Goal: Task Accomplishment & Management: Complete application form

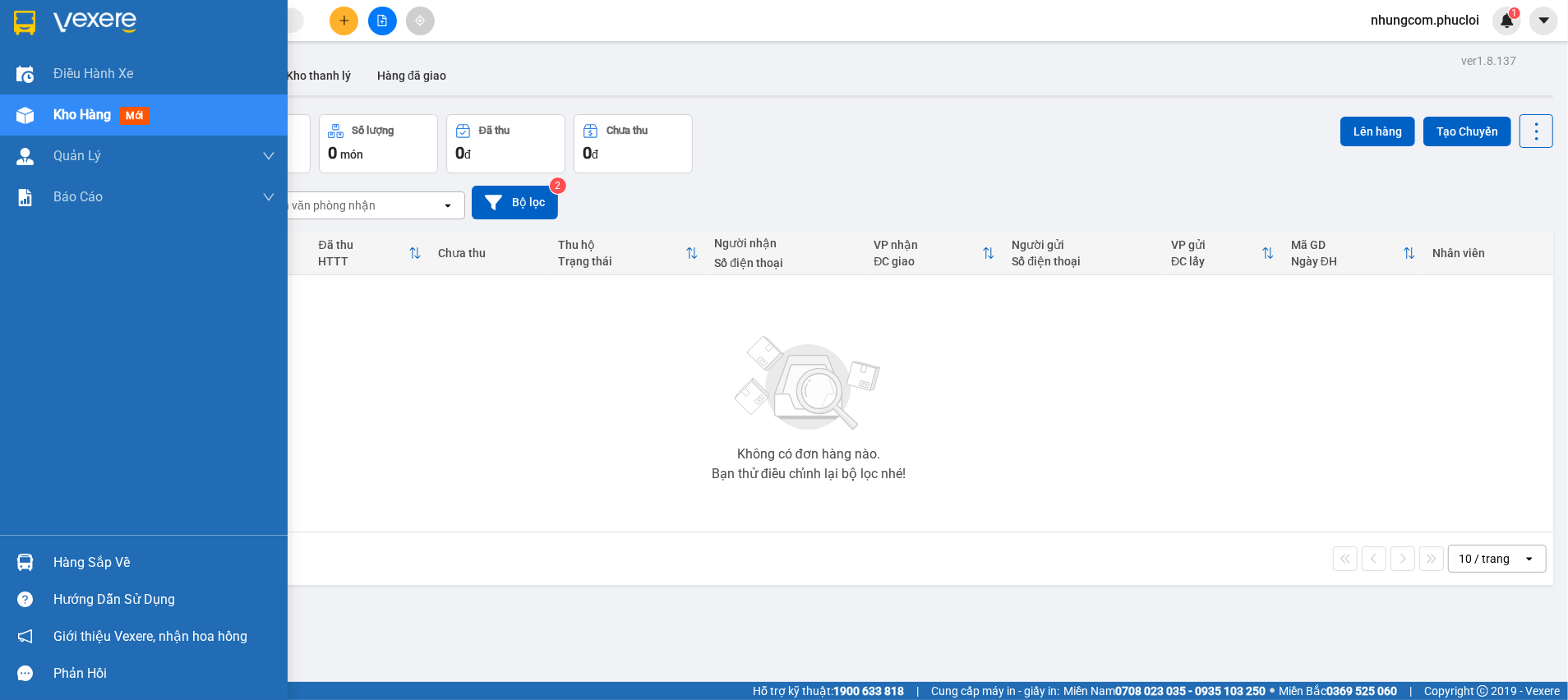
click at [91, 569] on div "Hàng sắp về" at bounding box center [164, 562] width 222 height 25
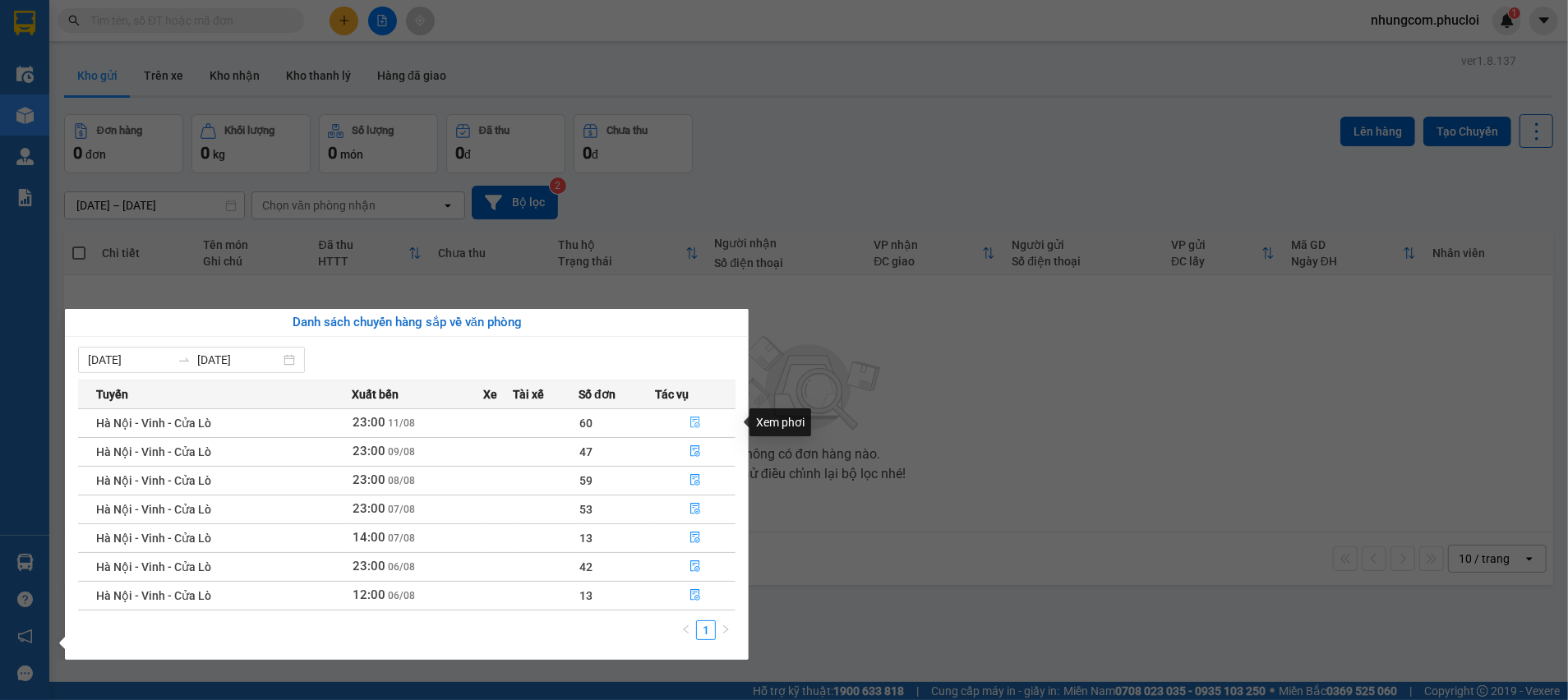
click at [693, 418] on icon "file-done" at bounding box center [695, 423] width 12 height 12
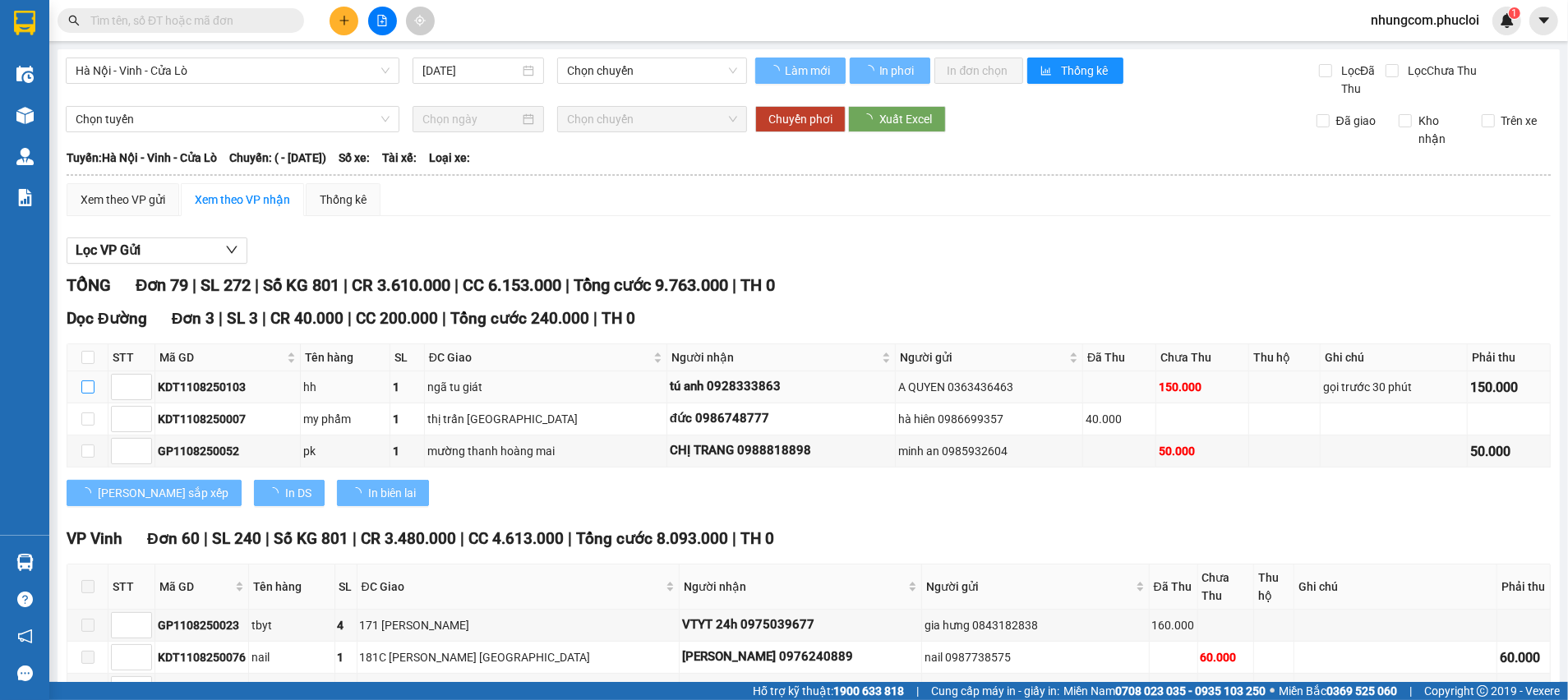
type input "[DATE]"
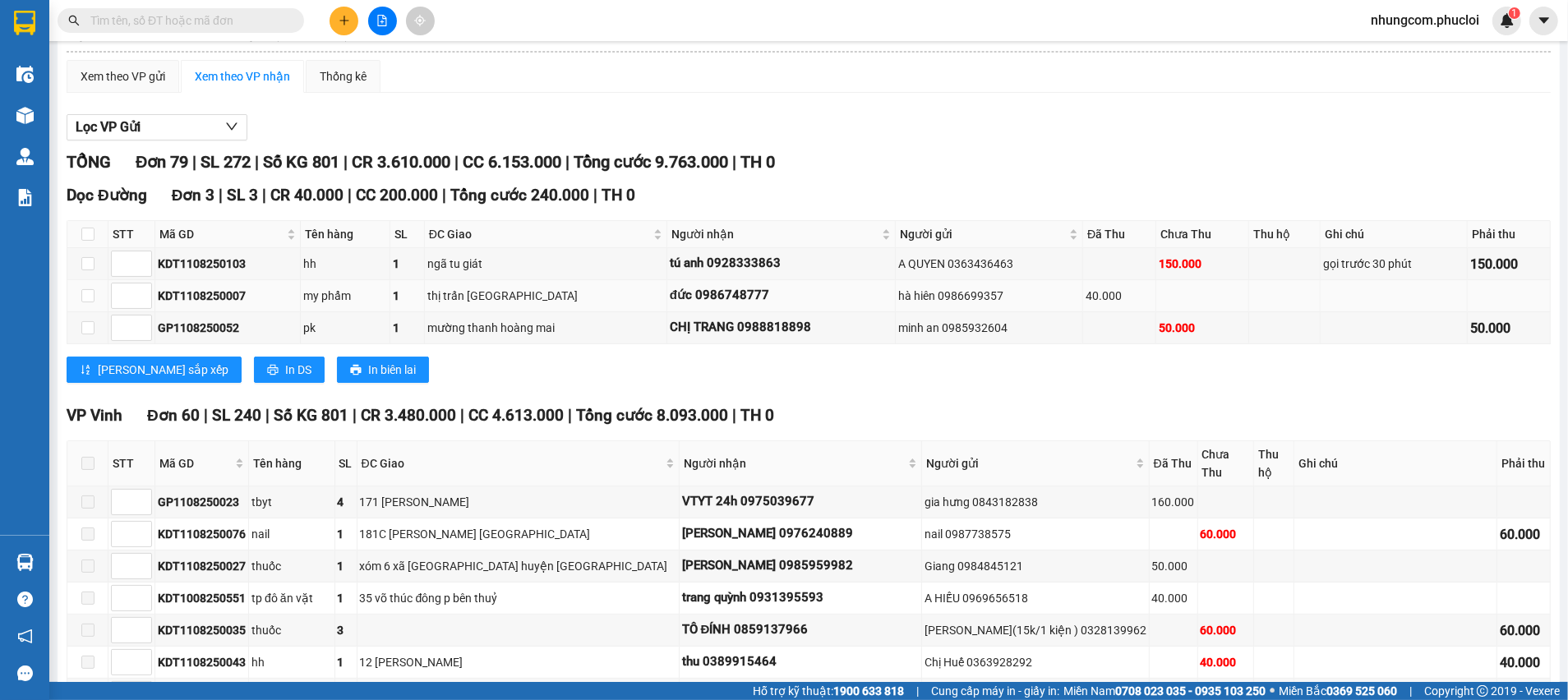
scroll to position [247, 0]
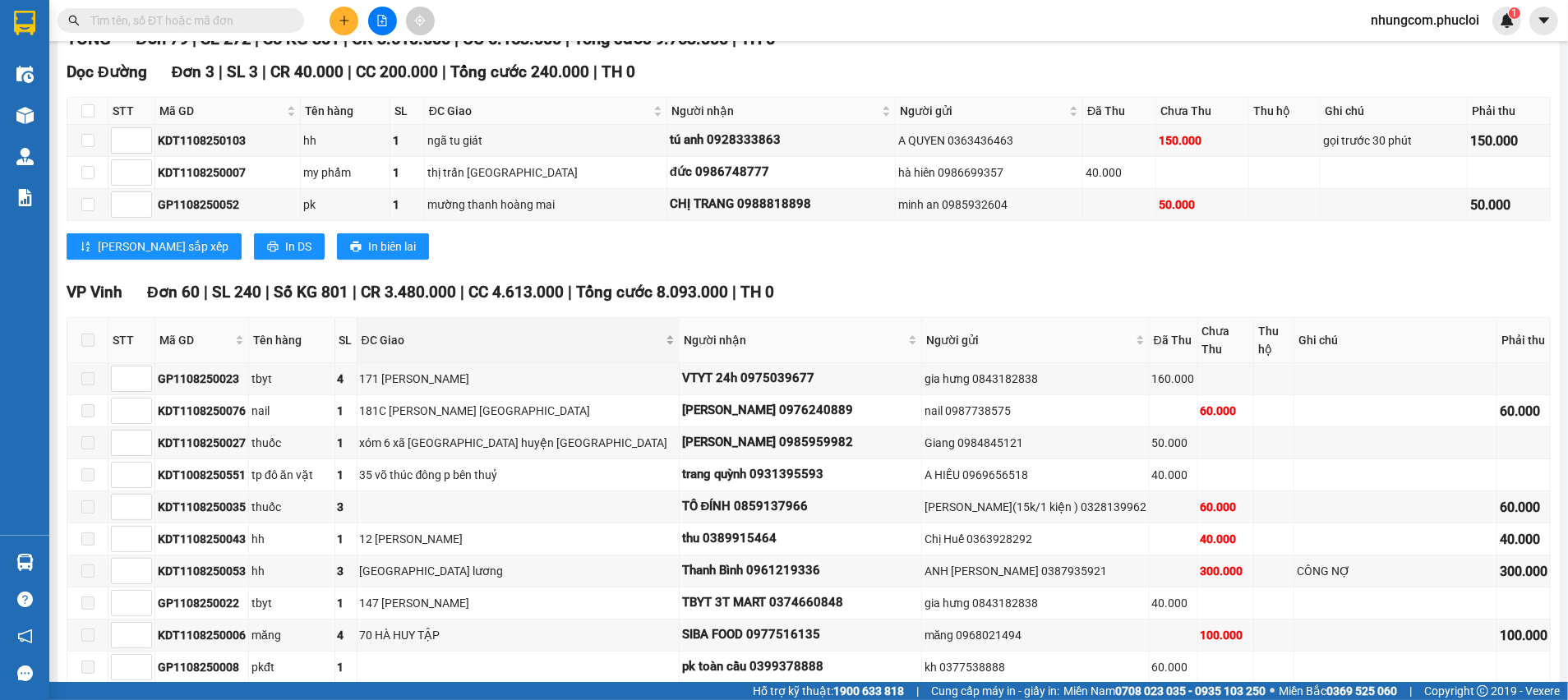
click at [631, 344] on div "ĐC Giao" at bounding box center [518, 339] width 313 height 18
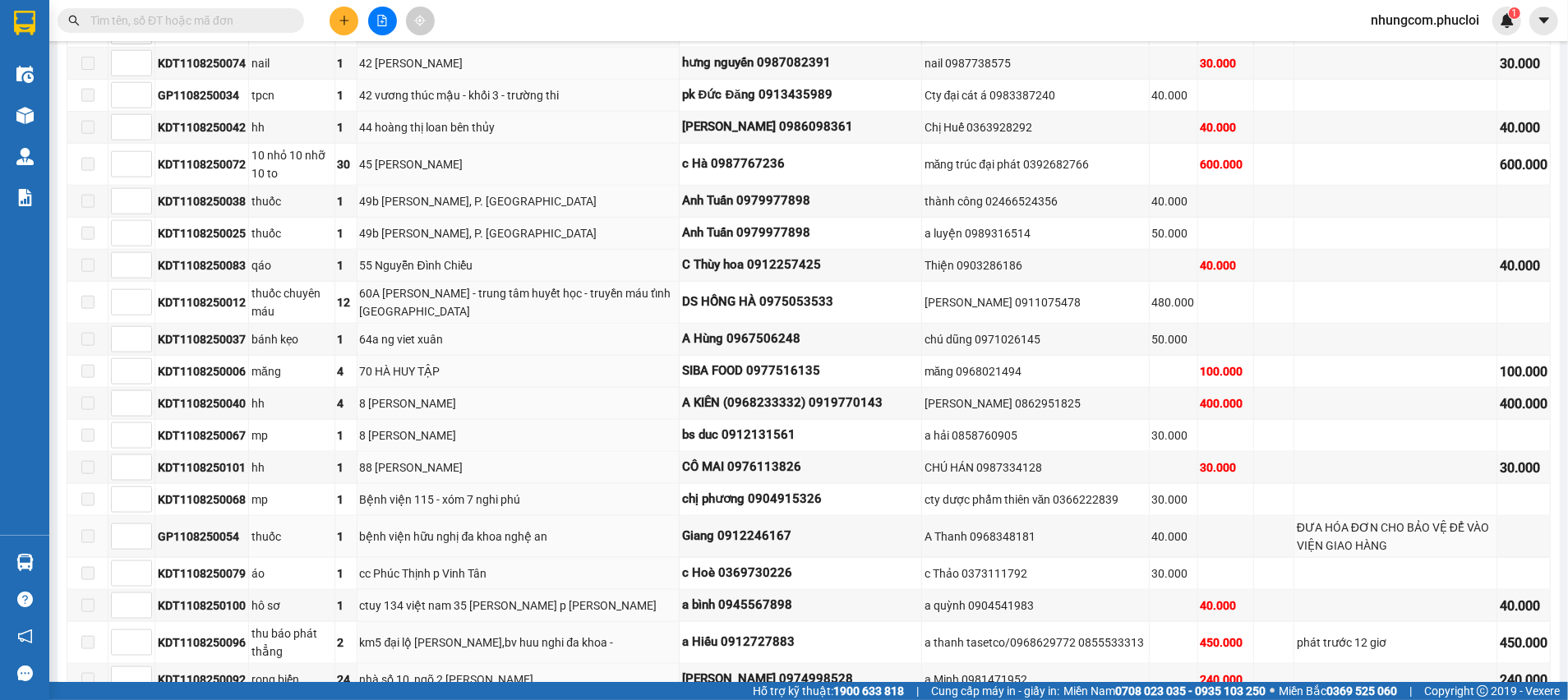
scroll to position [2095, 0]
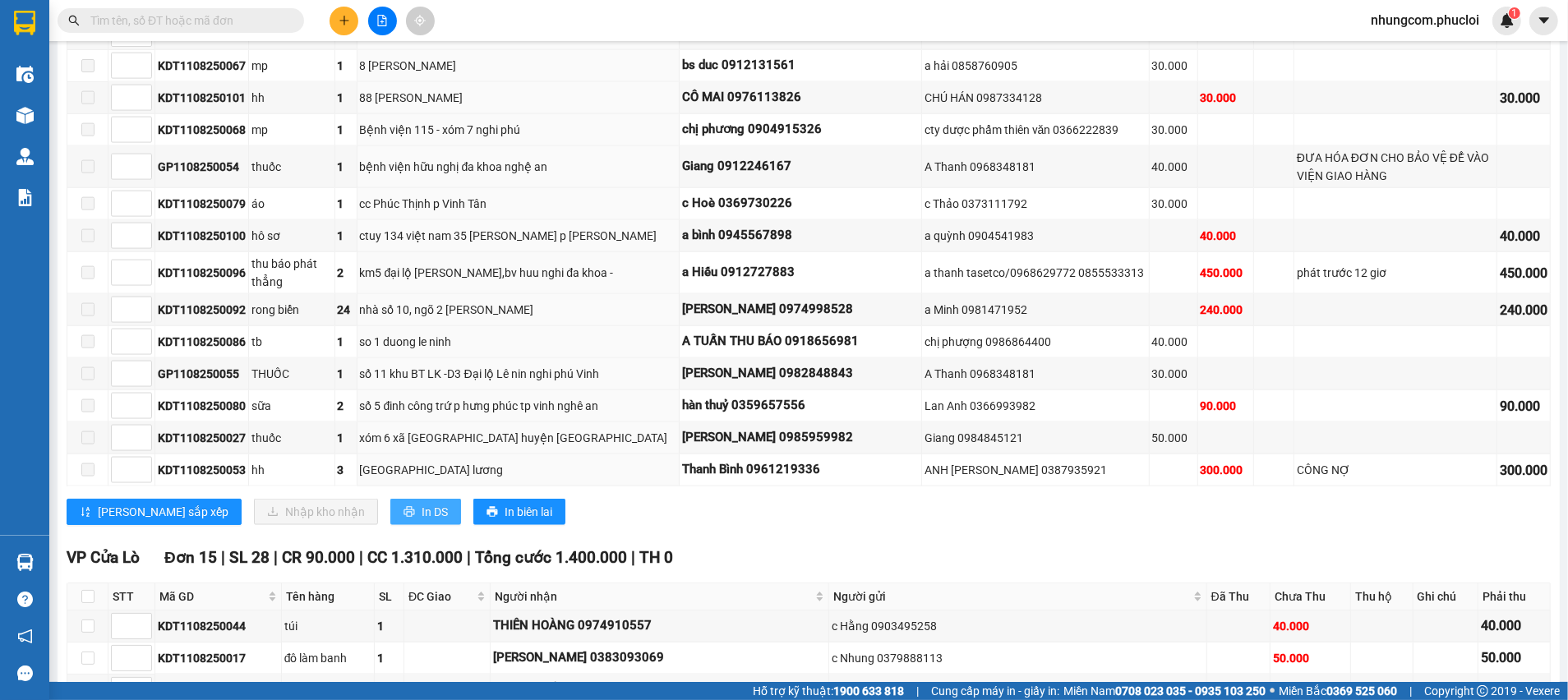
click at [391, 499] on button "In DS" at bounding box center [425, 511] width 71 height 26
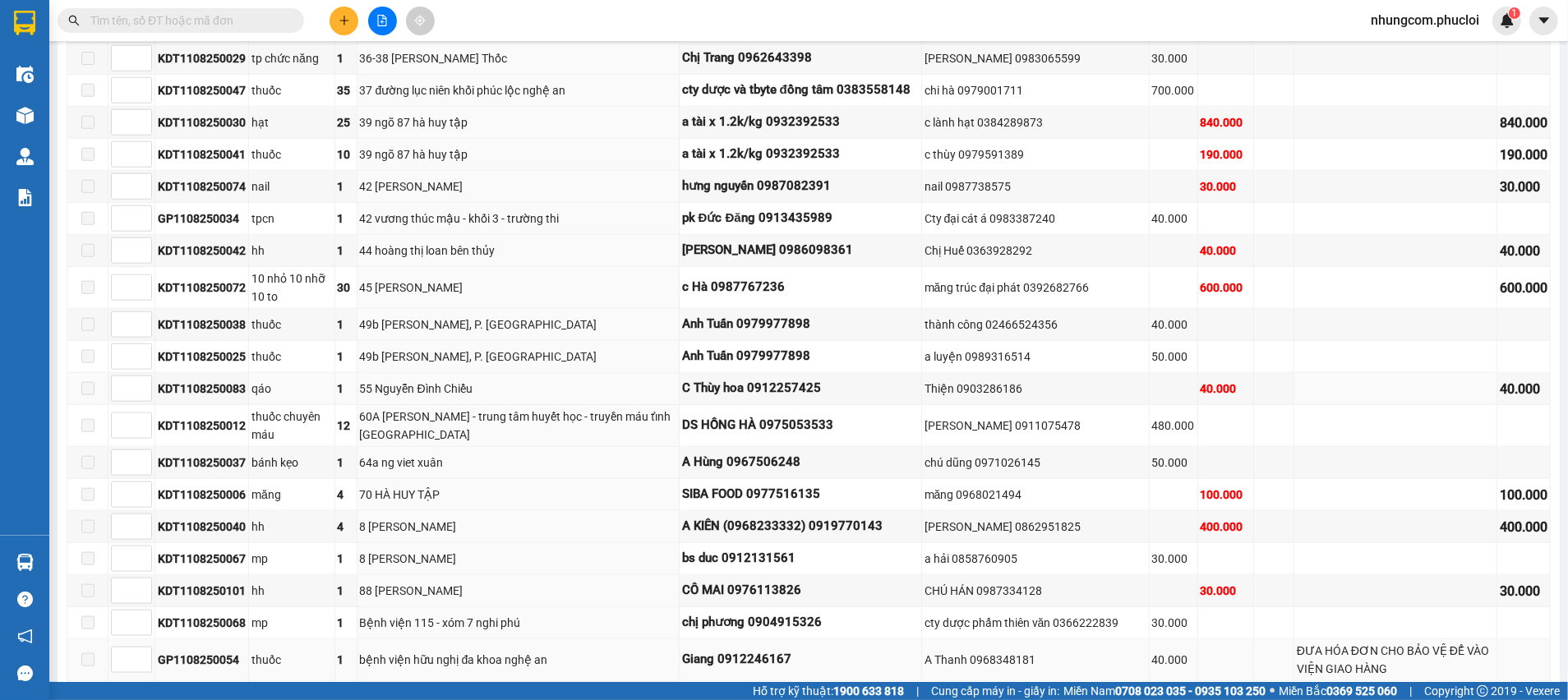
scroll to position [1479, 0]
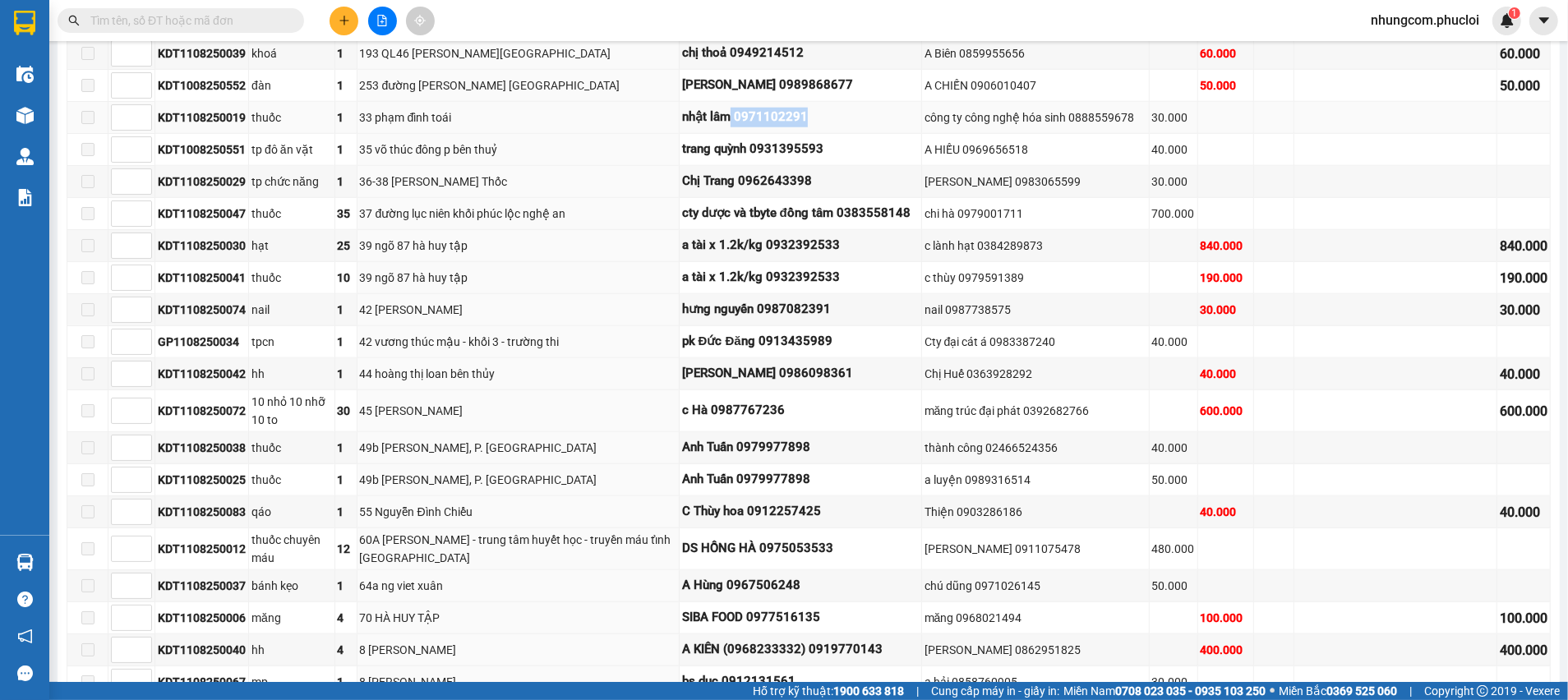
drag, startPoint x: 694, startPoint y: 105, endPoint x: 853, endPoint y: 109, distance: 159.1
click at [853, 109] on div "nhật lâm 0971102291" at bounding box center [801, 117] width 237 height 20
click at [341, 25] on icon "plus" at bounding box center [345, 20] width 12 height 12
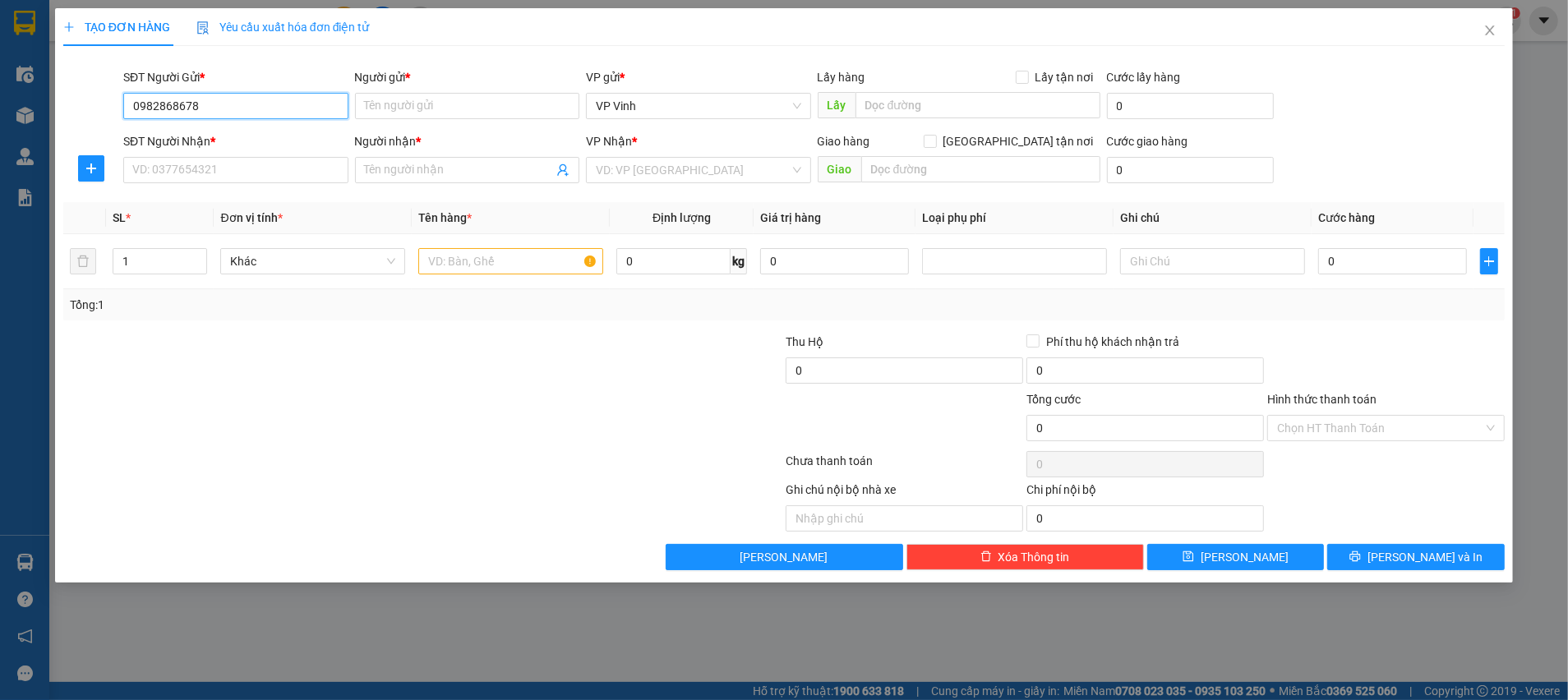
click at [181, 102] on input "0982868678" at bounding box center [236, 105] width 225 height 26
click at [171, 102] on input "0982868678" at bounding box center [236, 105] width 225 height 26
click at [157, 102] on input "0982868678" at bounding box center [236, 105] width 225 height 26
click at [146, 102] on input "0982868678" at bounding box center [236, 105] width 225 height 26
type input "0982868678"
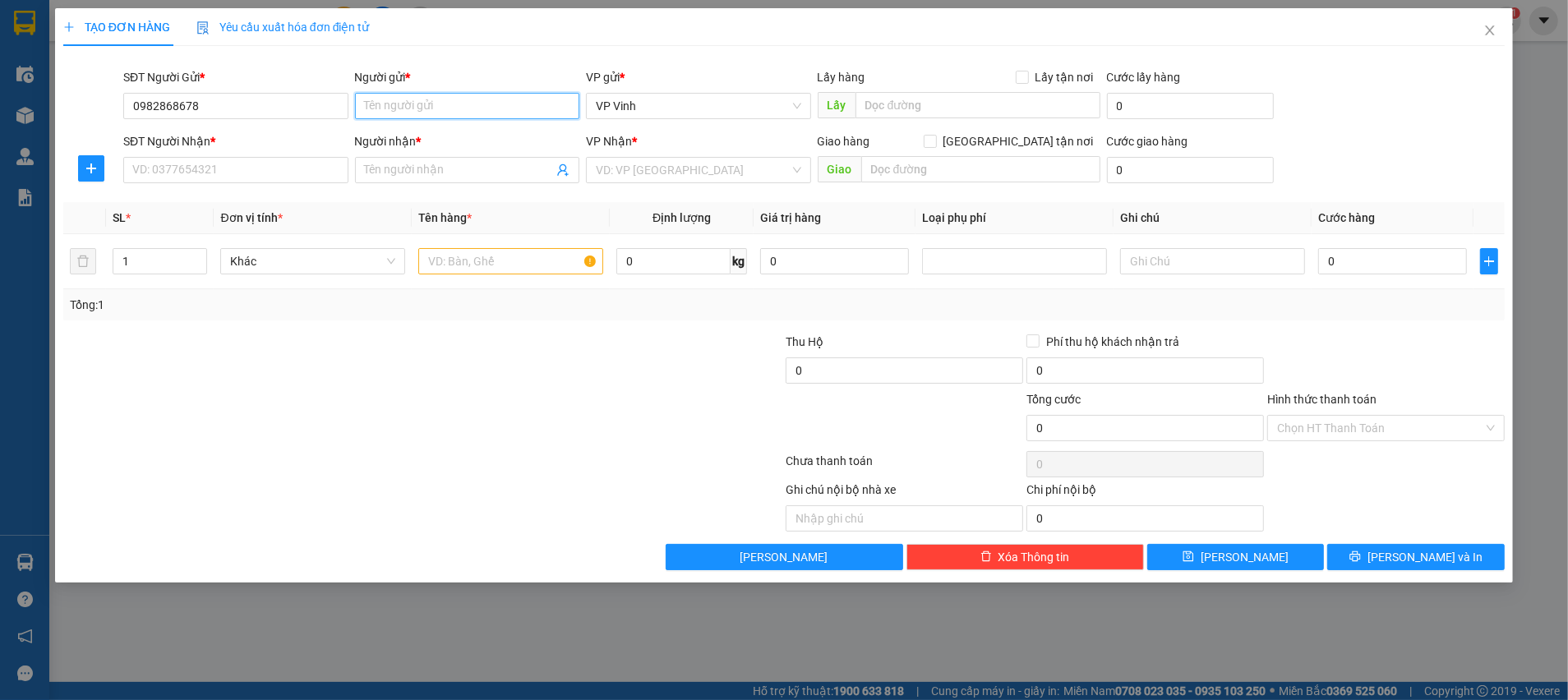
click at [415, 108] on input "Người gửi *" at bounding box center [467, 105] width 225 height 26
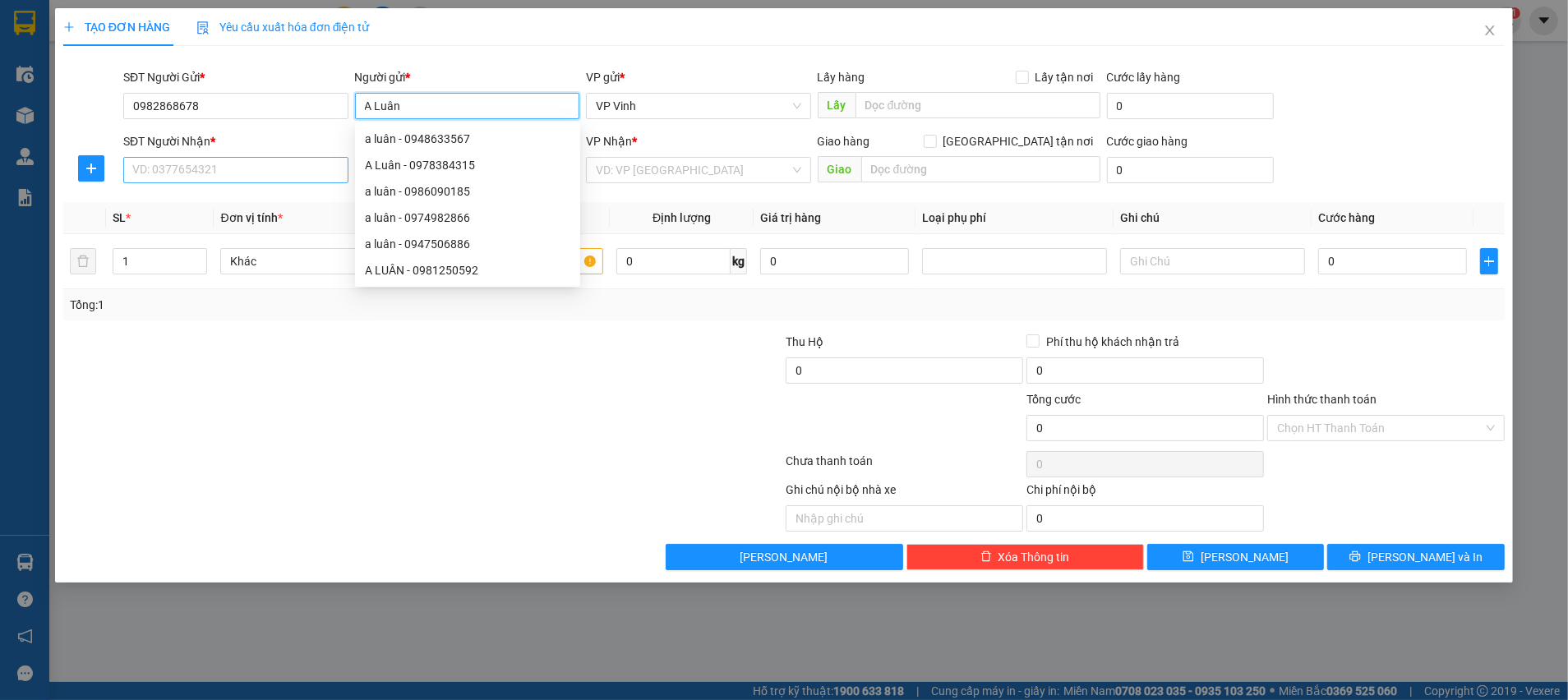
type input "A Luân"
click at [231, 171] on input "SĐT Người Nhận *" at bounding box center [236, 169] width 225 height 26
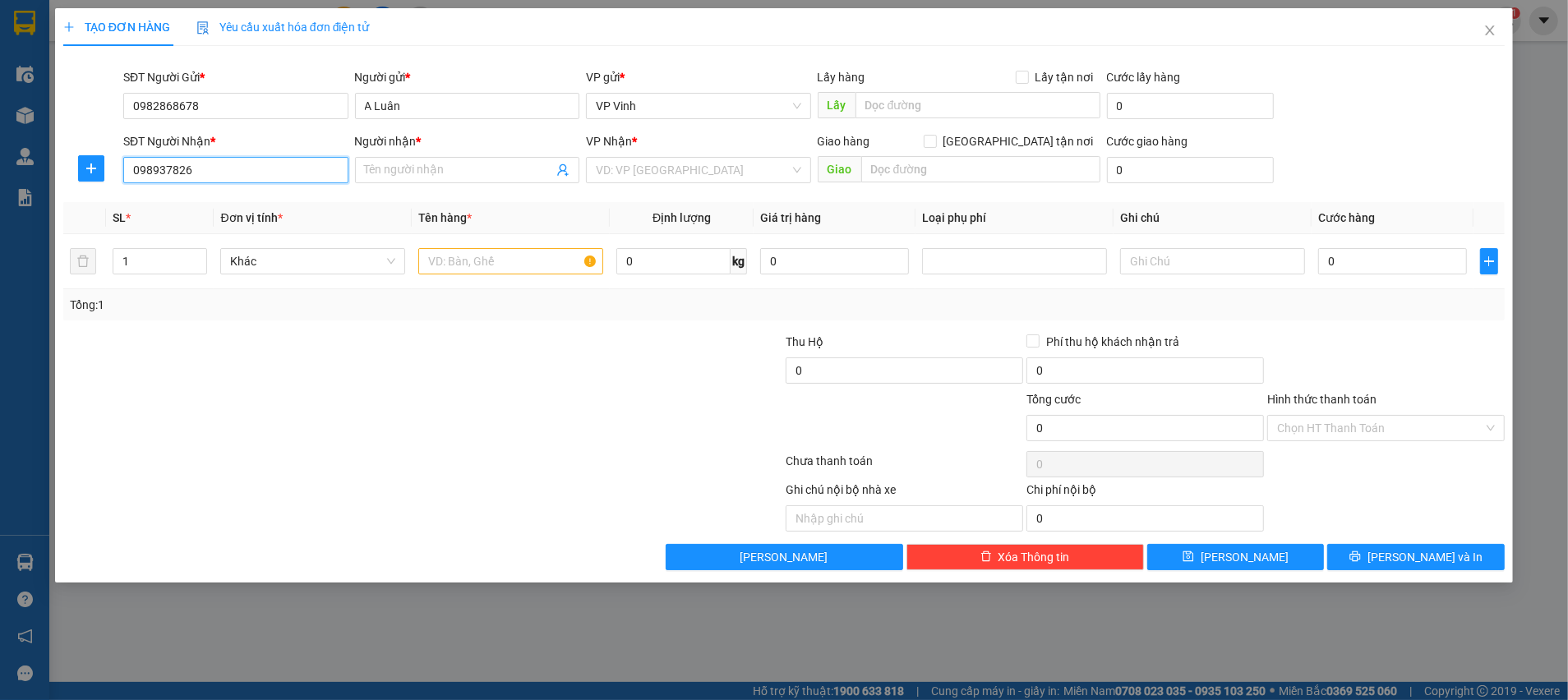
type input "0989378268"
click at [200, 202] on div "0989378268 - anh Kiên" at bounding box center [235, 202] width 205 height 18
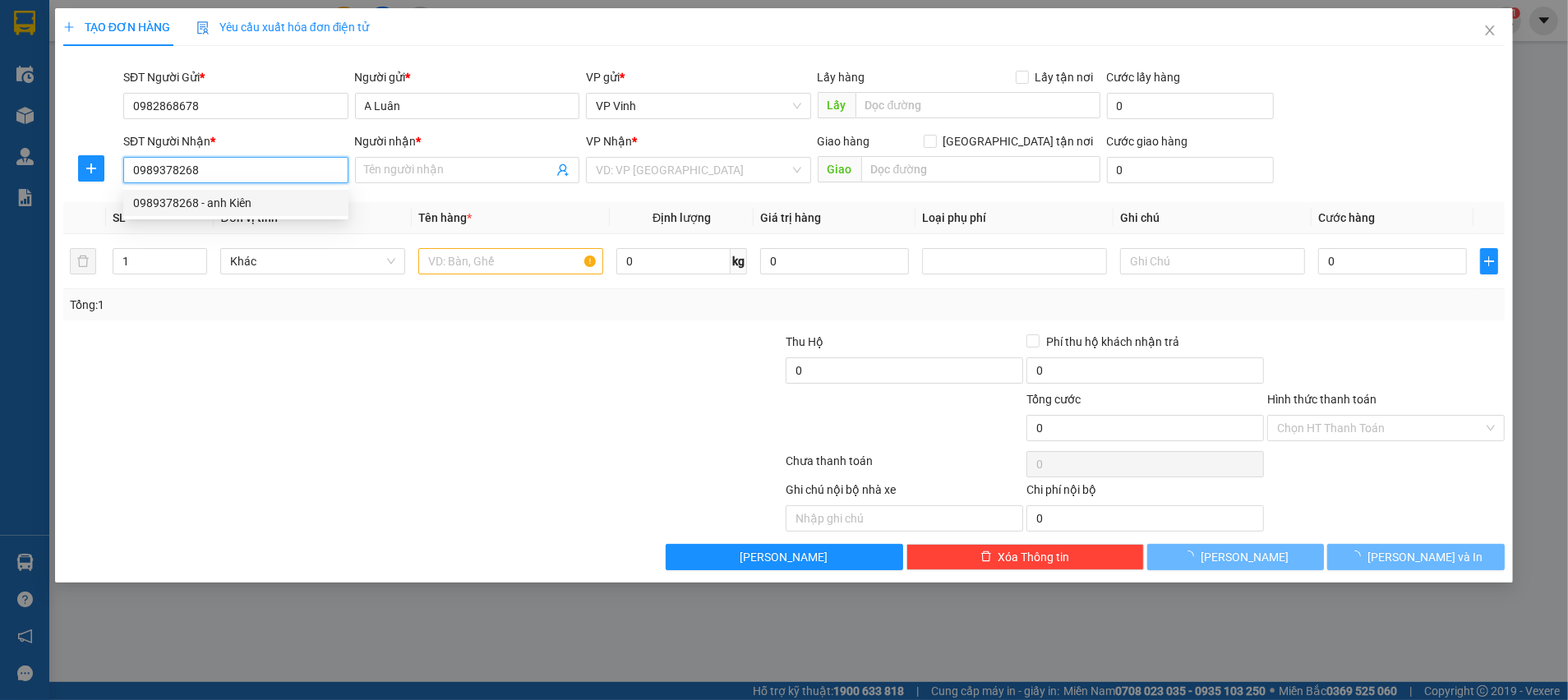
type input "anh Kiên"
checkbox input "true"
type input "The Light Trung Văn, P. [GEOGRAPHIC_DATA], [GEOGRAPHIC_DATA], [GEOGRAPHIC_DATA]…"
type input "40.000"
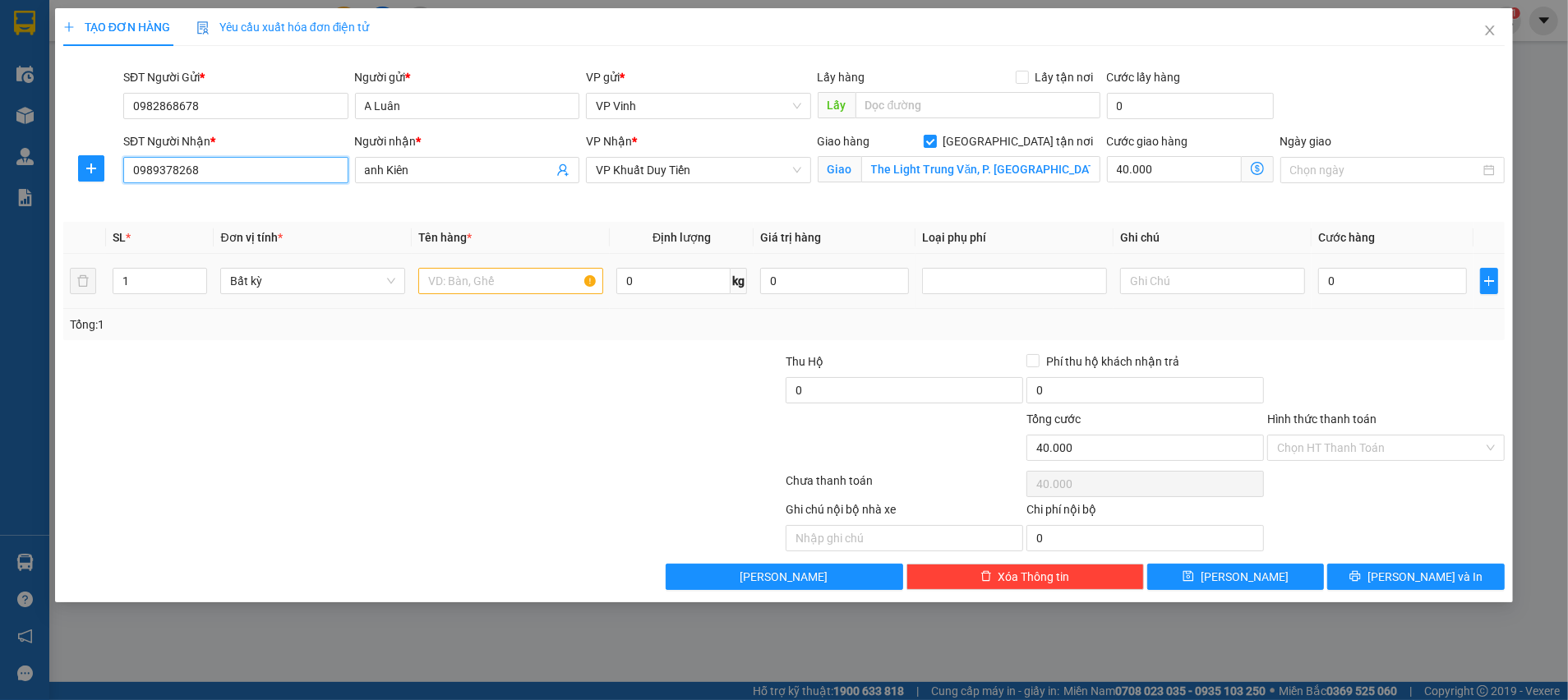
type input "0989378268"
click at [474, 280] on input "text" at bounding box center [510, 281] width 185 height 26
type input "TP"
click at [1143, 166] on input "40.000" at bounding box center [1174, 169] width 134 height 26
click at [666, 278] on input "0" at bounding box center [673, 281] width 114 height 26
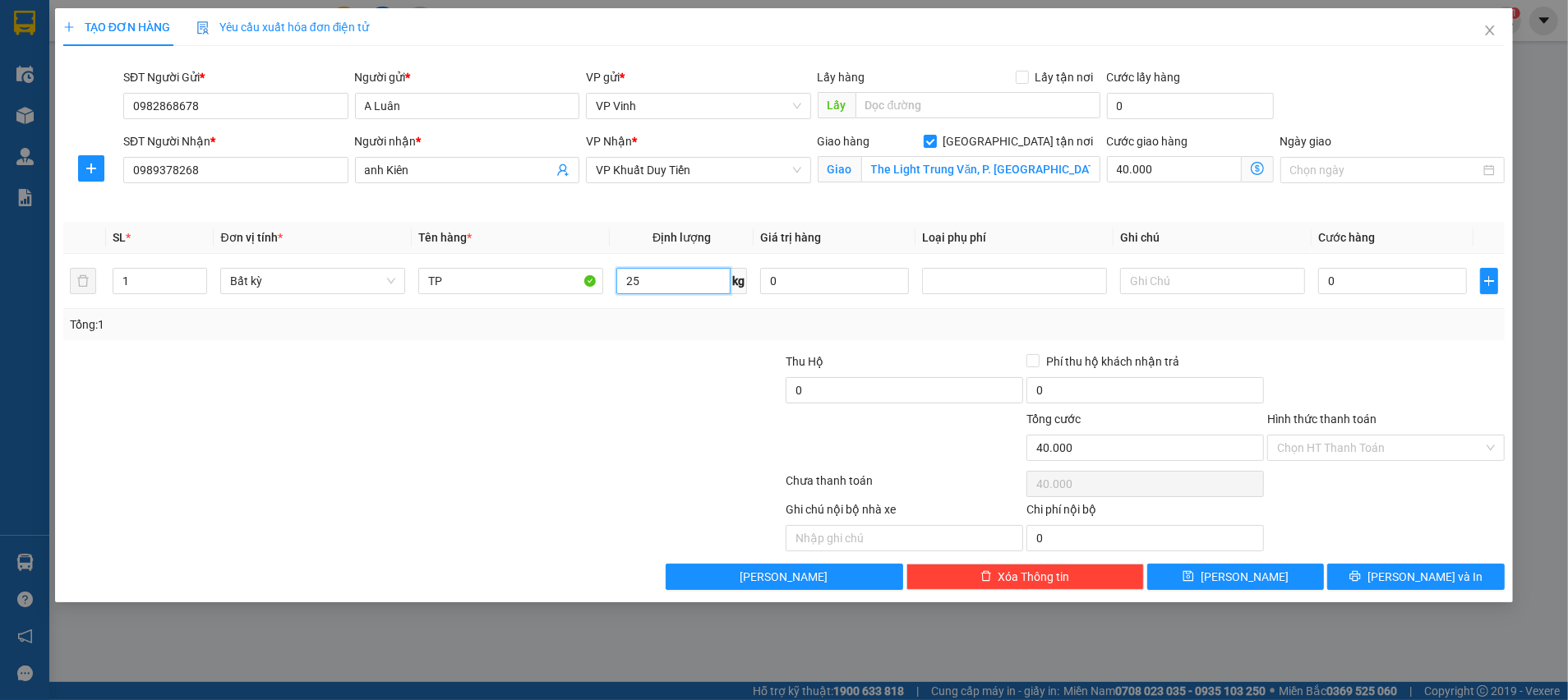
type input "25"
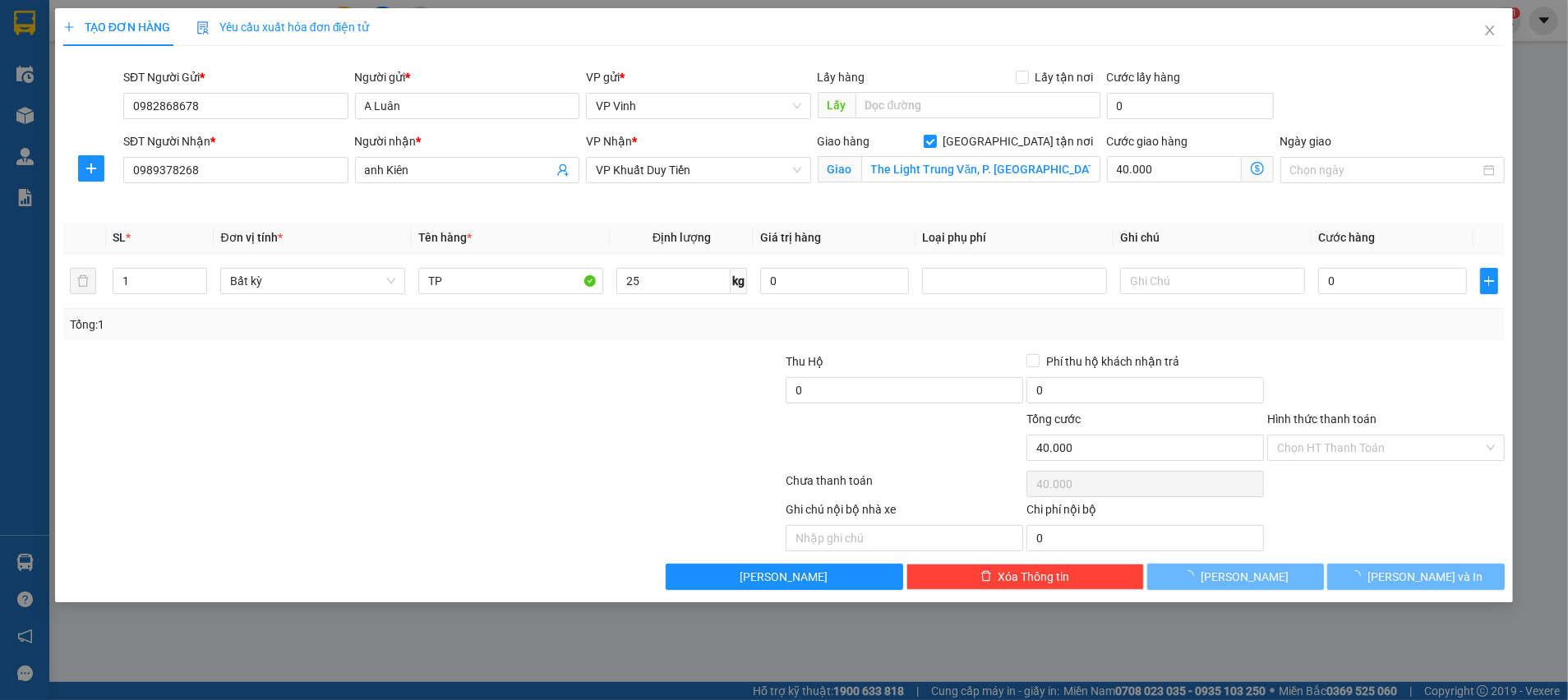
click at [593, 410] on div at bounding box center [664, 439] width 241 height 58
type input "60.000"
type input "100.000"
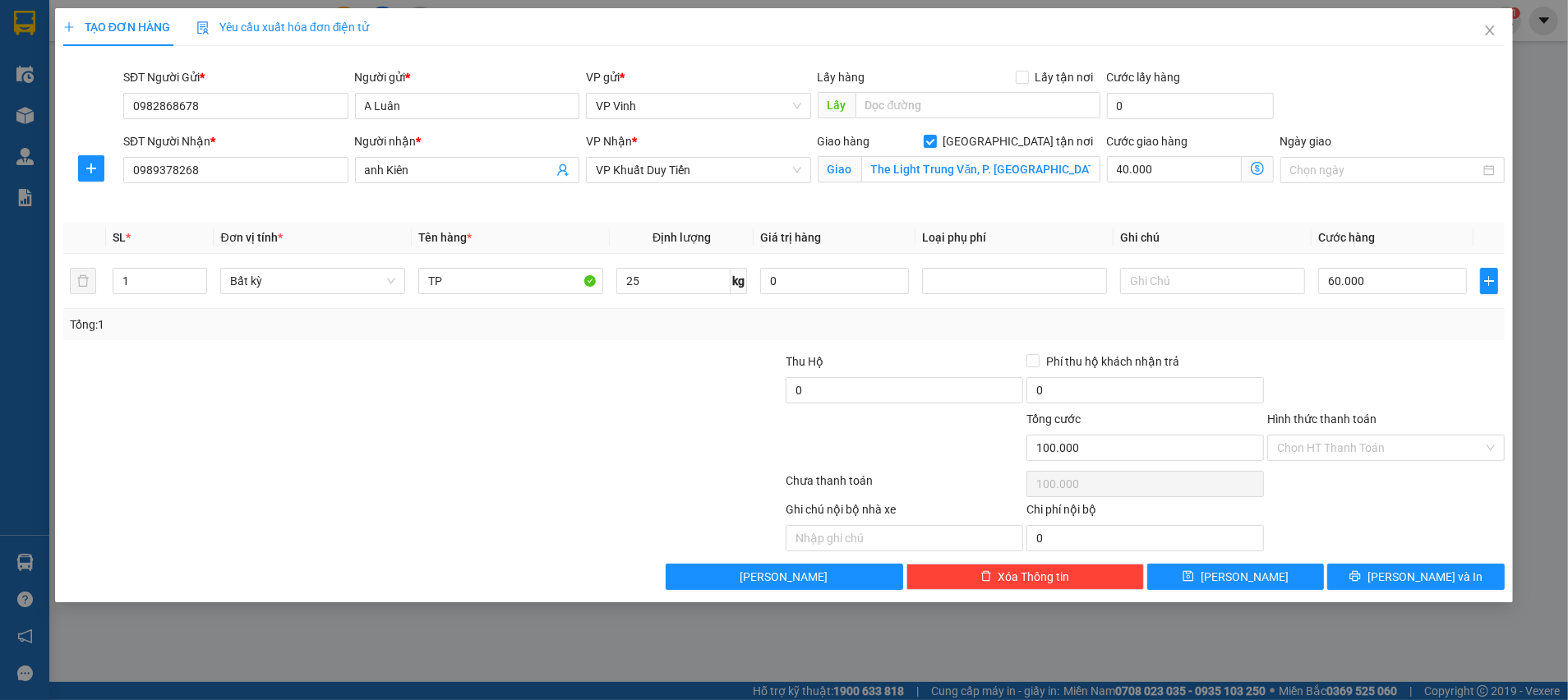
click at [1463, 339] on div "Tổng: 1" at bounding box center [784, 324] width 1441 height 31
click at [1188, 169] on input "40.000" at bounding box center [1174, 169] width 134 height 26
type input "60.000"
type input "0"
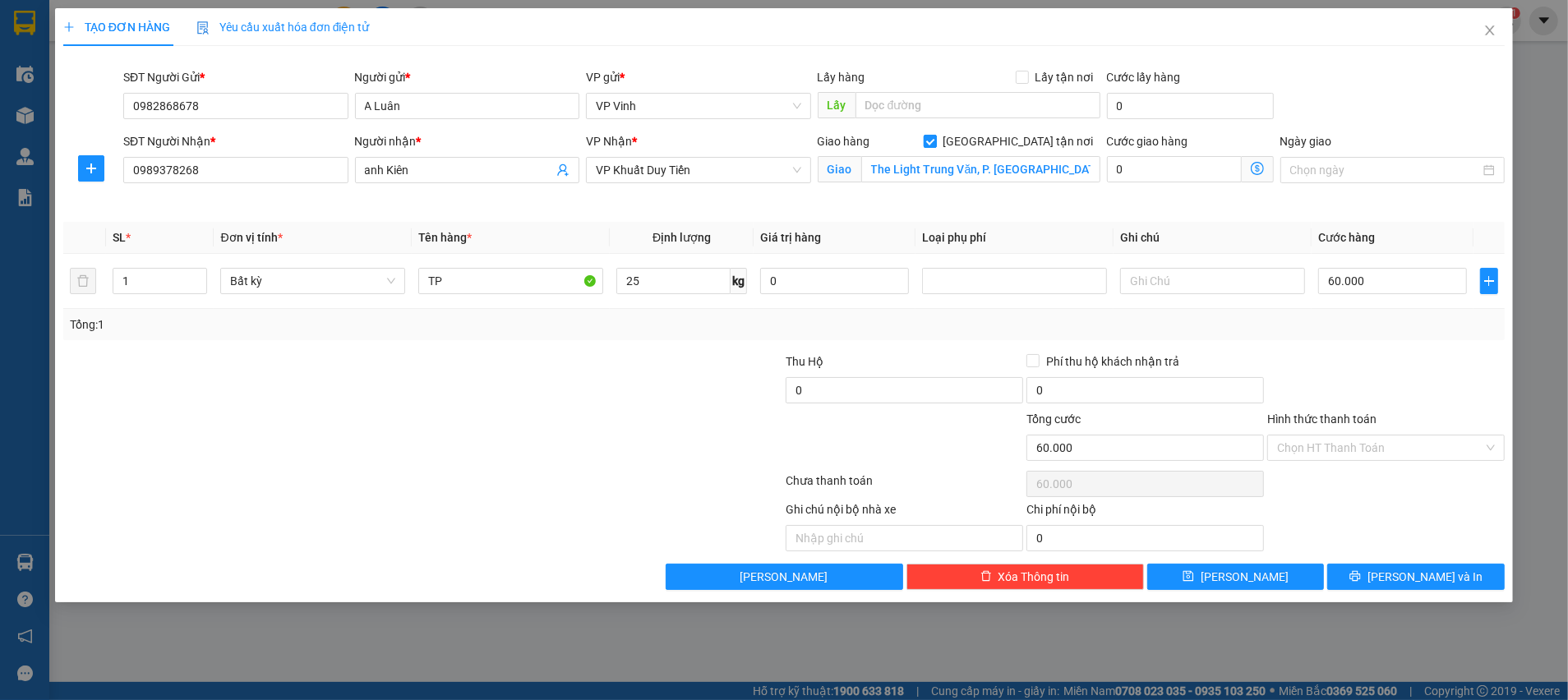
click at [935, 143] on input "[GEOGRAPHIC_DATA] tận nơi" at bounding box center [930, 140] width 12 height 12
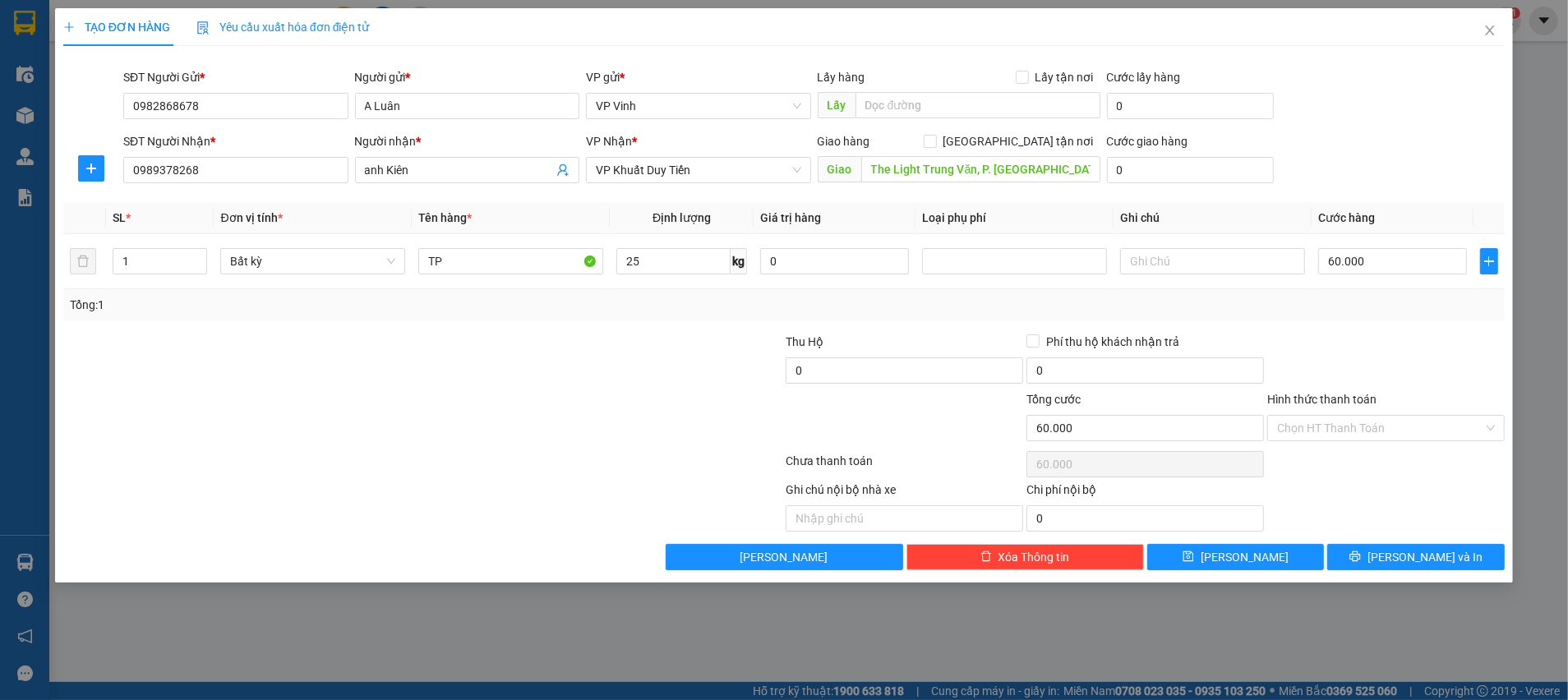
click at [1339, 163] on div "SĐT Người Nhận * 0989378268 Người nhận * anh Kiên VP Nhận * VP Khuất Duy Tiến G…" at bounding box center [814, 162] width 1388 height 58
drag, startPoint x: 1022, startPoint y: 145, endPoint x: 1041, endPoint y: 157, distance: 22.5
click at [935, 145] on input "[GEOGRAPHIC_DATA] tận nơi" at bounding box center [930, 140] width 12 height 12
checkbox input "true"
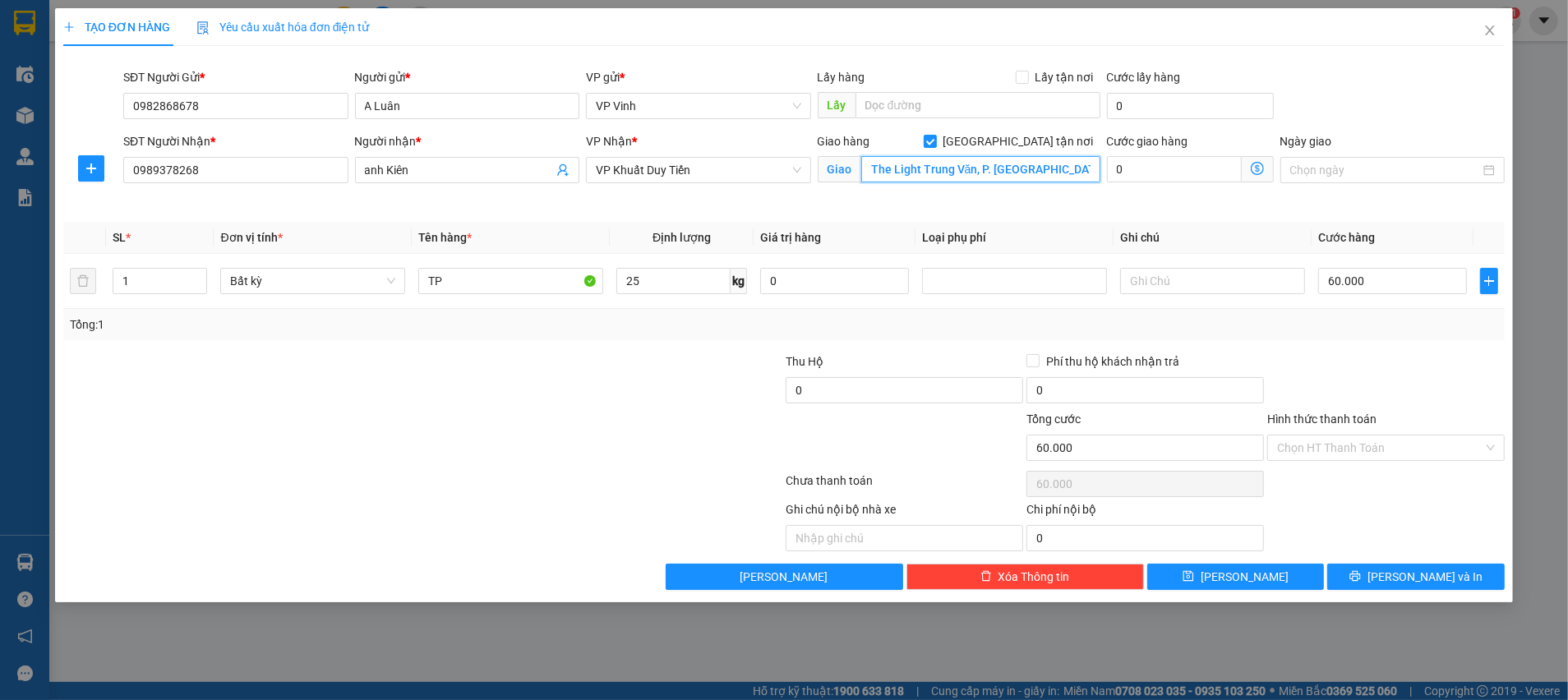
click at [1047, 168] on input "The Light Trung Văn, P. [GEOGRAPHIC_DATA], [GEOGRAPHIC_DATA], [GEOGRAPHIC_DATA]…" at bounding box center [980, 169] width 239 height 26
click at [935, 140] on input "[GEOGRAPHIC_DATA] tận nơi" at bounding box center [930, 140] width 12 height 12
checkbox input "false"
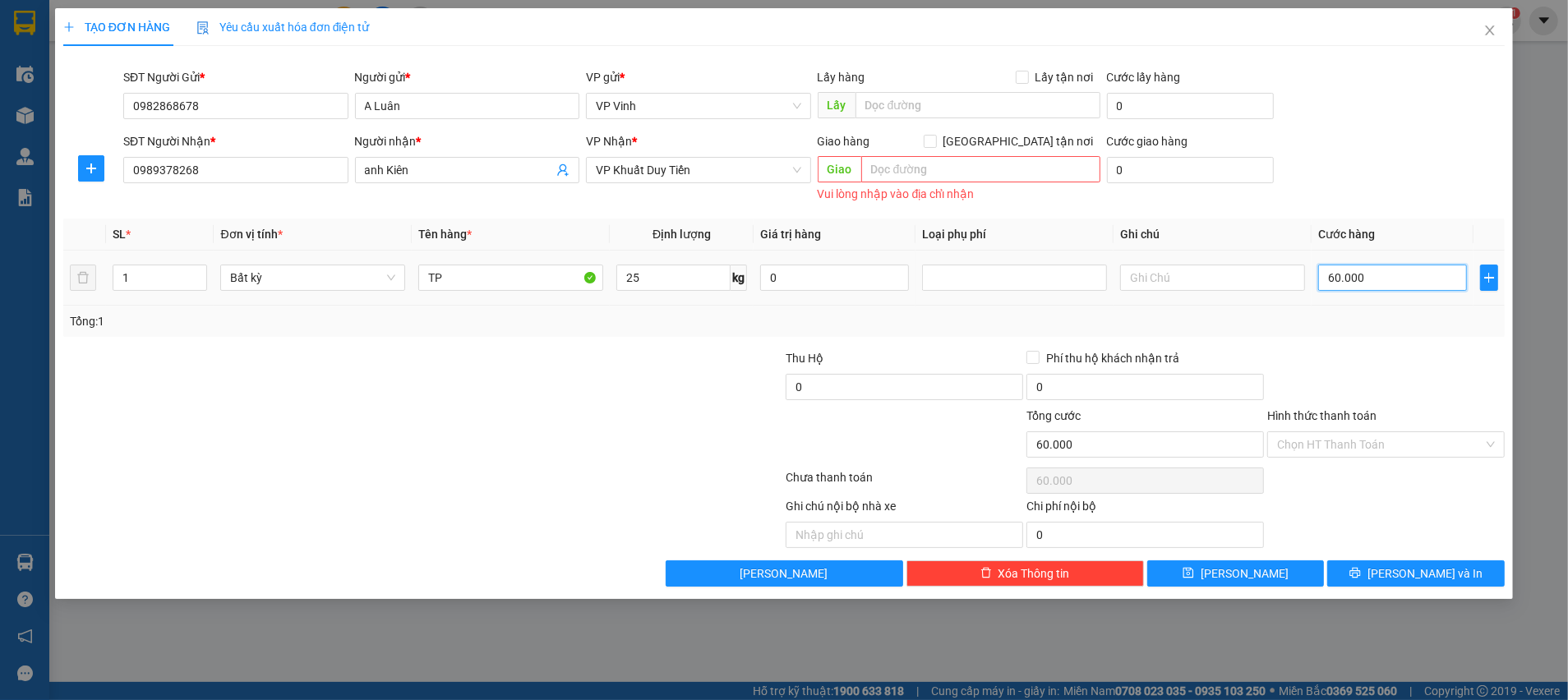
click at [1381, 268] on input "60.000" at bounding box center [1392, 277] width 149 height 26
type input "7"
type input "70"
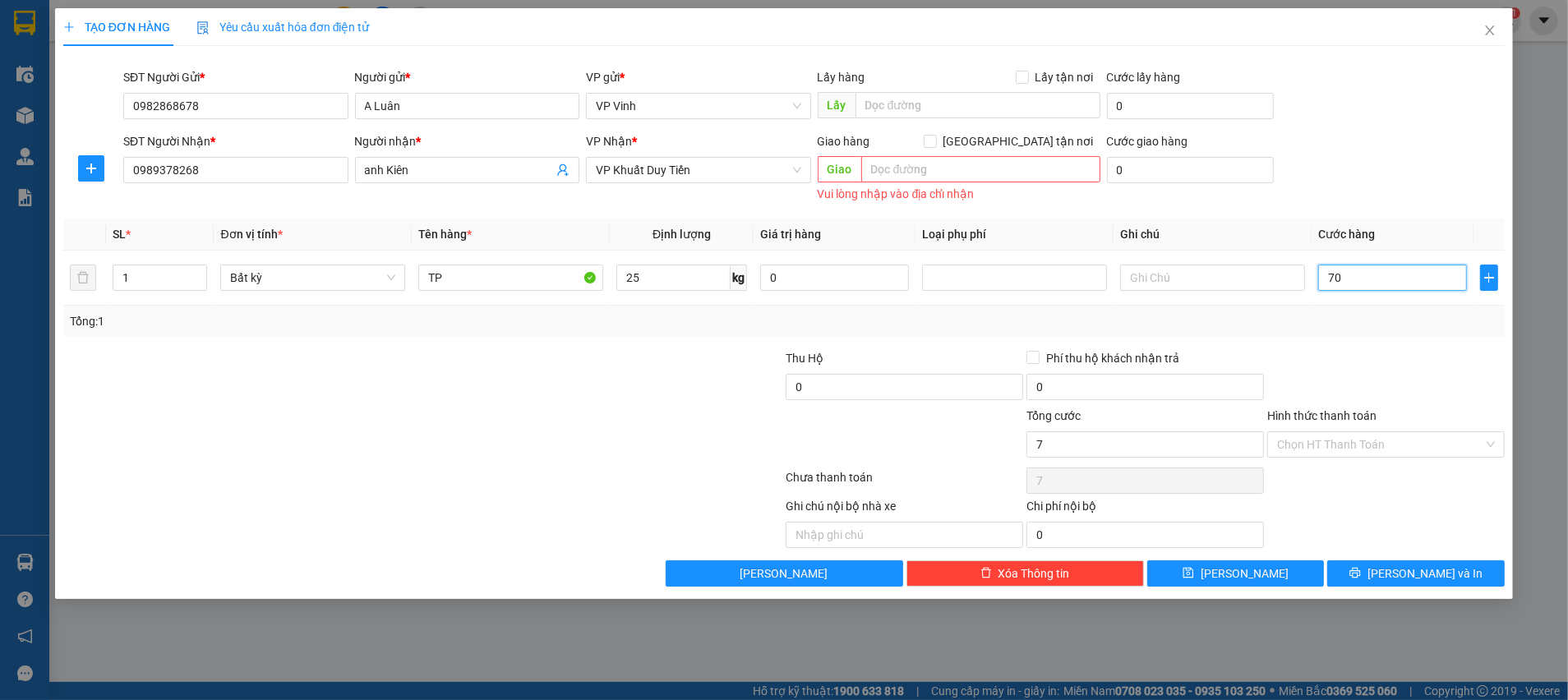
type input "70"
type input "70.000"
drag, startPoint x: 1375, startPoint y: 330, endPoint x: 1372, endPoint y: 339, distance: 9.5
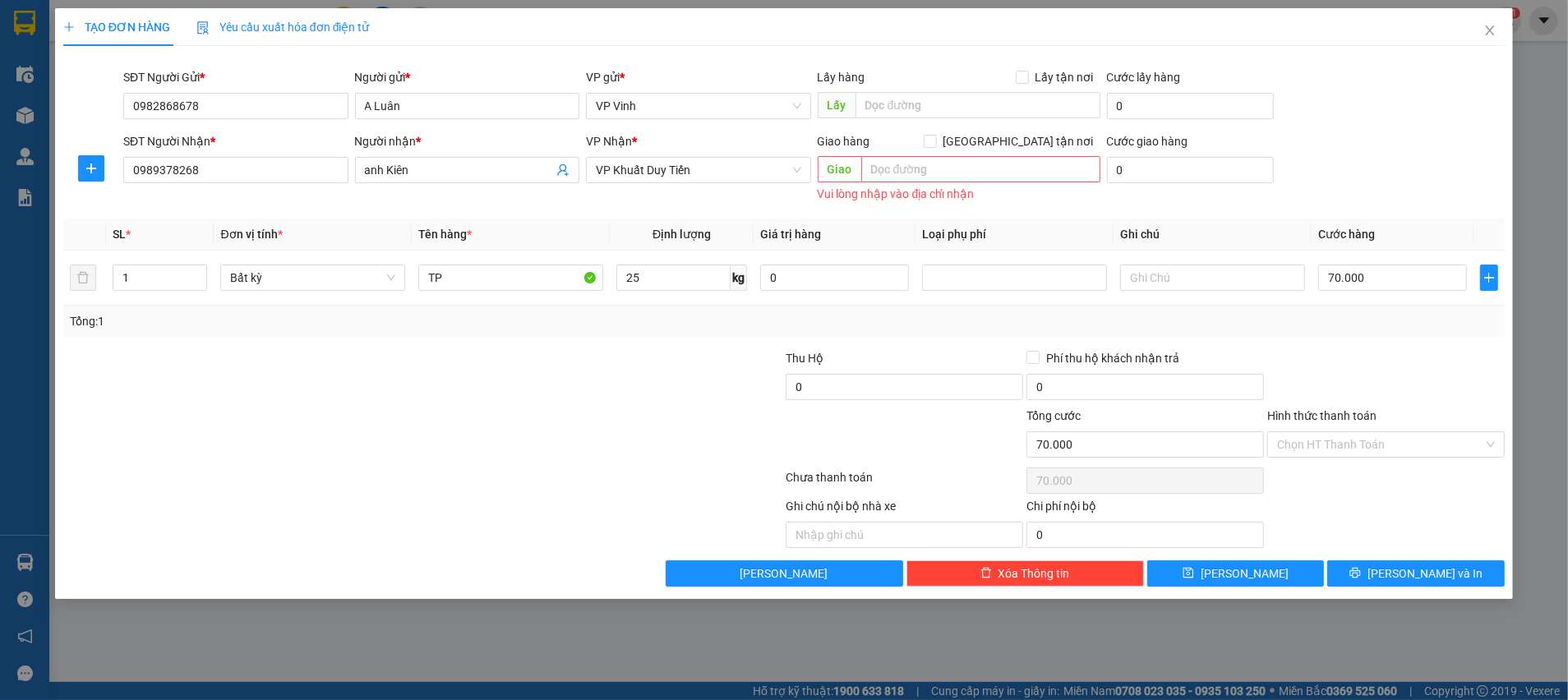
click at [1375, 331] on div "Tổng: 1" at bounding box center [784, 321] width 1441 height 31
click at [1345, 438] on input "Hình thức thanh toán" at bounding box center [1380, 444] width 206 height 25
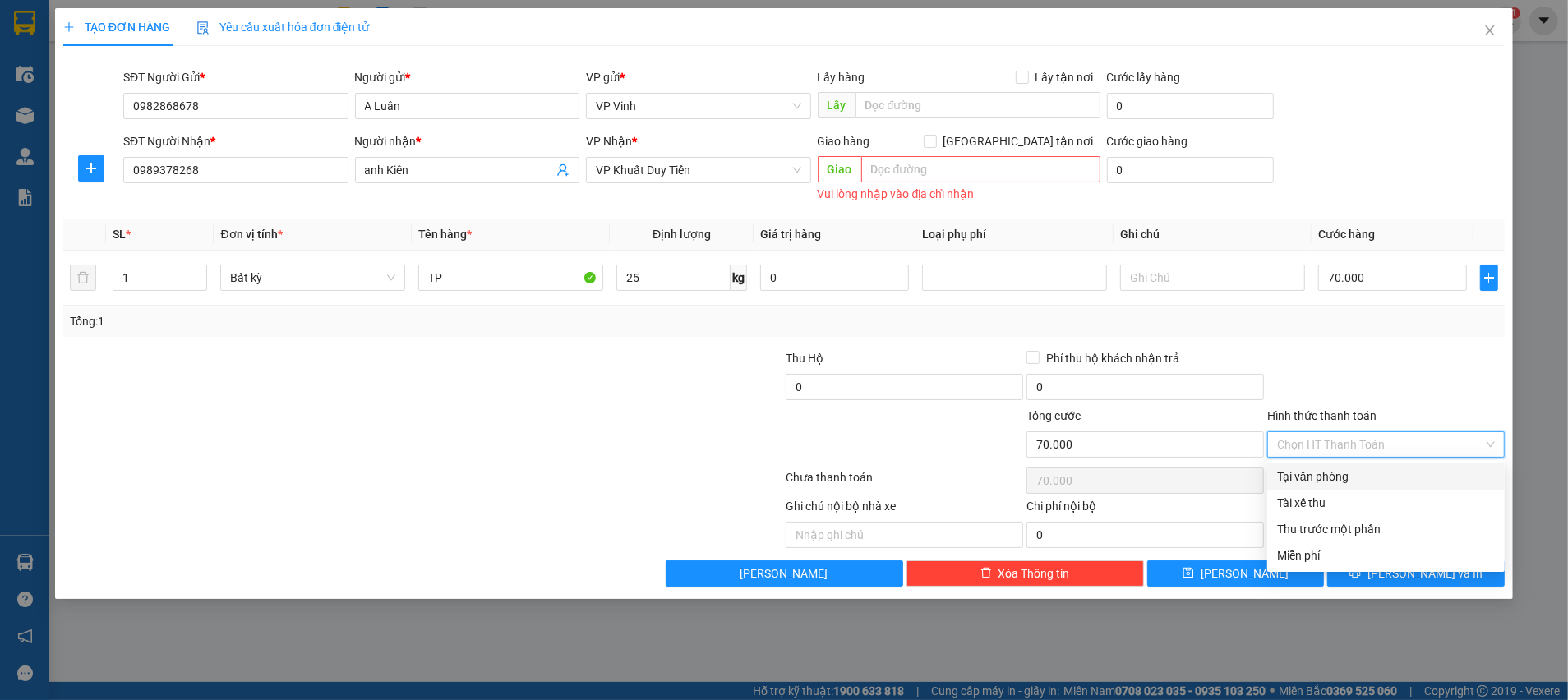
click at [1321, 476] on div "Tại văn phòng" at bounding box center [1386, 476] width 218 height 18
type input "0"
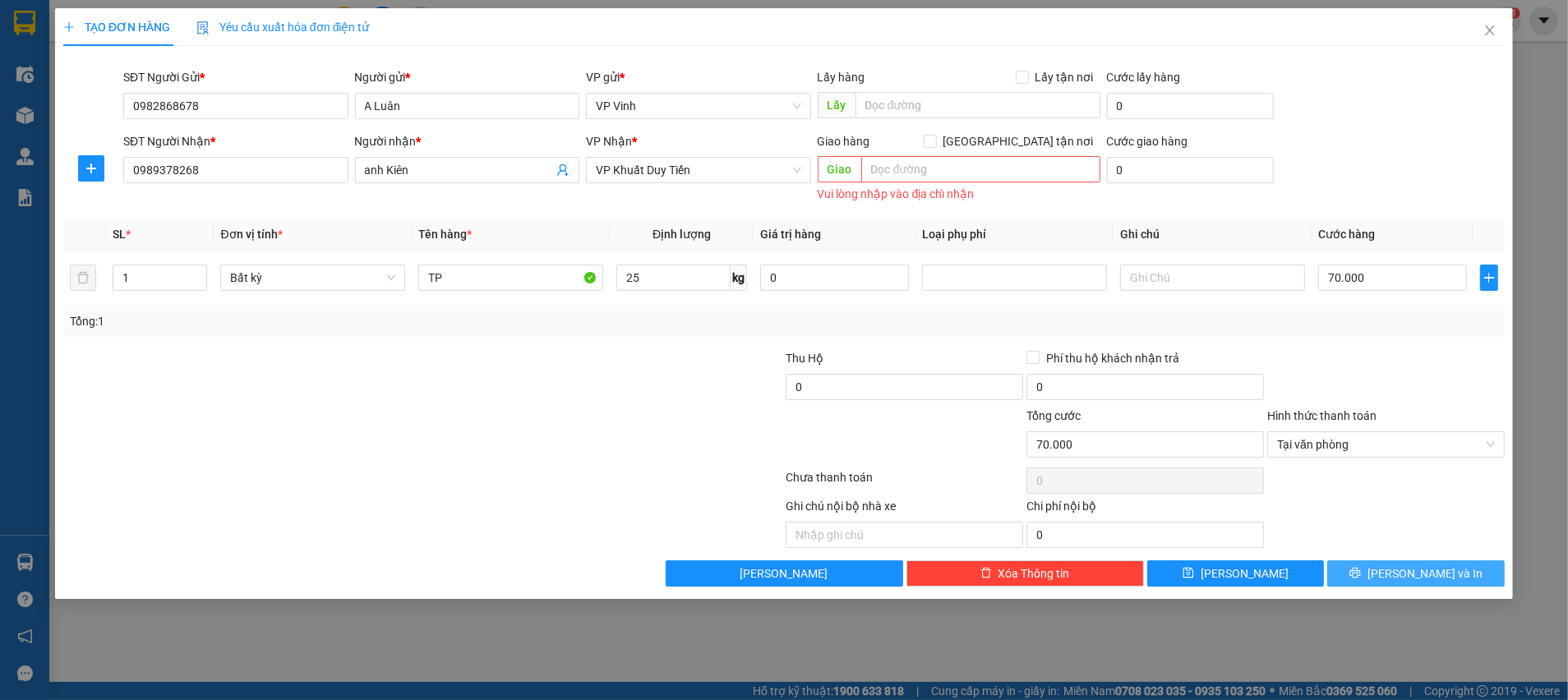
click at [1385, 583] on button "[PERSON_NAME] và In" at bounding box center [1416, 573] width 178 height 26
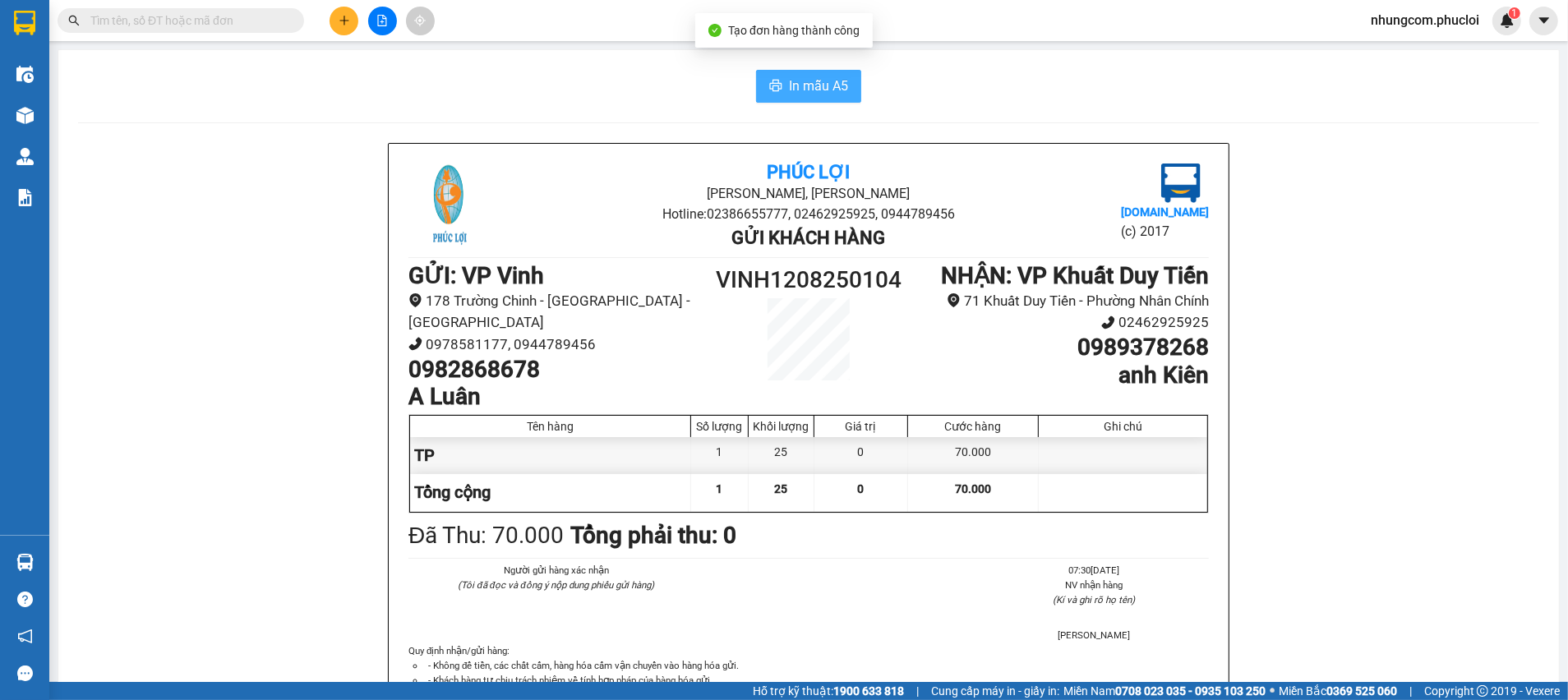
click at [812, 79] on span "In mẫu A5" at bounding box center [818, 86] width 60 height 20
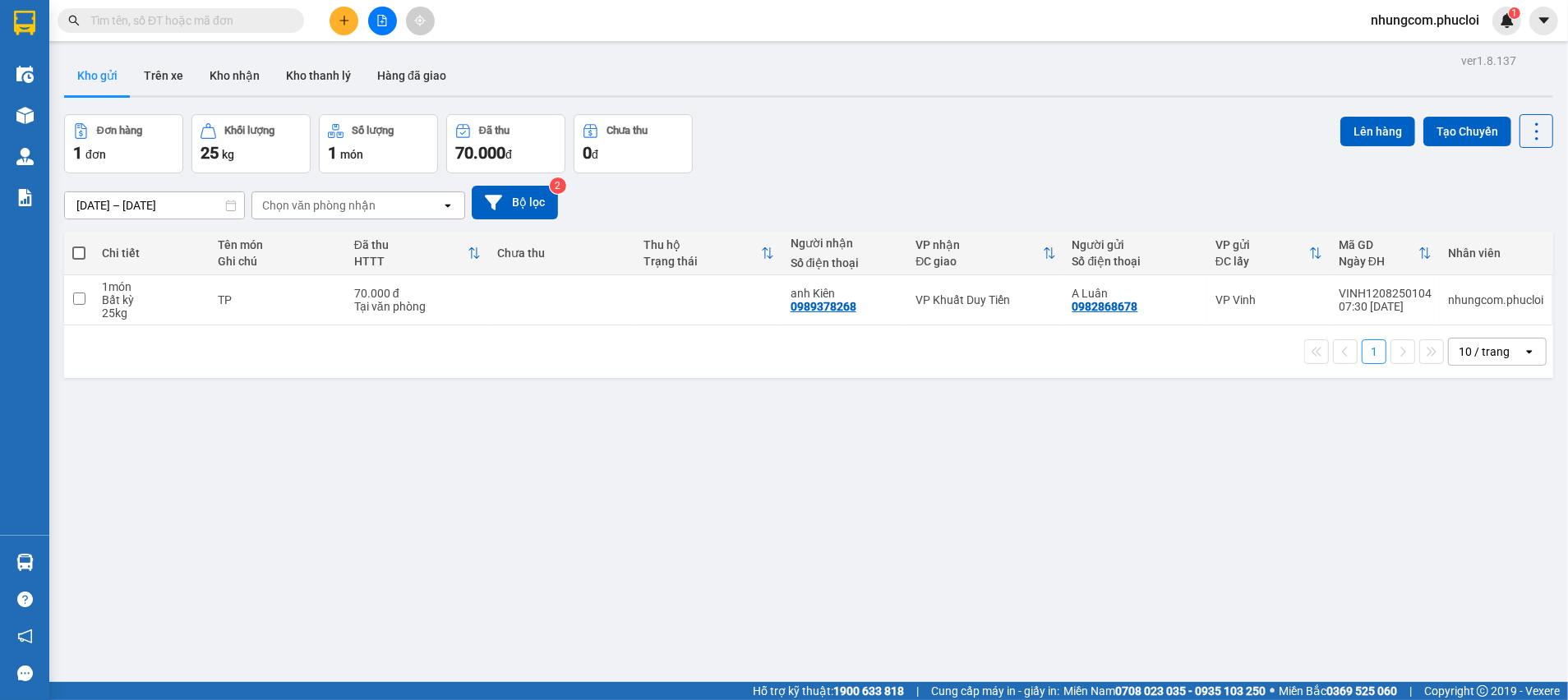
drag, startPoint x: 1097, startPoint y: 498, endPoint x: 1113, endPoint y: 502, distance: 16.5
click at [1098, 498] on div "ver 1.8.137 Kho gửi Trên xe Kho nhận Kho thanh [PERSON_NAME] đã giao Đơn hàng 1…" at bounding box center [809, 399] width 1502 height 700
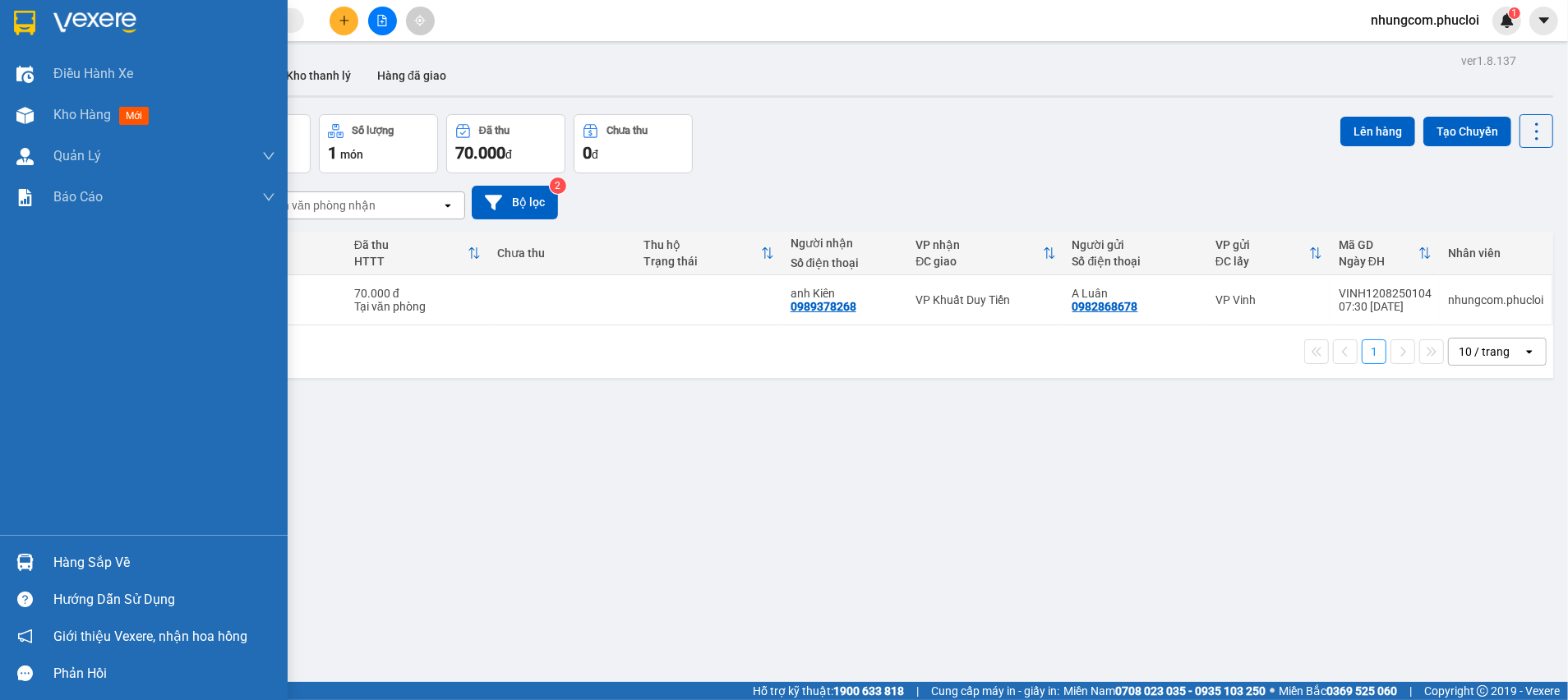
click at [77, 555] on div "Hàng sắp về" at bounding box center [164, 562] width 222 height 25
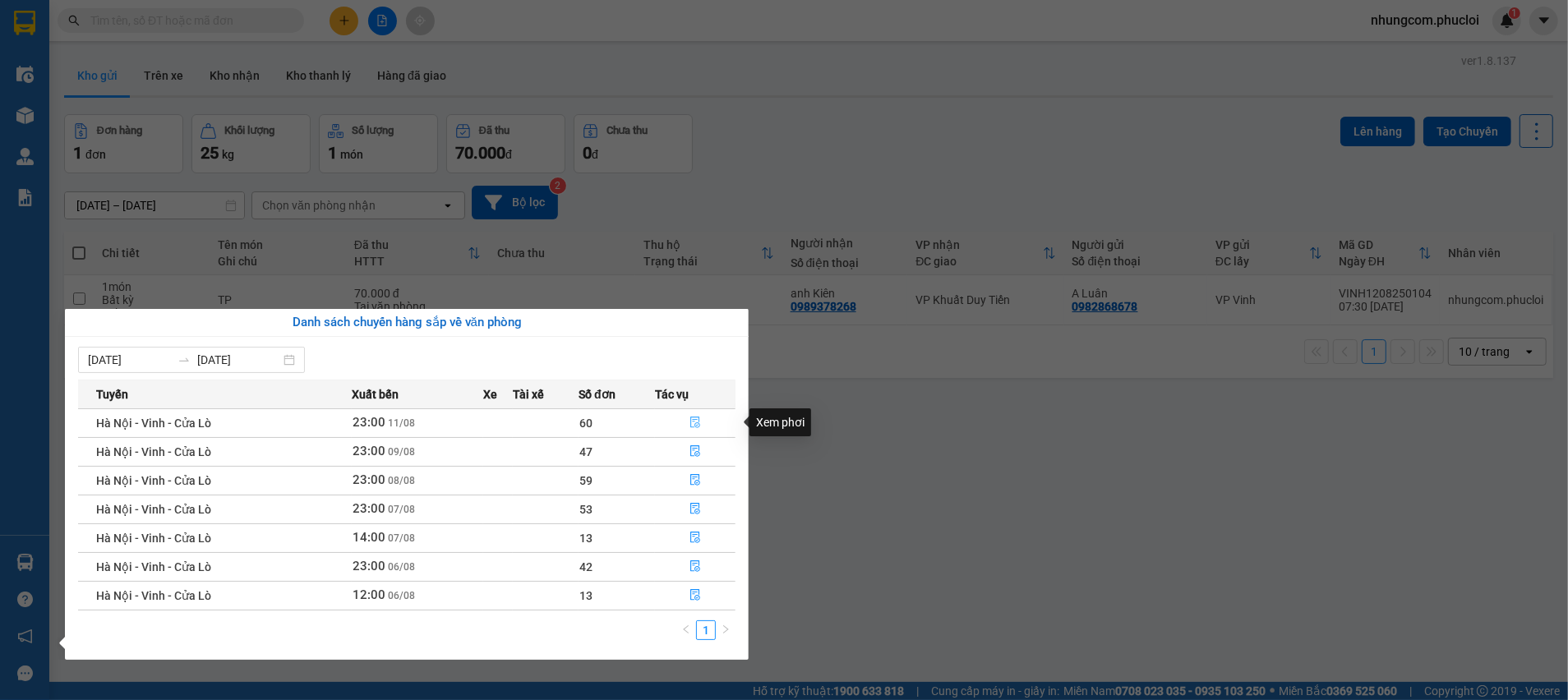
click at [689, 426] on icon "file-done" at bounding box center [695, 423] width 12 height 12
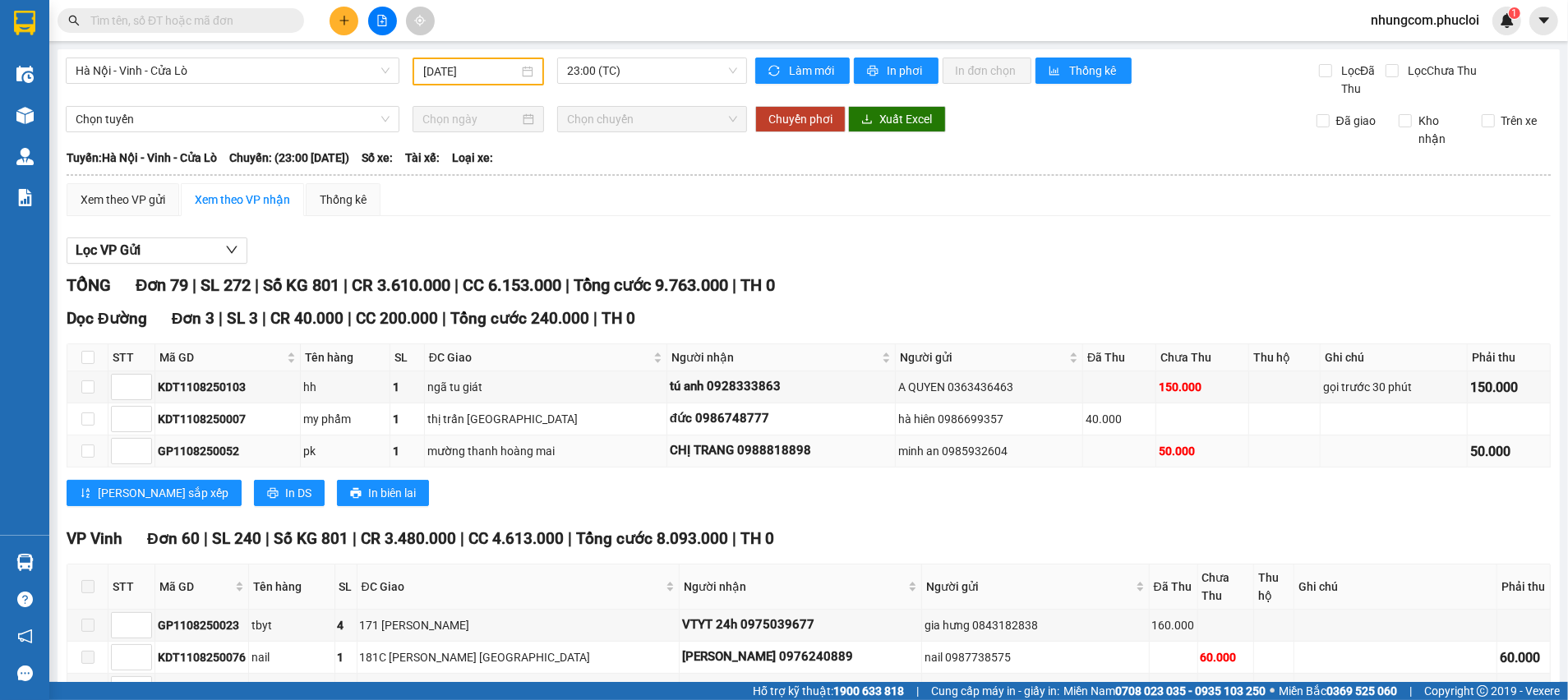
scroll to position [247, 0]
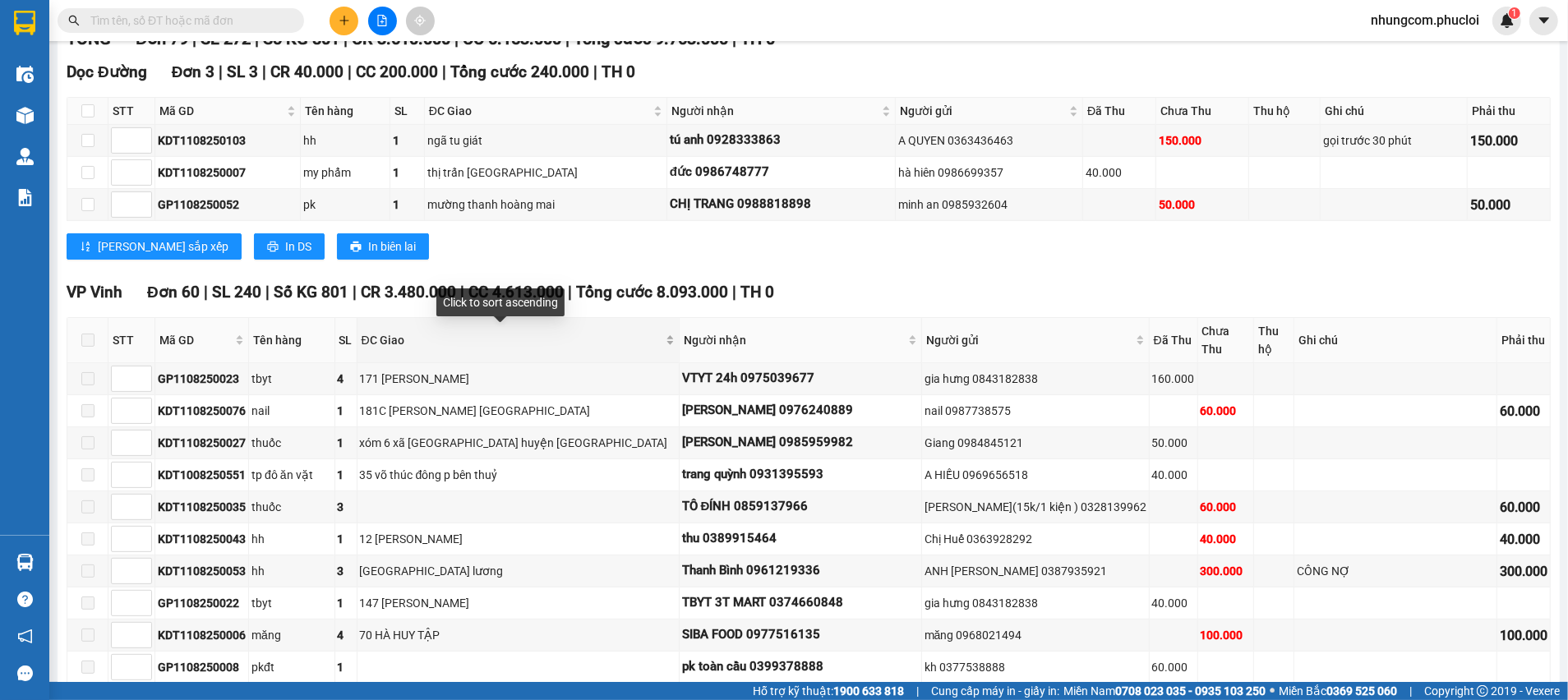
click at [633, 341] on div "ĐC Giao" at bounding box center [518, 339] width 313 height 18
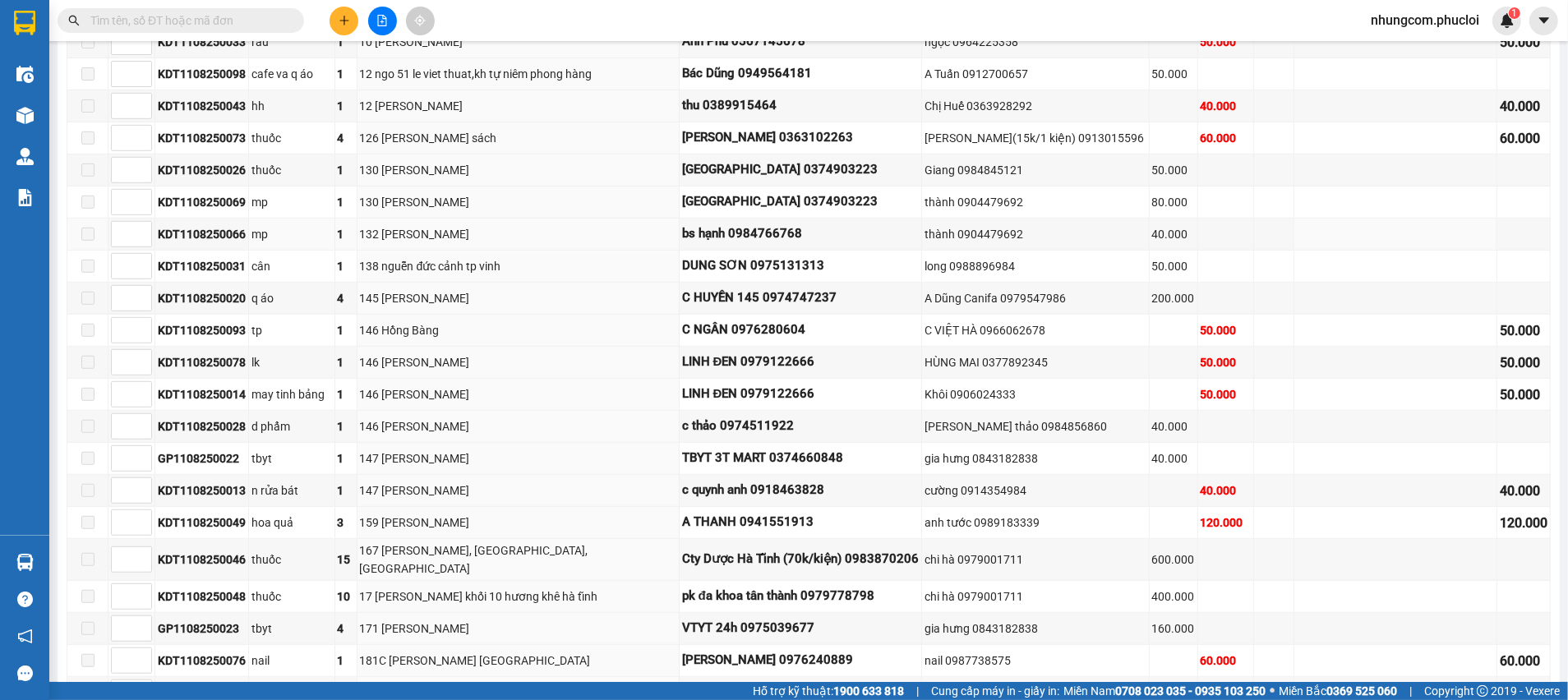
scroll to position [862, 0]
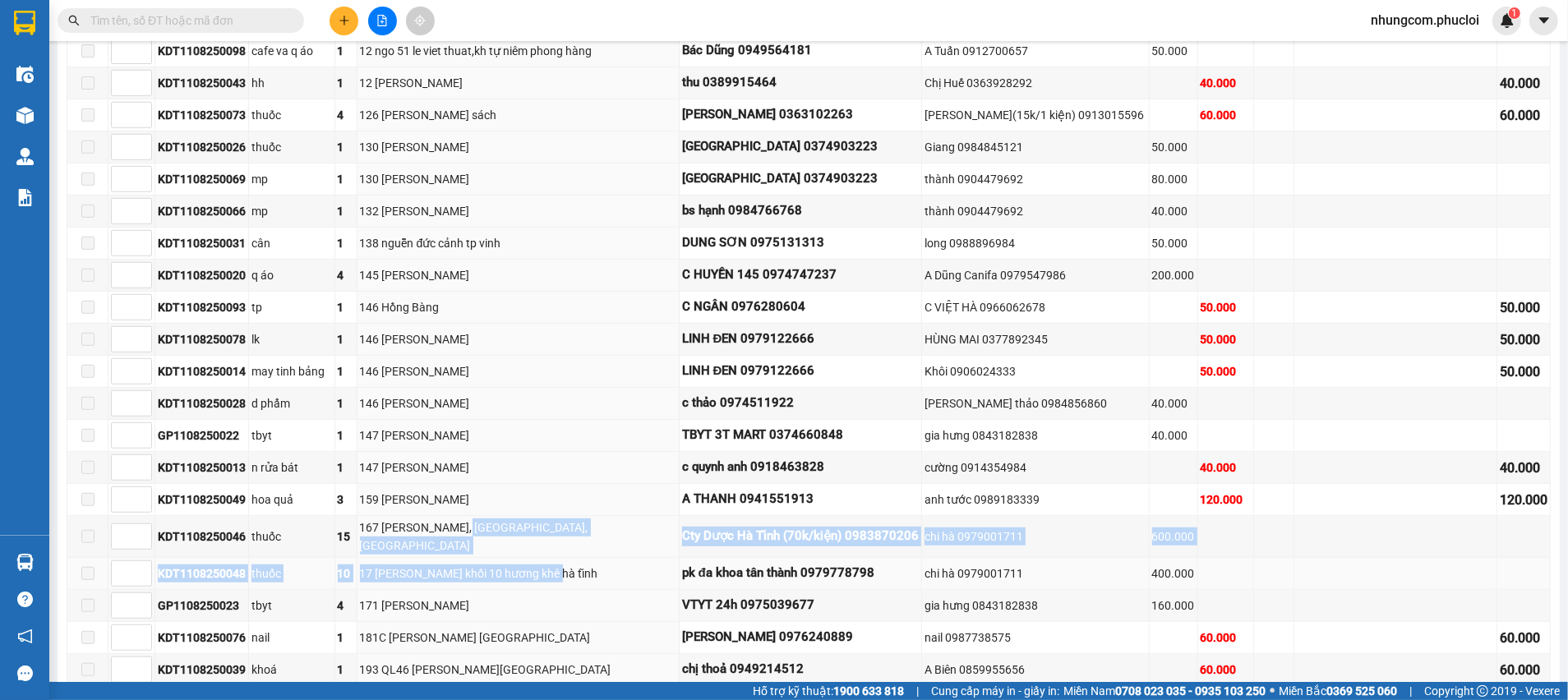
drag, startPoint x: 467, startPoint y: 526, endPoint x: 545, endPoint y: 565, distance: 87.2
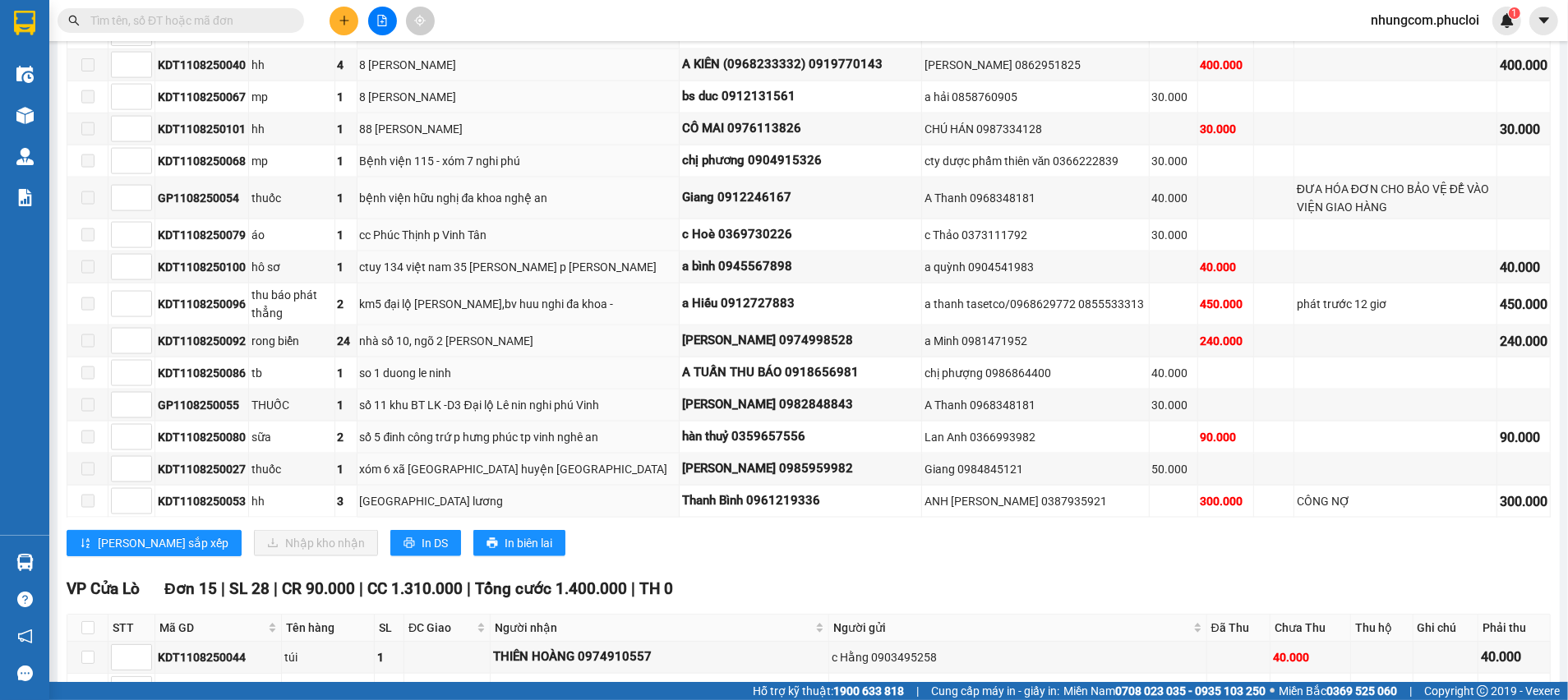
scroll to position [2095, 0]
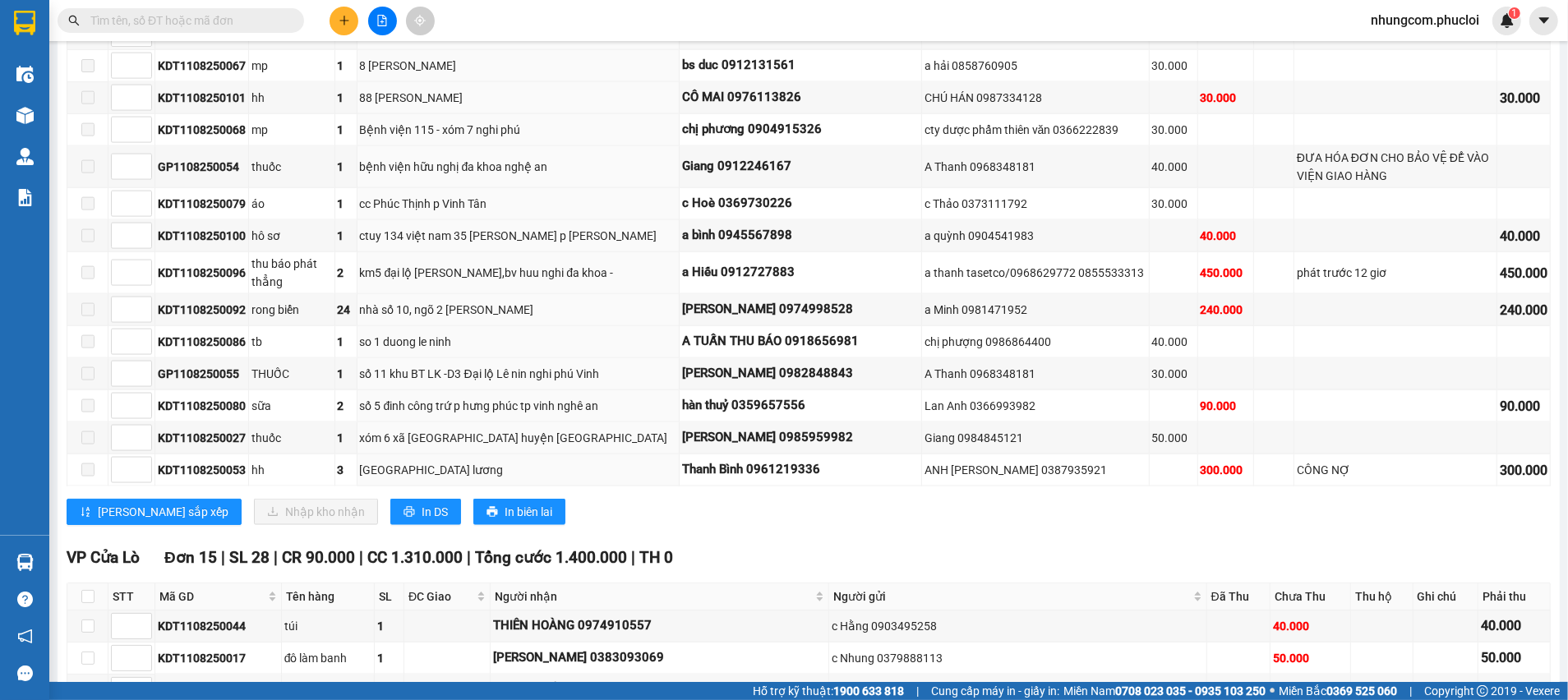
click at [348, 20] on icon "plus" at bounding box center [345, 20] width 12 height 12
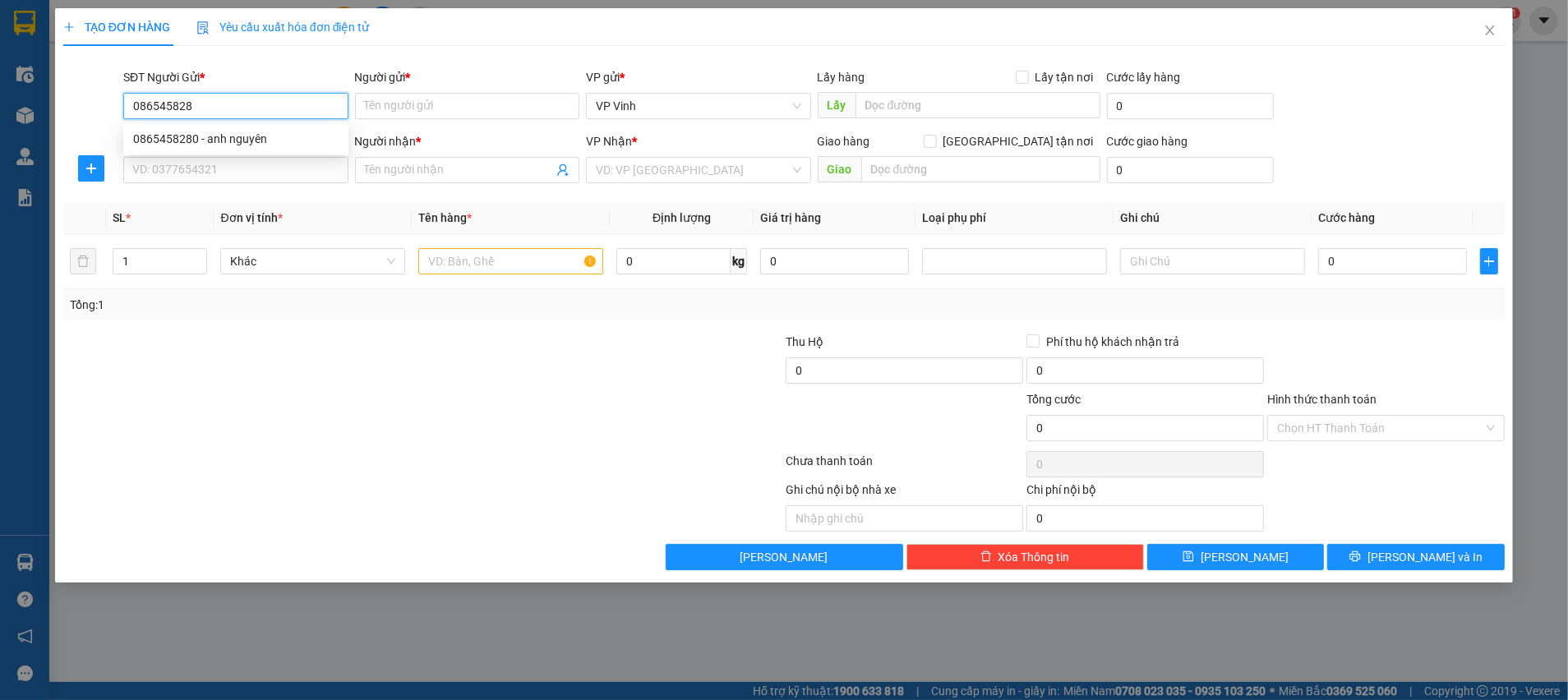
type input "0865458280"
click at [230, 143] on div "0865458280 - anh nguyên" at bounding box center [235, 139] width 205 height 18
type input "anh nguyên"
type input "0865458280"
click at [280, 168] on input "SĐT Người Nhận *" at bounding box center [236, 169] width 225 height 26
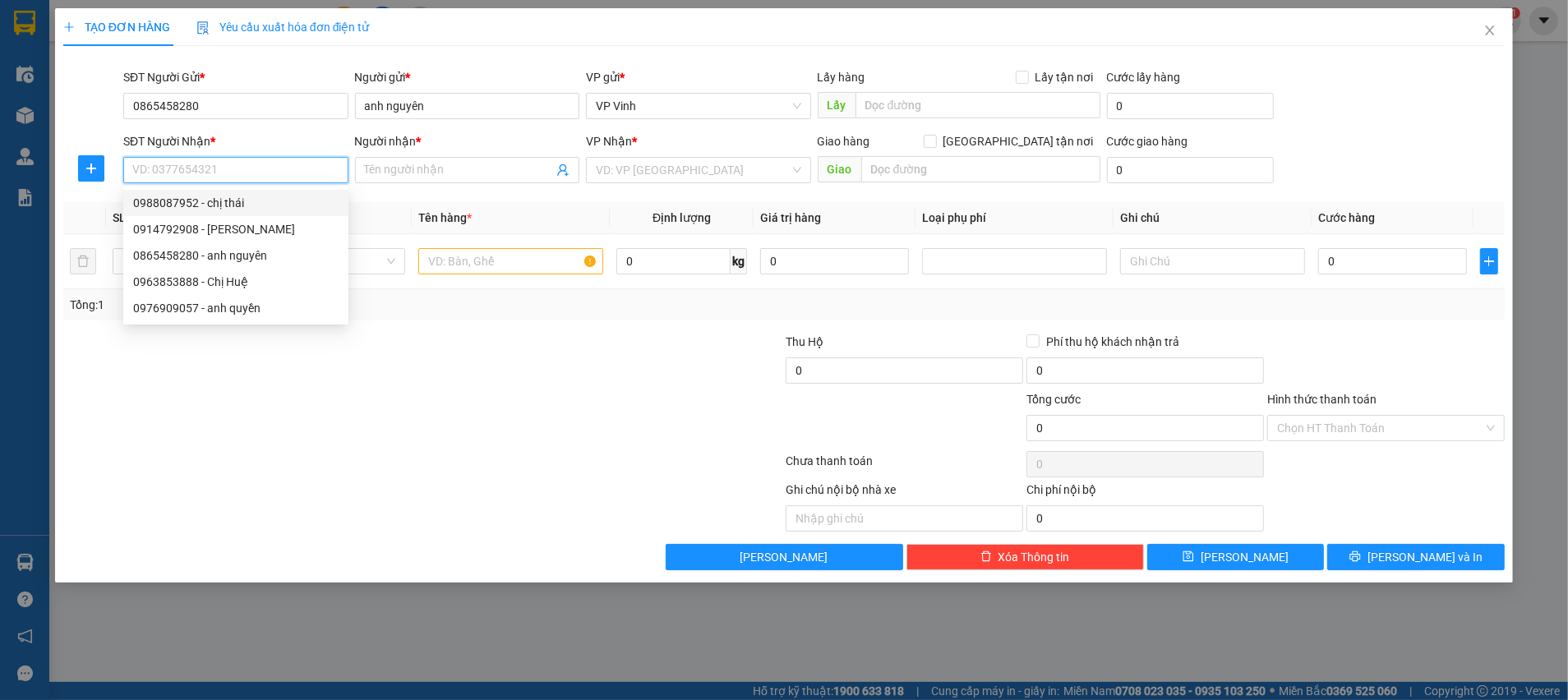
click at [213, 204] on div "0988087952 - chị thái" at bounding box center [235, 202] width 205 height 18
type input "0988087952"
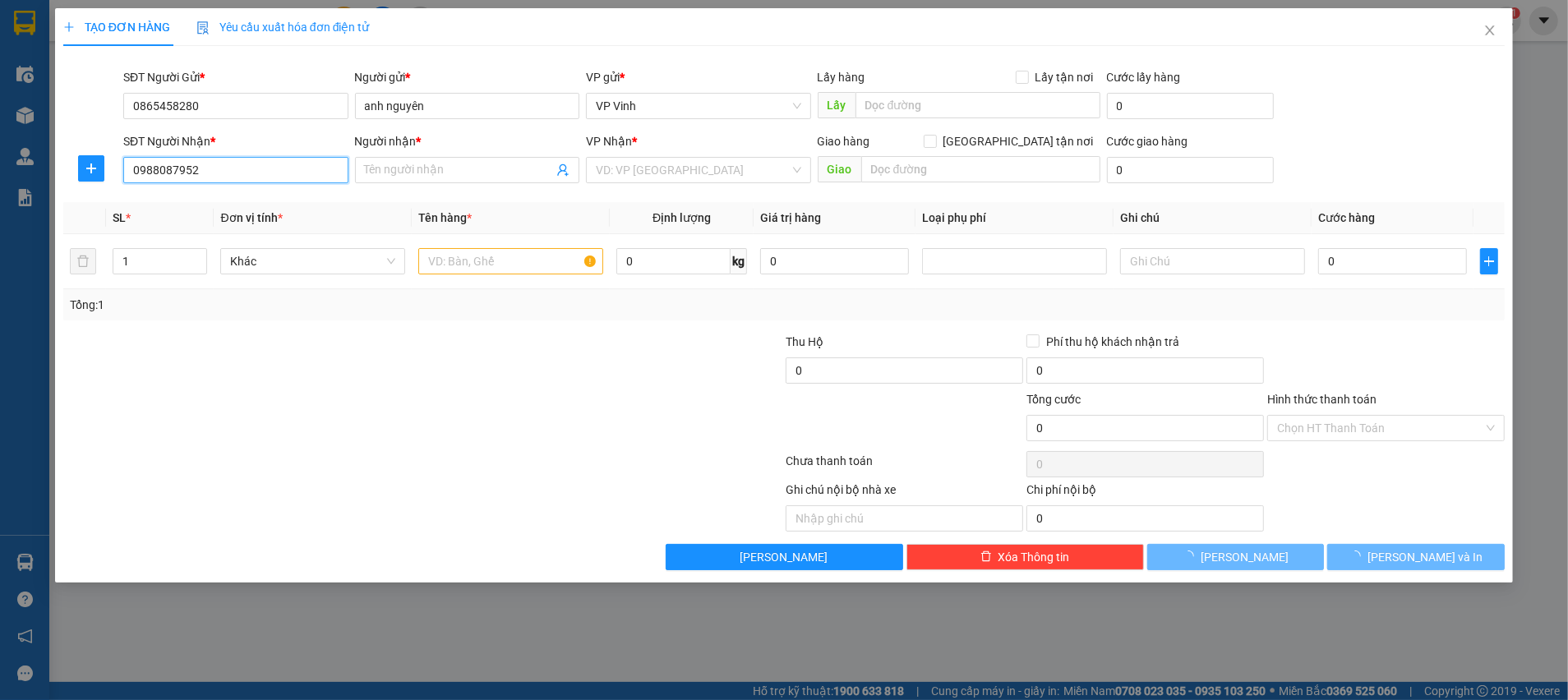
type input "chị thái"
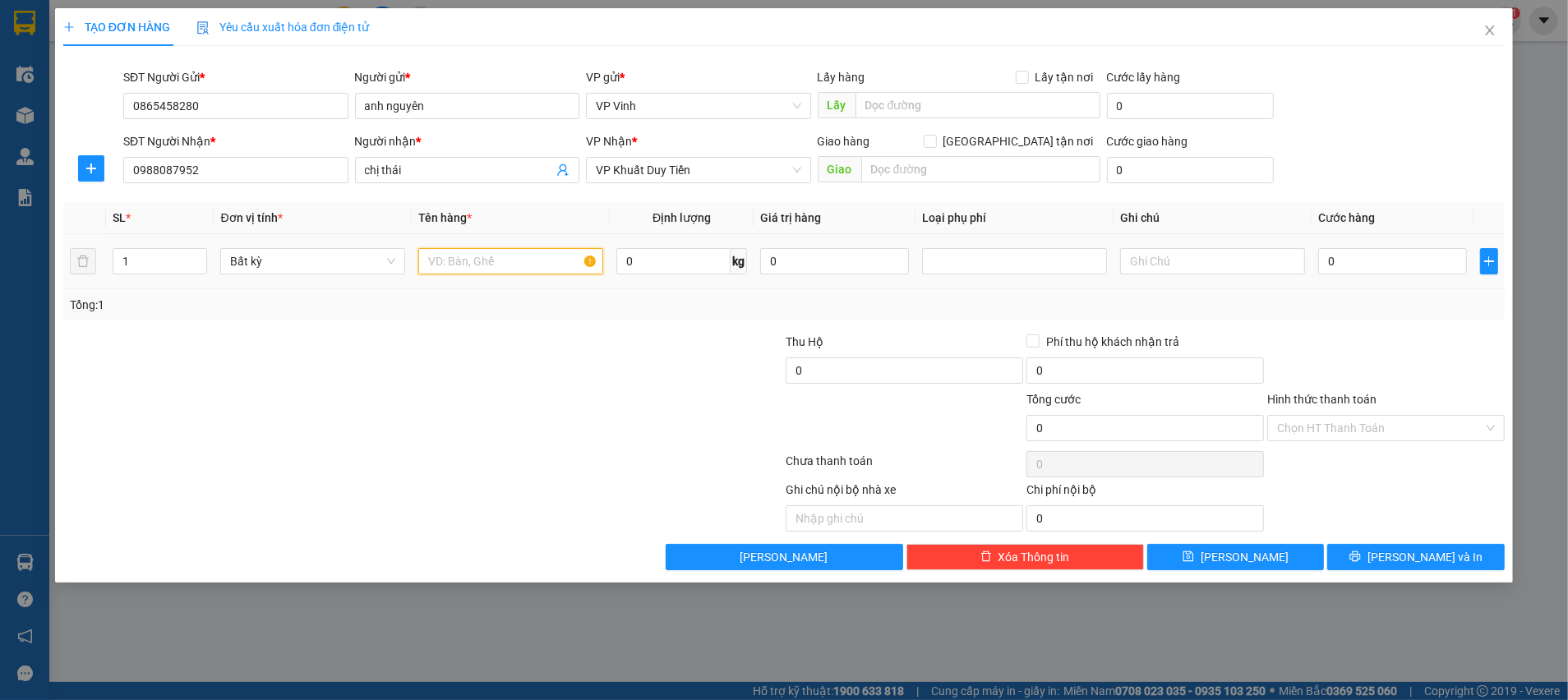
click at [514, 259] on input "text" at bounding box center [510, 261] width 185 height 26
type input "TP"
click at [584, 340] on div at bounding box center [664, 361] width 241 height 58
click at [1362, 263] on input "0" at bounding box center [1392, 261] width 149 height 26
type input "4"
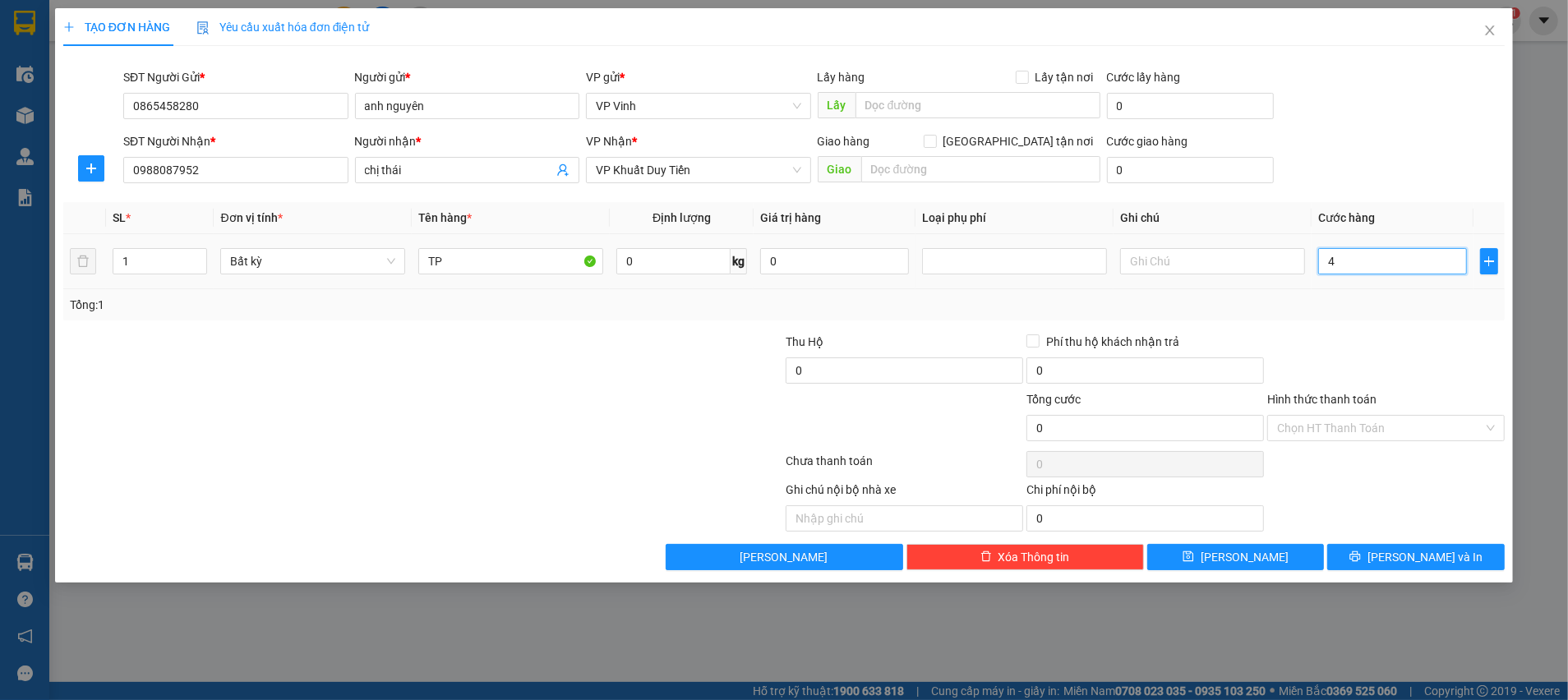
type input "4"
type input "40"
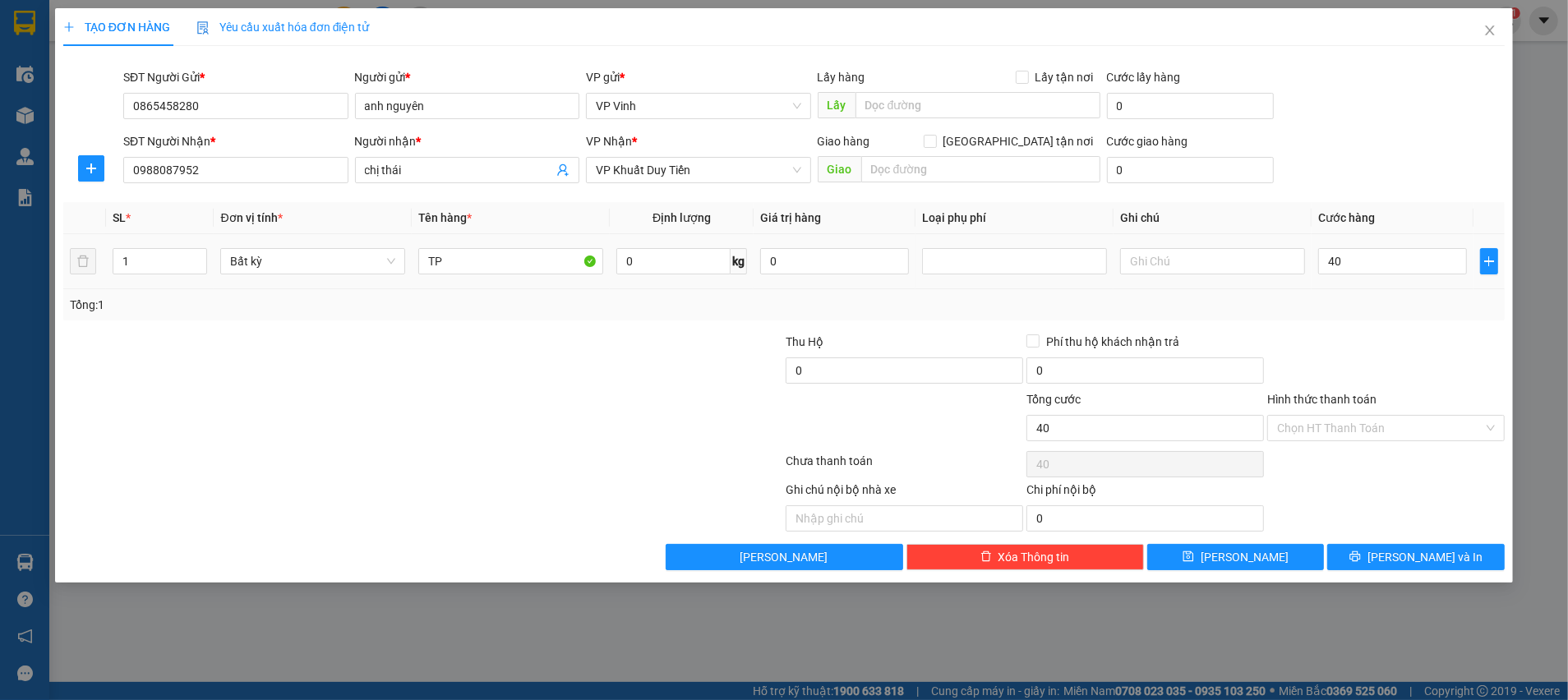
type input "40.000"
drag, startPoint x: 1395, startPoint y: 350, endPoint x: 1390, endPoint y: 452, distance: 102.1
click at [1396, 350] on div at bounding box center [1386, 361] width 241 height 58
click at [1366, 430] on input "Hình thức thanh toán" at bounding box center [1380, 428] width 206 height 25
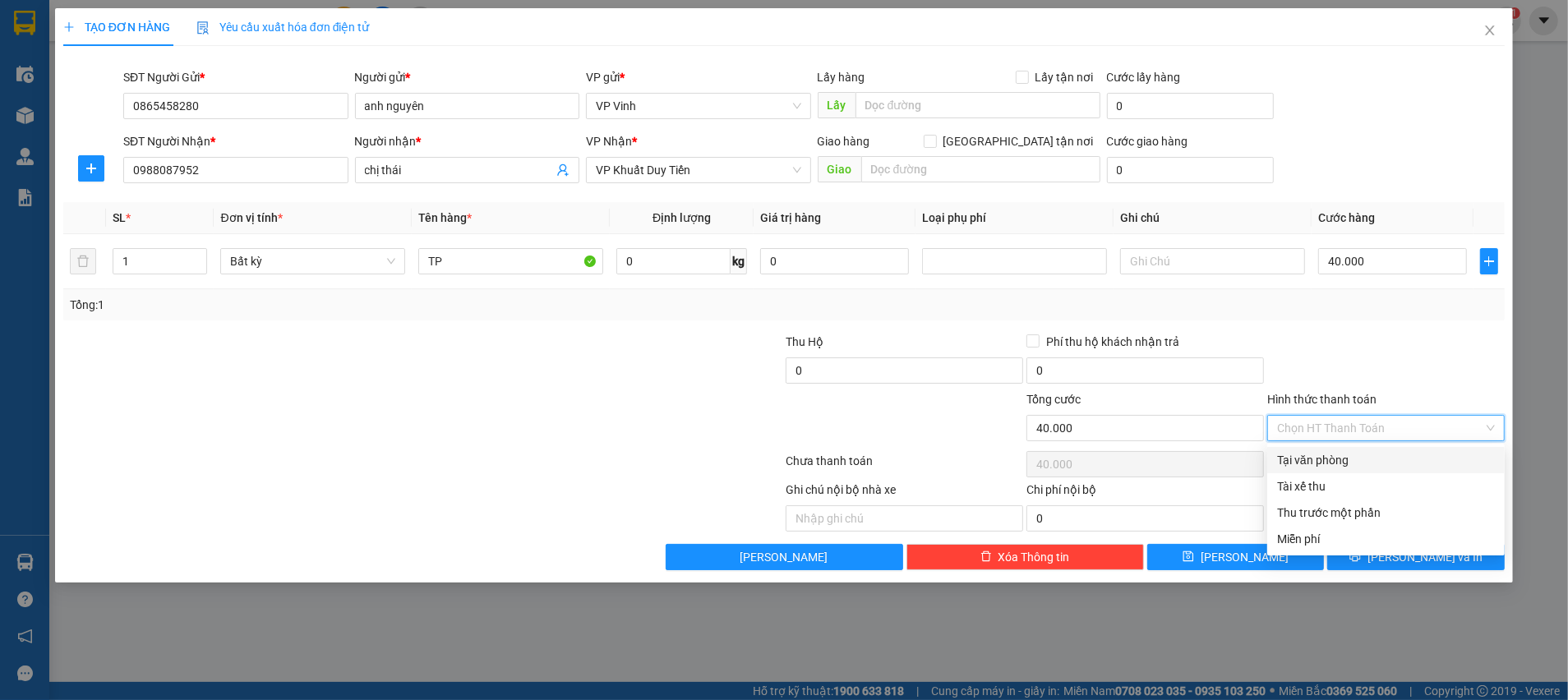
click at [1320, 452] on div "Tại văn phòng" at bounding box center [1386, 459] width 218 height 18
type input "0"
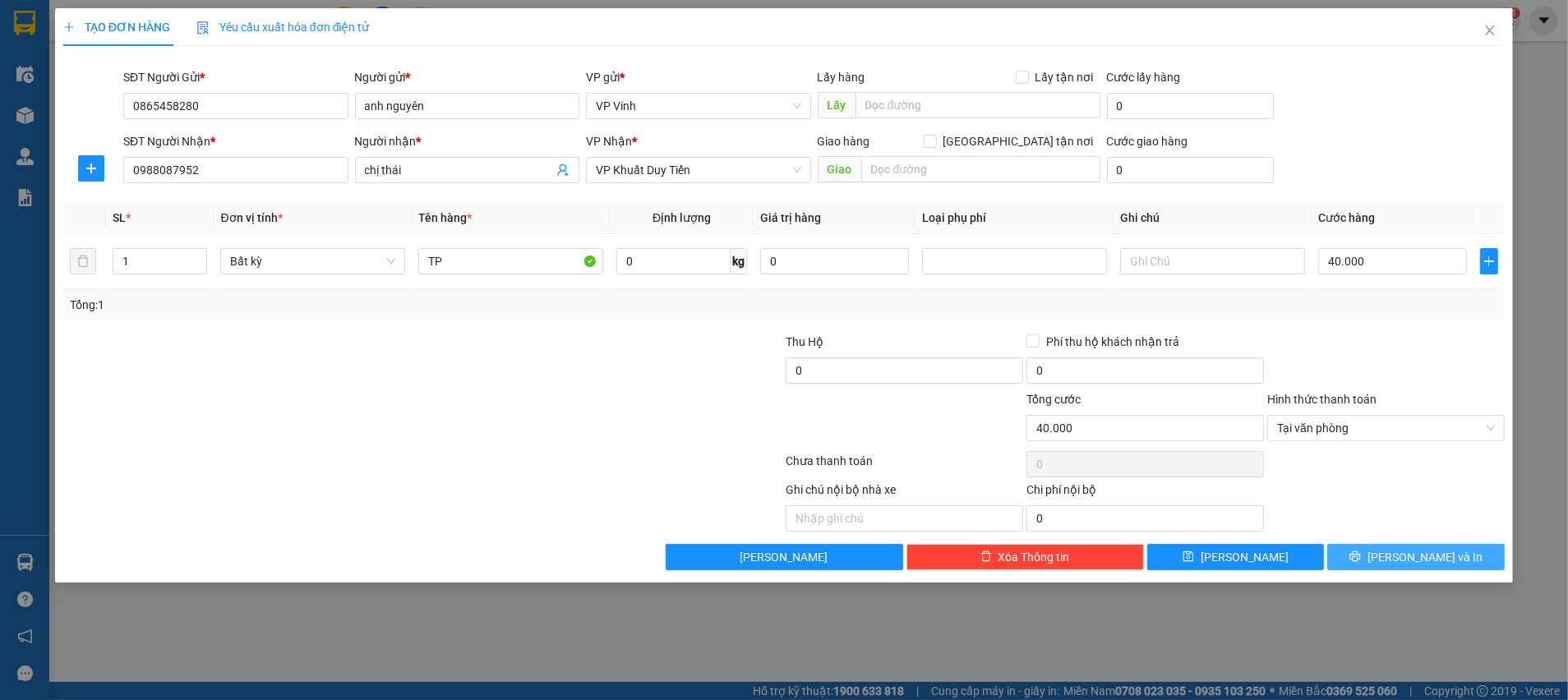
click at [1361, 557] on icon "printer" at bounding box center [1355, 556] width 12 height 12
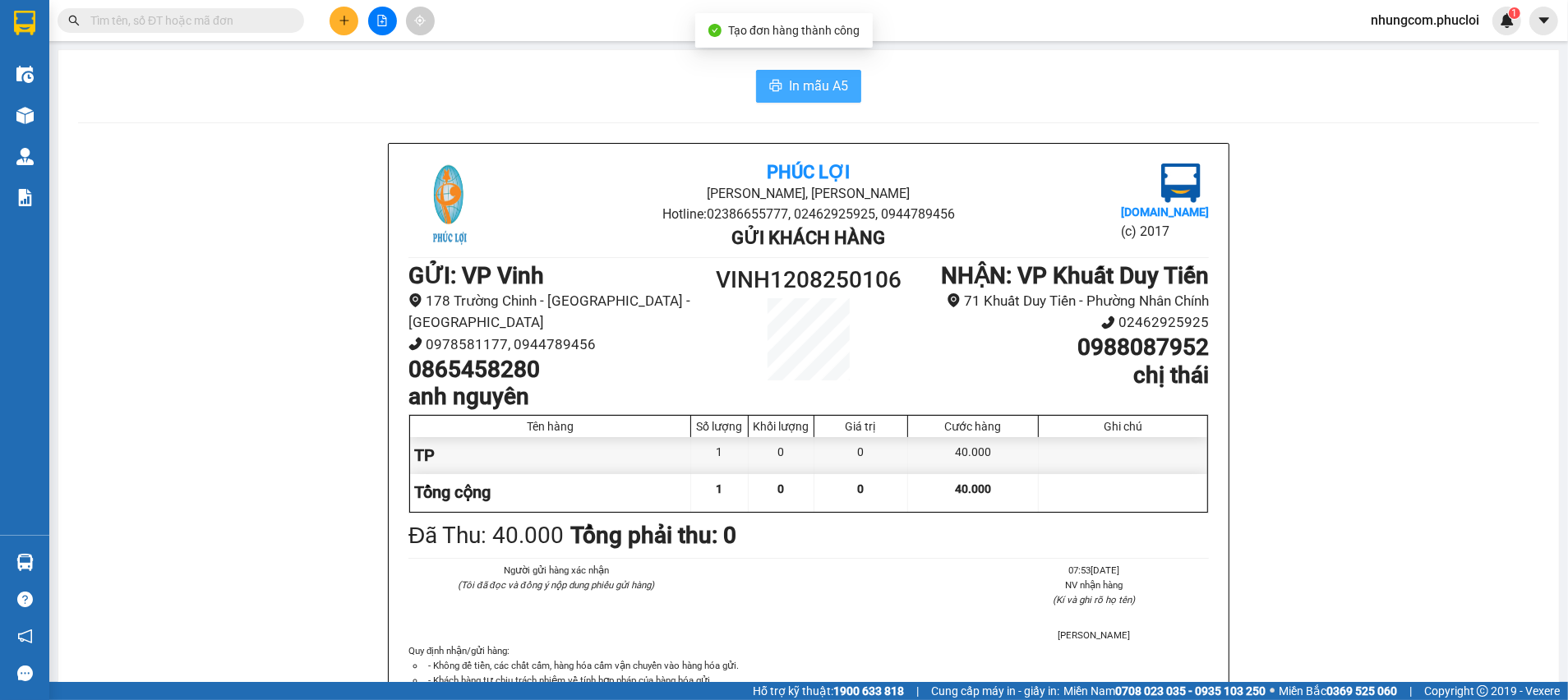
click at [790, 77] on span "In mẫu A5" at bounding box center [818, 86] width 60 height 20
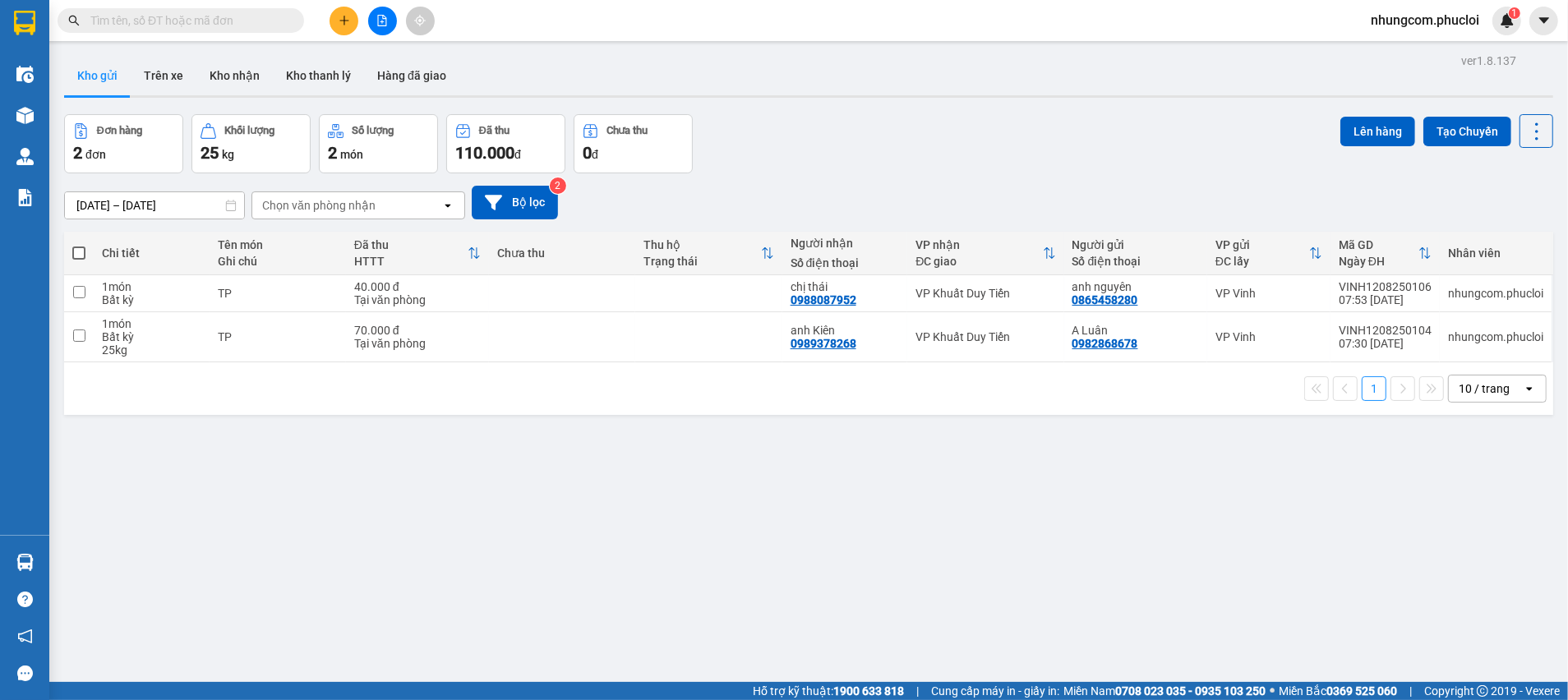
click at [466, 526] on div "ver 1.8.137 Kho gửi Trên xe Kho nhận Kho thanh [PERSON_NAME] đã giao Đơn hàng 2…" at bounding box center [809, 399] width 1502 height 700
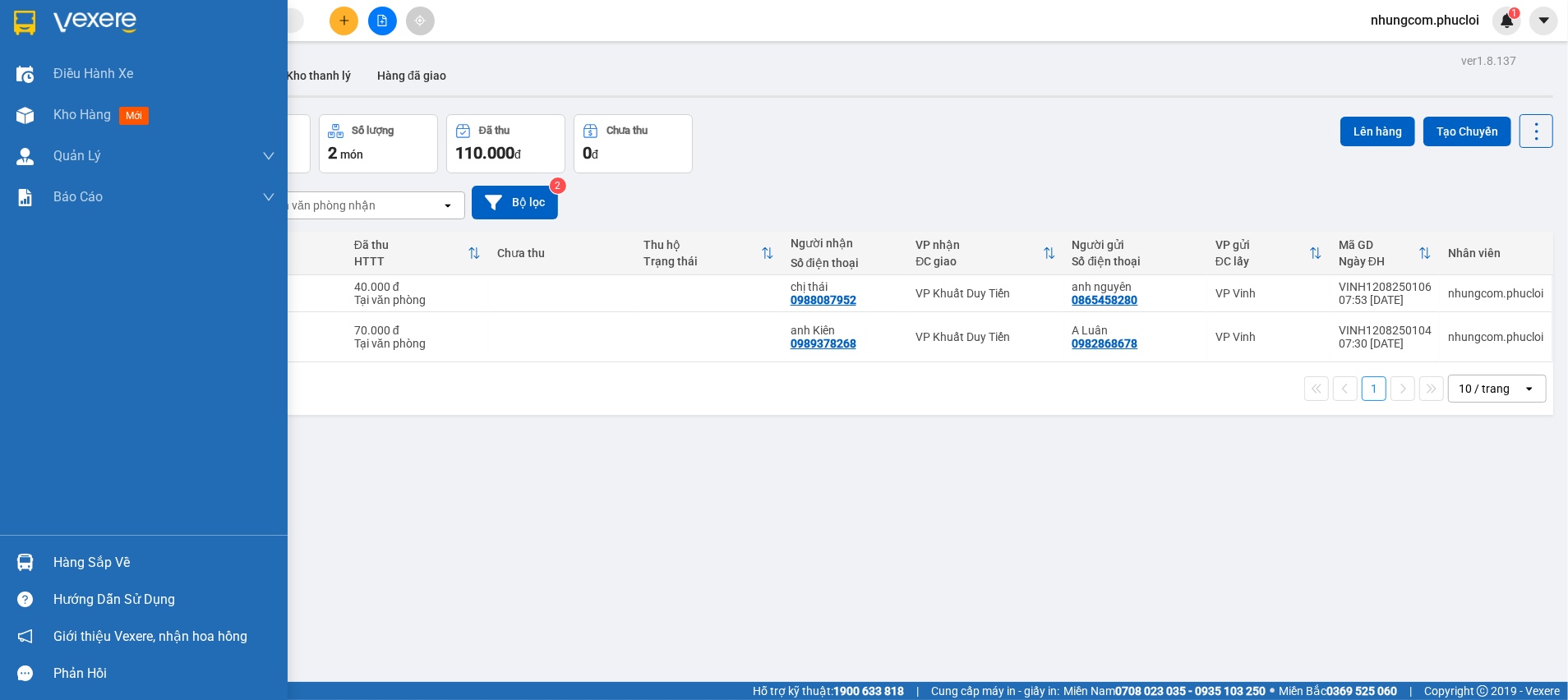
click at [55, 562] on div "Hàng sắp về" at bounding box center [164, 562] width 222 height 25
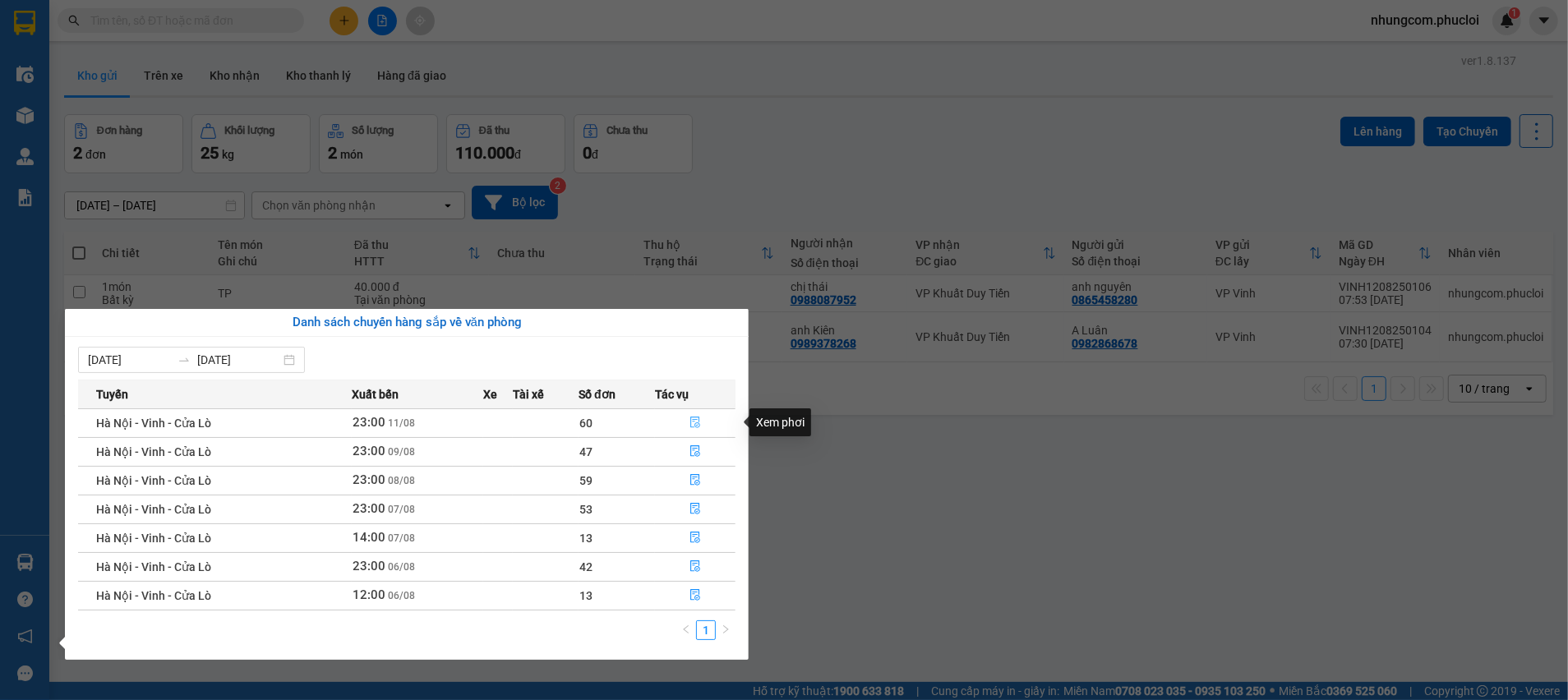
click at [699, 421] on icon "file-done" at bounding box center [695, 423] width 10 height 12
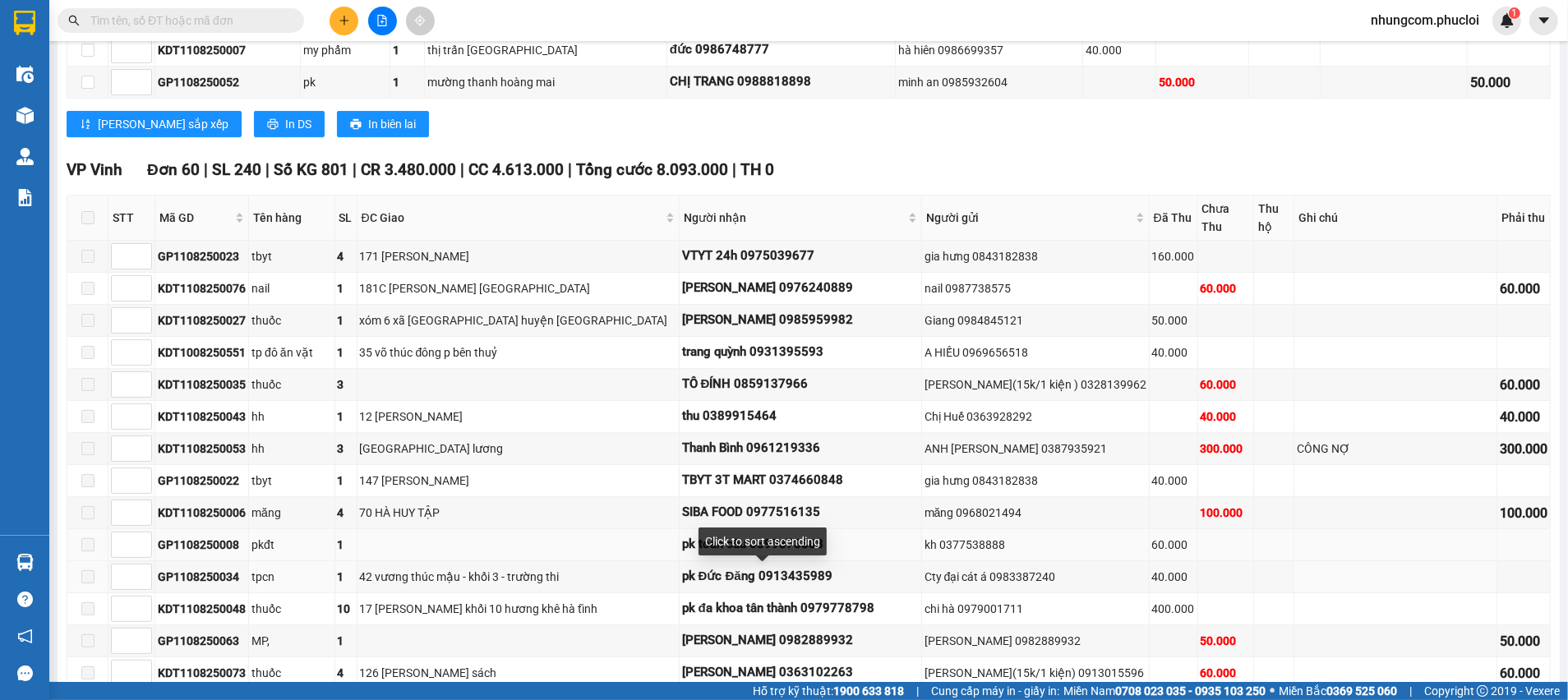
scroll to position [370, 0]
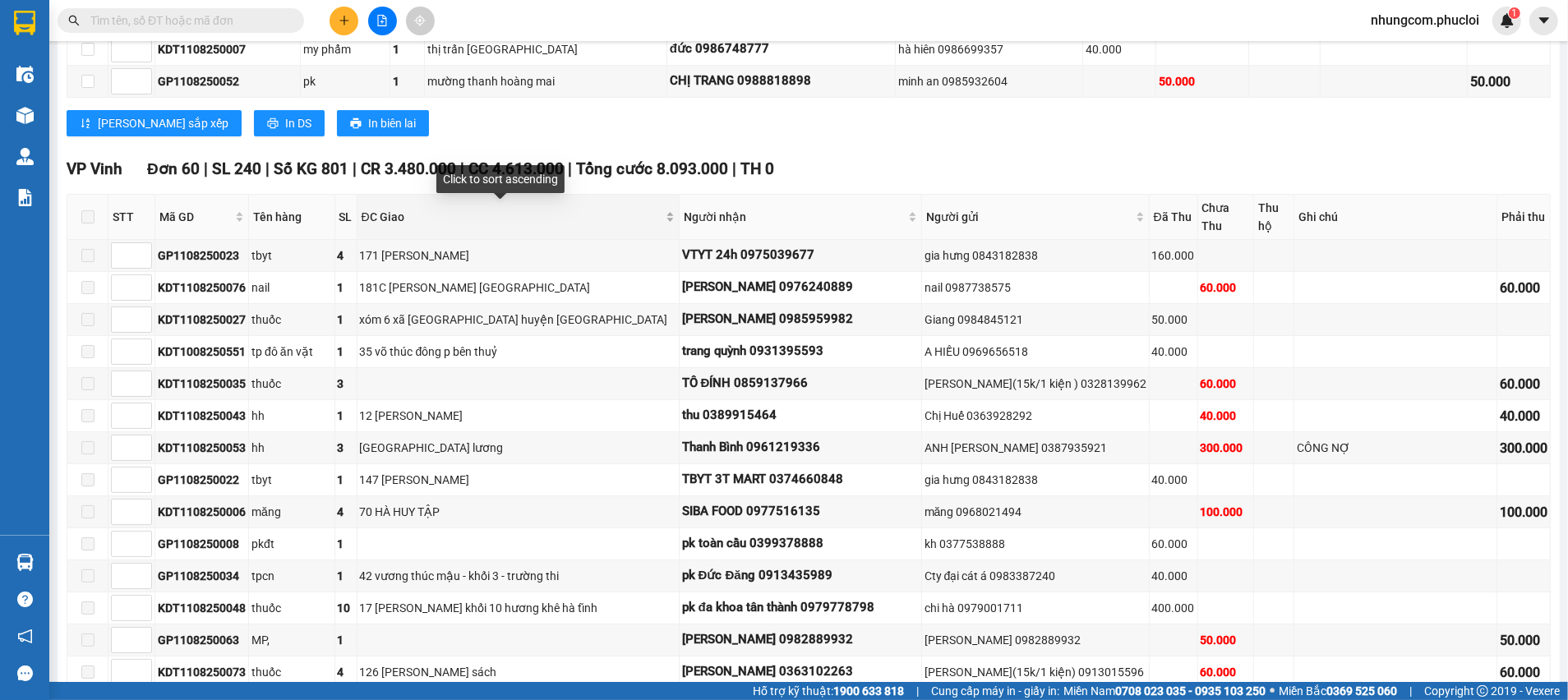
click at [629, 222] on div "ĐC Giao" at bounding box center [518, 216] width 313 height 18
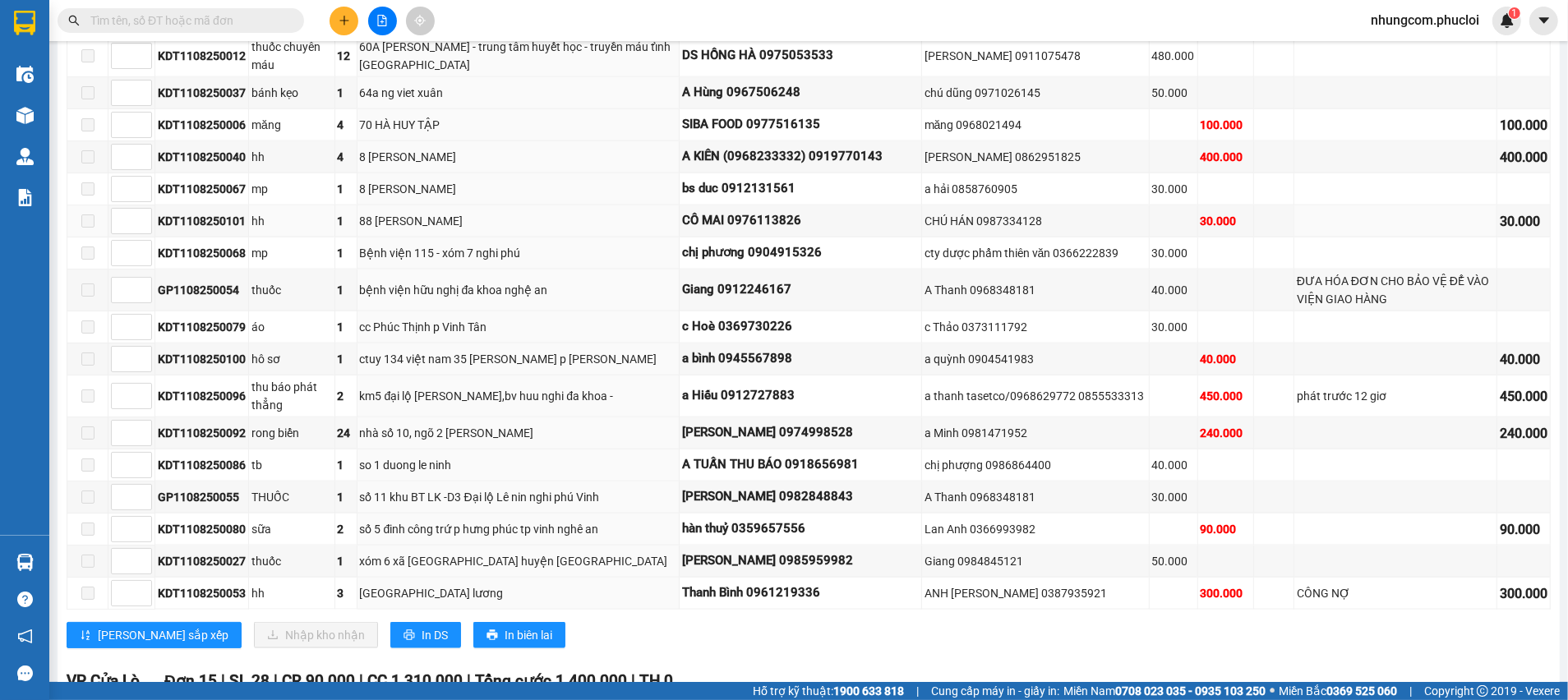
scroll to position [2095, 0]
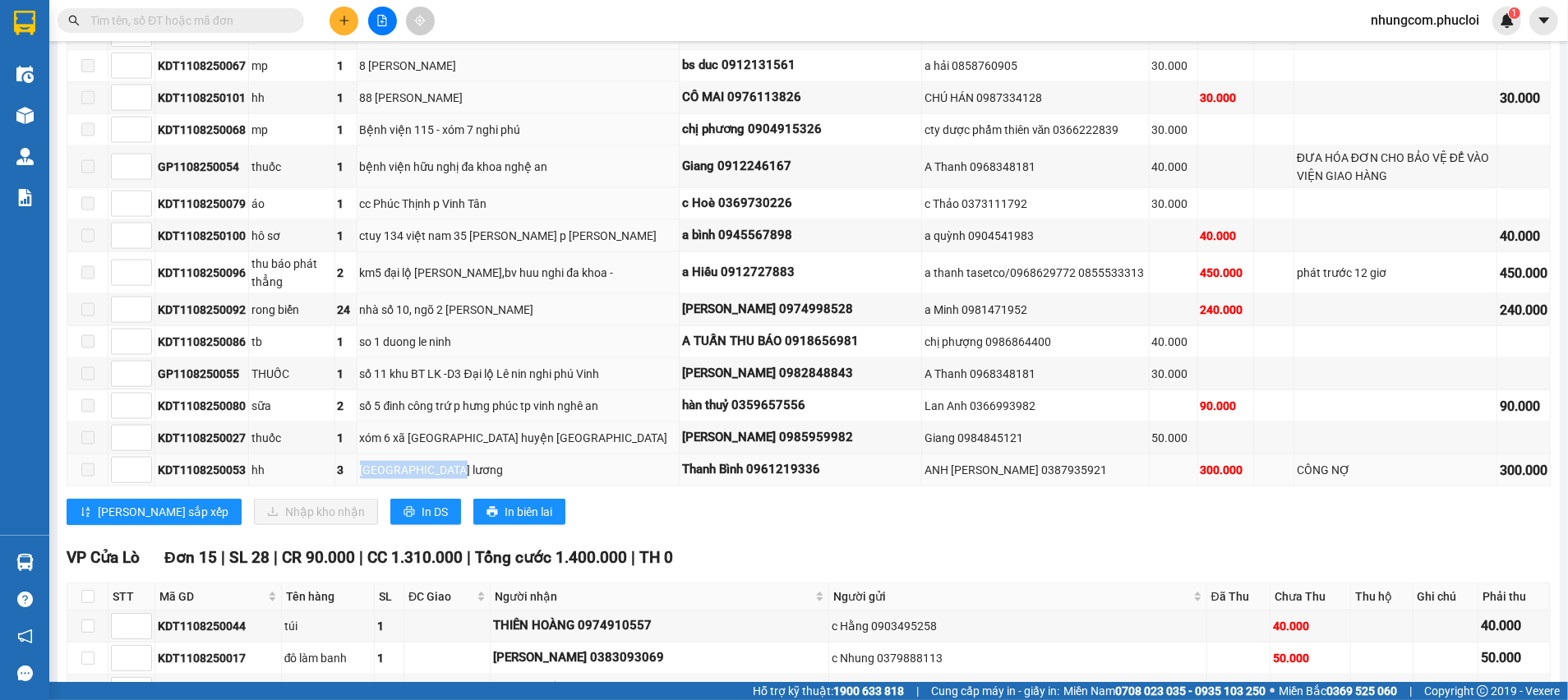
drag, startPoint x: 363, startPoint y: 460, endPoint x: 479, endPoint y: 457, distance: 116.0
click at [479, 461] on div "[GEOGRAPHIC_DATA] lương" at bounding box center [518, 470] width 316 height 18
click at [491, 461] on div "[GEOGRAPHIC_DATA] lương" at bounding box center [518, 470] width 316 height 18
click at [1212, 508] on div "[PERSON_NAME] sắp xếp Nhập kho nhận In DS In biên lai" at bounding box center [808, 511] width 1485 height 26
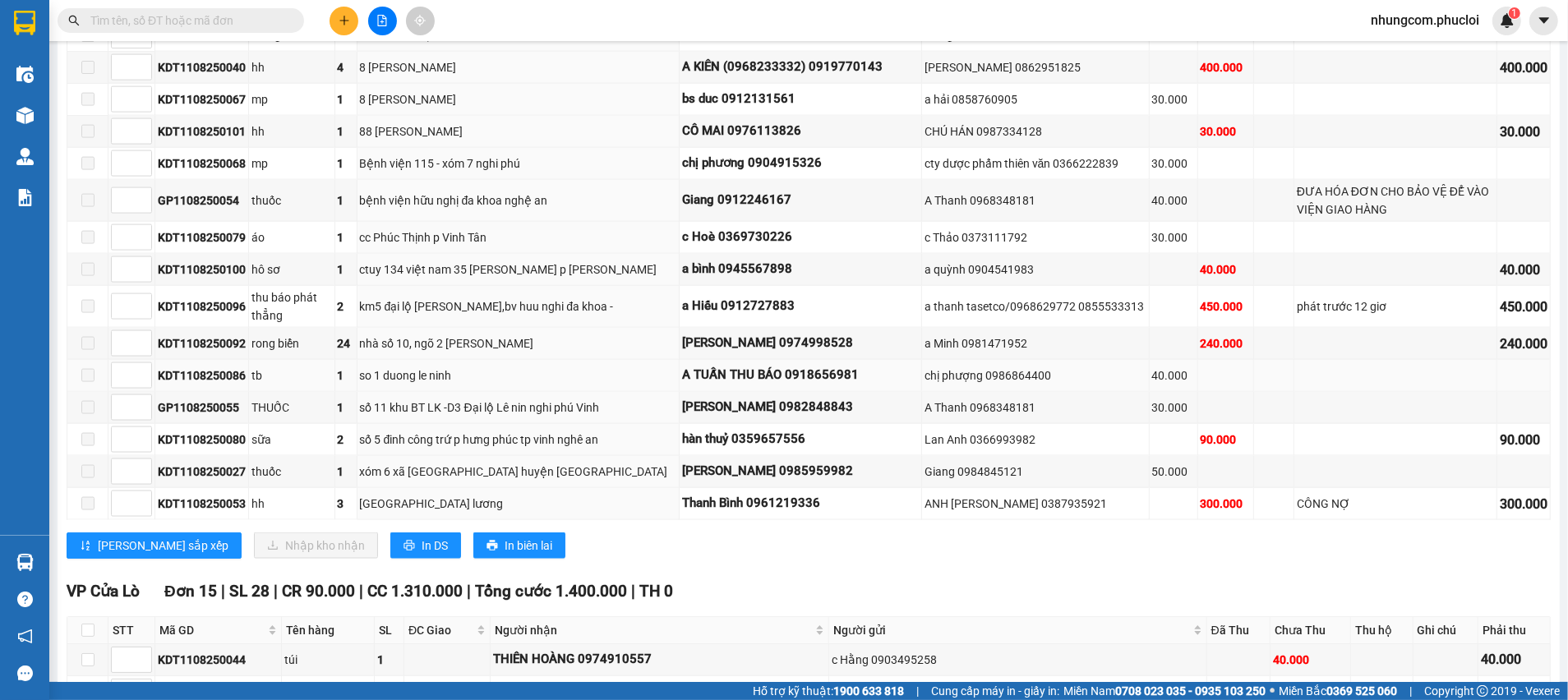
scroll to position [2218, 0]
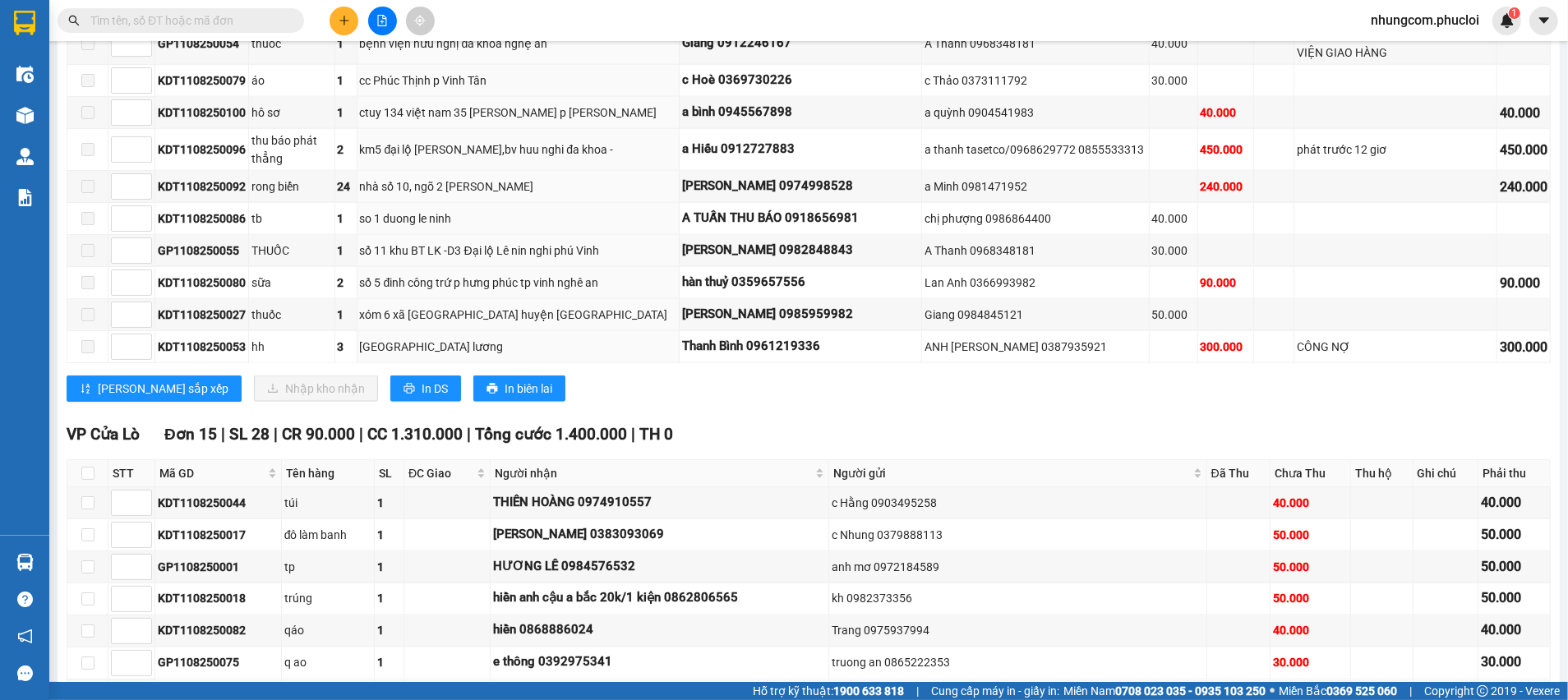
click at [783, 423] on div "VP Cửa Lò Đơn 15 | SL 28 | CR 90.000 | CC 1.310.000 | Tổng cước 1.400.000 | TH 0" at bounding box center [808, 435] width 1485 height 25
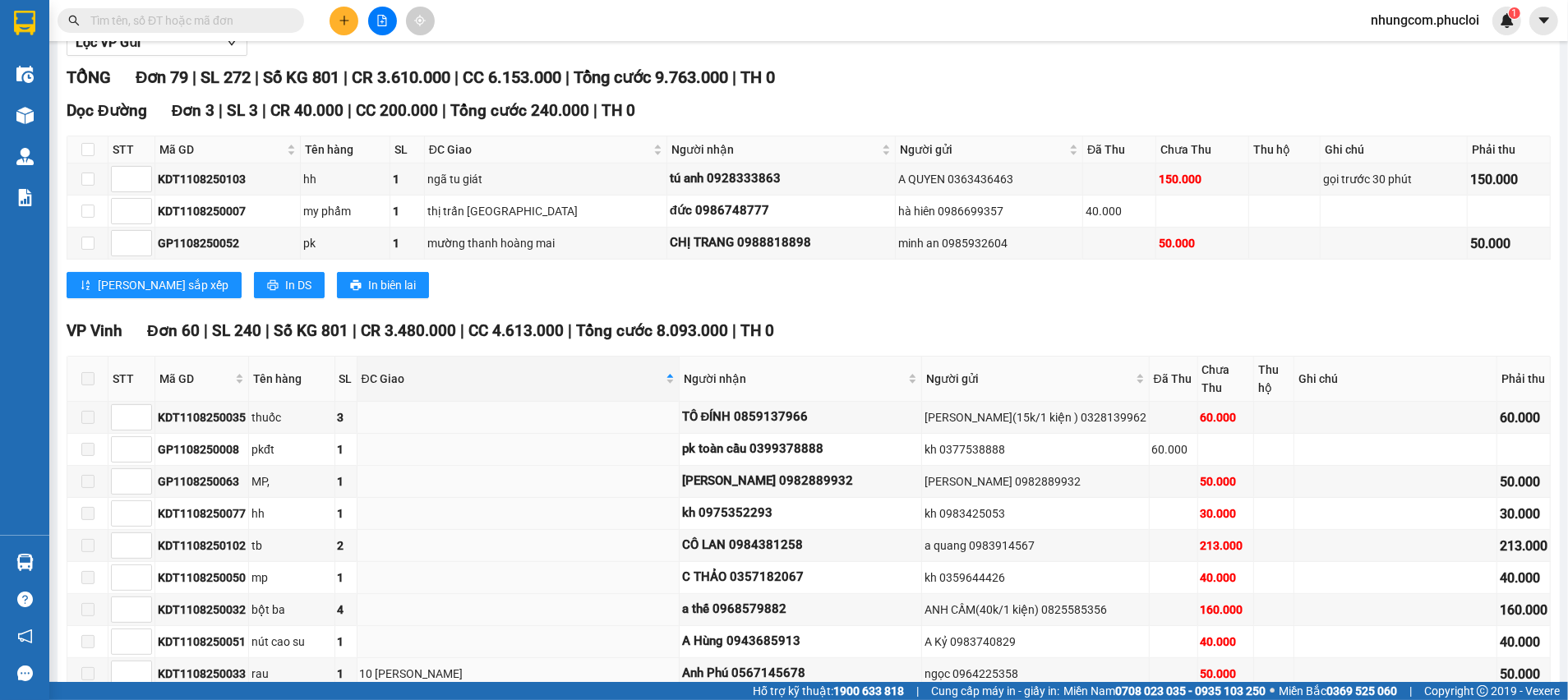
scroll to position [247, 0]
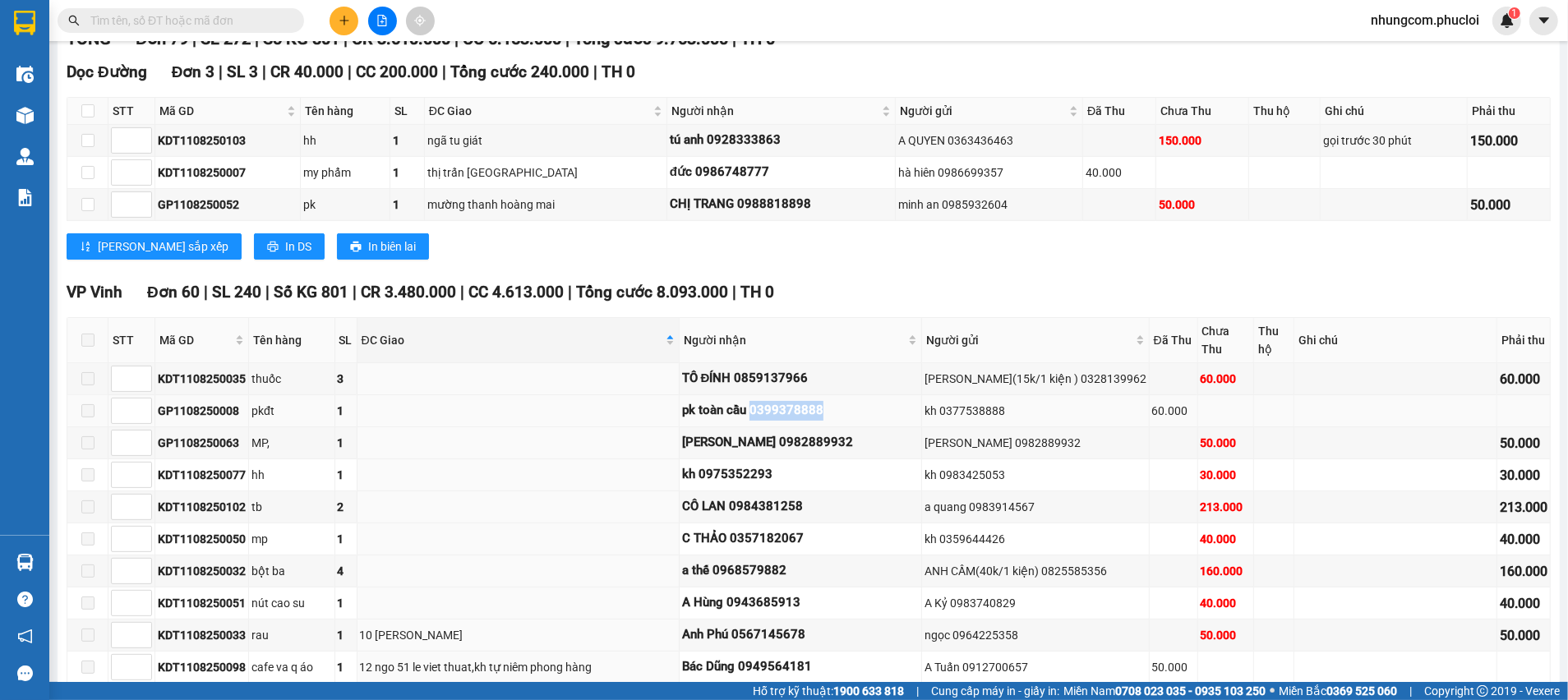
drag, startPoint x: 716, startPoint y: 410, endPoint x: 796, endPoint y: 407, distance: 80.1
click at [796, 407] on div "pk toàn cầu 0399378888" at bounding box center [801, 410] width 237 height 20
copy div "0399378888"
drag, startPoint x: 720, startPoint y: 444, endPoint x: 800, endPoint y: 443, distance: 80.0
click at [800, 443] on div "[PERSON_NAME] 0982889932" at bounding box center [801, 442] width 237 height 20
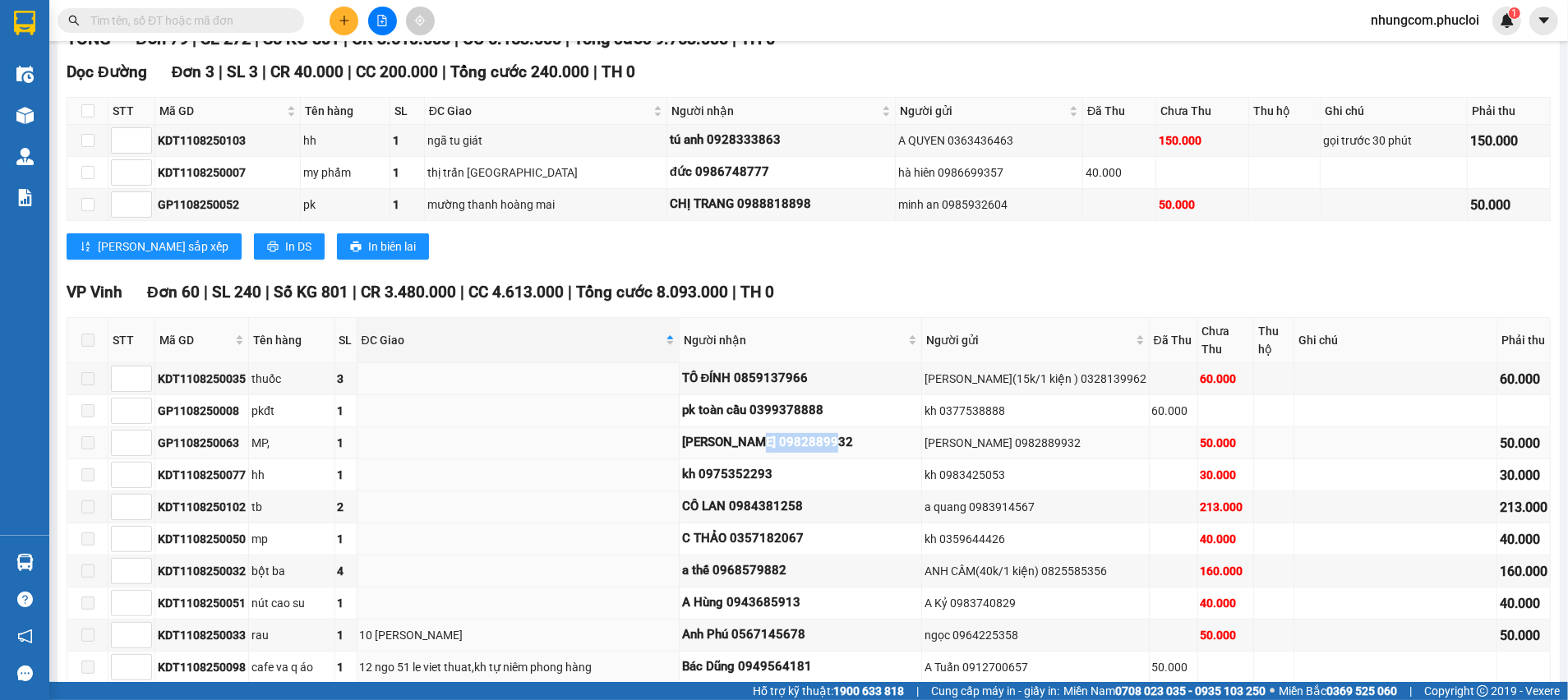
copy div "0982889932"
drag, startPoint x: 662, startPoint y: 474, endPoint x: 750, endPoint y: 459, distance: 89.3
click at [750, 459] on td "kh 0975352293" at bounding box center [801, 475] width 242 height 32
copy div "0975352293"
drag, startPoint x: 688, startPoint y: 605, endPoint x: 787, endPoint y: 603, distance: 99.0
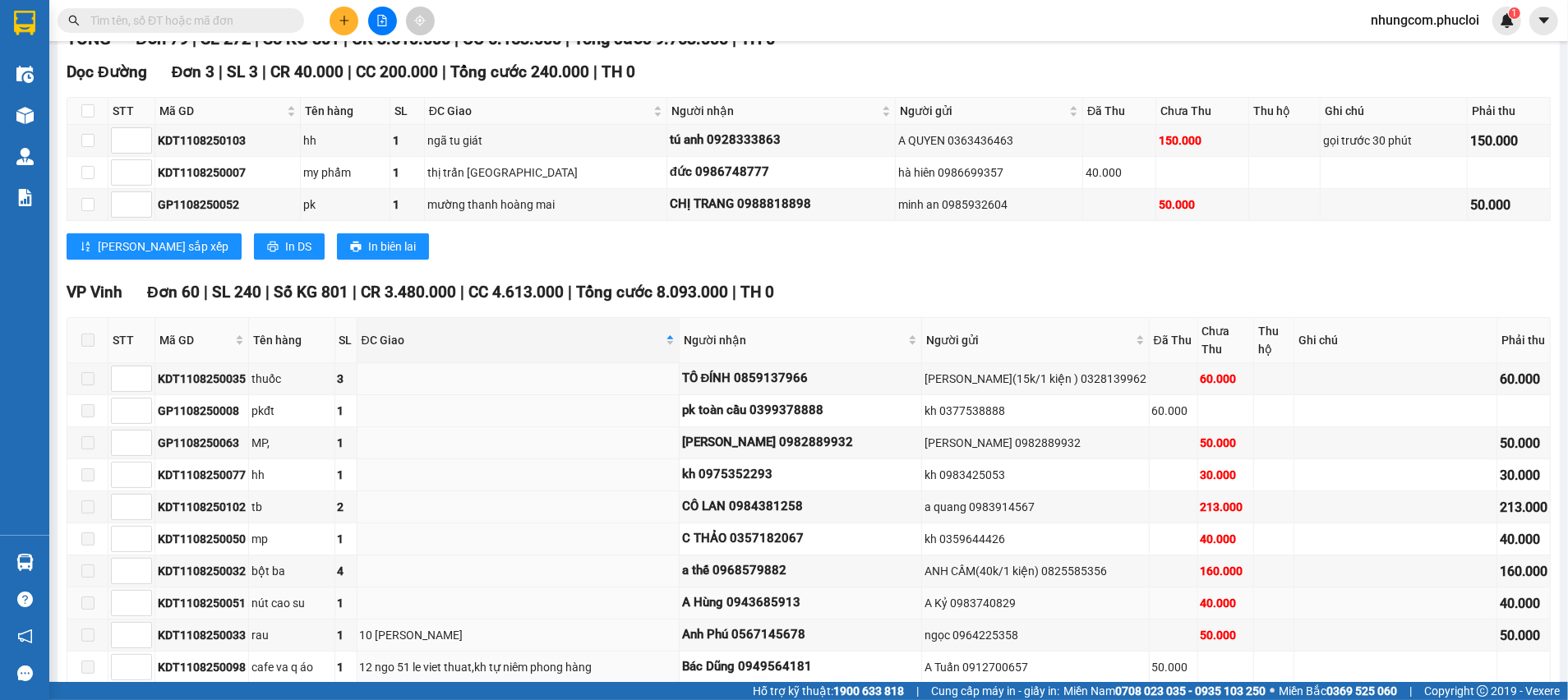
click at [787, 603] on div "A Hùng 0943685913" at bounding box center [801, 602] width 237 height 20
drag, startPoint x: 691, startPoint y: 601, endPoint x: 781, endPoint y: 605, distance: 90.1
click at [781, 605] on div "A Hùng 0943685913" at bounding box center [801, 602] width 237 height 20
copy div "0943685913"
drag, startPoint x: 660, startPoint y: 471, endPoint x: 759, endPoint y: 475, distance: 99.1
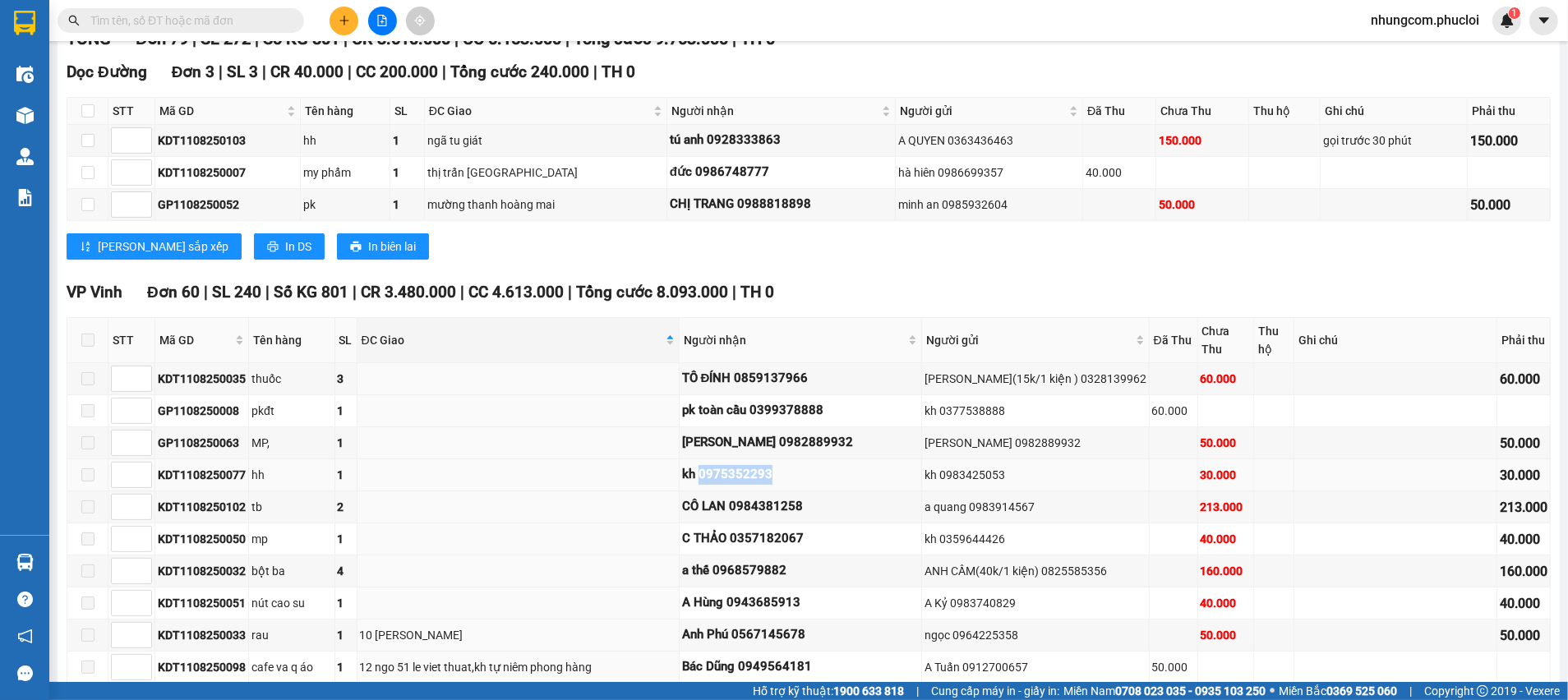
click at [759, 475] on div "kh 0975352293" at bounding box center [801, 475] width 237 height 20
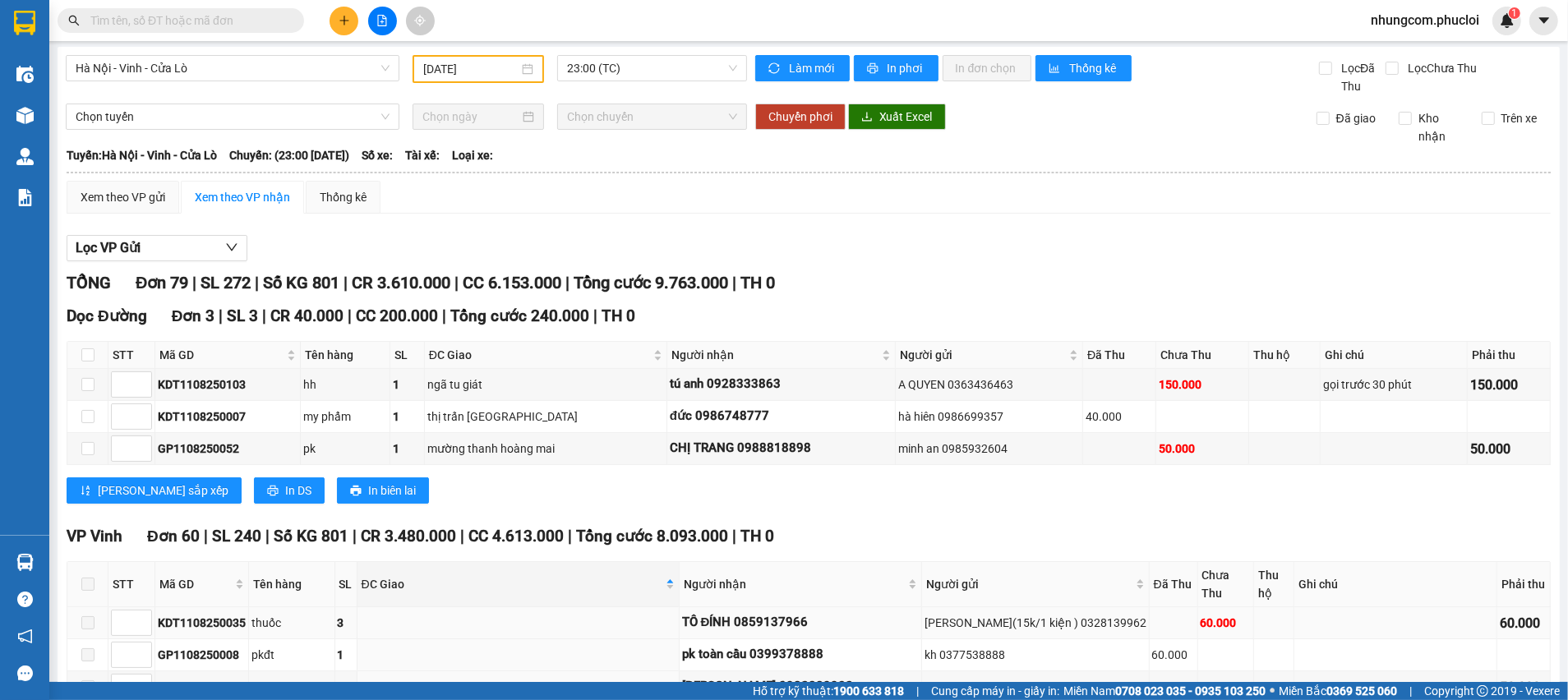
scroll to position [0, 0]
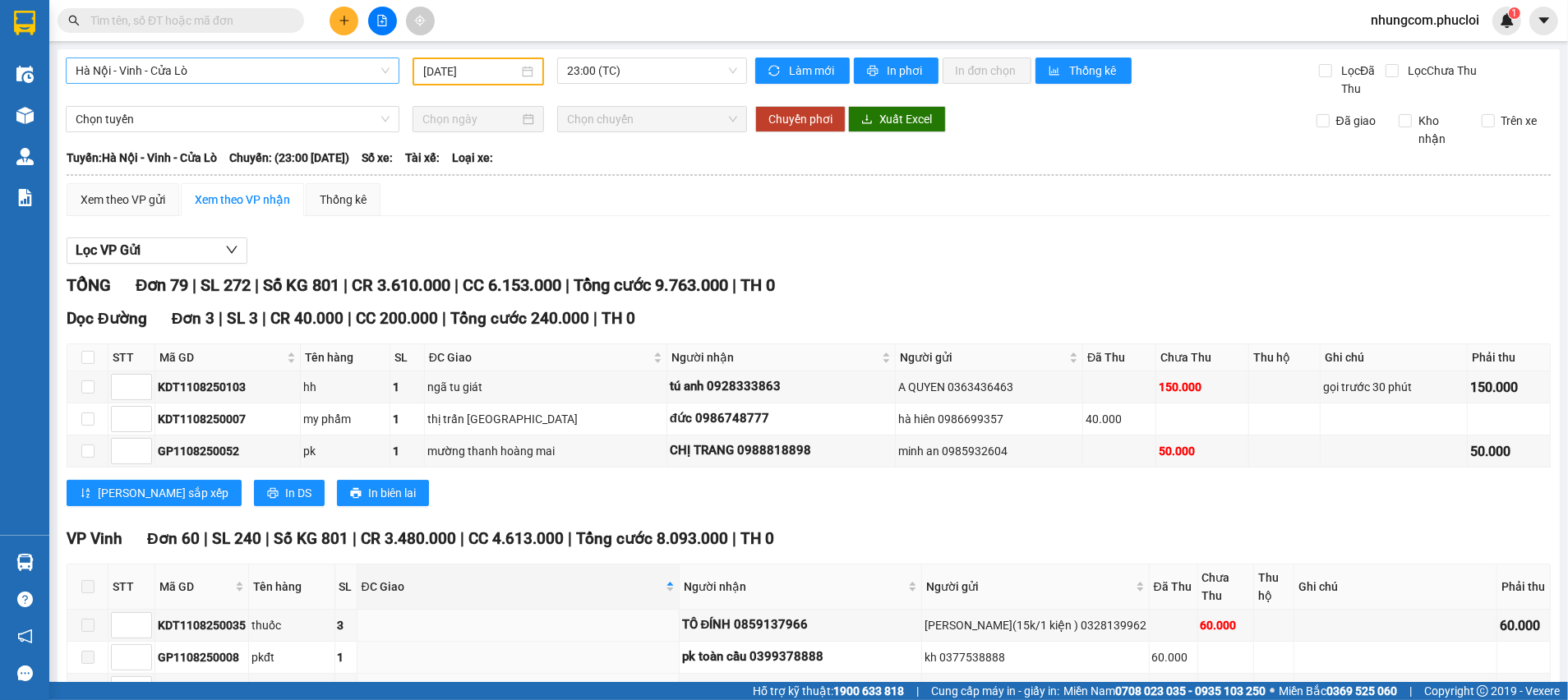
click at [356, 61] on span "Hà Nội - Vinh - Cửa Lò" at bounding box center [232, 71] width 314 height 25
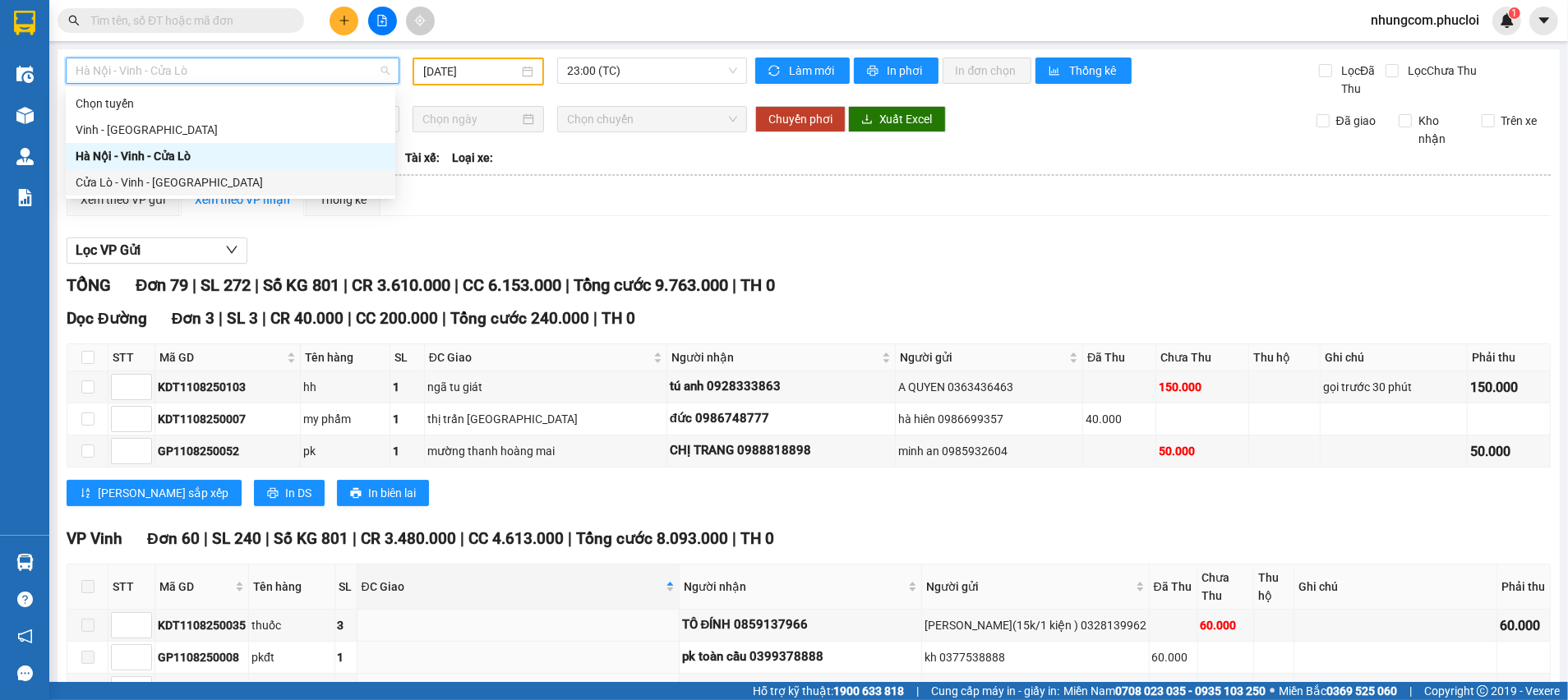
click at [195, 185] on div "Cửa Lò - Vinh - [GEOGRAPHIC_DATA]" at bounding box center [231, 182] width 310 height 18
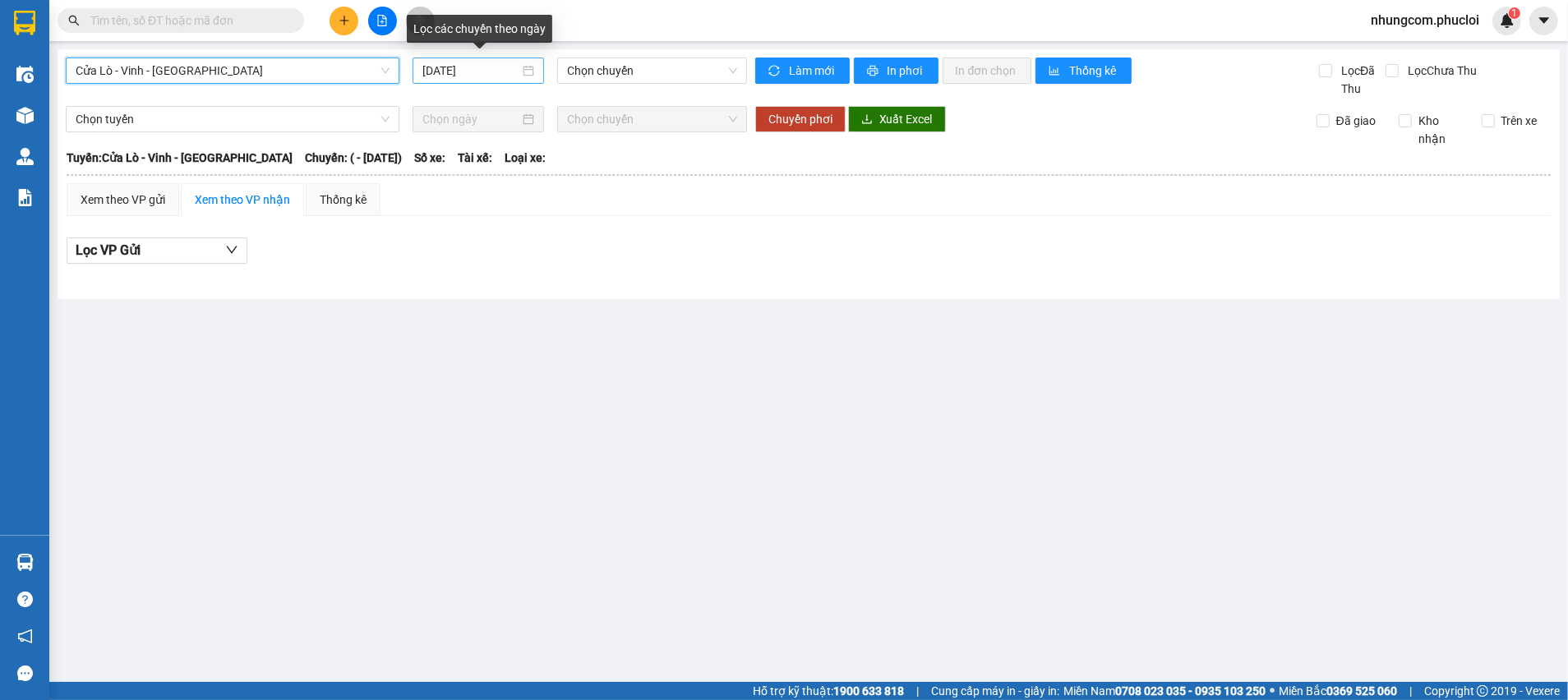
click at [523, 70] on div "[DATE]" at bounding box center [478, 70] width 111 height 18
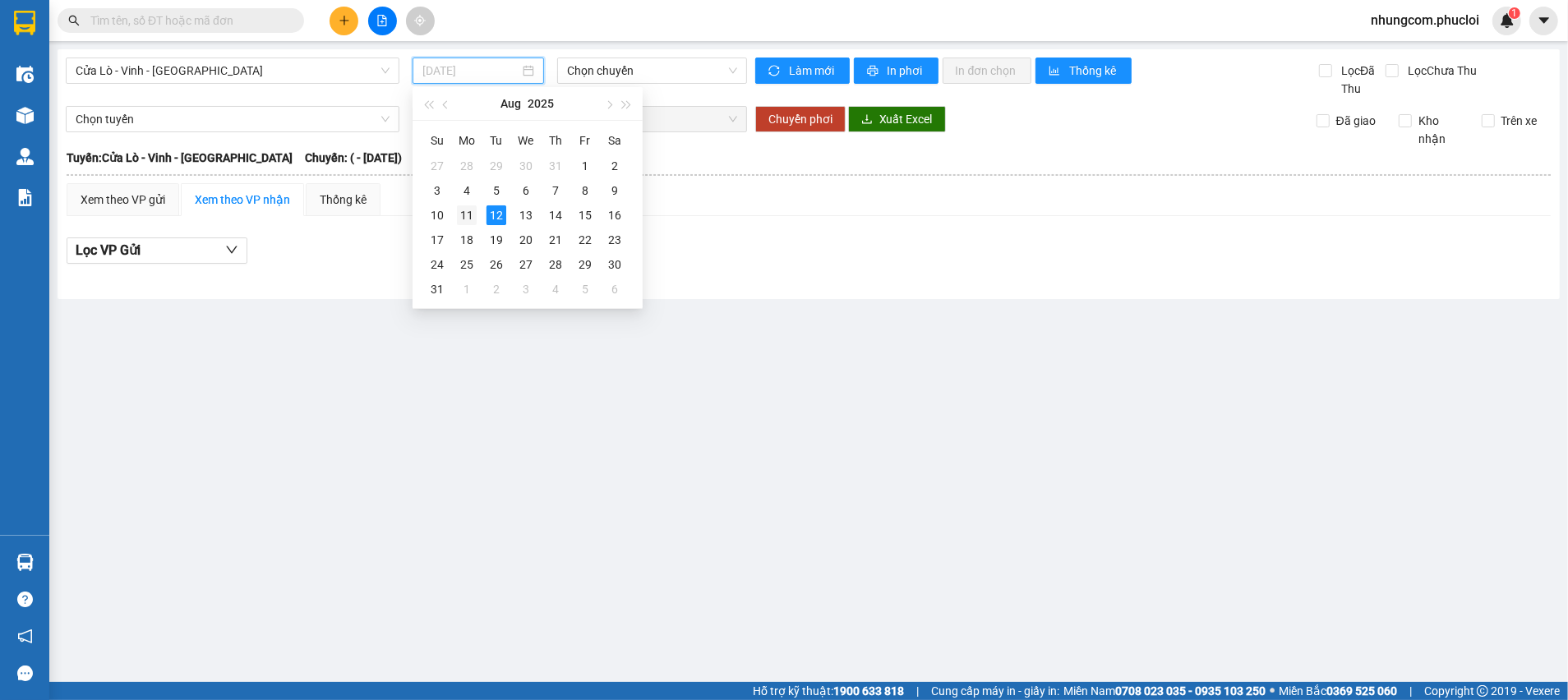
click at [470, 215] on div "11" at bounding box center [466, 214] width 20 height 20
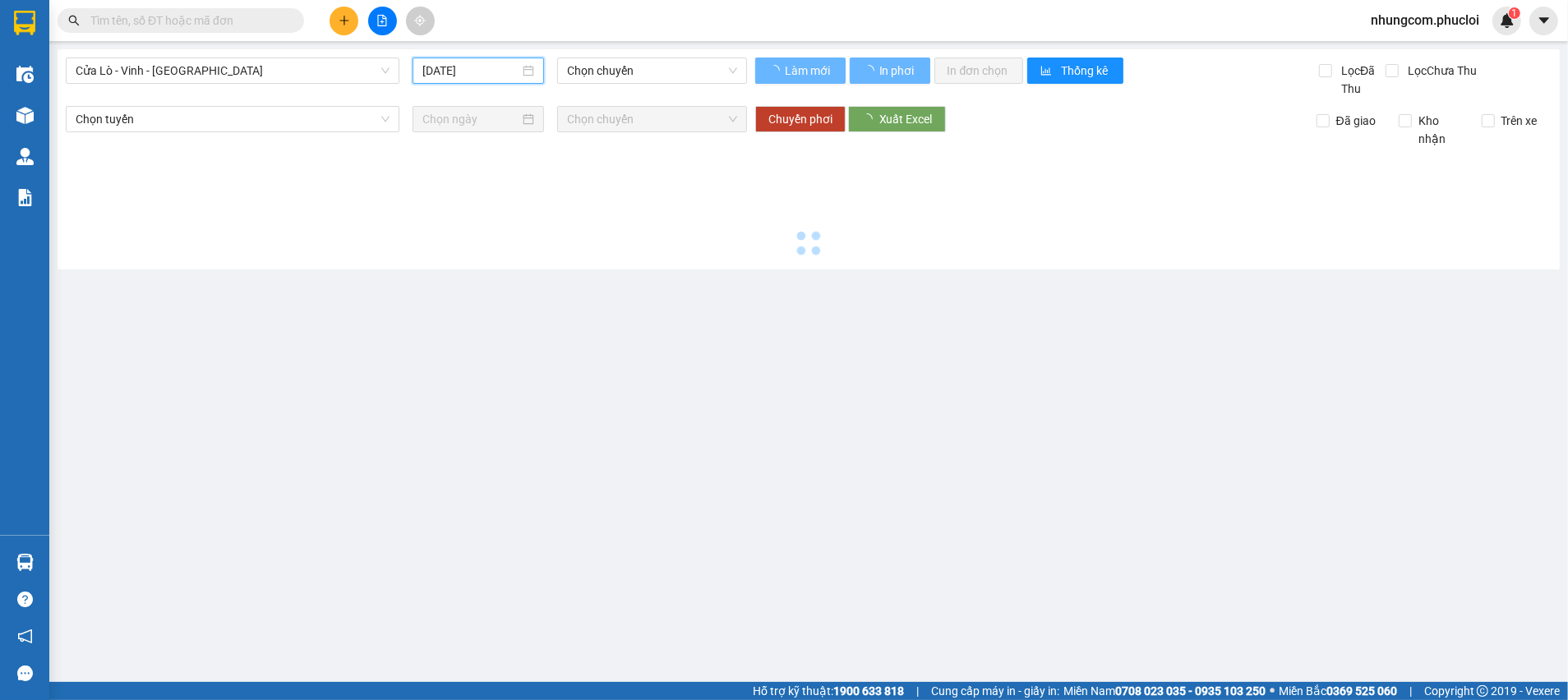
type input "[DATE]"
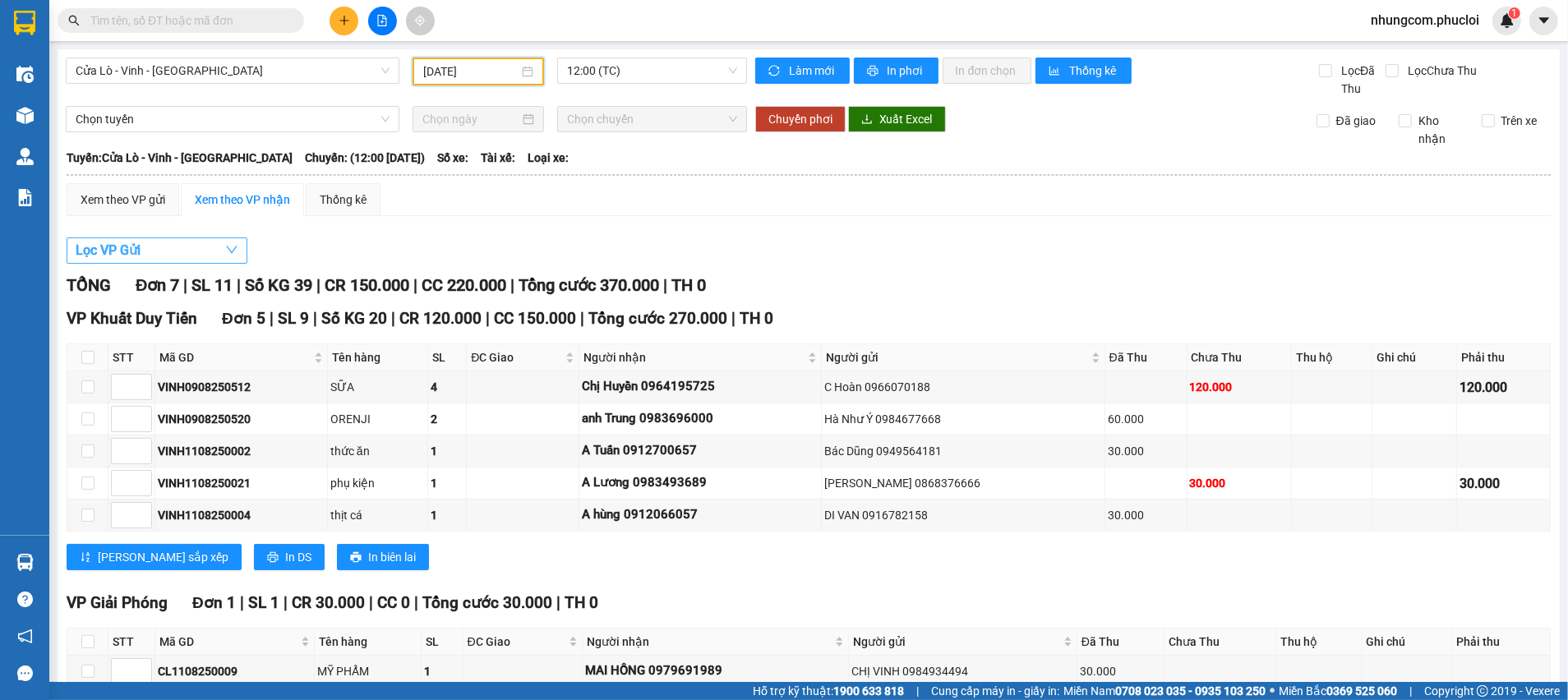
click at [161, 244] on button "Lọc VP Gửi" at bounding box center [157, 250] width 181 height 26
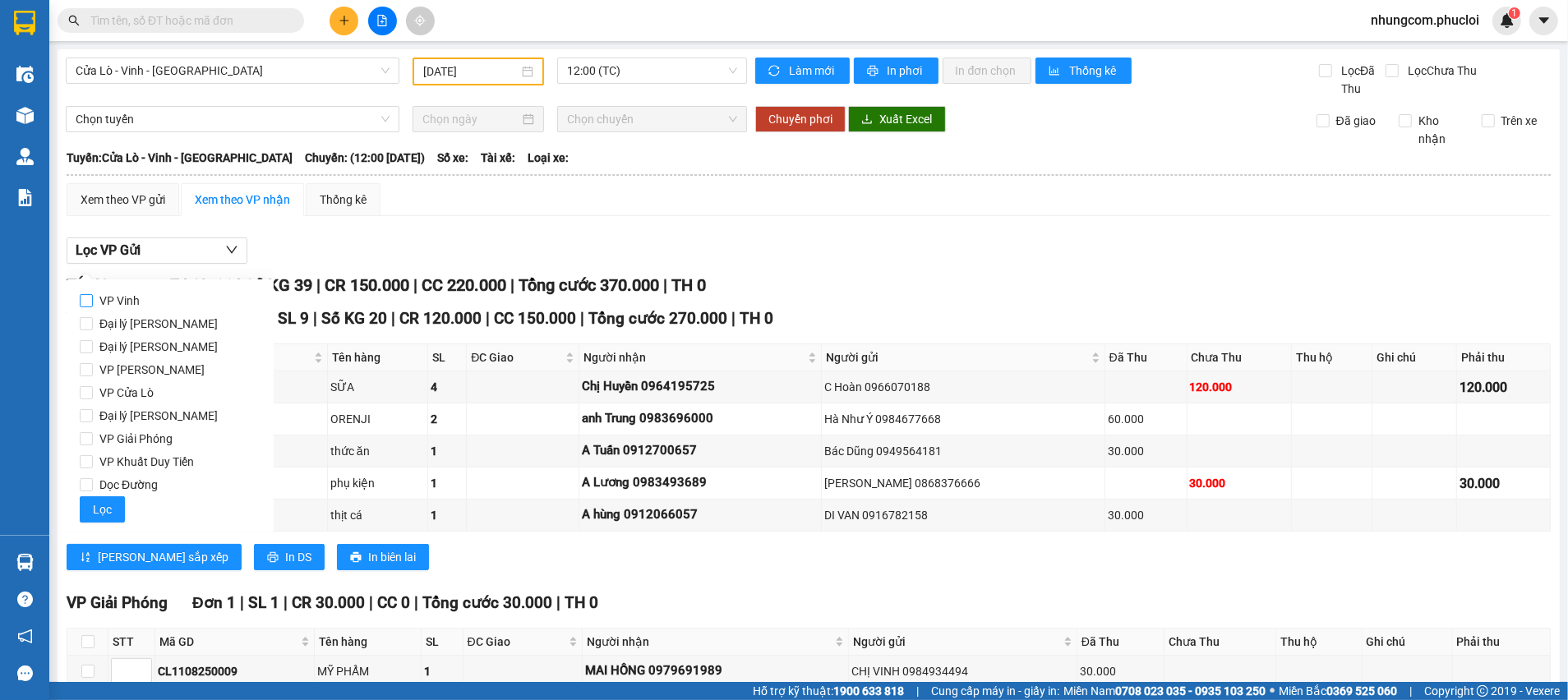
click at [125, 302] on span "VP Vinh" at bounding box center [119, 300] width 54 height 23
click at [93, 302] on input "VP Vinh" at bounding box center [86, 300] width 13 height 13
checkbox input "true"
click at [105, 511] on span "Lọc" at bounding box center [102, 509] width 19 height 18
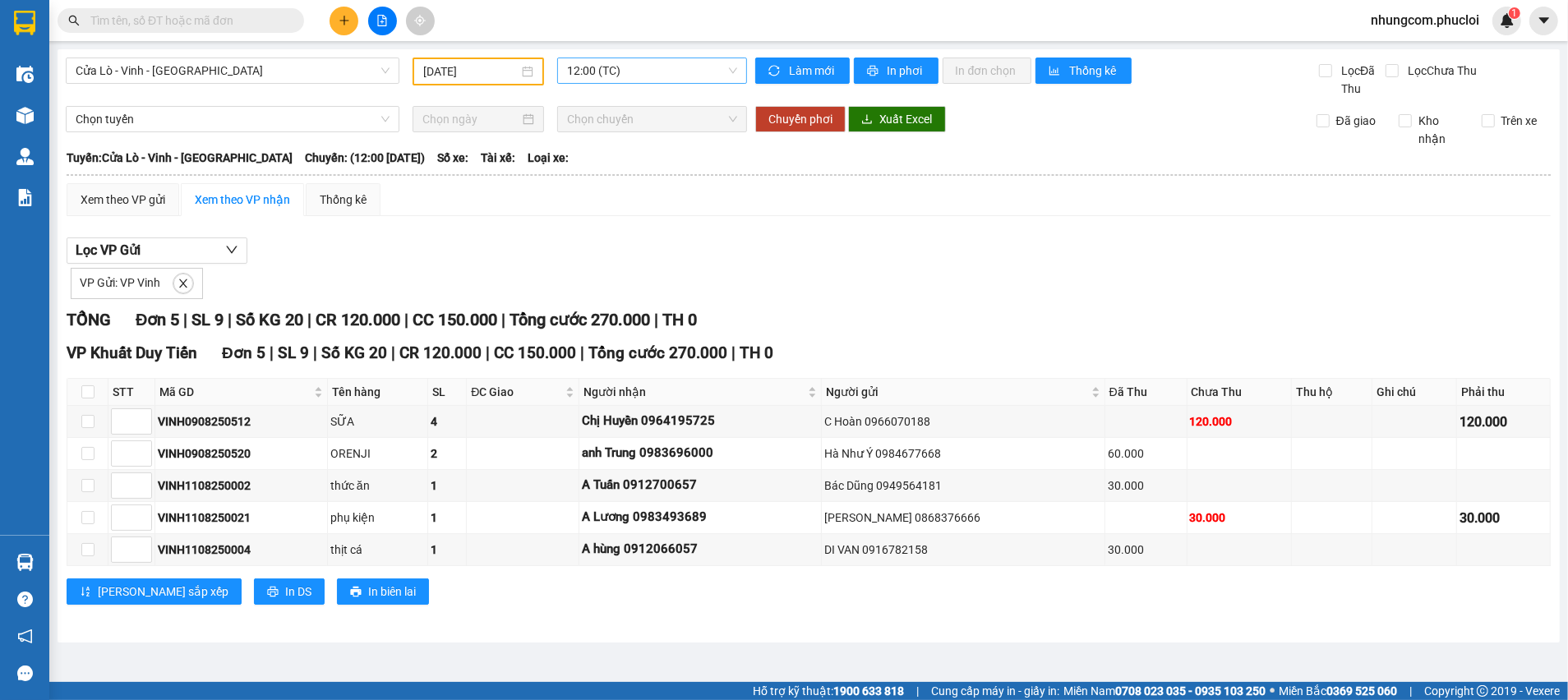
click at [647, 64] on span "12:00 (TC)" at bounding box center [652, 71] width 169 height 25
click at [583, 147] on div "22:00 (TC)" at bounding box center [631, 156] width 128 height 18
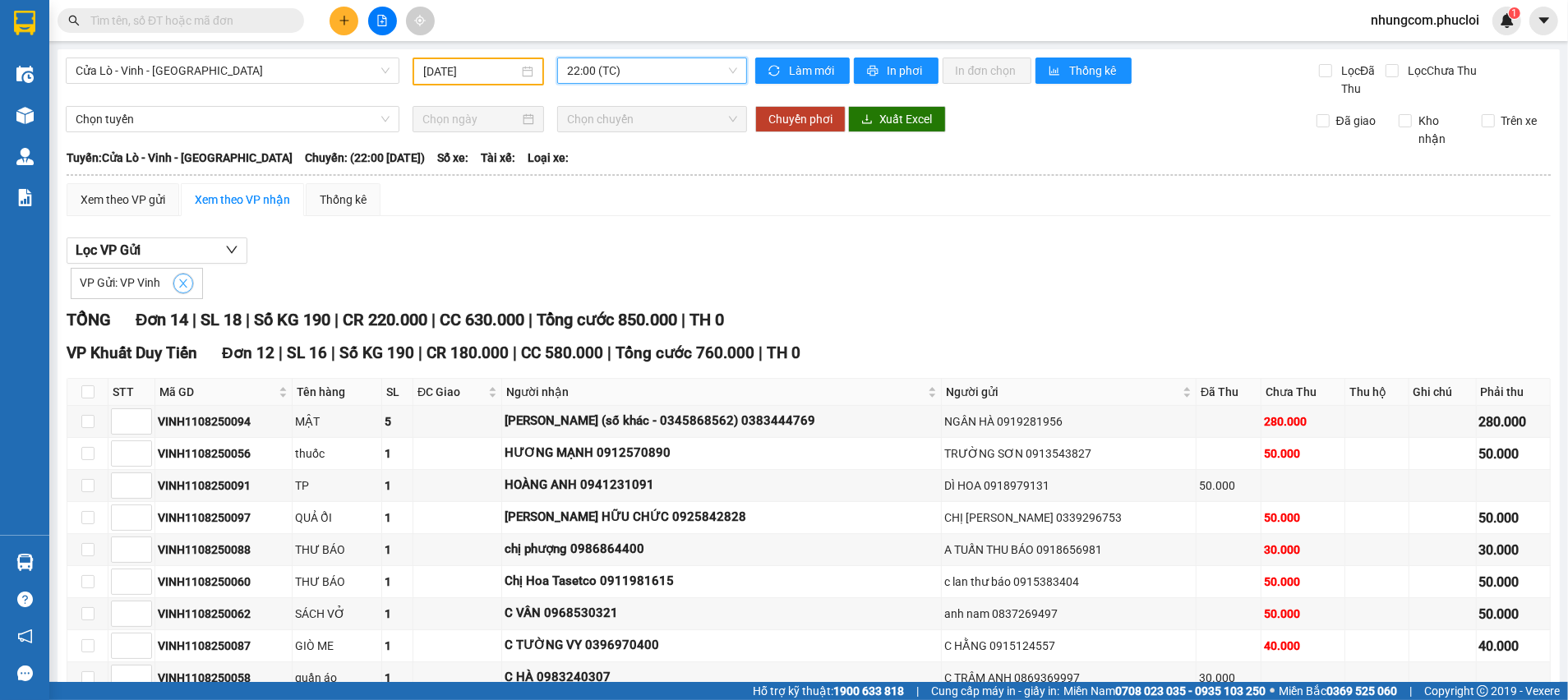
click at [178, 282] on icon "close" at bounding box center [184, 283] width 12 height 12
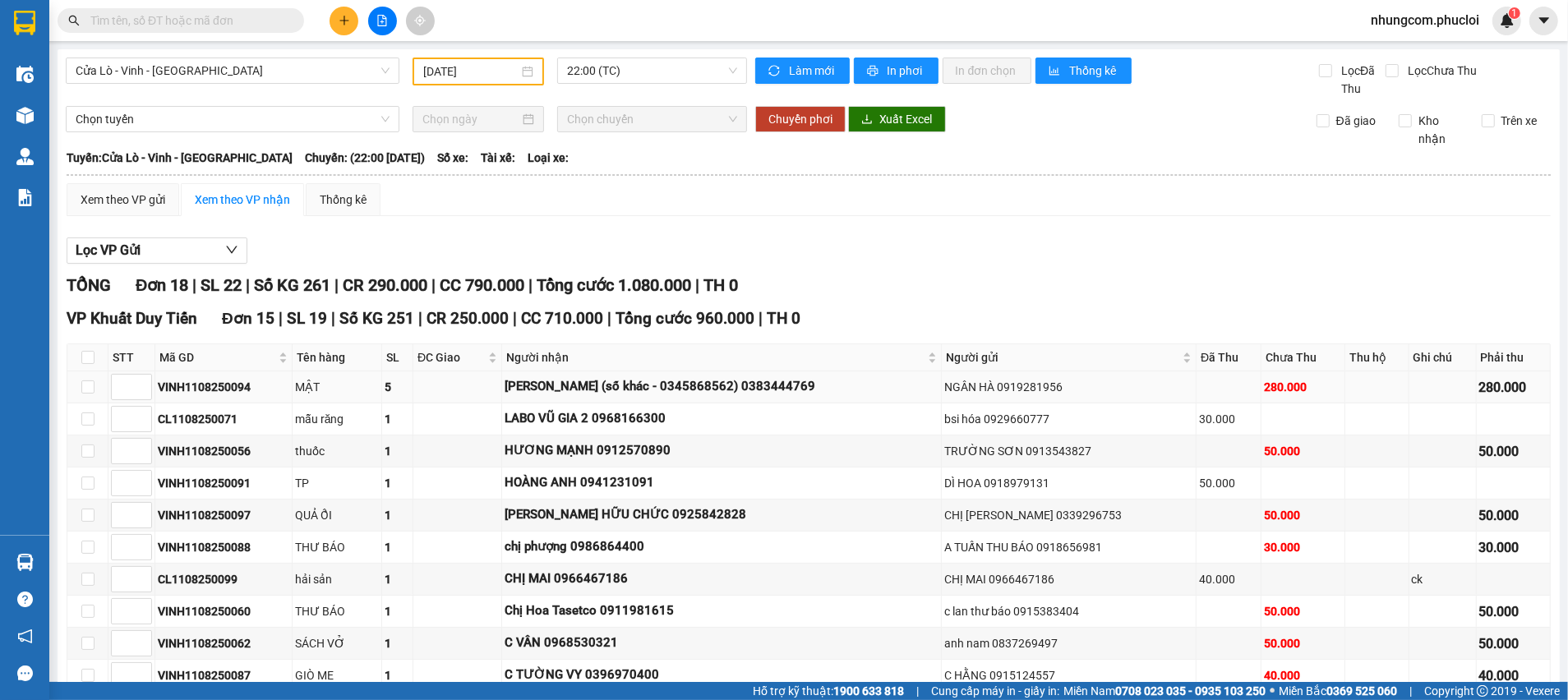
click at [687, 379] on div "[PERSON_NAME] (số khác - 0345868562) 0383444769" at bounding box center [721, 386] width 434 height 20
drag, startPoint x: 615, startPoint y: 393, endPoint x: 785, endPoint y: 393, distance: 170.0
click at [785, 393] on div "[PERSON_NAME] (số khác - 0345868562) 0383444769" at bounding box center [721, 386] width 434 height 20
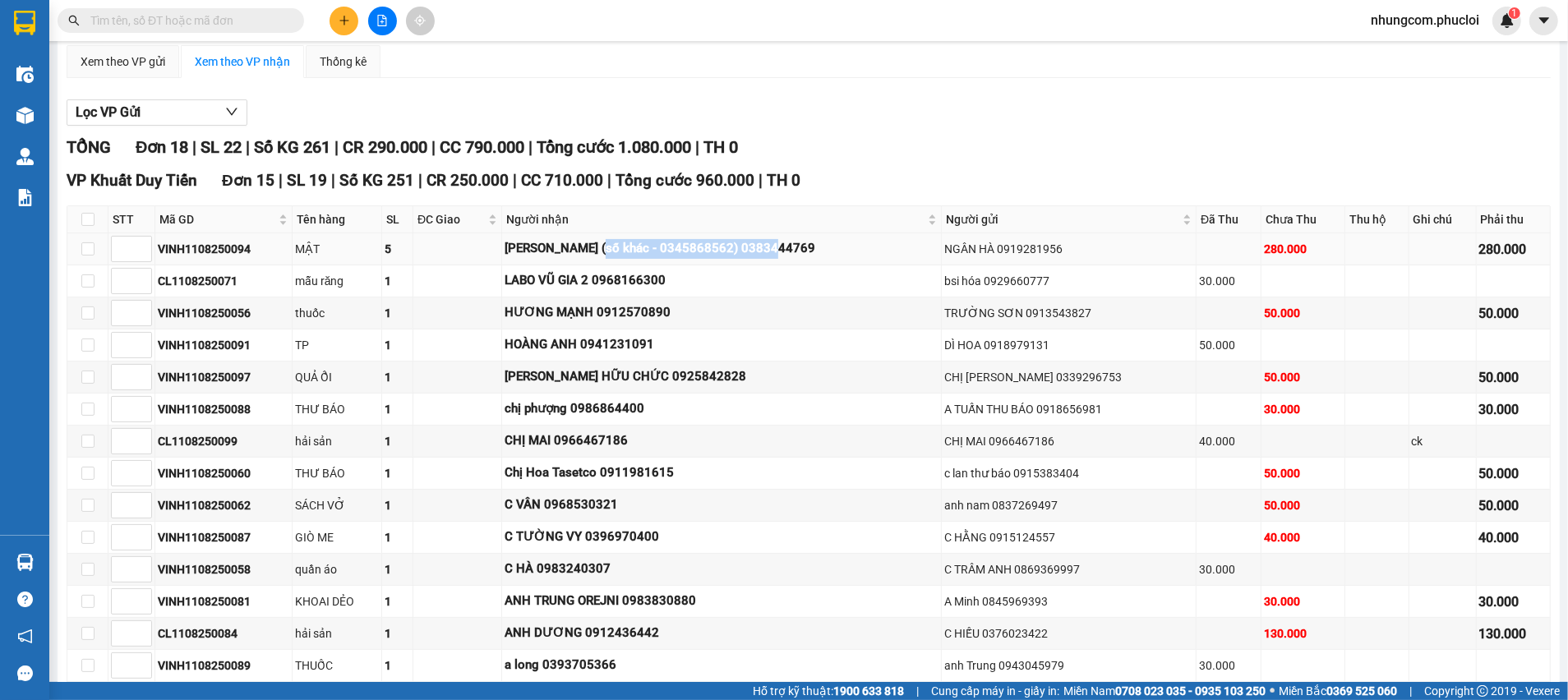
scroll to position [247, 0]
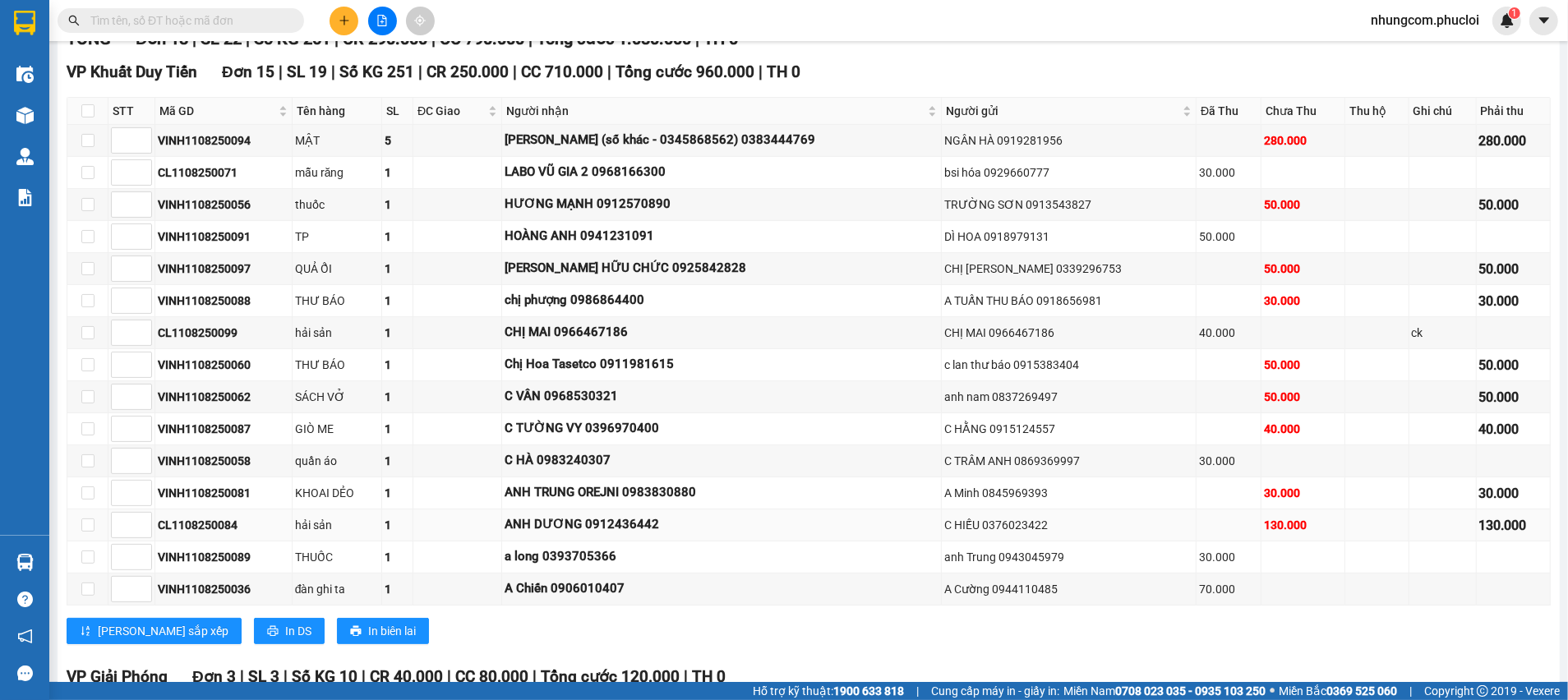
click at [705, 511] on td "ANH DƯƠNG 0912436442" at bounding box center [721, 526] width 440 height 32
click at [655, 519] on div "ANH DƯƠNG 0912436442" at bounding box center [721, 525] width 434 height 20
click at [277, 28] on input "text" at bounding box center [187, 20] width 194 height 18
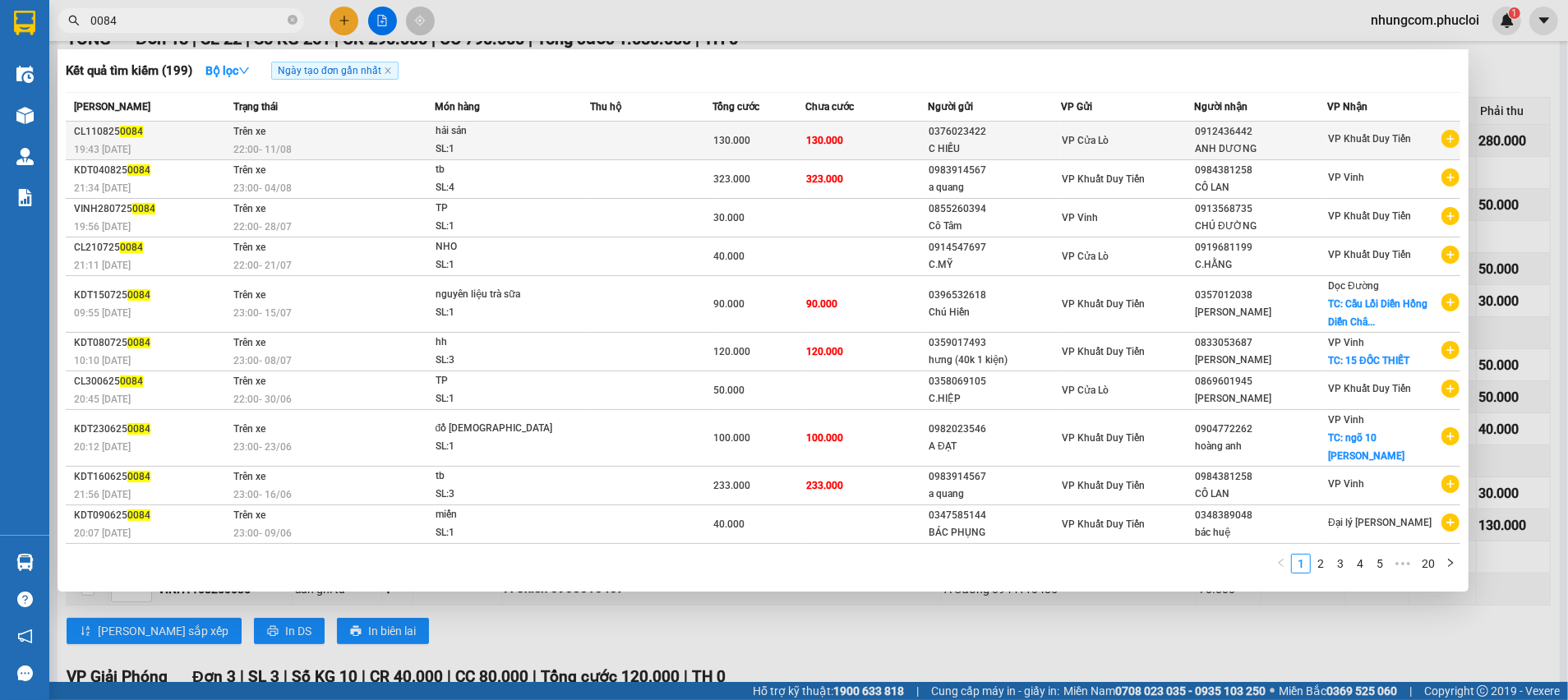
type input "0084"
click at [848, 144] on td "130.000" at bounding box center [867, 140] width 123 height 38
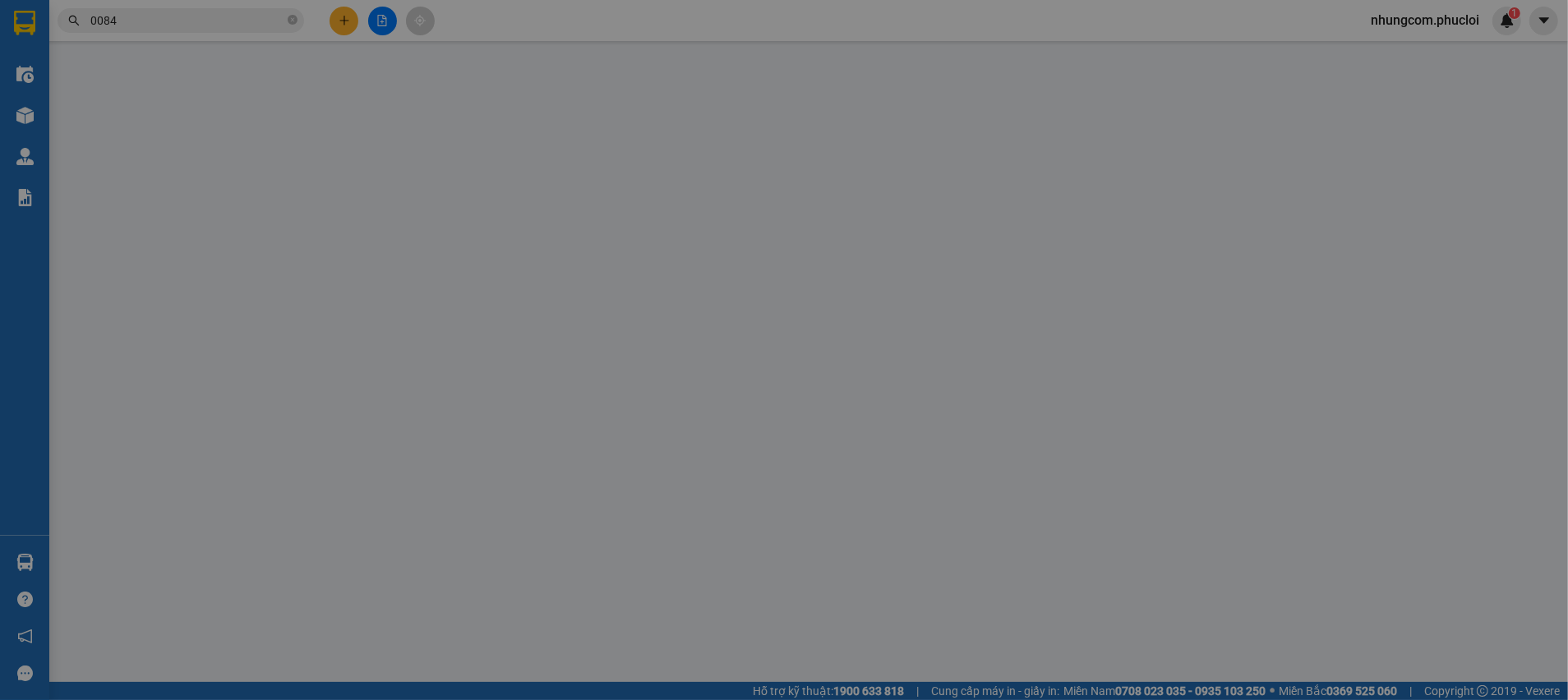
type input "0376023422"
type input "C HIẾU"
type input "0912436442"
type input "ANH DƯƠNG"
type input "130.000"
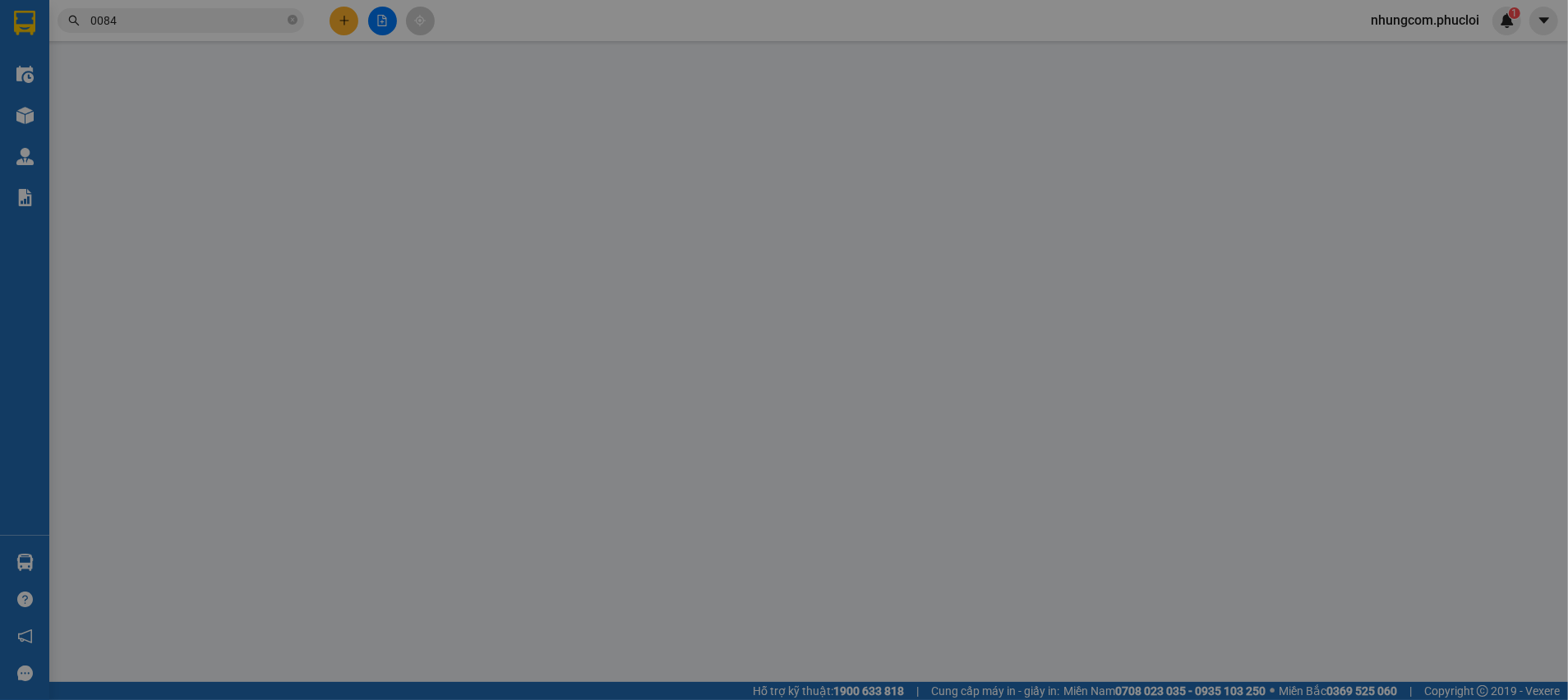
type input "130.000"
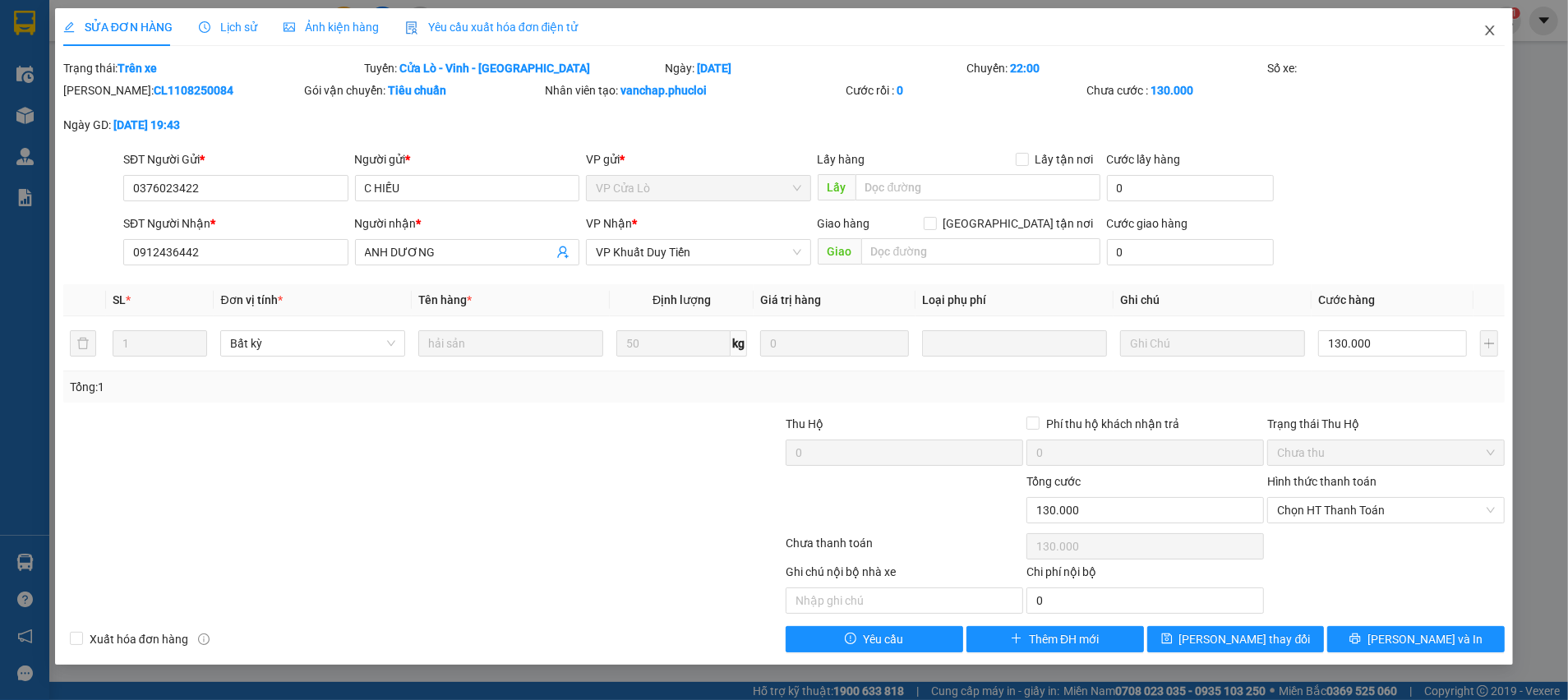
click at [1497, 26] on span "Close" at bounding box center [1490, 31] width 46 height 46
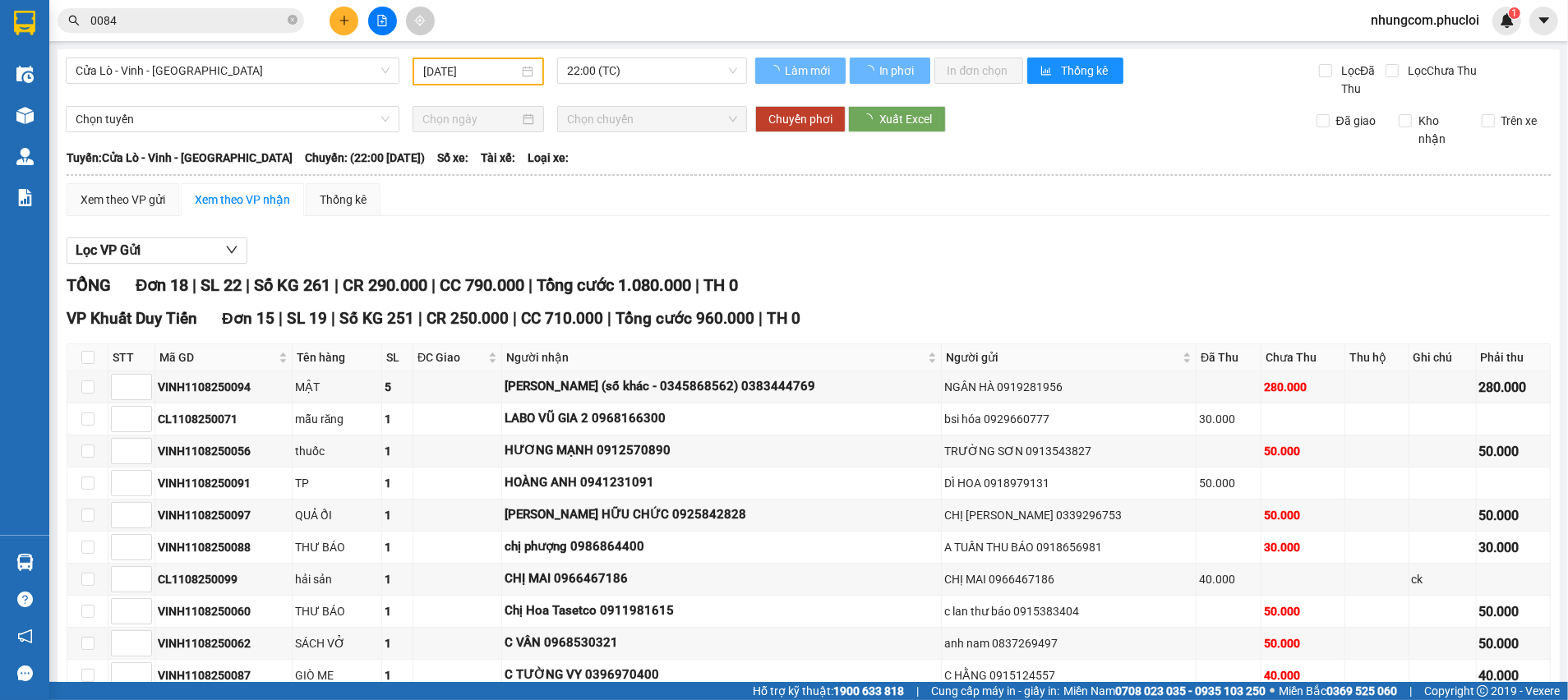
click at [518, 179] on th at bounding box center [808, 174] width 1485 height 14
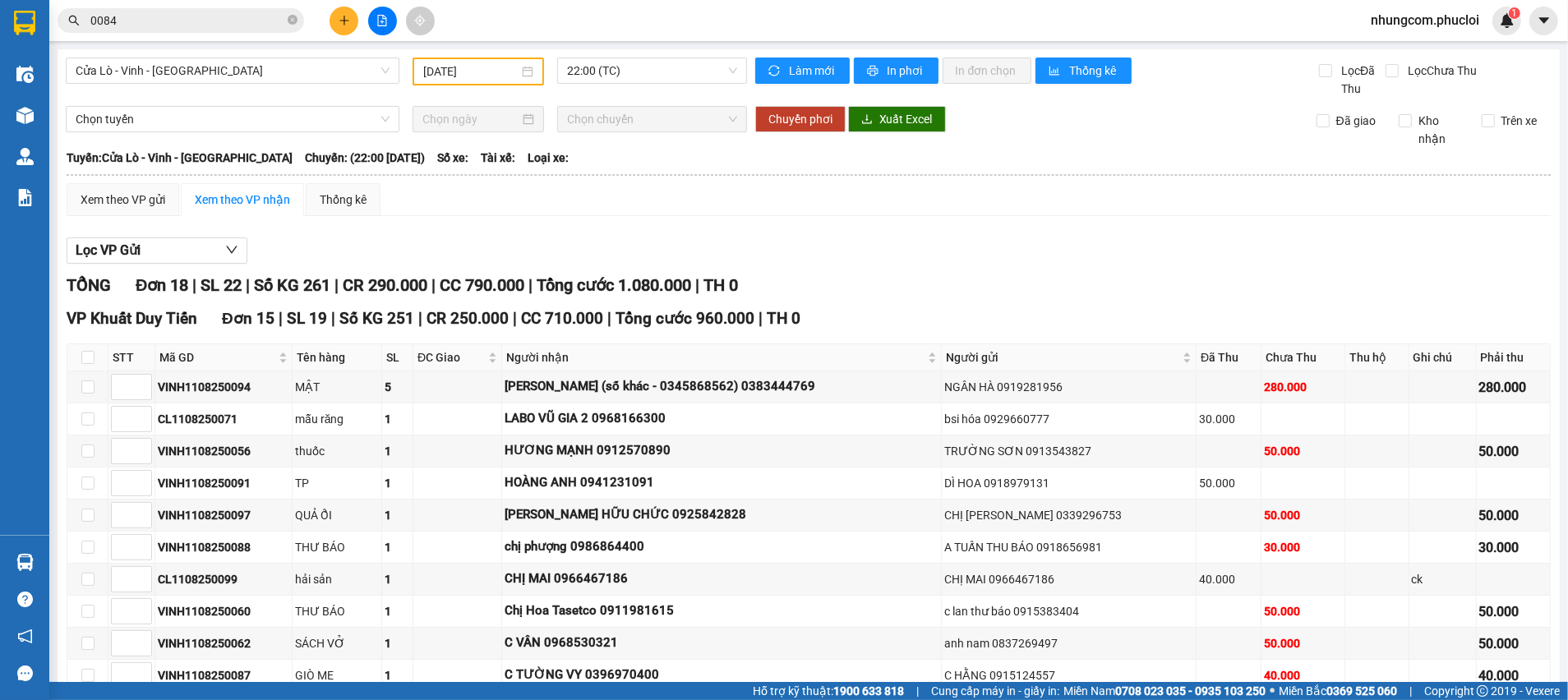
scroll to position [474, 0]
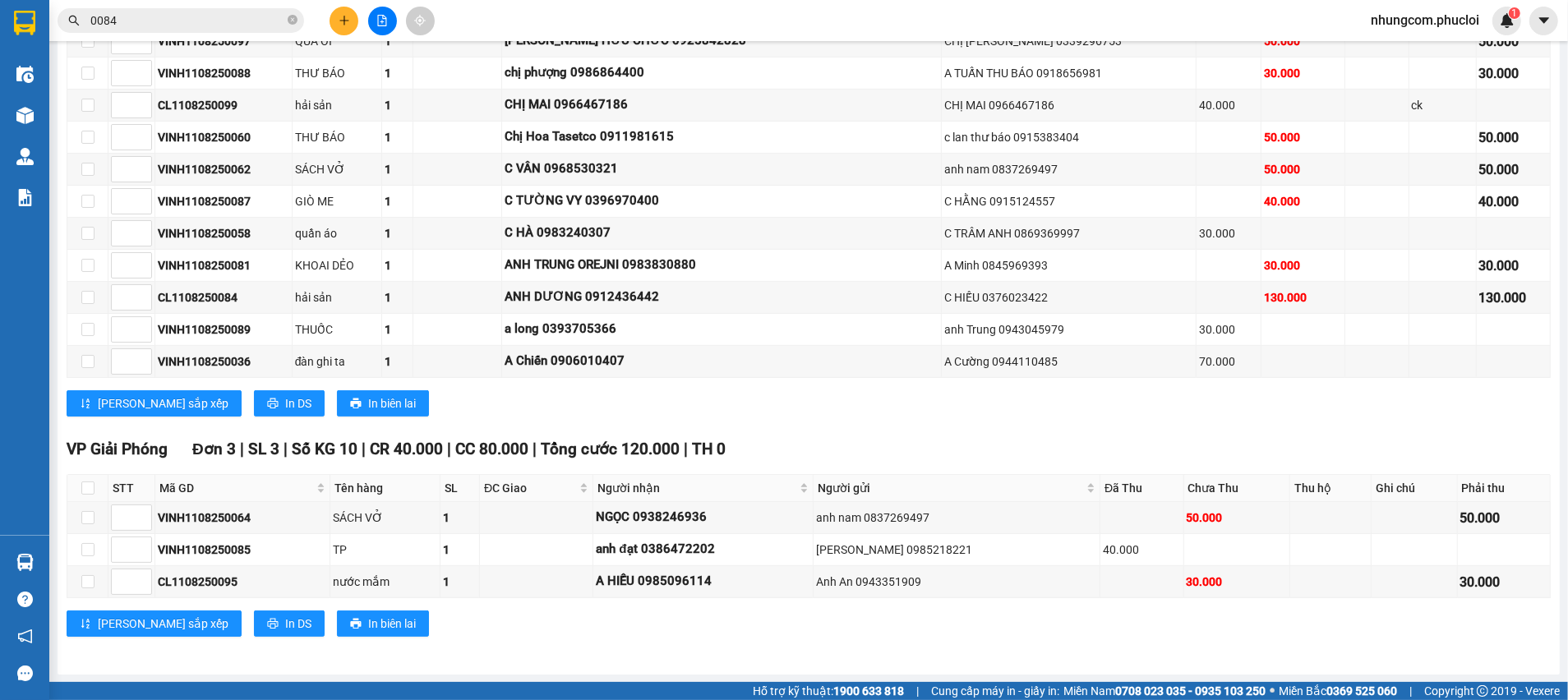
click at [496, 627] on div "[PERSON_NAME] sắp xếp In DS In biên lai" at bounding box center [808, 623] width 1485 height 26
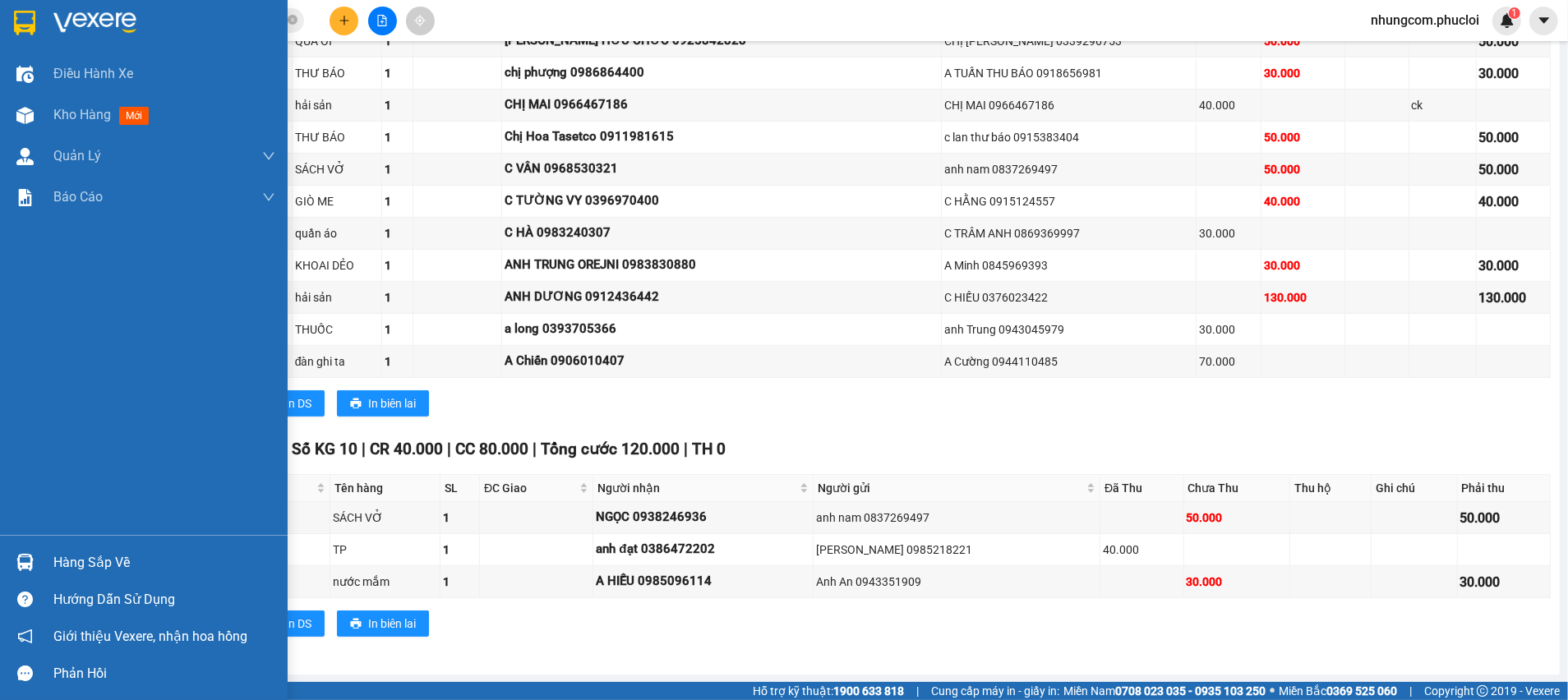
click at [60, 565] on div "Hàng sắp về" at bounding box center [164, 562] width 222 height 25
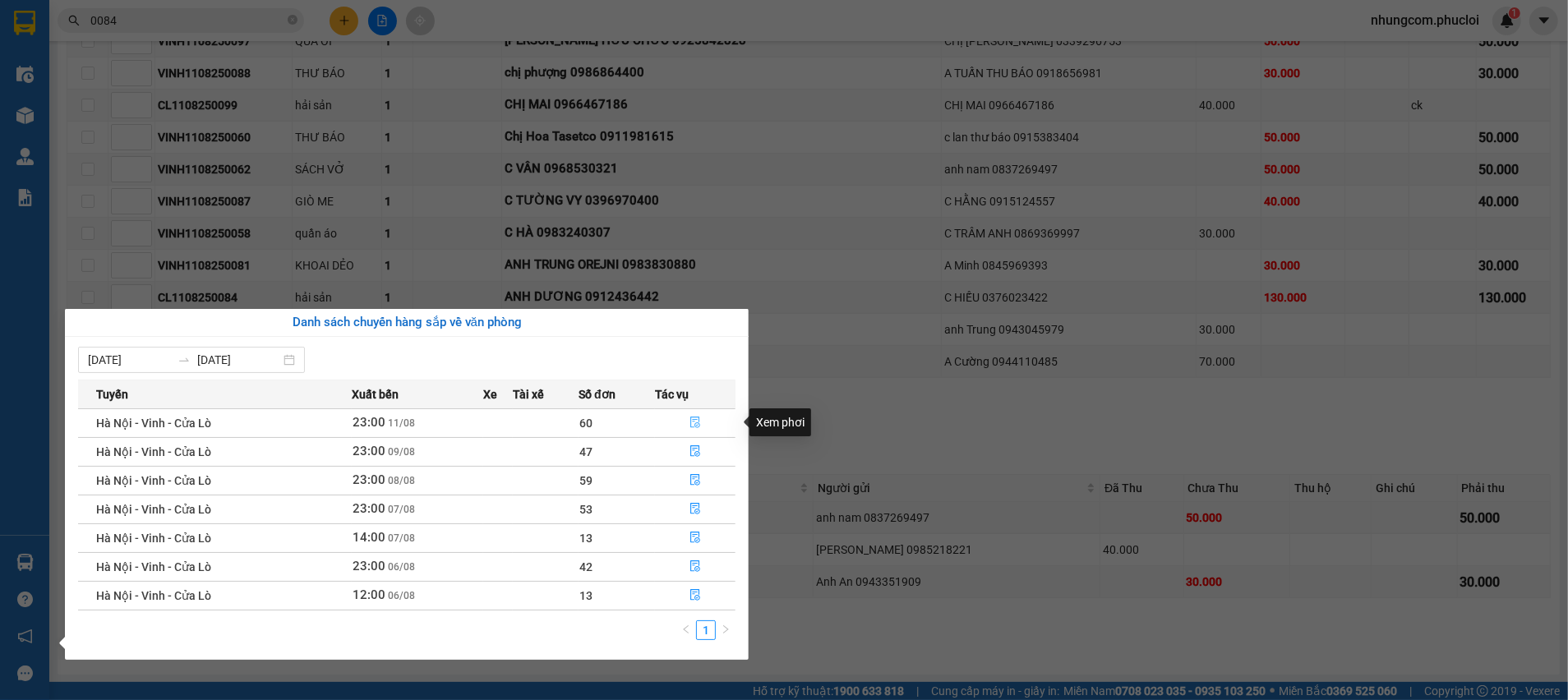
click at [693, 420] on icon "file-done" at bounding box center [695, 423] width 12 height 12
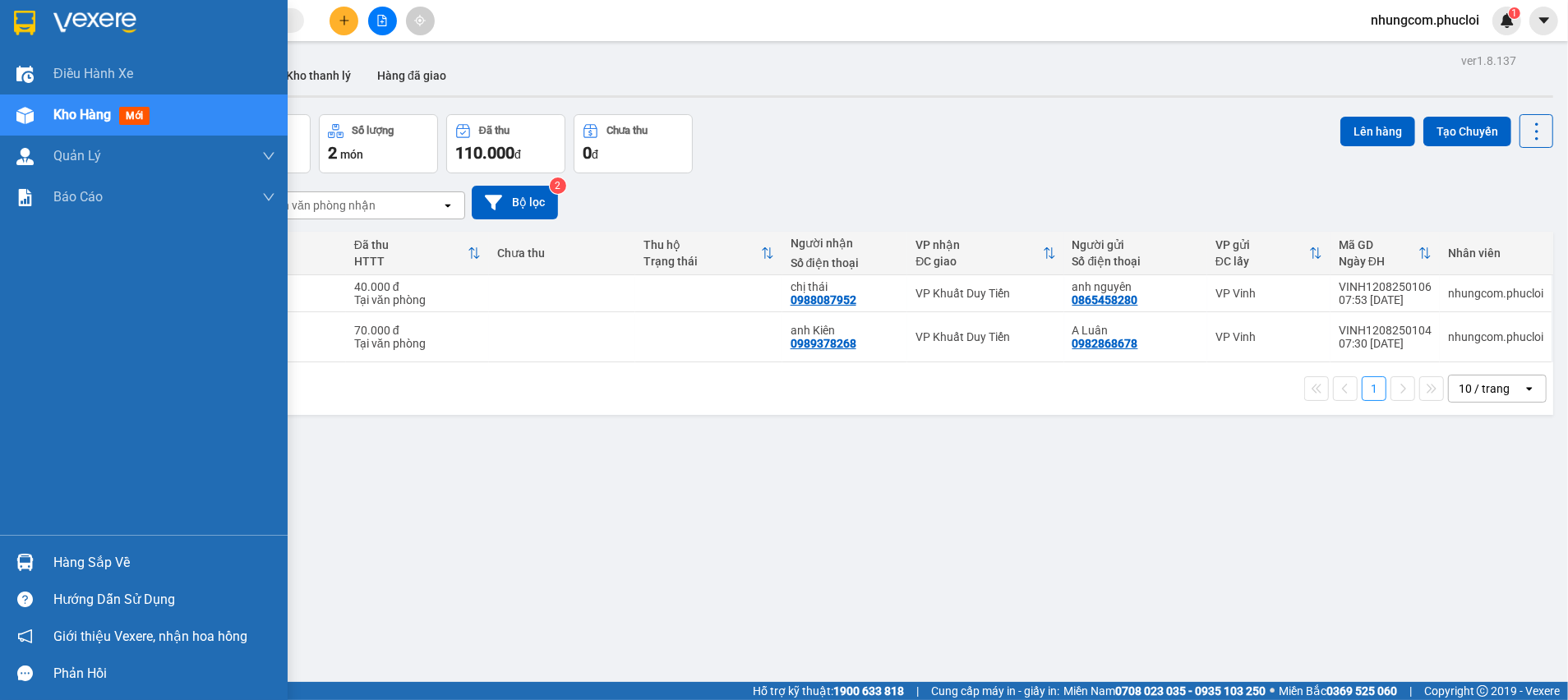
click at [116, 559] on div "Hàng sắp về" at bounding box center [164, 562] width 222 height 25
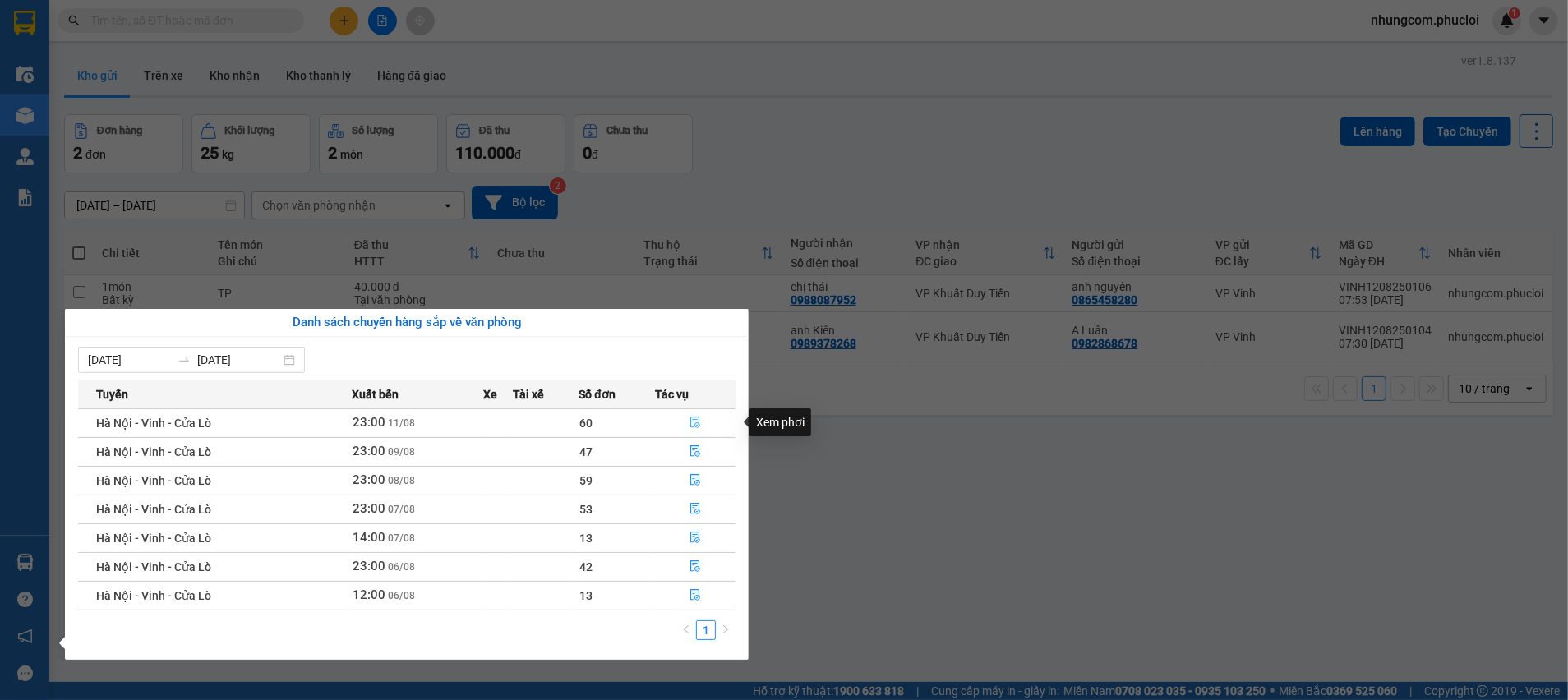
click at [693, 424] on icon "file-done" at bounding box center [695, 423] width 12 height 12
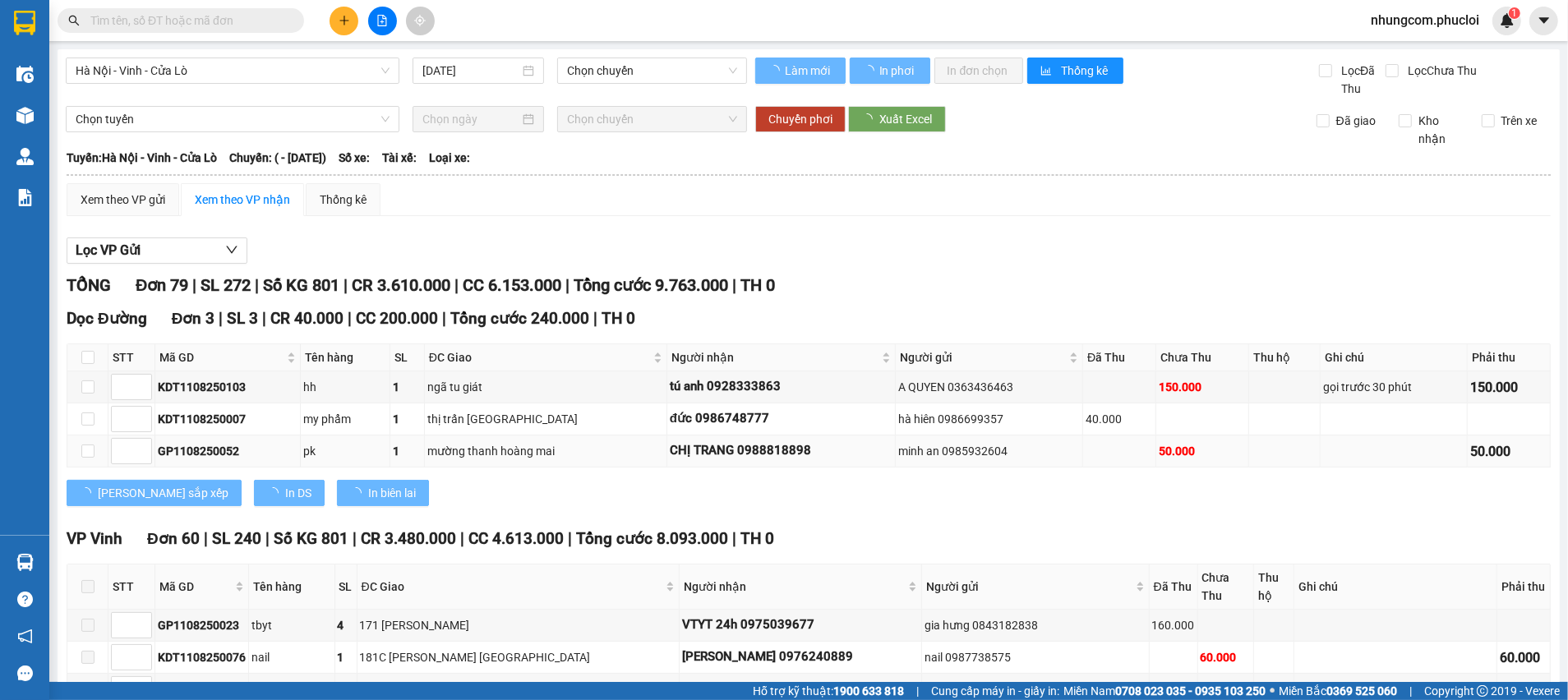
type input "[DATE]"
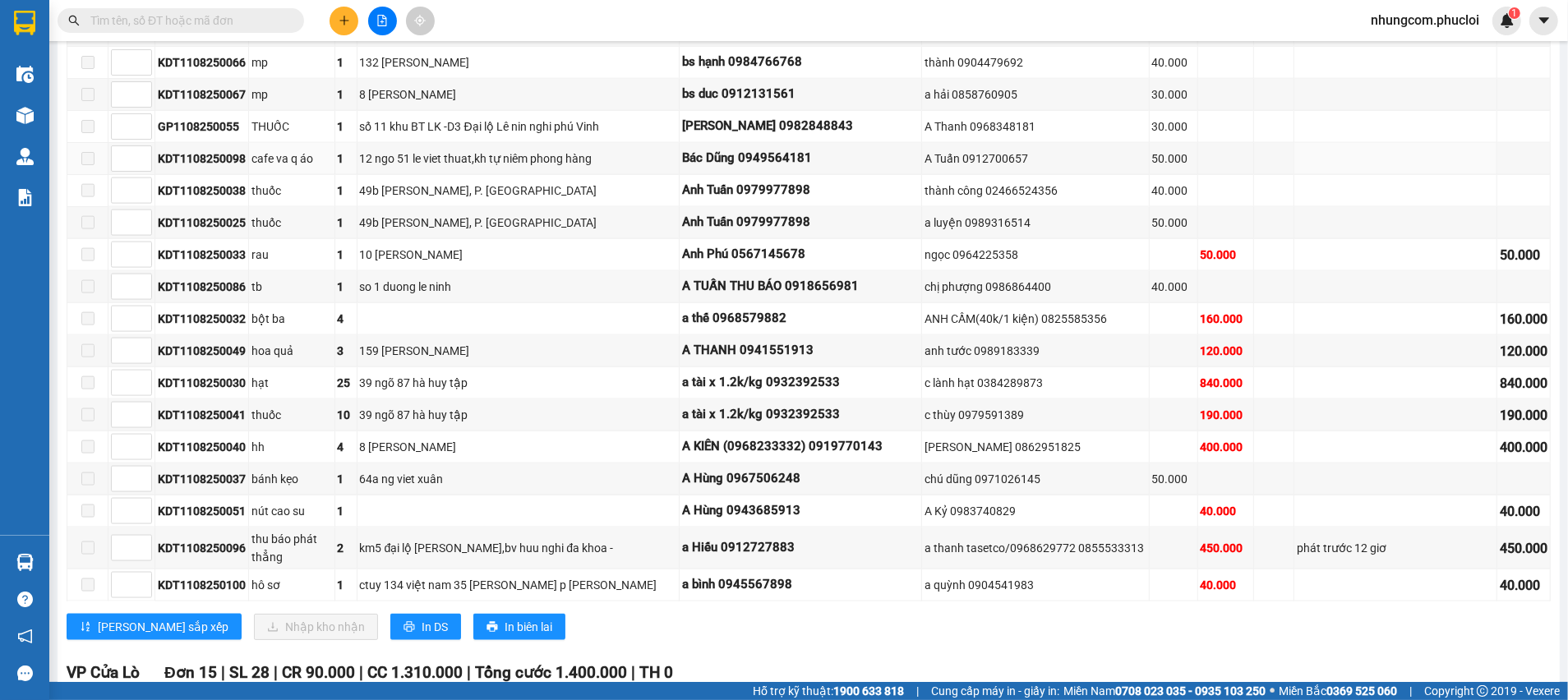
scroll to position [2095, 0]
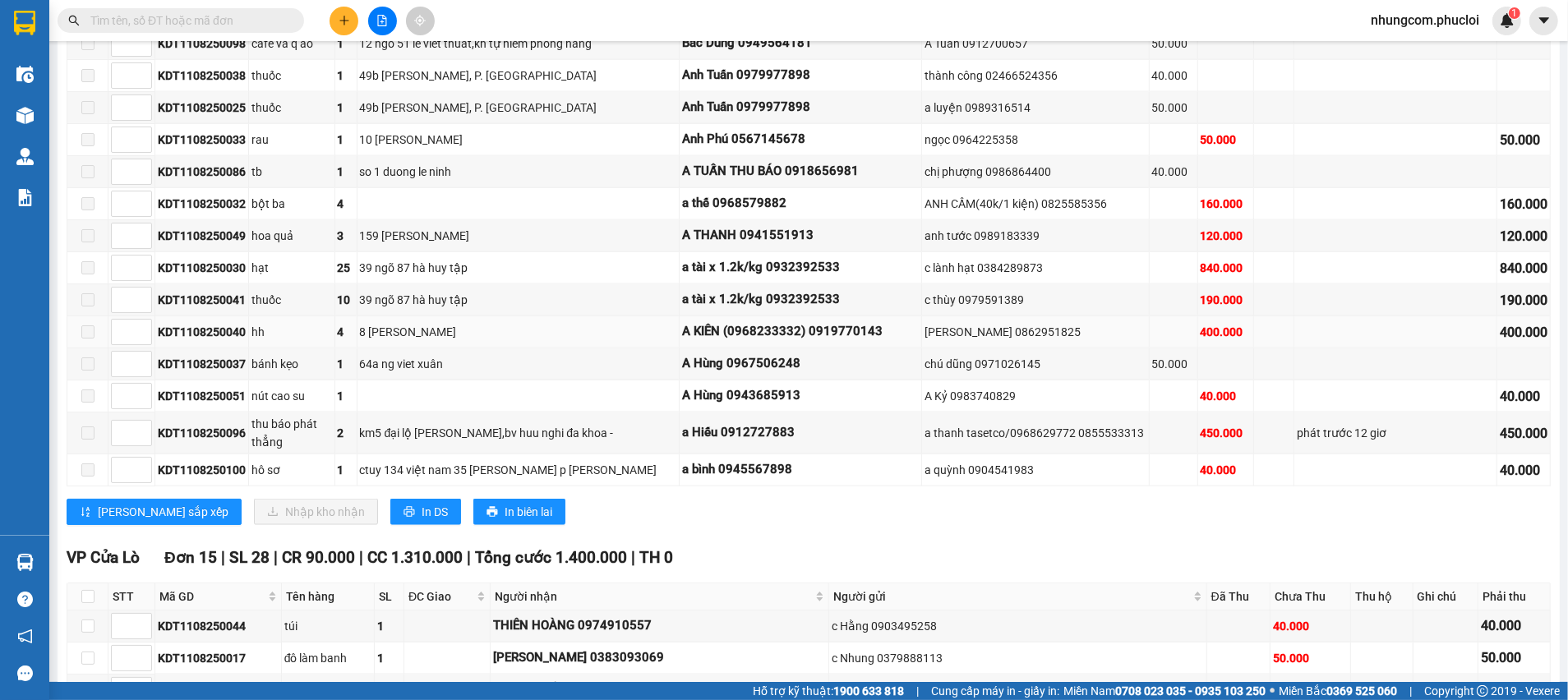
click at [1200, 323] on div "400.000" at bounding box center [1225, 332] width 50 height 18
drag, startPoint x: 1169, startPoint y: 326, endPoint x: 1188, endPoint y: 324, distance: 19.1
click at [1200, 324] on div "400.000" at bounding box center [1225, 332] width 50 height 18
click at [252, 21] on input "text" at bounding box center [187, 20] width 194 height 18
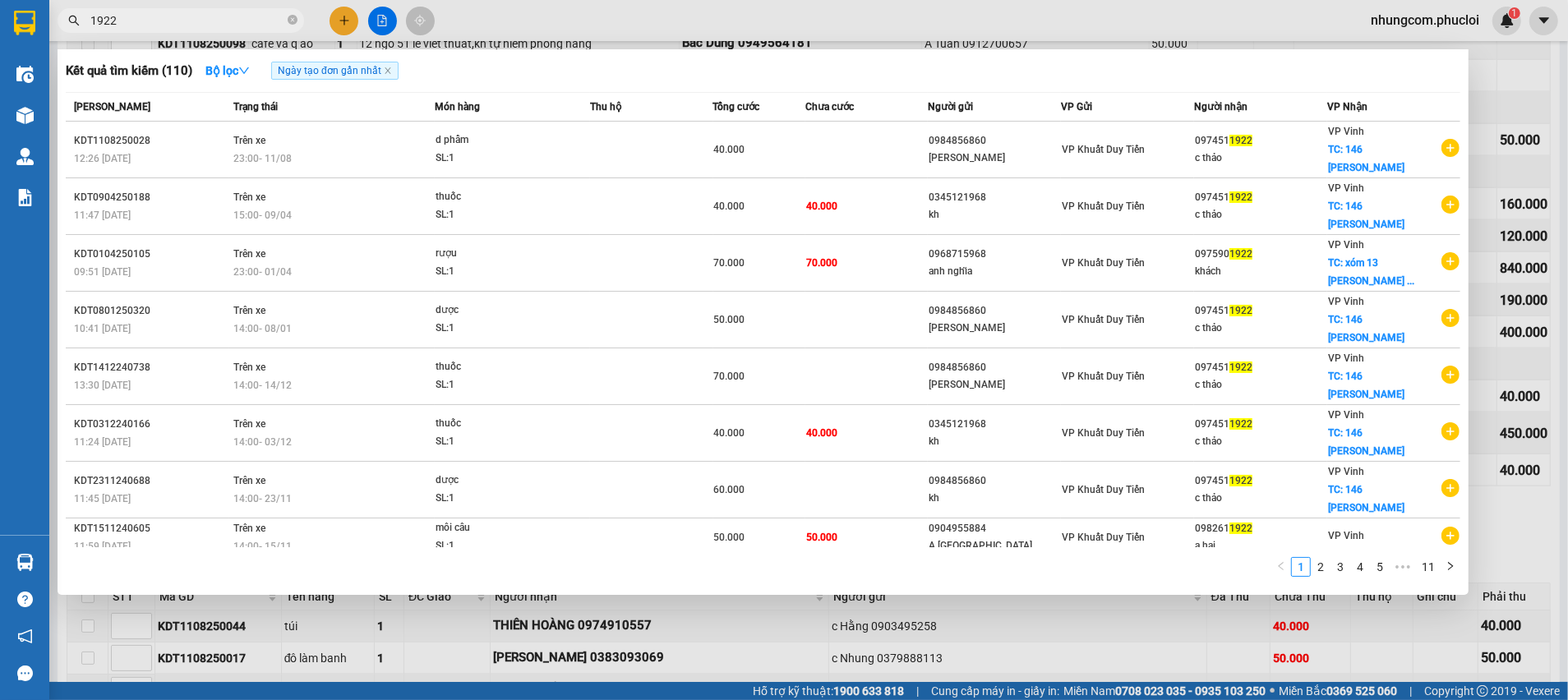
type input "1922"
click at [349, 26] on div at bounding box center [784, 350] width 1568 height 700
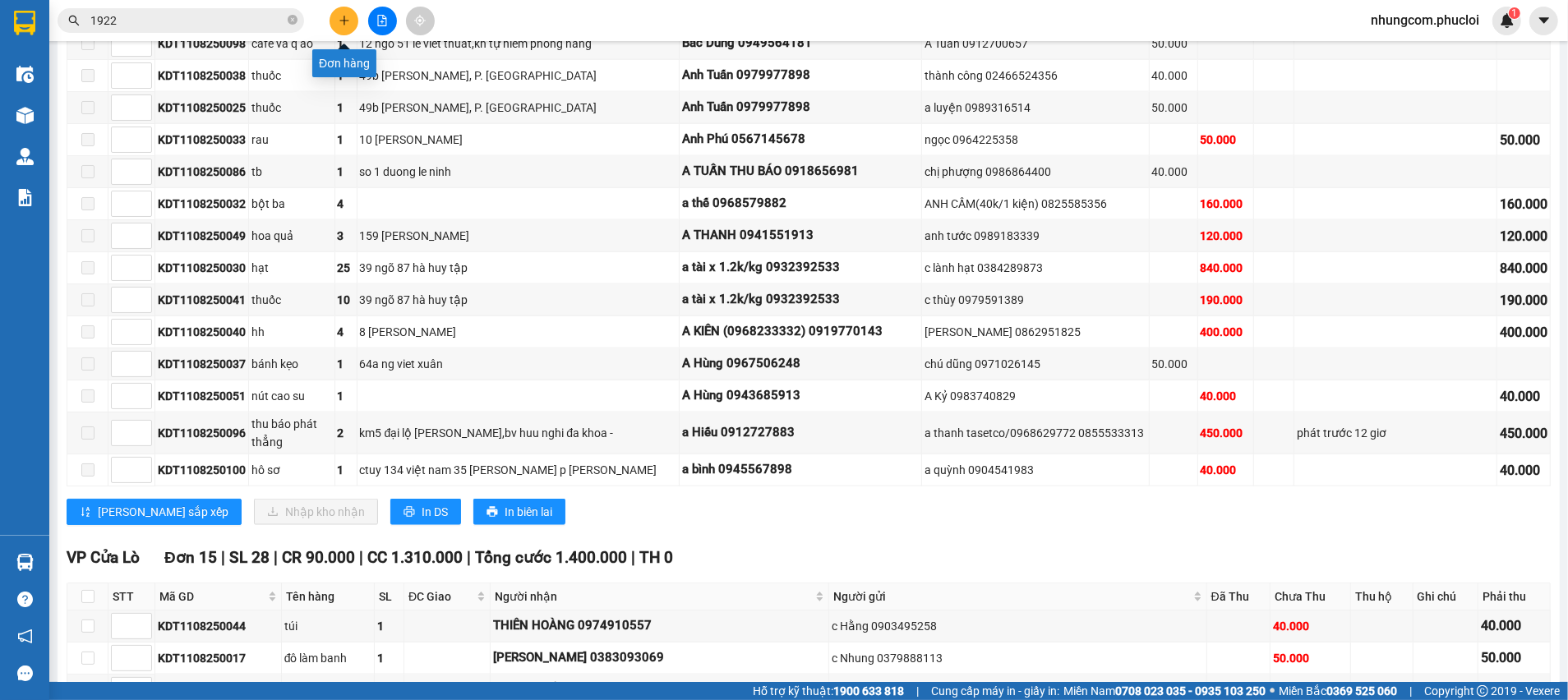
click at [350, 25] on icon "plus" at bounding box center [345, 20] width 12 height 12
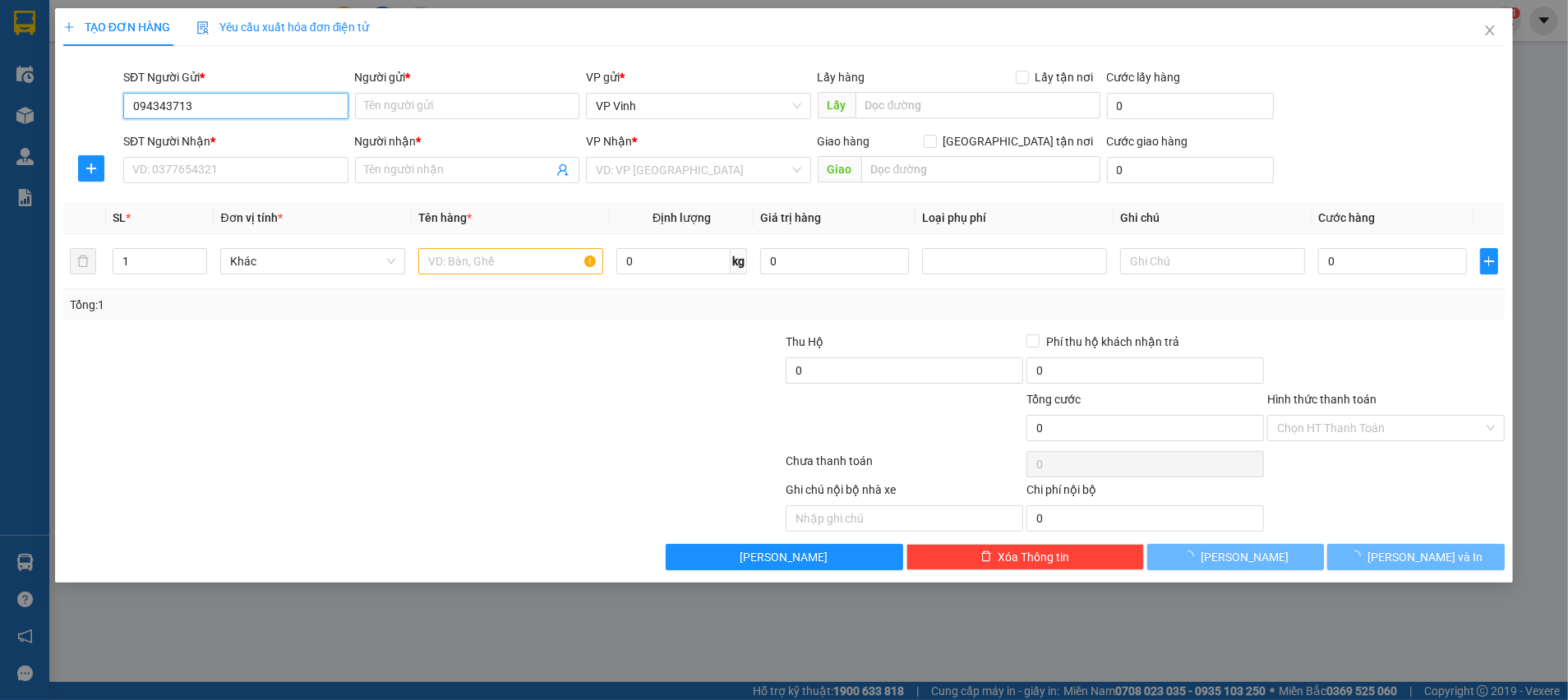
type input "0943437137"
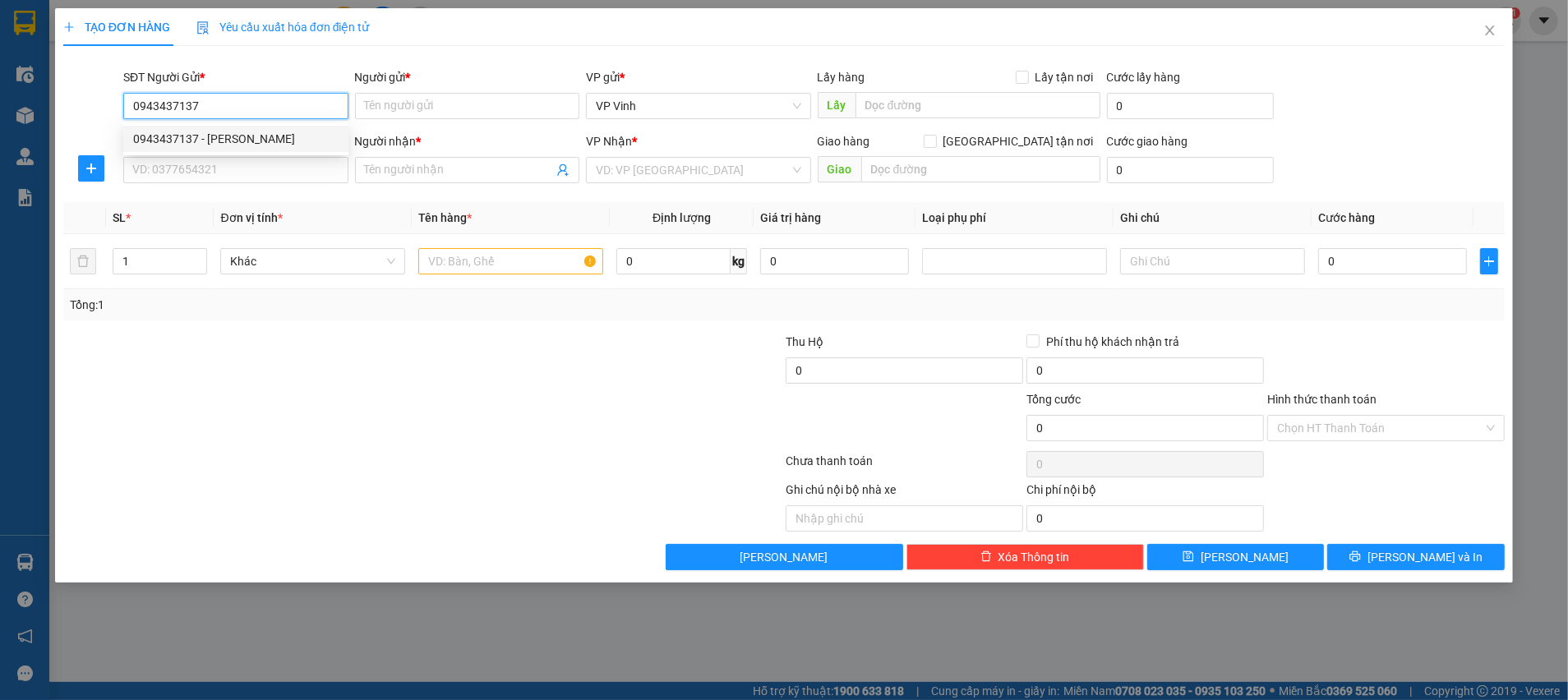
click at [187, 140] on div "0943437137 - ANH KHANG" at bounding box center [235, 139] width 205 height 18
type input "ANH KHANG"
type input "0943437137"
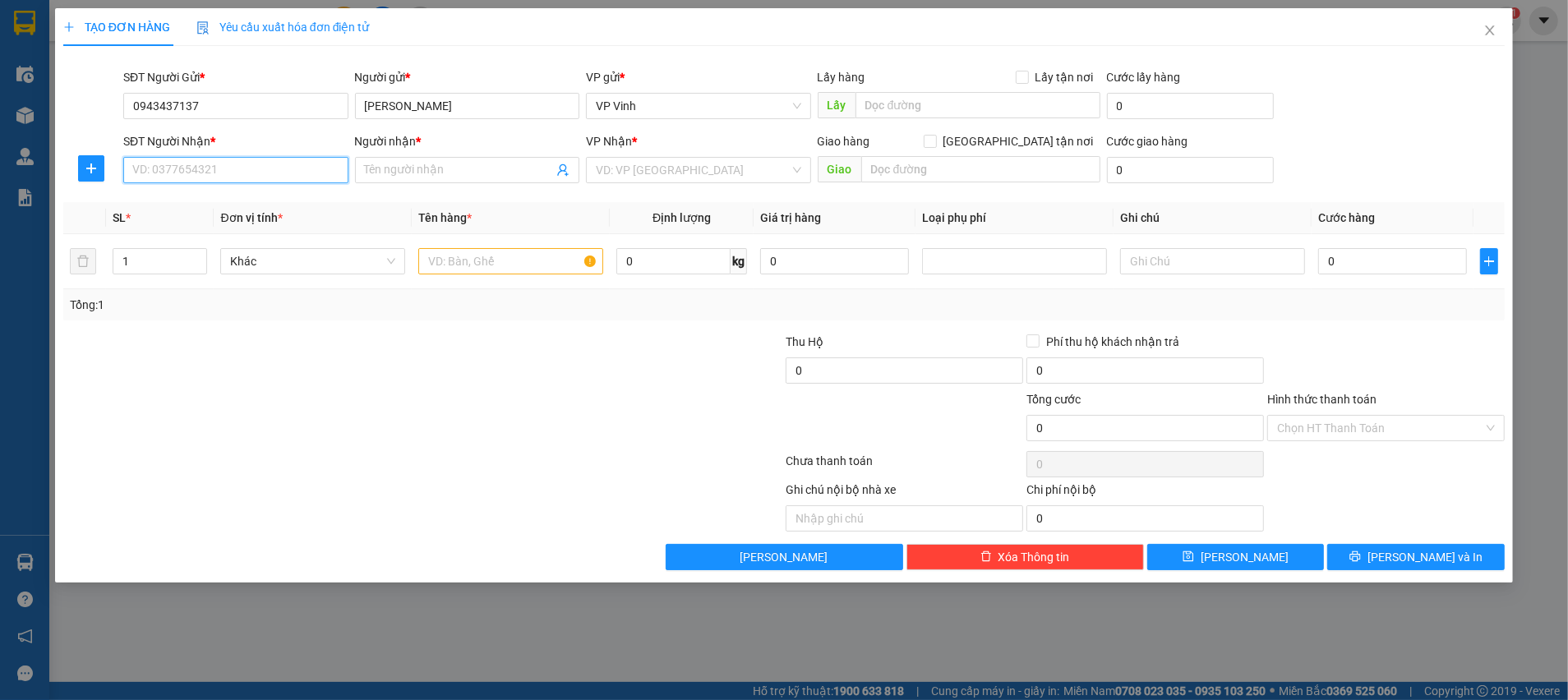
click at [209, 171] on input "SĐT Người Nhận *" at bounding box center [236, 169] width 225 height 26
type input "0919052922"
click at [488, 165] on input "Người nhận *" at bounding box center [459, 169] width 189 height 18
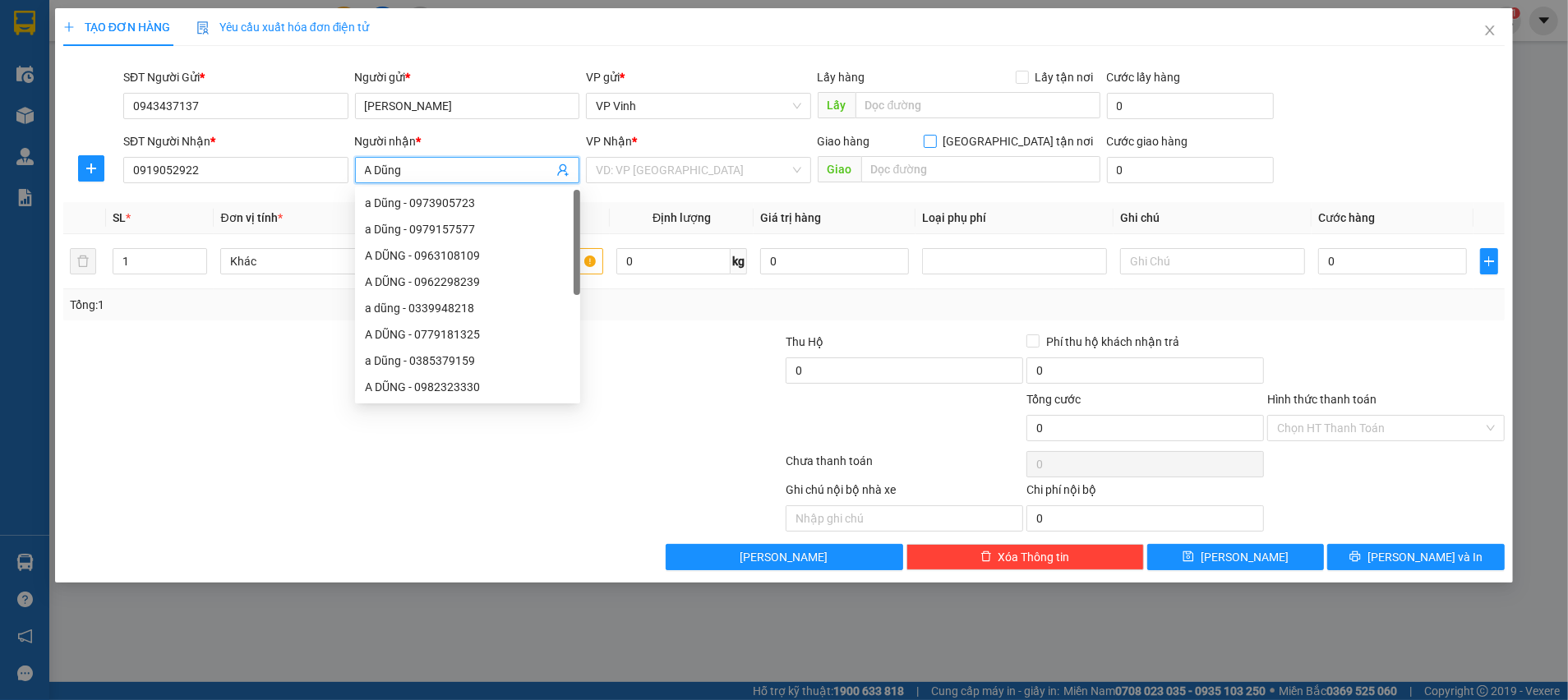
type input "A Dũng"
click at [935, 141] on input "[GEOGRAPHIC_DATA] tận nơi" at bounding box center [930, 140] width 12 height 12
checkbox input "true"
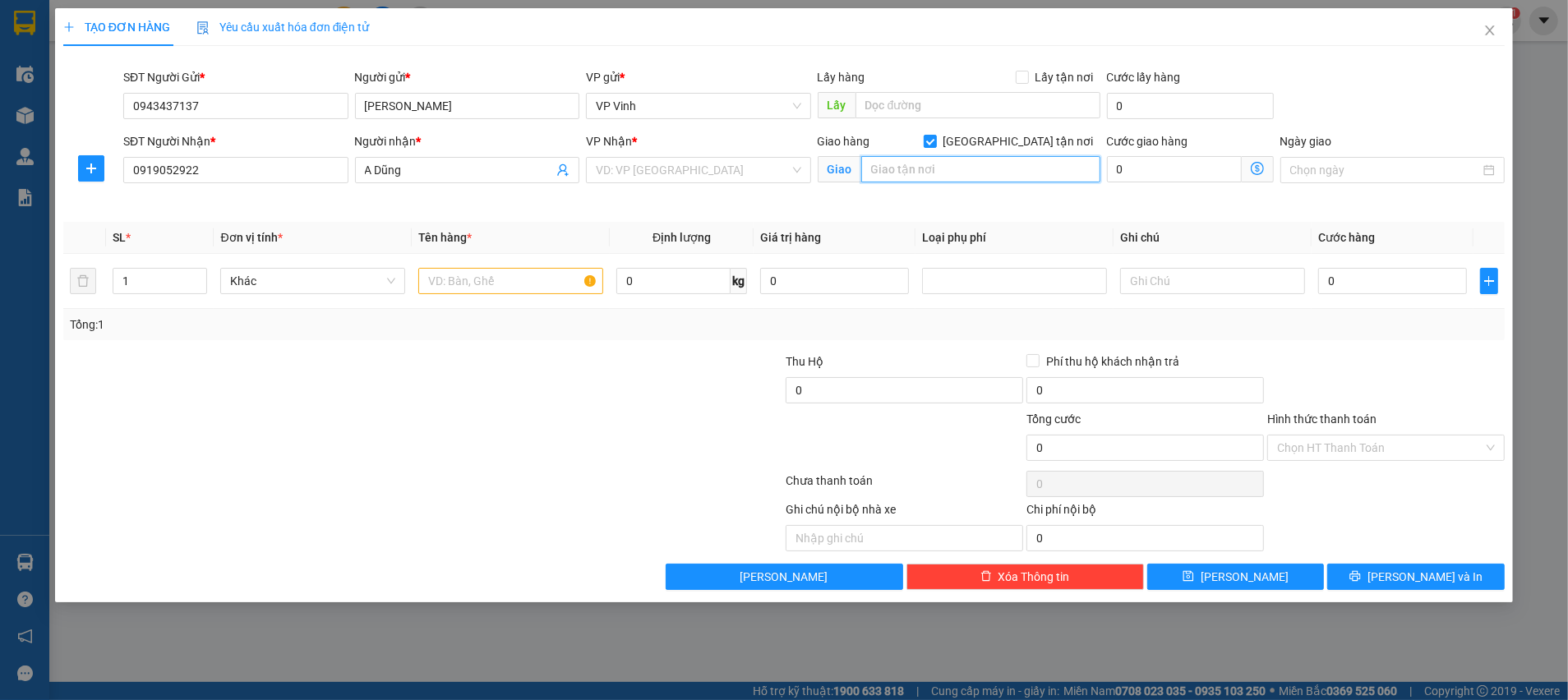
click at [953, 169] on input "text" at bounding box center [980, 169] width 239 height 26
type input "Tòa TC1 The Canopy Residences Vinhomes smart city, Nam Từ Liêm, Hà Nội"
click at [1164, 159] on input "0" at bounding box center [1174, 169] width 134 height 26
type input "1"
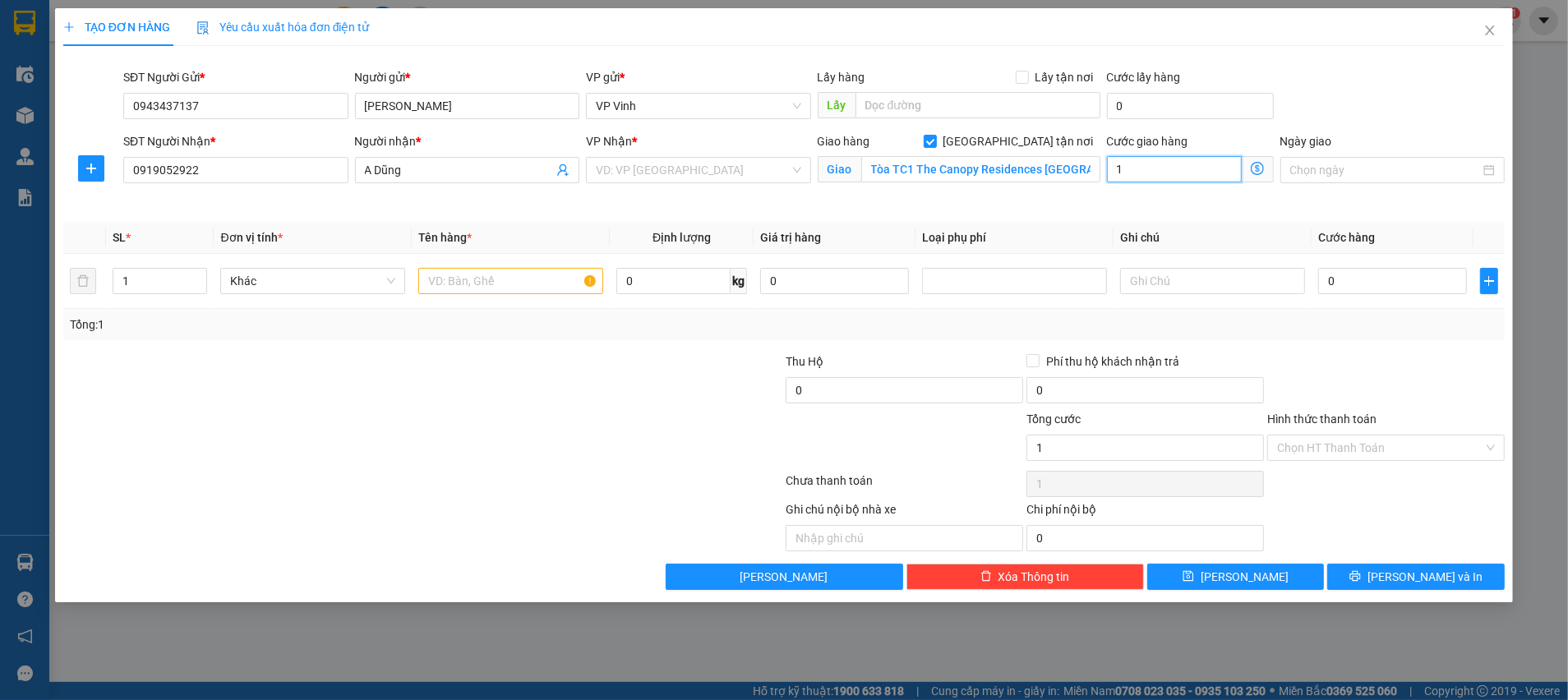
type input "10"
type input "100"
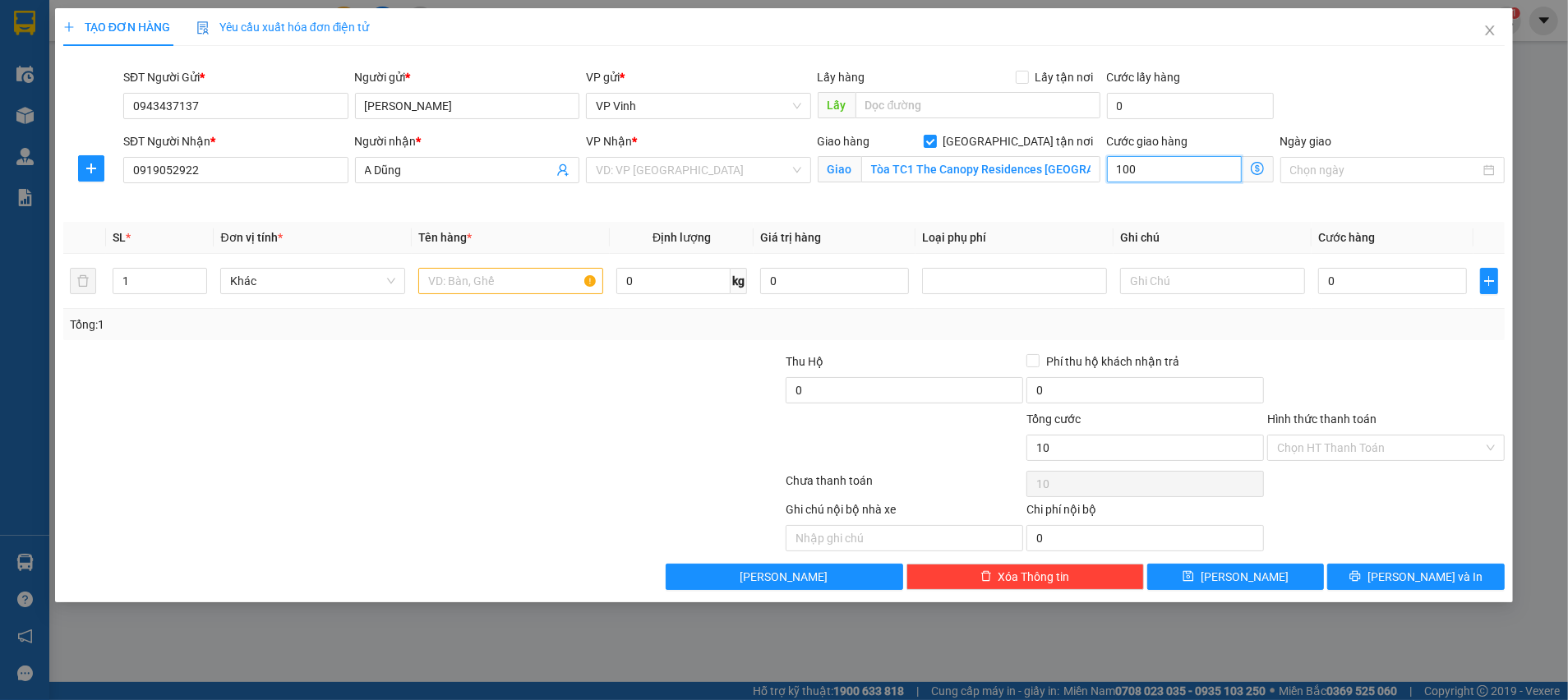
type input "100"
type input "100.000"
click at [1361, 286] on input "0" at bounding box center [1392, 281] width 149 height 26
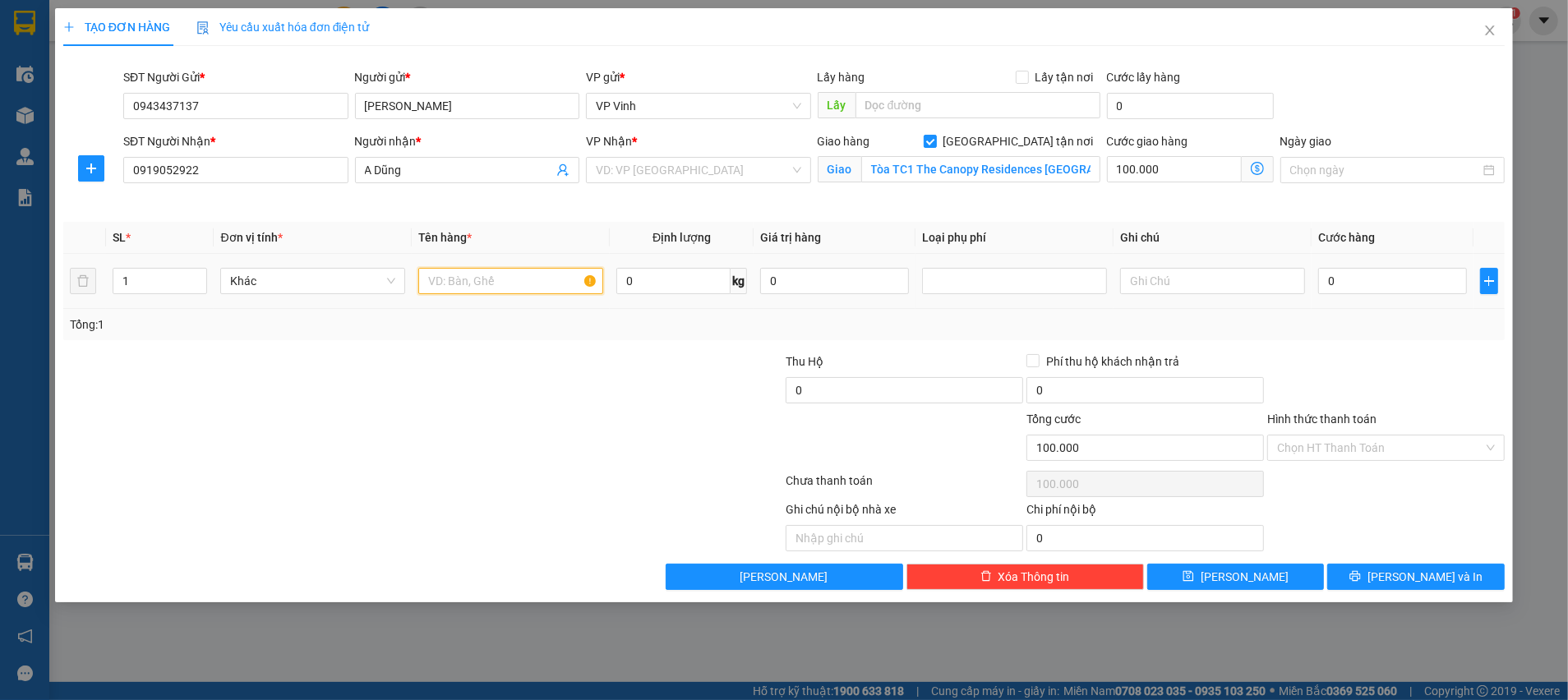
click at [488, 280] on input "text" at bounding box center [510, 281] width 185 height 26
type input "Bếp"
click at [562, 343] on div "Transit Pickup Surcharge Ids Transit Deliver Surcharge Ids Transit Deliver Surc…" at bounding box center [784, 325] width 1441 height 531
click at [1421, 293] on input "0" at bounding box center [1392, 281] width 149 height 26
type input "1"
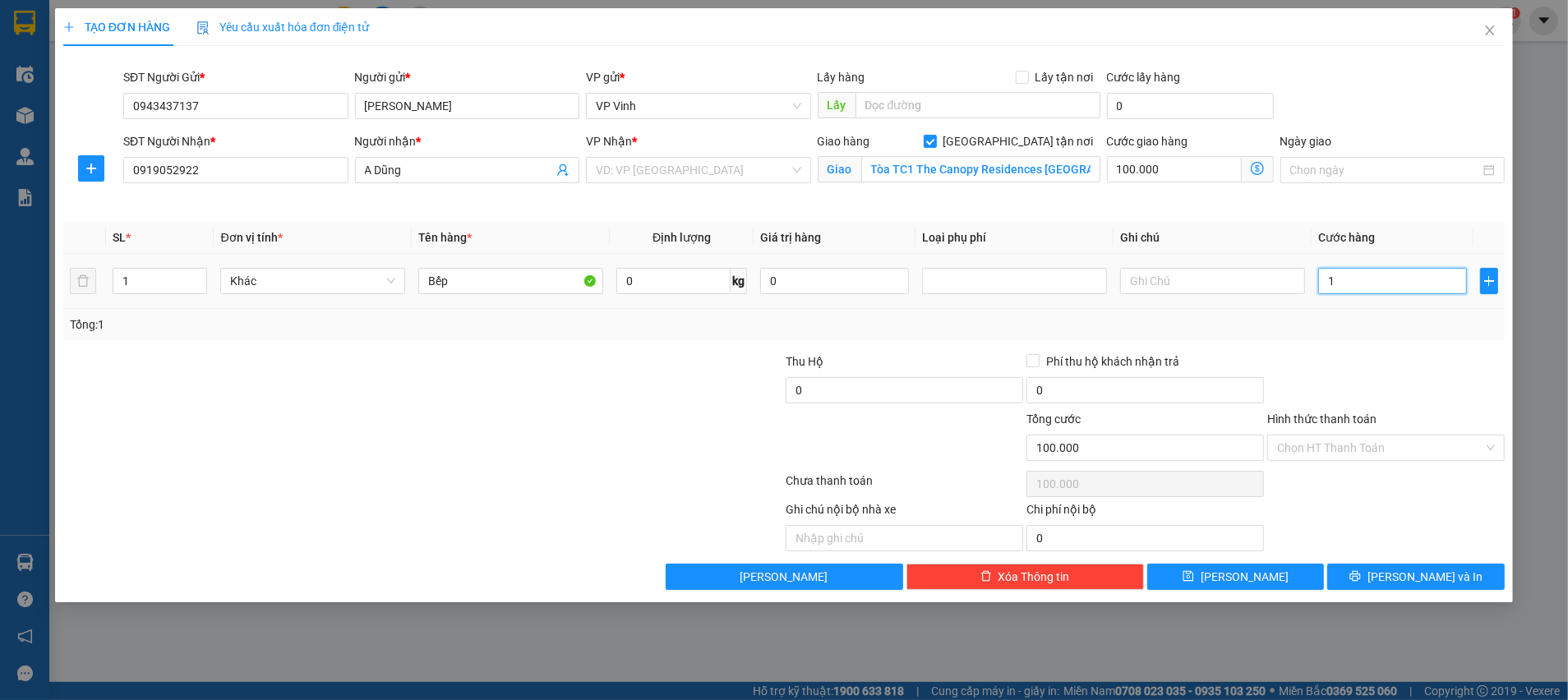
type input "100.001"
type input "10"
type input "100.010"
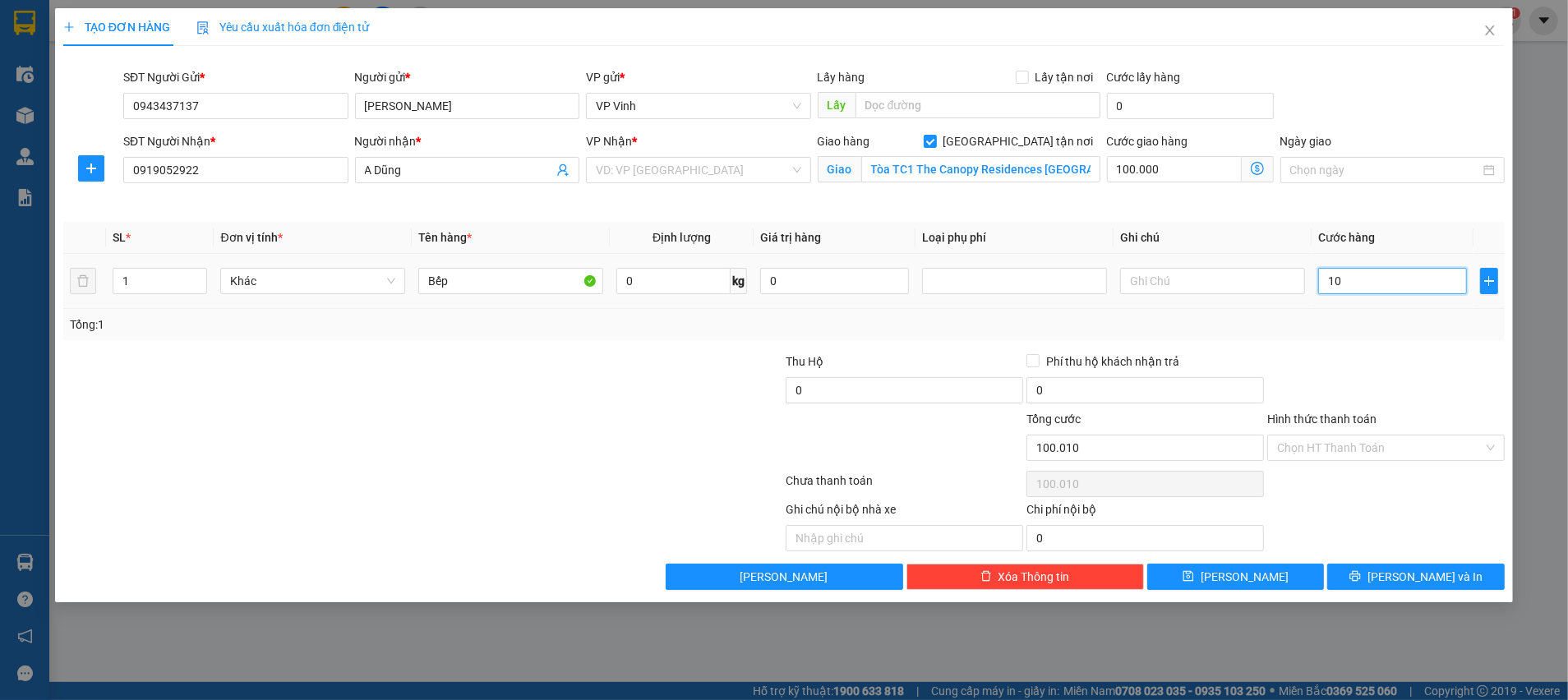
type input "100"
type input "100.100"
type input "100.000"
type input "200.000"
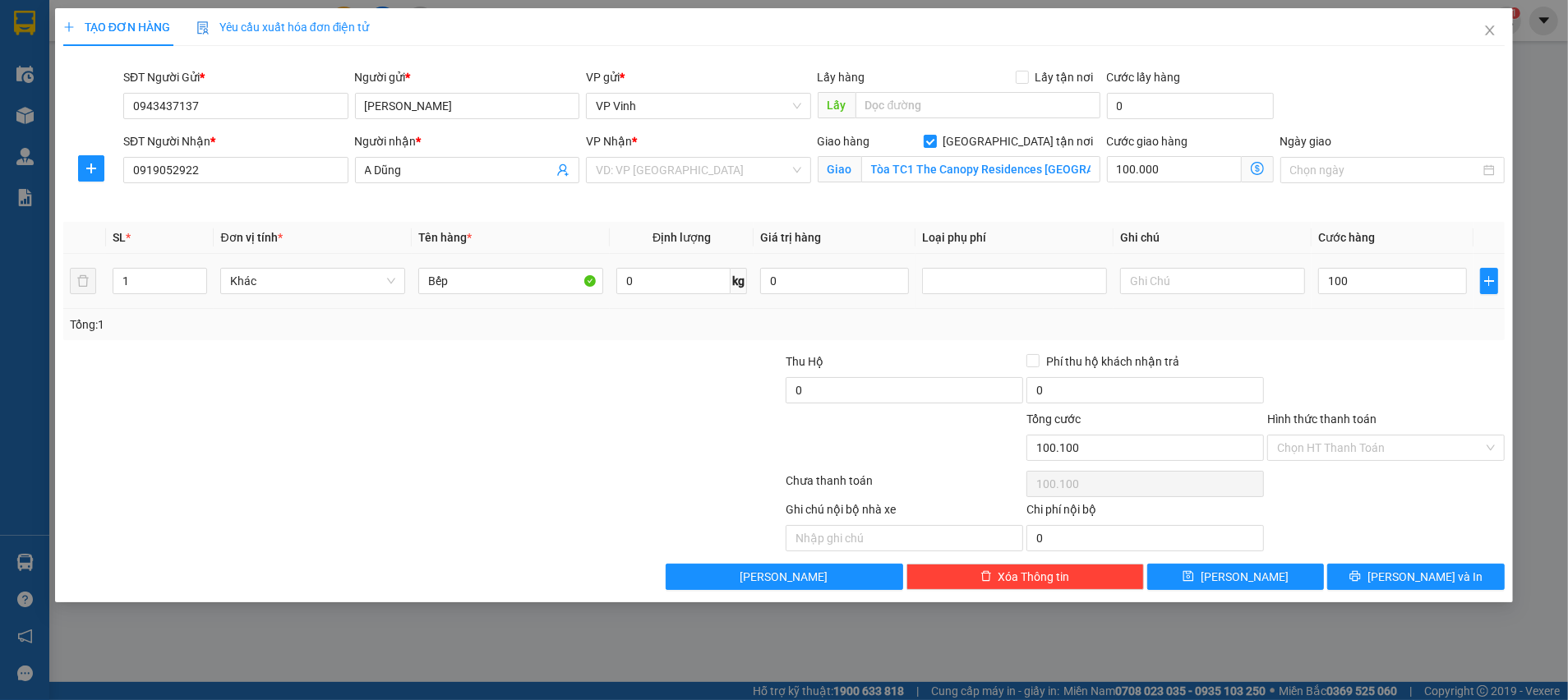
type input "200.000"
click at [1401, 322] on div "Tổng: 1" at bounding box center [784, 324] width 1428 height 18
click at [1203, 278] on input "text" at bounding box center [1212, 281] width 185 height 26
type input "Hàng DỄ VỠ"
click at [1295, 377] on div at bounding box center [1386, 381] width 241 height 58
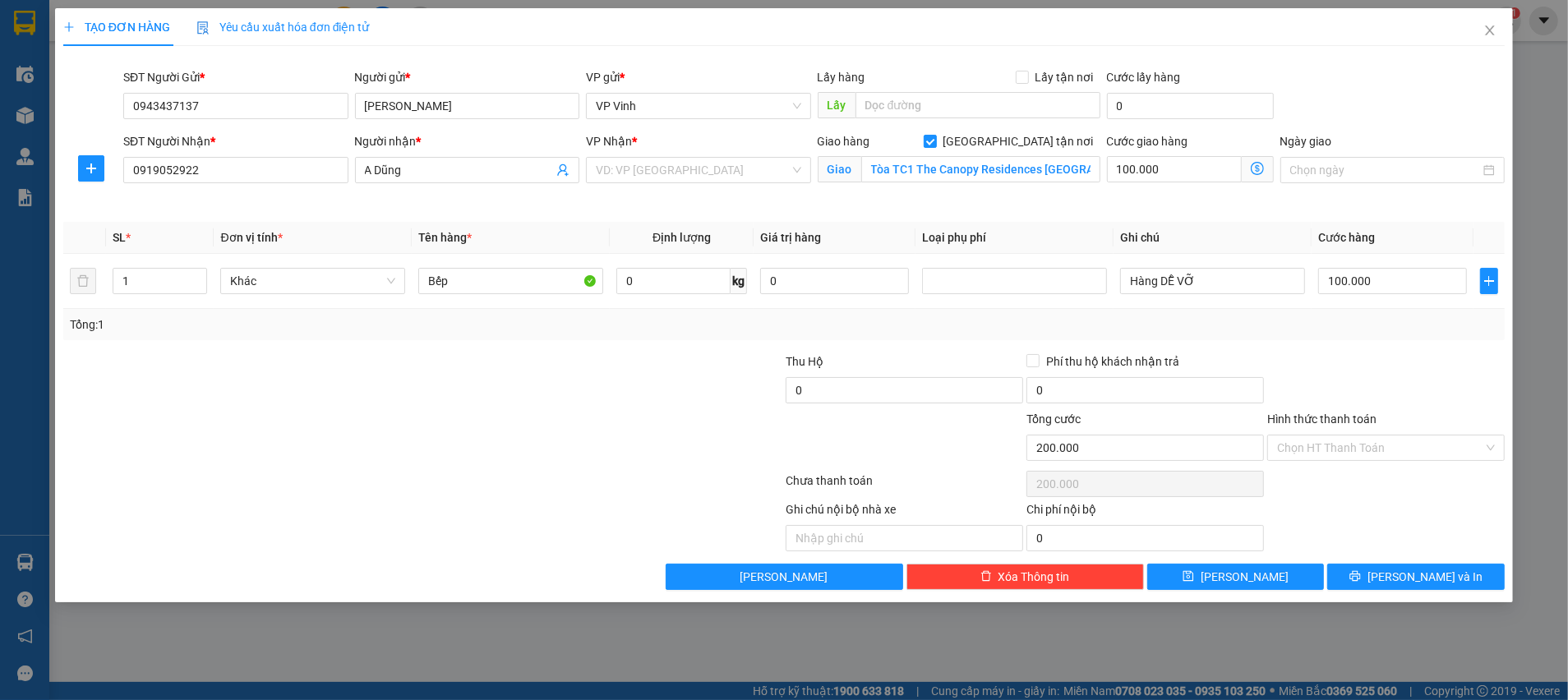
click at [1397, 364] on div at bounding box center [1386, 381] width 241 height 58
click at [1423, 579] on span "[PERSON_NAME] và In" at bounding box center [1424, 576] width 115 height 18
click at [704, 172] on input "search" at bounding box center [693, 169] width 194 height 25
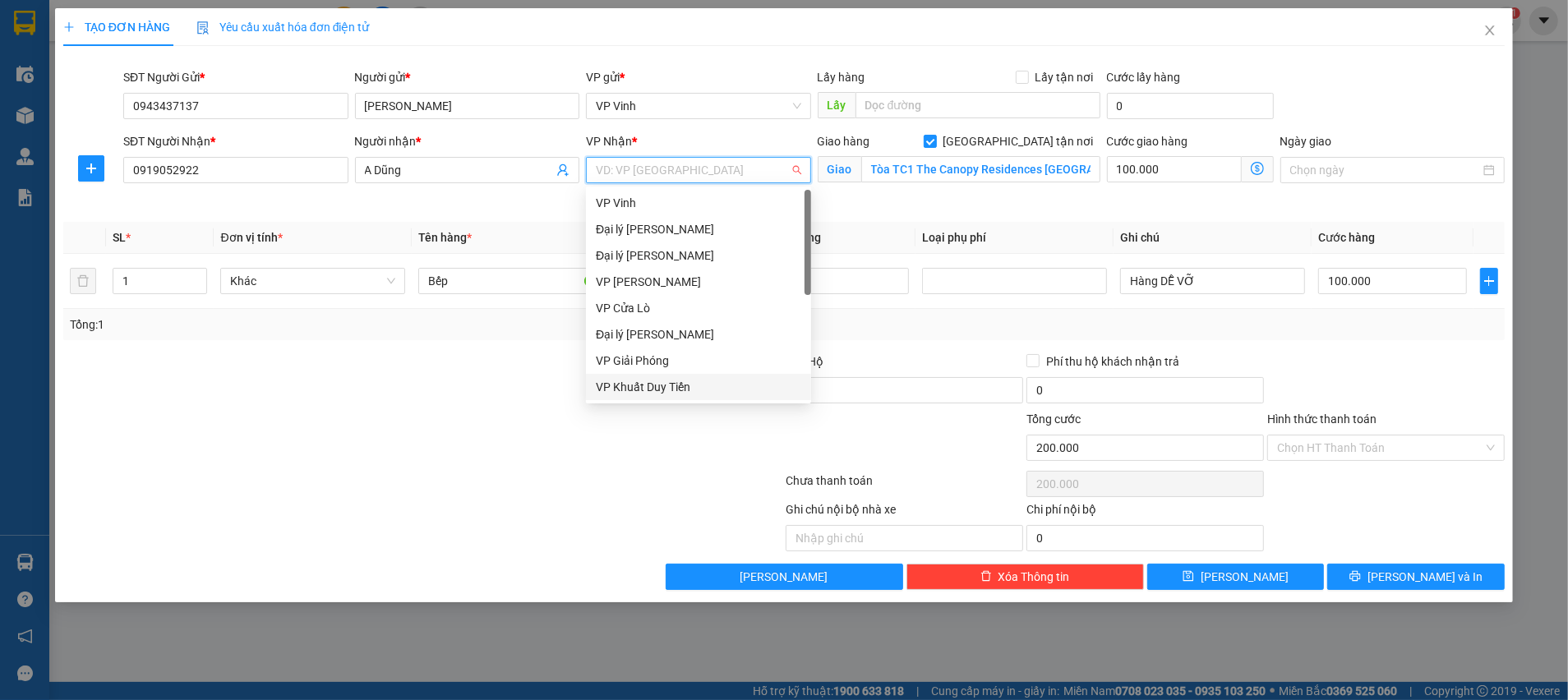
drag, startPoint x: 651, startPoint y: 384, endPoint x: 674, endPoint y: 374, distance: 25.1
click at [650, 385] on div "VP Khuất Duy Tiến" at bounding box center [698, 386] width 205 height 18
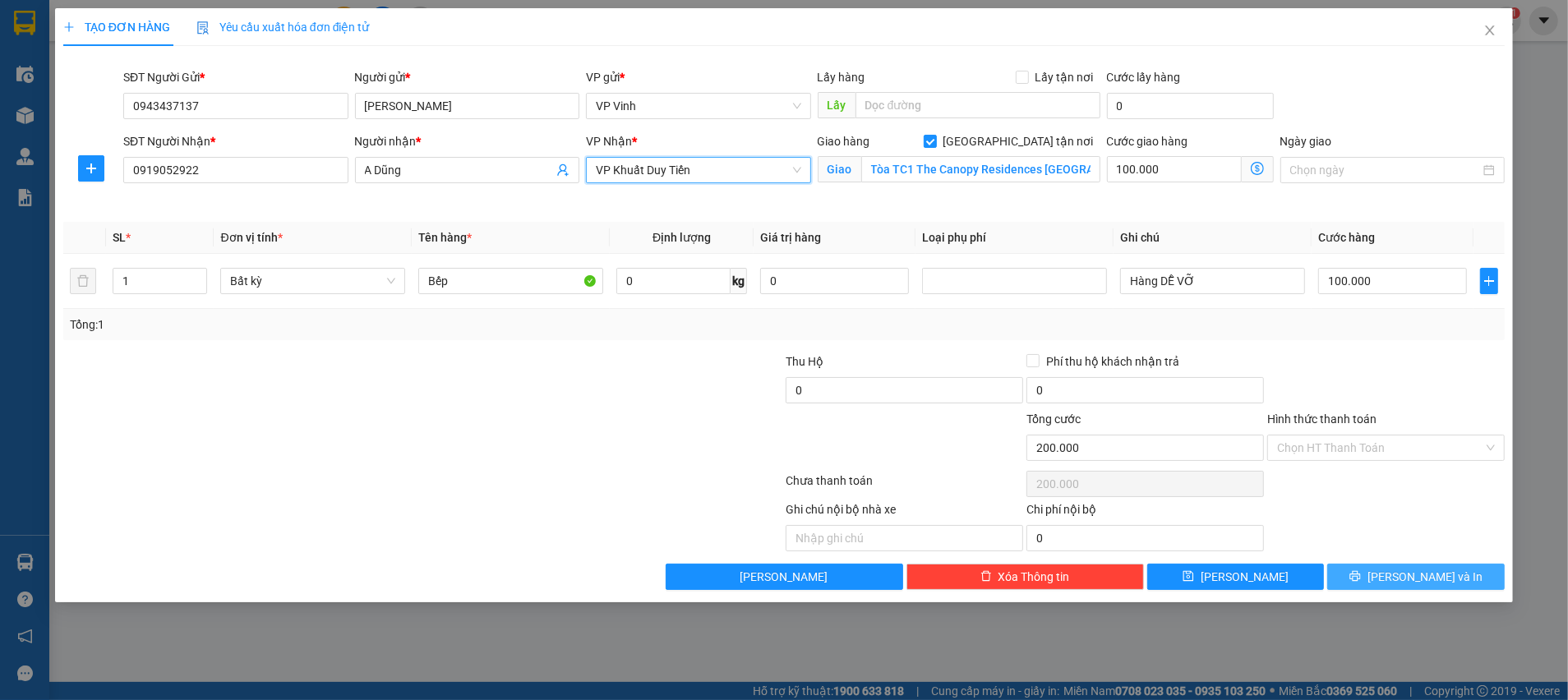
click at [1374, 578] on button "[PERSON_NAME] và In" at bounding box center [1416, 577] width 178 height 26
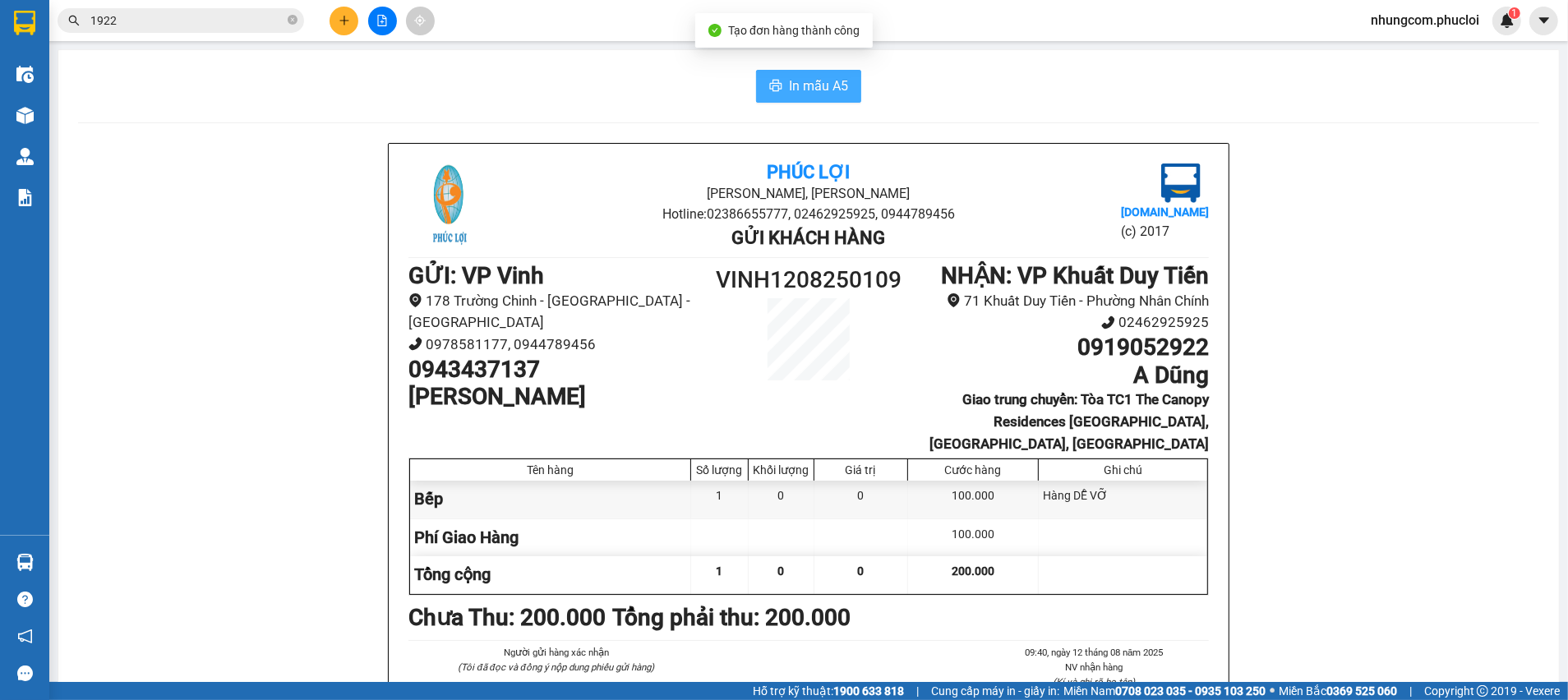
click at [821, 83] on span "In mẫu A5" at bounding box center [818, 86] width 60 height 20
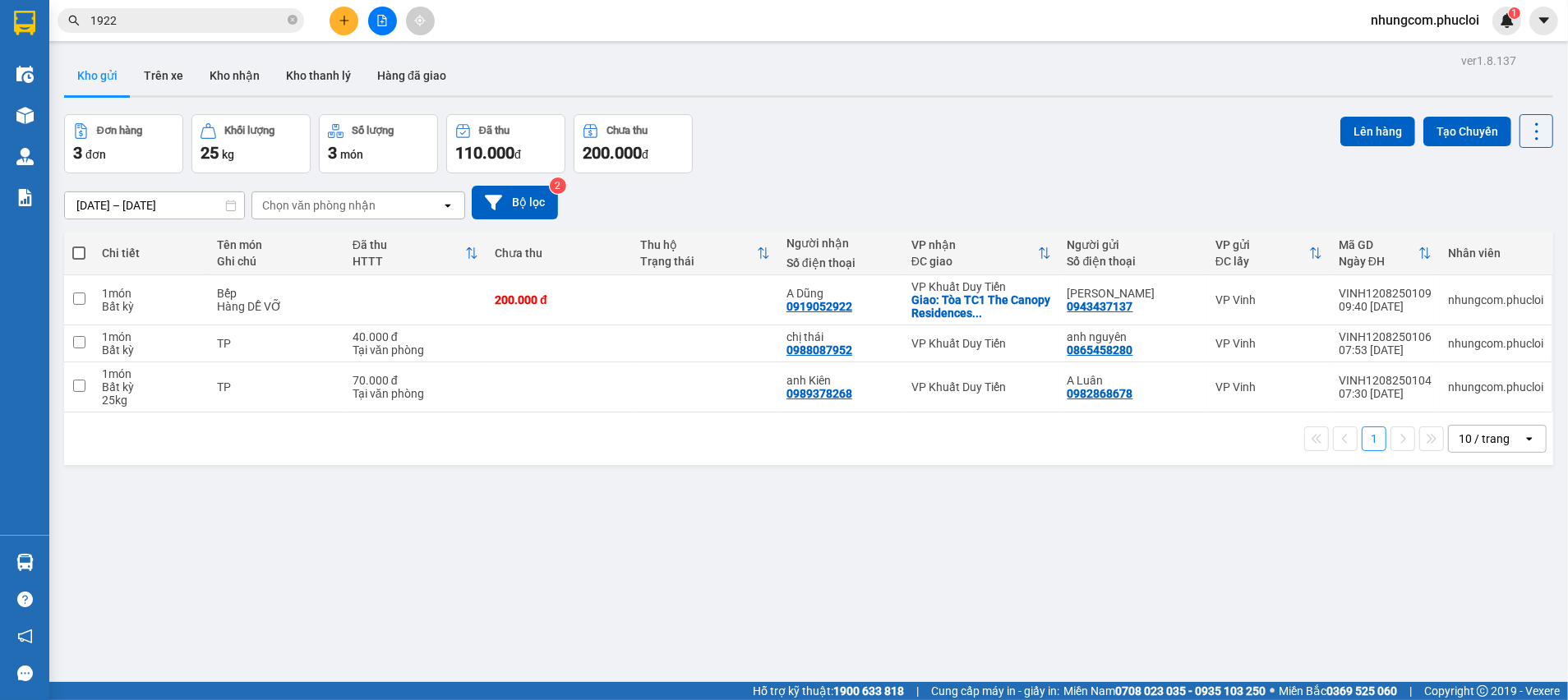
click at [635, 499] on div "ver 1.8.137 Kho gửi Trên xe Kho nhận Kho thanh lý Hàng đã giao Đơn hàng 3 đơn K…" at bounding box center [809, 399] width 1502 height 700
click at [676, 578] on div "ver 1.8.137 Kho gửi Trên xe Kho nhận Kho thanh lý Hàng đã giao Đơn hàng 3 đơn K…" at bounding box center [809, 399] width 1502 height 700
click at [676, 565] on div "ver 1.8.137 Kho gửi Trên xe Kho nhận Kho thanh lý Hàng đã giao Đơn hàng 3 đơn K…" at bounding box center [809, 399] width 1502 height 700
click at [582, 532] on div "ver 1.8.137 Kho gửi Trên xe Kho nhận Kho thanh lý Hàng đã giao Đơn hàng 3 đơn K…" at bounding box center [809, 399] width 1502 height 700
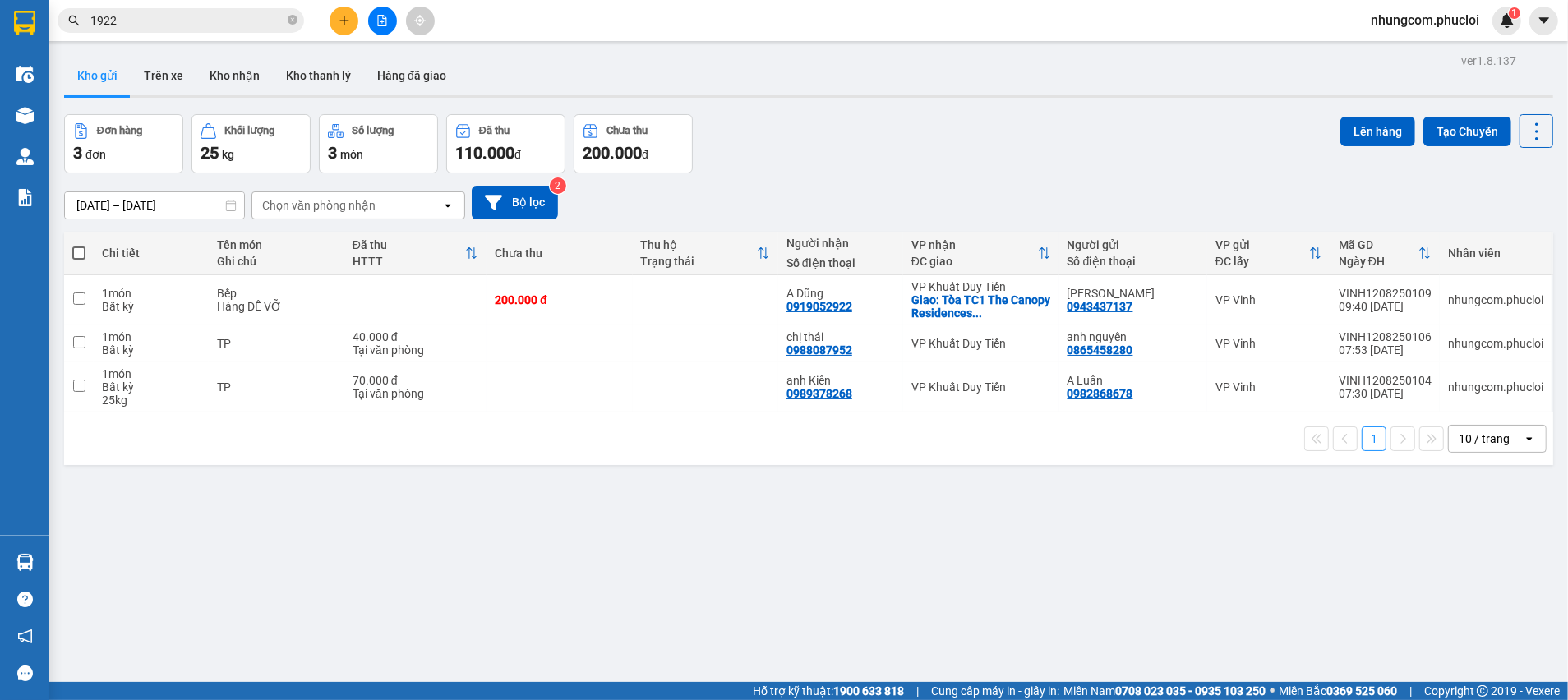
click at [448, 557] on div "ver 1.8.137 Kho gửi Trên xe Kho nhận Kho thanh lý Hàng đã giao Đơn hàng 3 đơn K…" at bounding box center [809, 399] width 1502 height 700
click at [1412, 291] on button at bounding box center [1423, 300] width 23 height 29
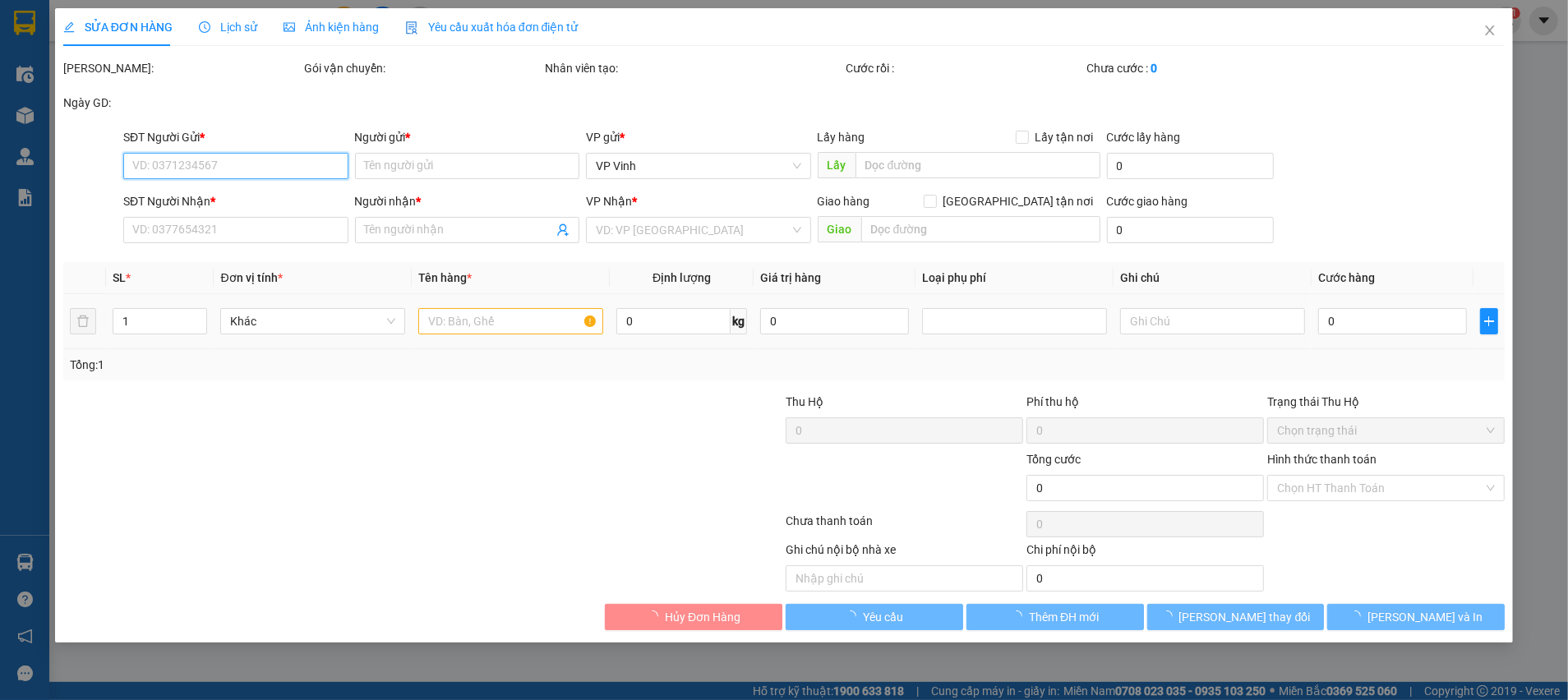
type input "0943437137"
type input "ANH KHANG"
type input "0919052922"
type input "A Dũng"
checkbox input "true"
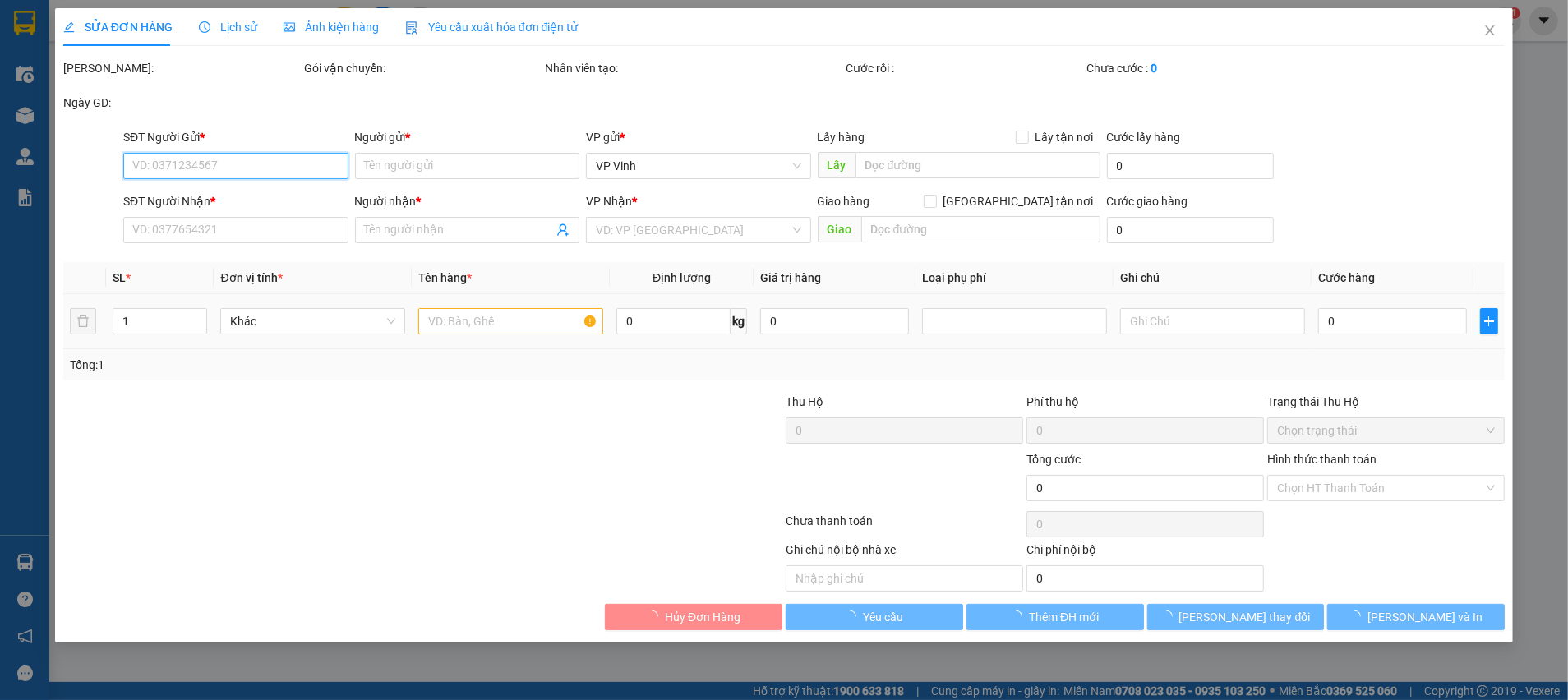
type input "Tòa TC1 The Canopy Residences Vinhomes smart city, Nam Từ Liêm, Hà Nội"
type input "200.000"
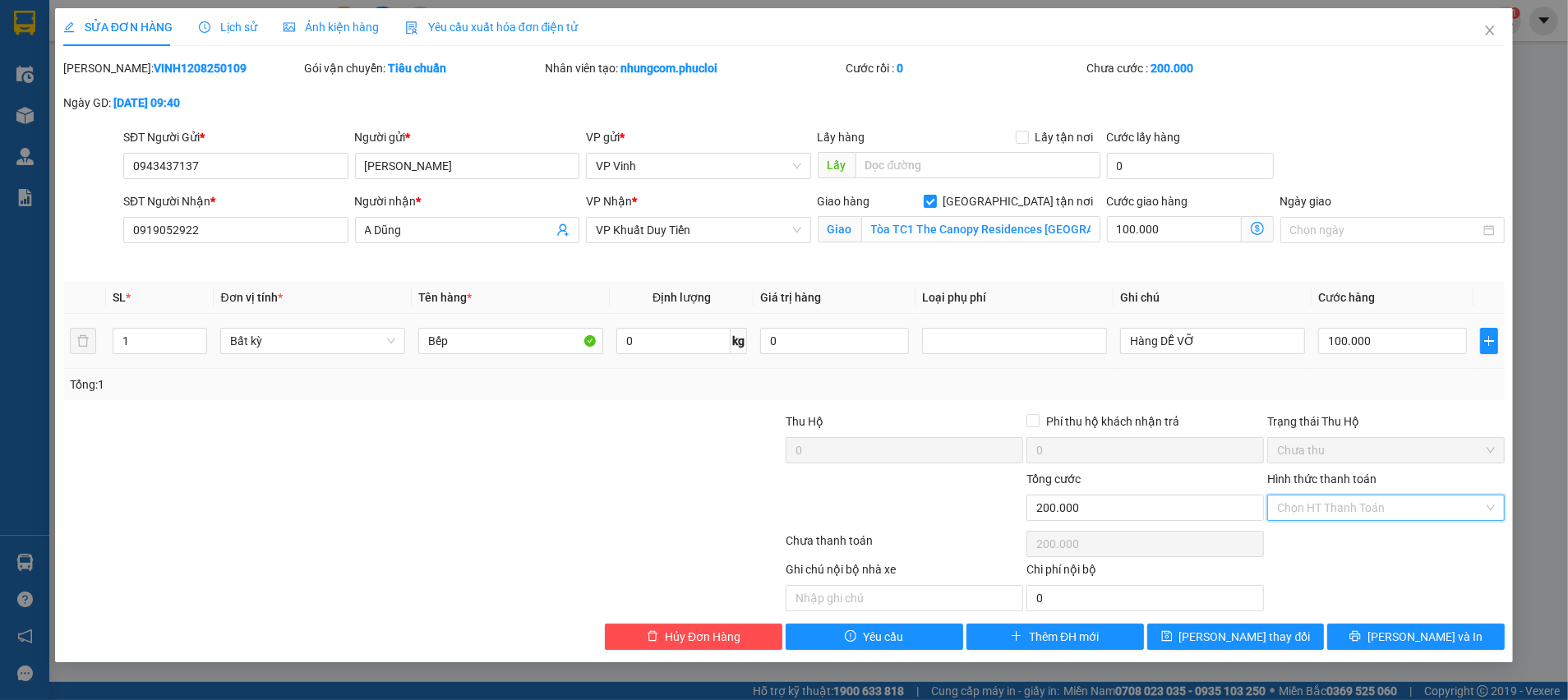
click at [1424, 508] on input "Hình thức thanh toán" at bounding box center [1380, 507] width 206 height 25
click at [1337, 541] on div "Tại văn phòng" at bounding box center [1386, 539] width 218 height 18
type input "0"
click at [1346, 627] on button "[PERSON_NAME] và In" at bounding box center [1416, 636] width 178 height 26
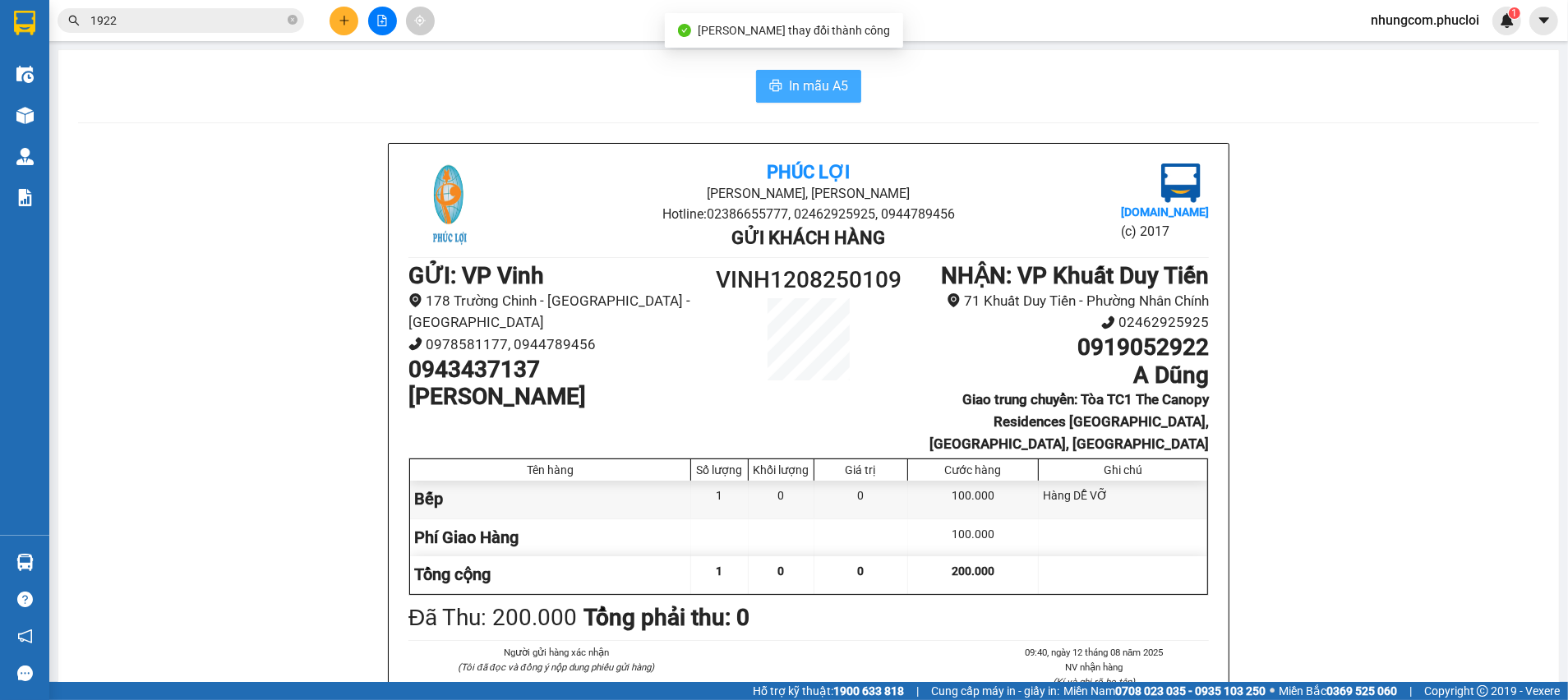
click at [794, 86] on span "In mẫu A5" at bounding box center [818, 86] width 60 height 20
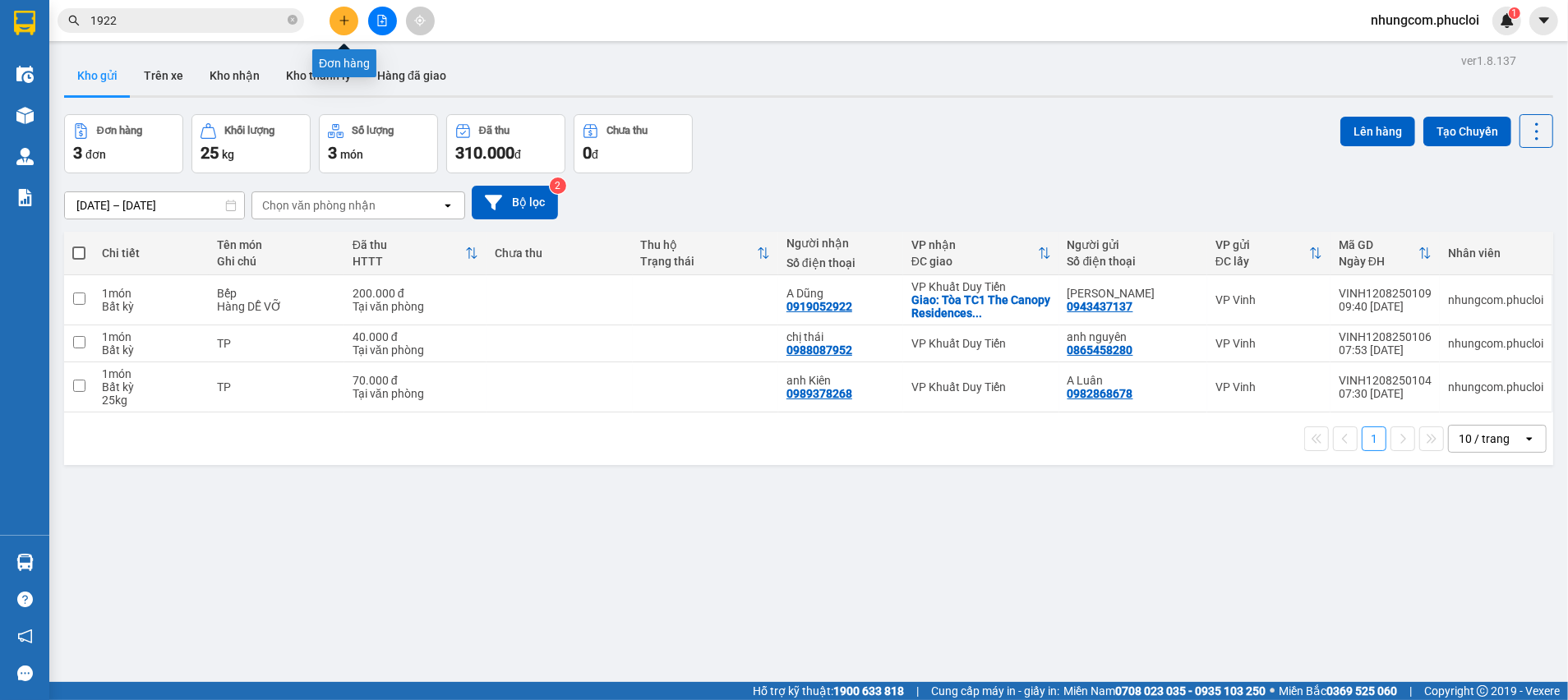
click at [344, 27] on button at bounding box center [344, 21] width 29 height 29
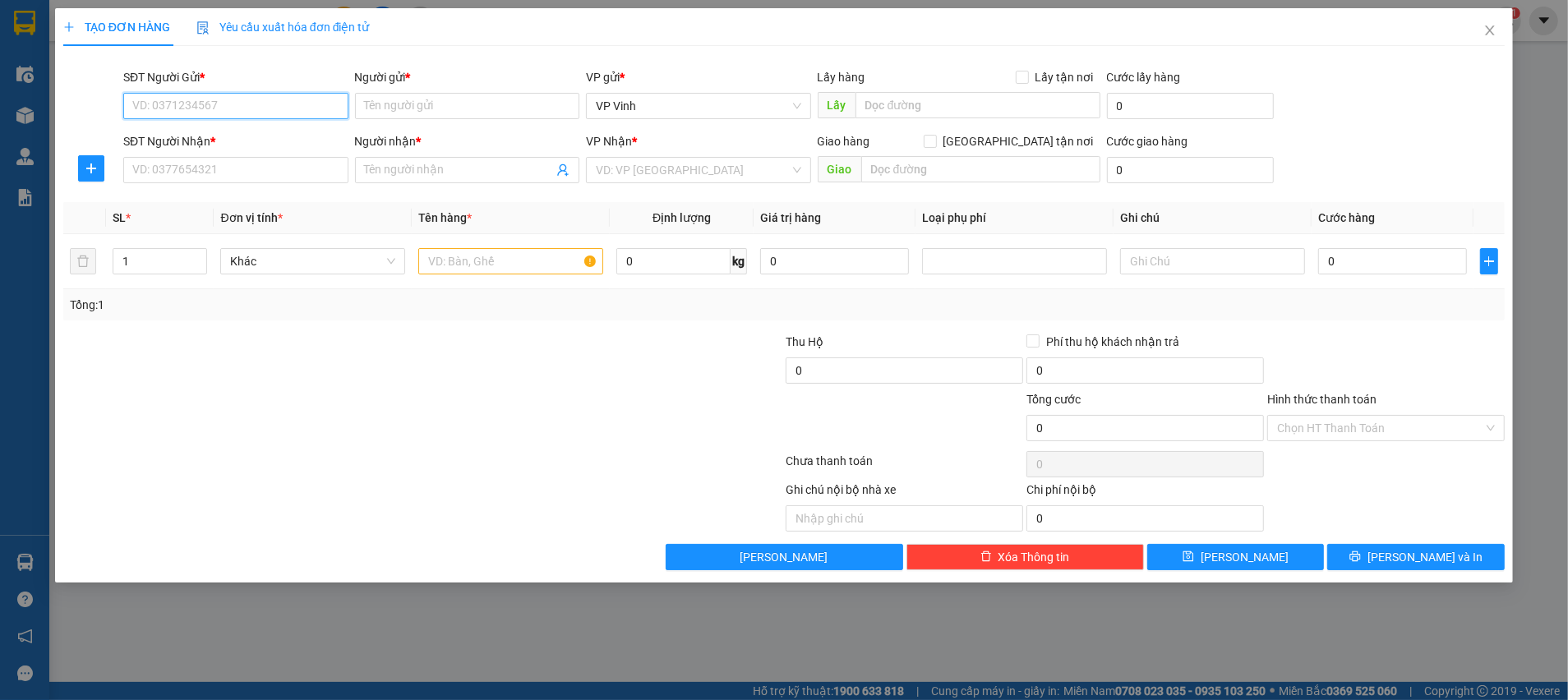
click at [300, 106] on input "SĐT Người Gửi *" at bounding box center [236, 105] width 225 height 26
type input "0969167128"
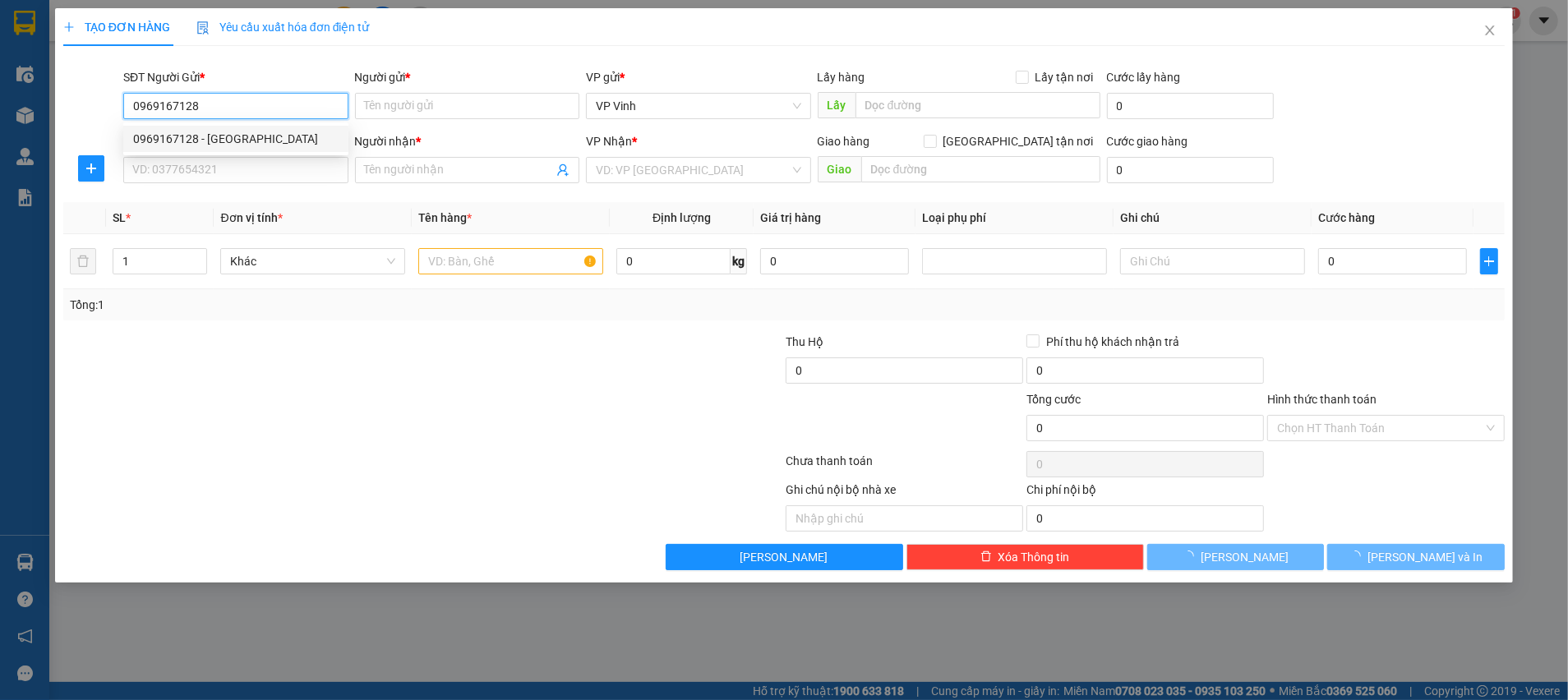
click at [160, 137] on div "0969167128 - Chú Hòa" at bounding box center [235, 139] width 205 height 18
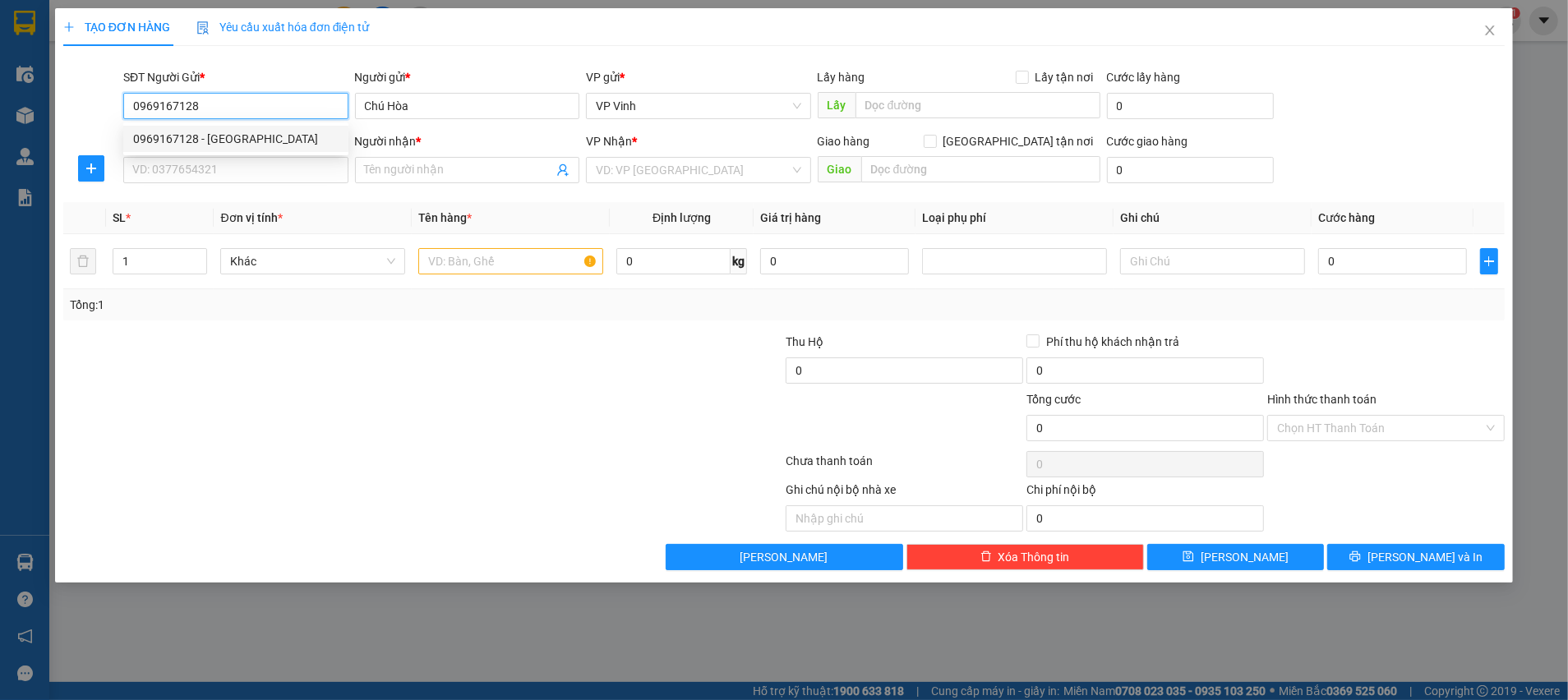
type input "Chú Hòa"
type input "0969167128"
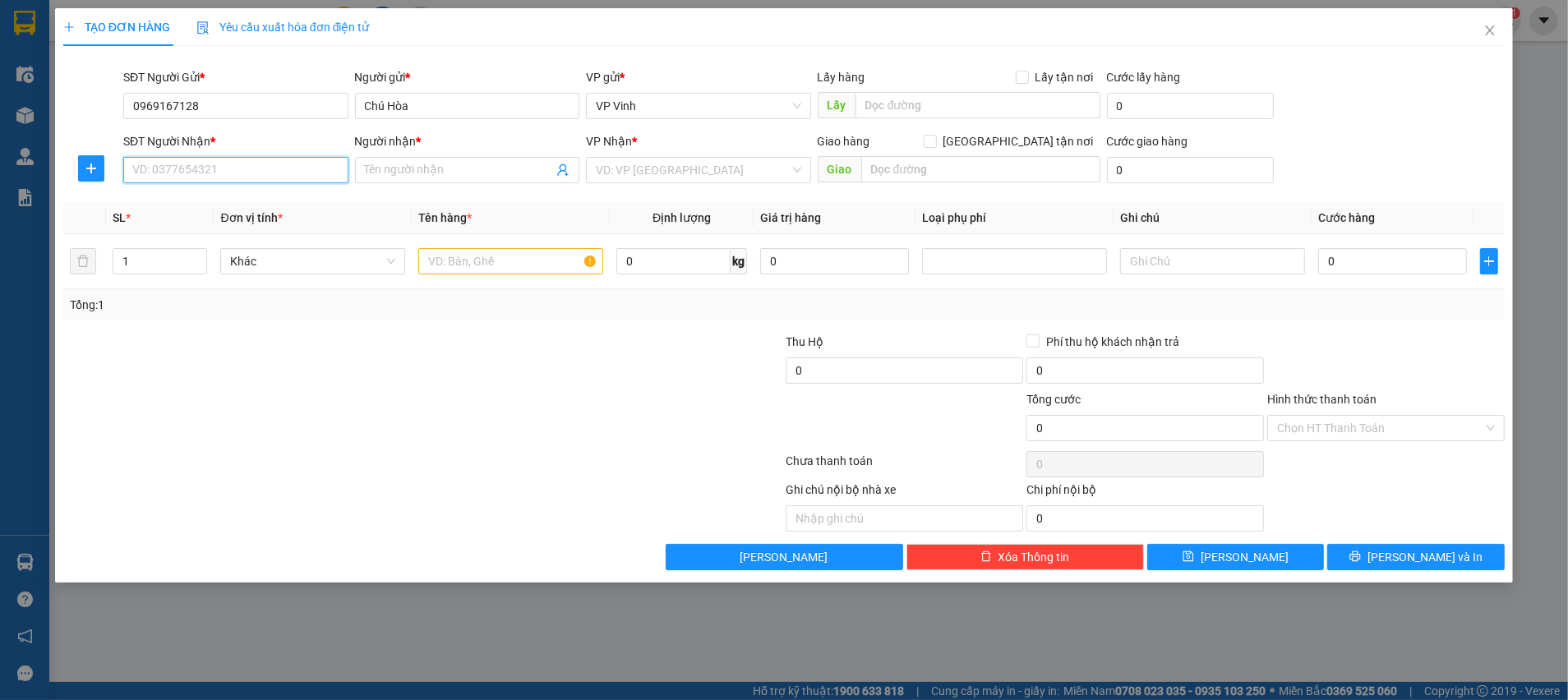
click at [260, 180] on input "SĐT Người Nhận *" at bounding box center [236, 169] width 225 height 26
click at [267, 206] on div "0989718008 - chi Hằng" at bounding box center [235, 202] width 205 height 18
type input "0989718008"
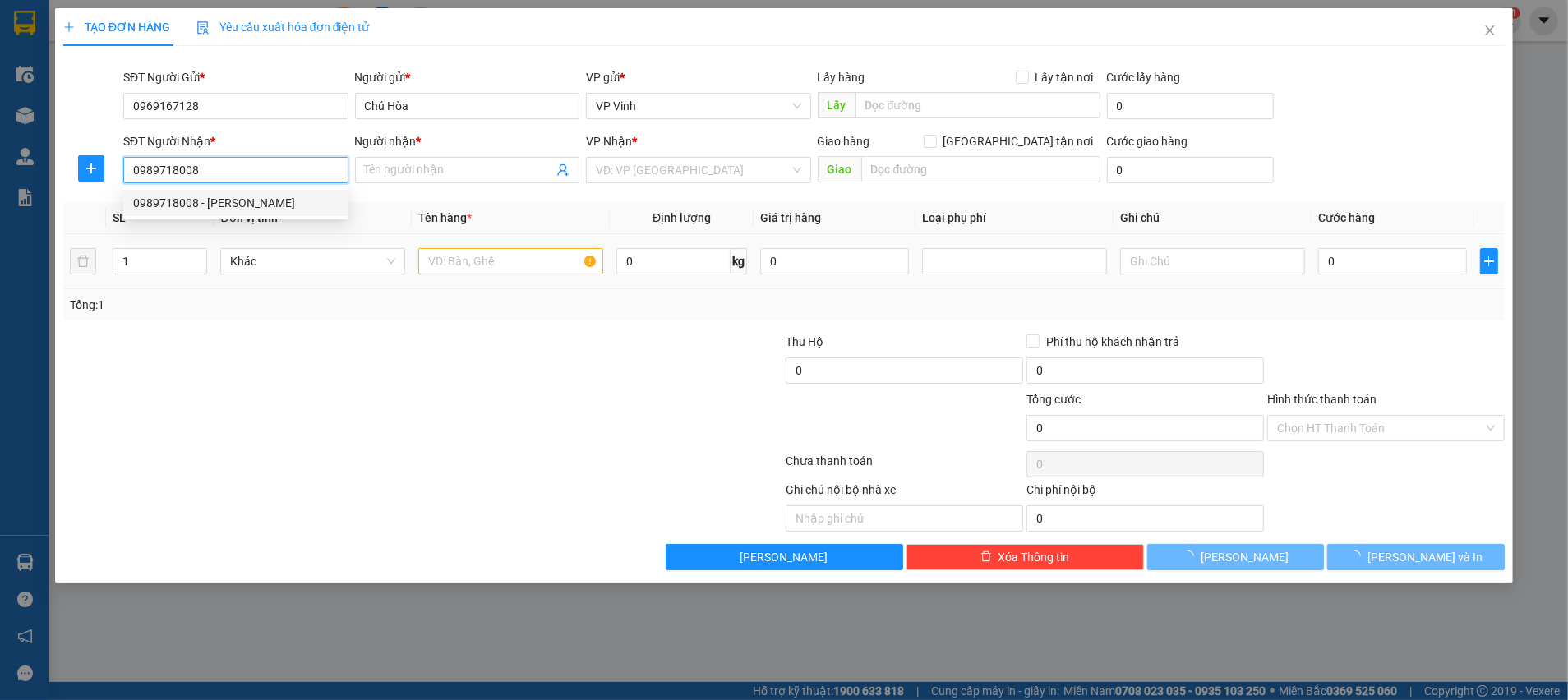
type input "chi Hằng"
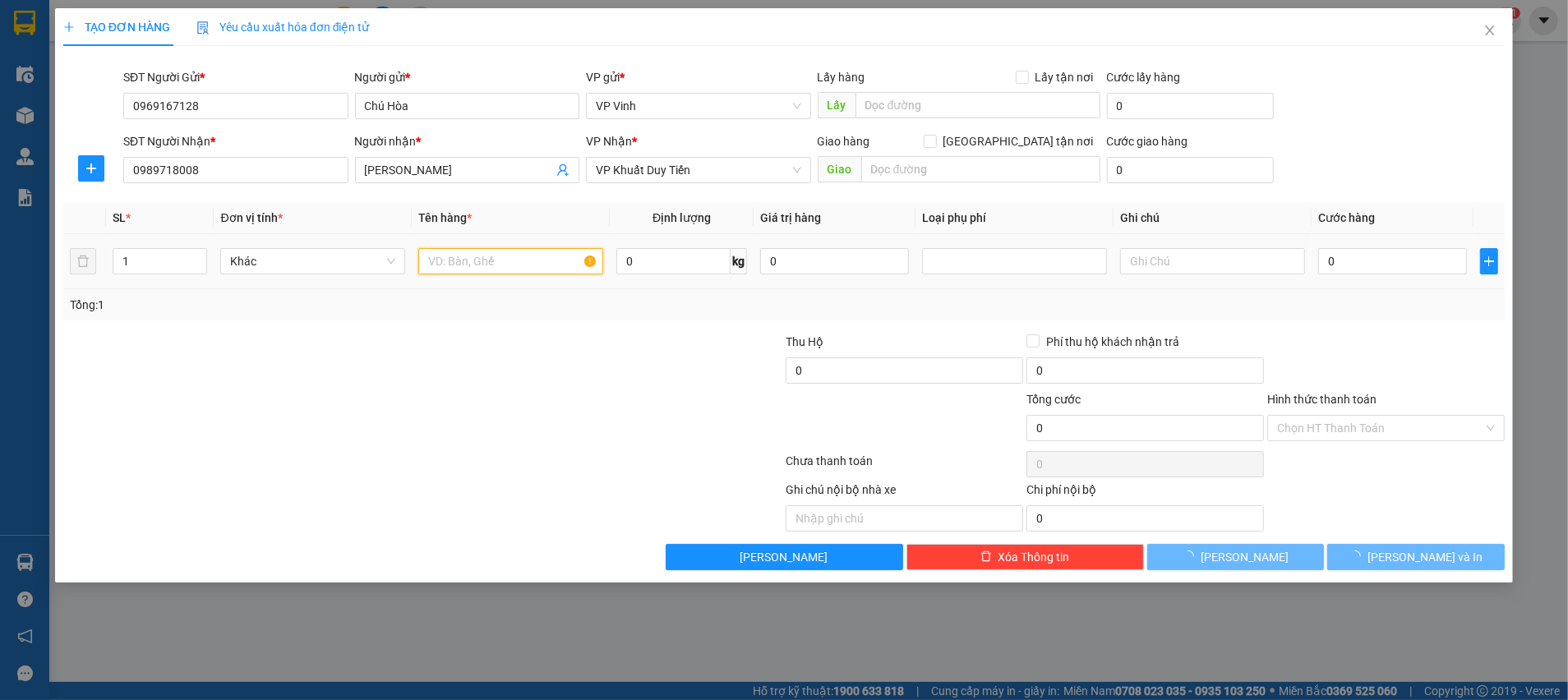
click at [519, 258] on input "text" at bounding box center [510, 261] width 185 height 26
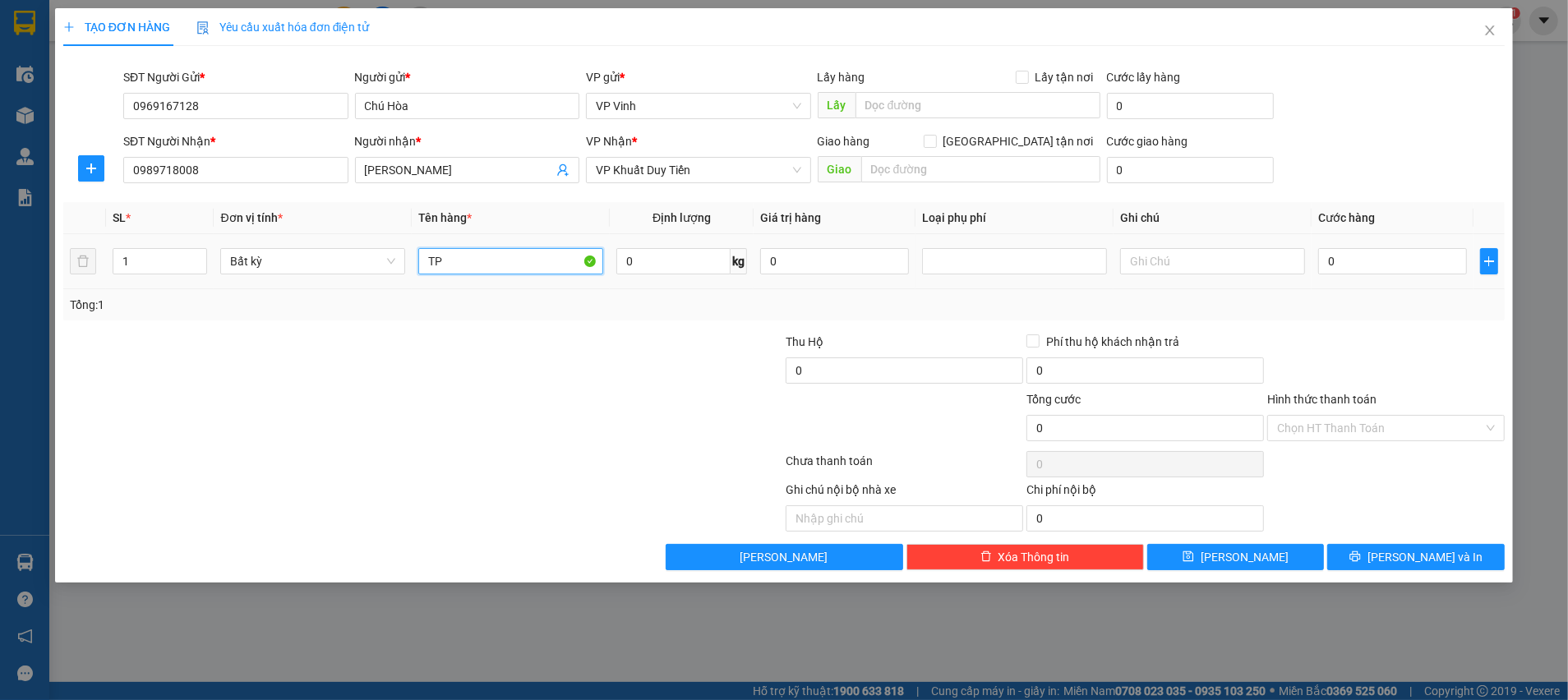
type input "TP"
click at [670, 456] on div at bounding box center [422, 464] width 722 height 33
drag, startPoint x: 1385, startPoint y: 256, endPoint x: 1531, endPoint y: 256, distance: 146.0
click at [1387, 259] on input "0" at bounding box center [1392, 261] width 149 height 26
type input "3"
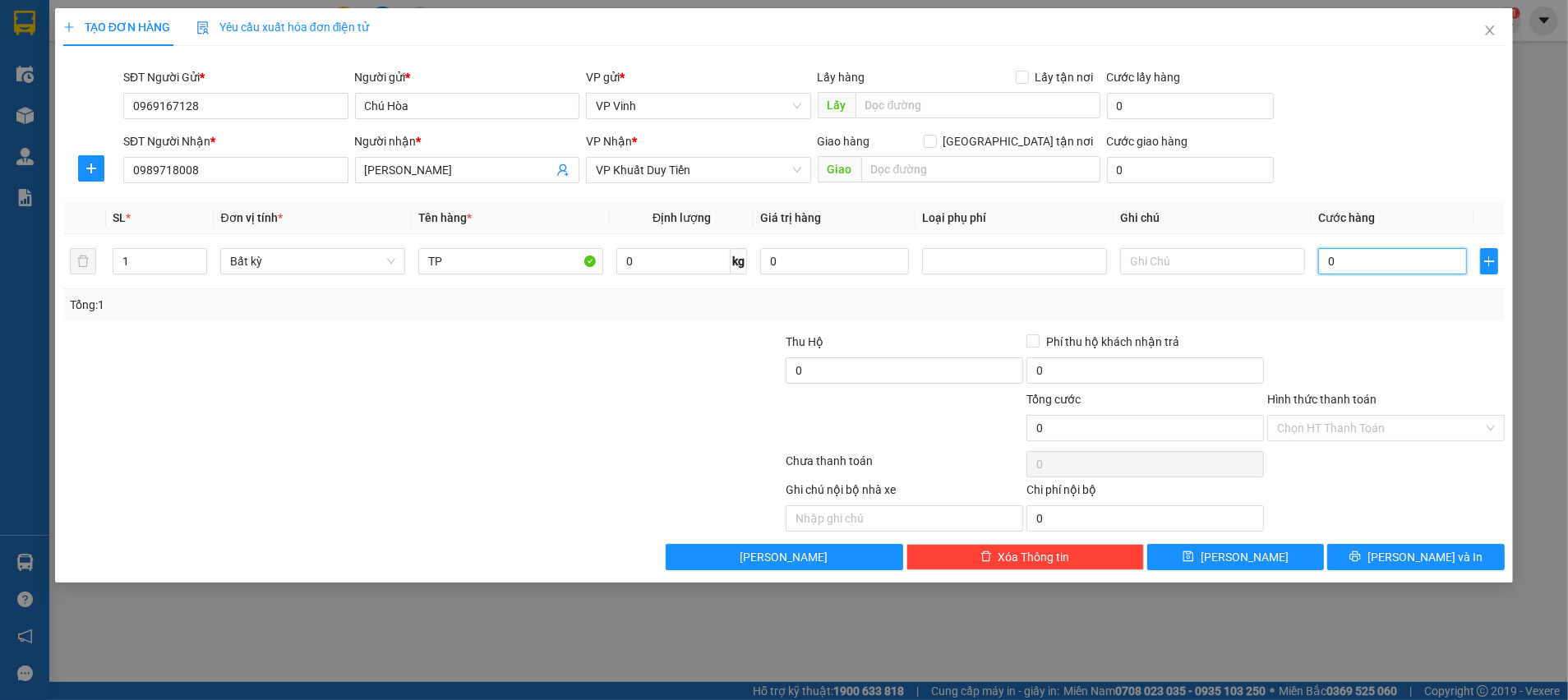
type input "3"
type input "30"
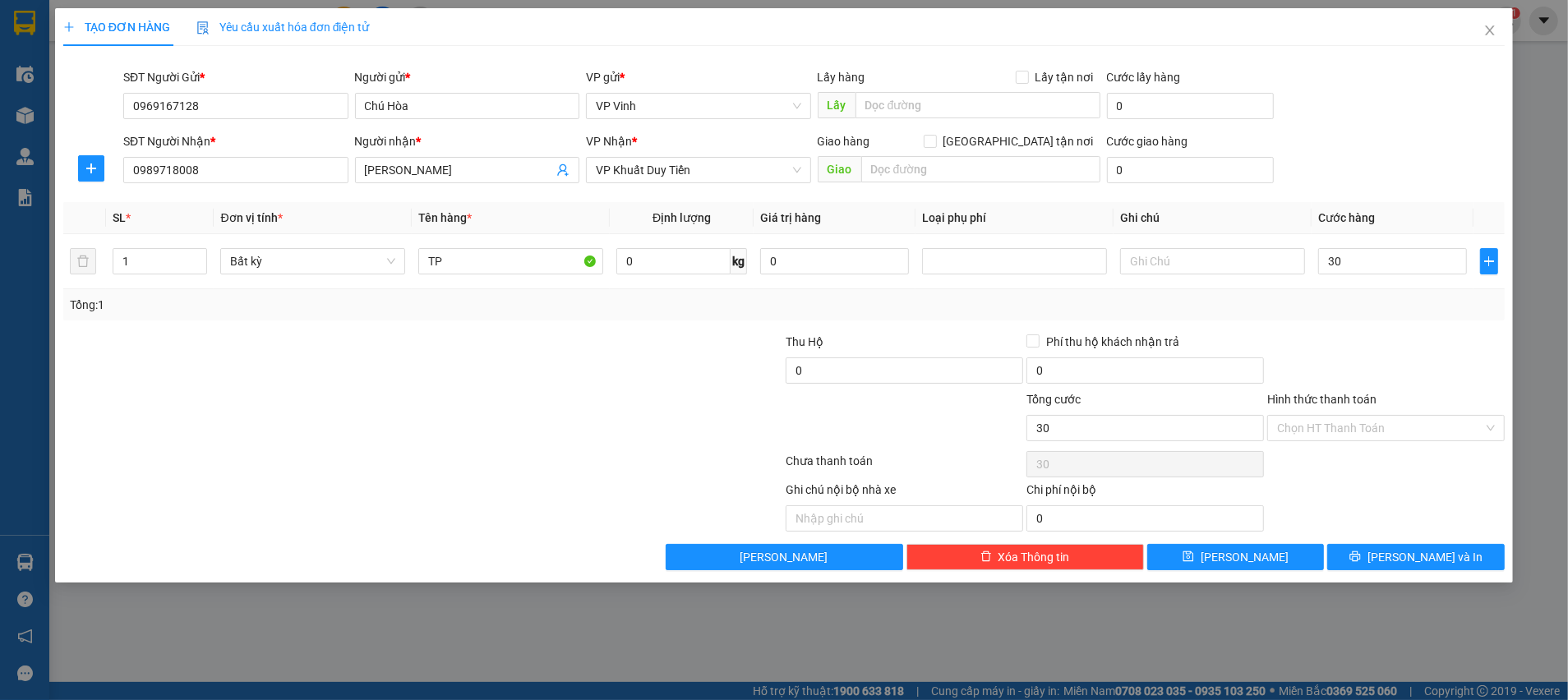
type input "30.000"
click at [1389, 322] on div "Transit Pickup Surcharge Ids Transit Deliver Surcharge Ids Transit Deliver Surc…" at bounding box center [784, 315] width 1441 height 511
click at [1314, 424] on input "Hình thức thanh toán" at bounding box center [1380, 428] width 206 height 25
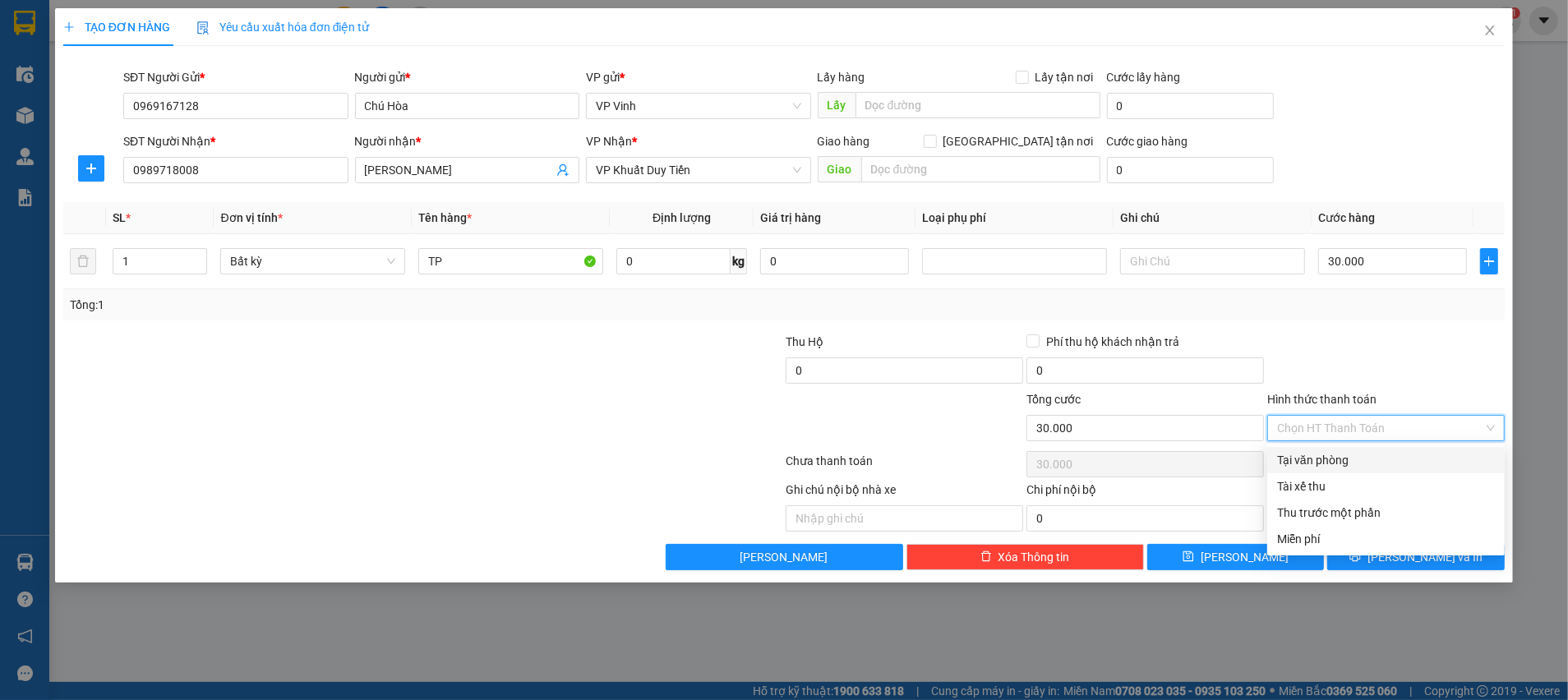
click at [1339, 455] on div "Tại văn phòng" at bounding box center [1386, 459] width 218 height 18
type input "0"
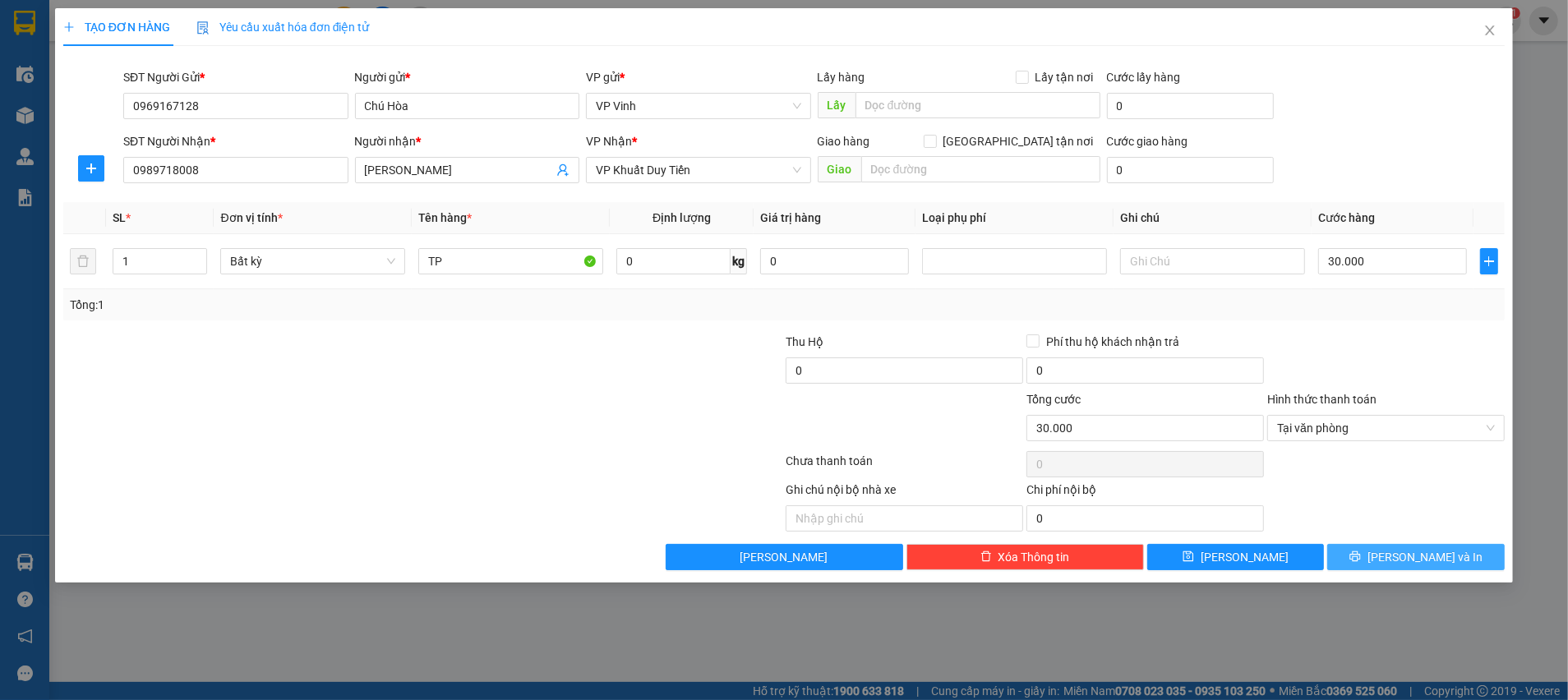
click at [1395, 557] on button "[PERSON_NAME] và In" at bounding box center [1416, 556] width 178 height 26
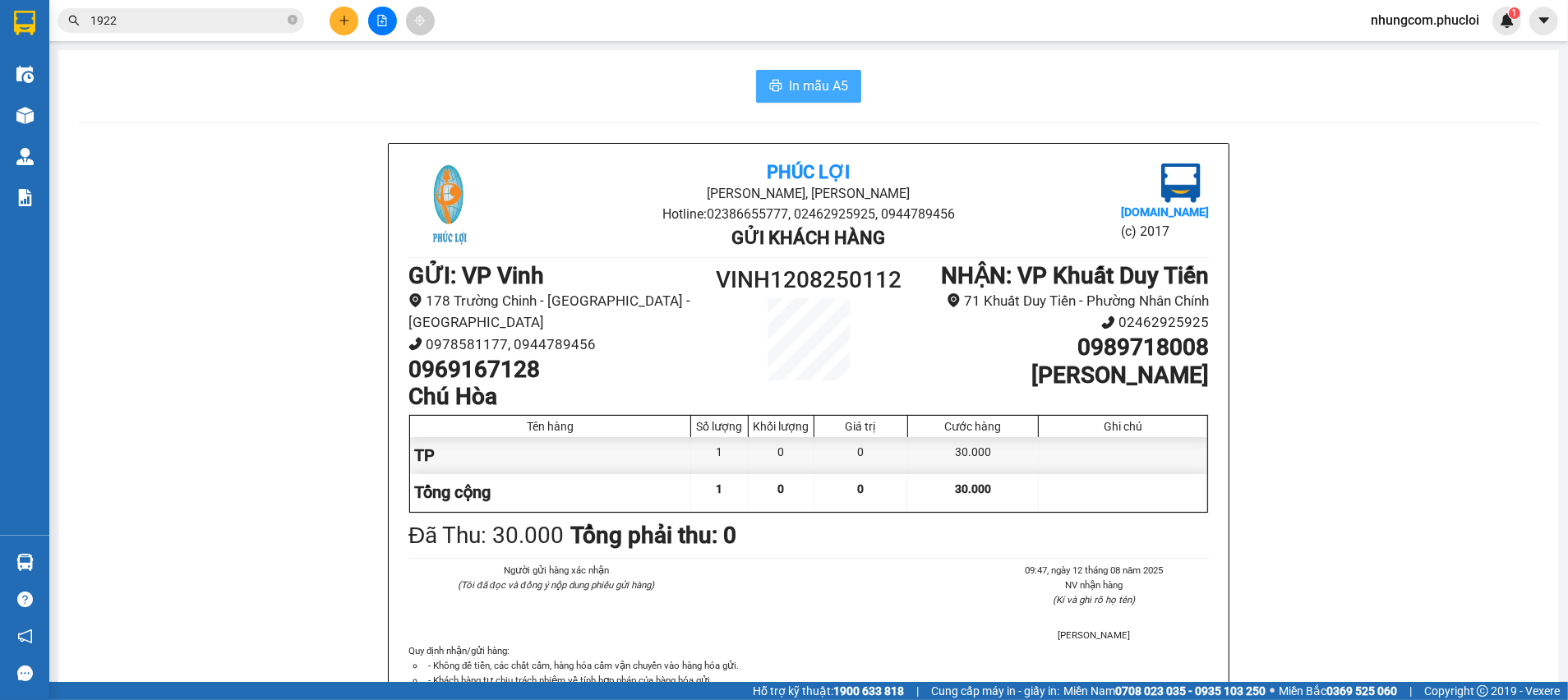
drag, startPoint x: 799, startPoint y: 84, endPoint x: 802, endPoint y: 144, distance: 60.1
click at [799, 84] on span "In mẫu A5" at bounding box center [818, 86] width 60 height 20
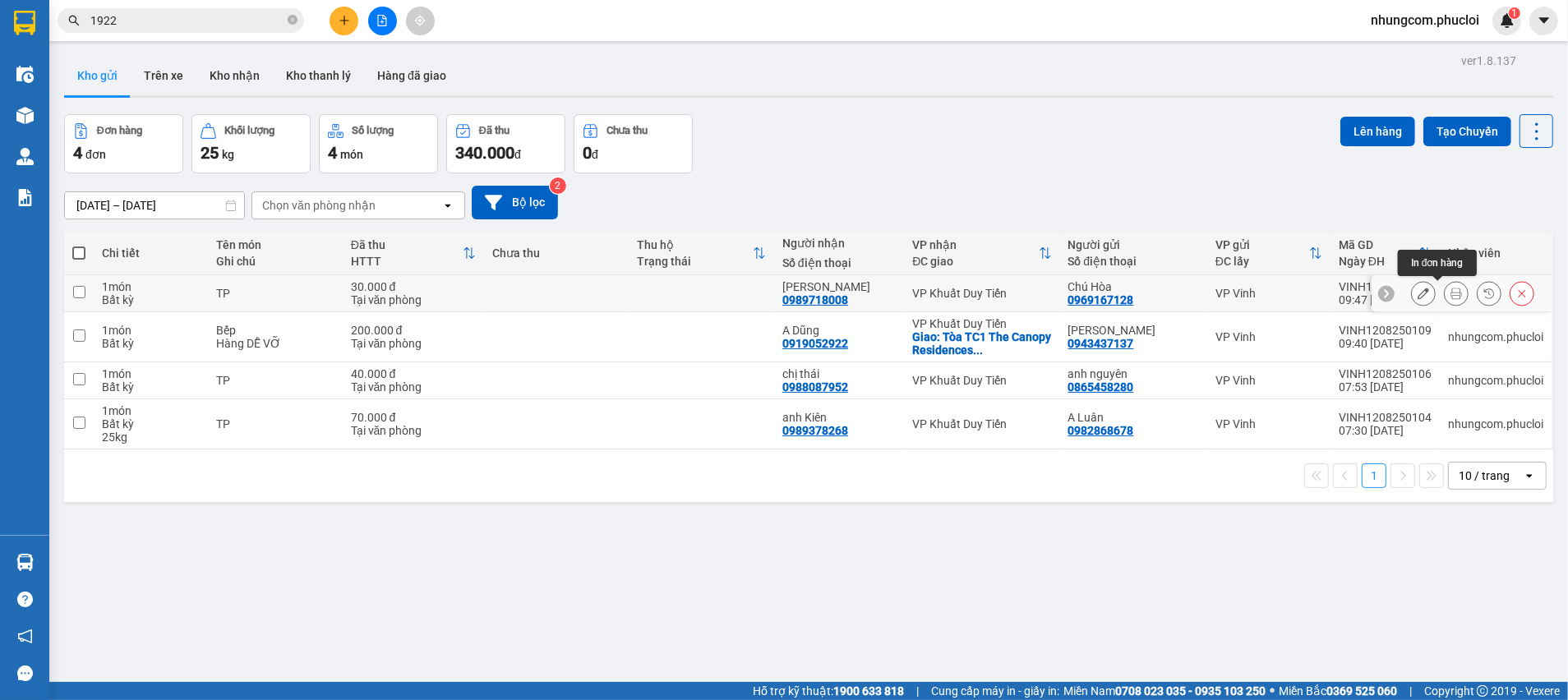
click at [1451, 289] on icon at bounding box center [1457, 293] width 12 height 12
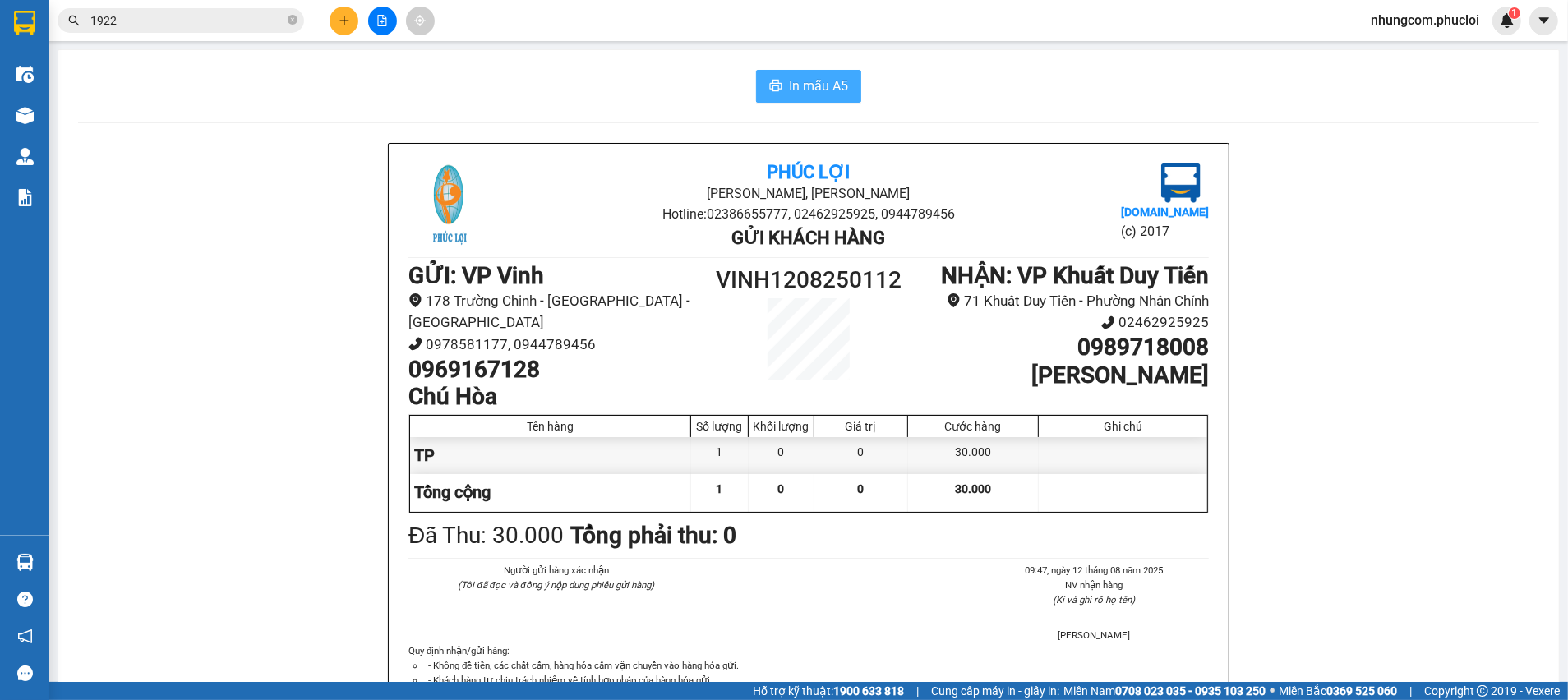
click at [794, 89] on span "In mẫu A5" at bounding box center [818, 86] width 60 height 20
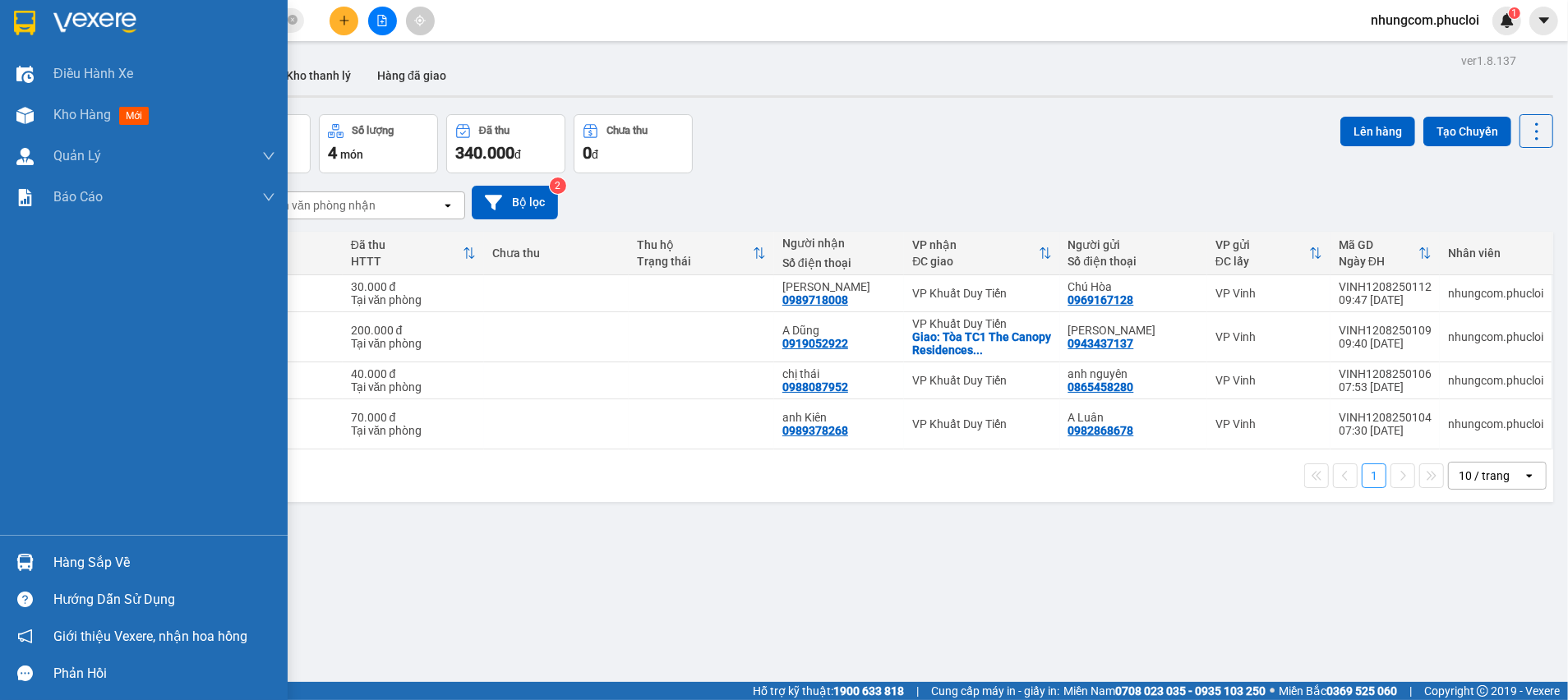
click at [74, 559] on div "Hàng sắp về" at bounding box center [164, 562] width 222 height 25
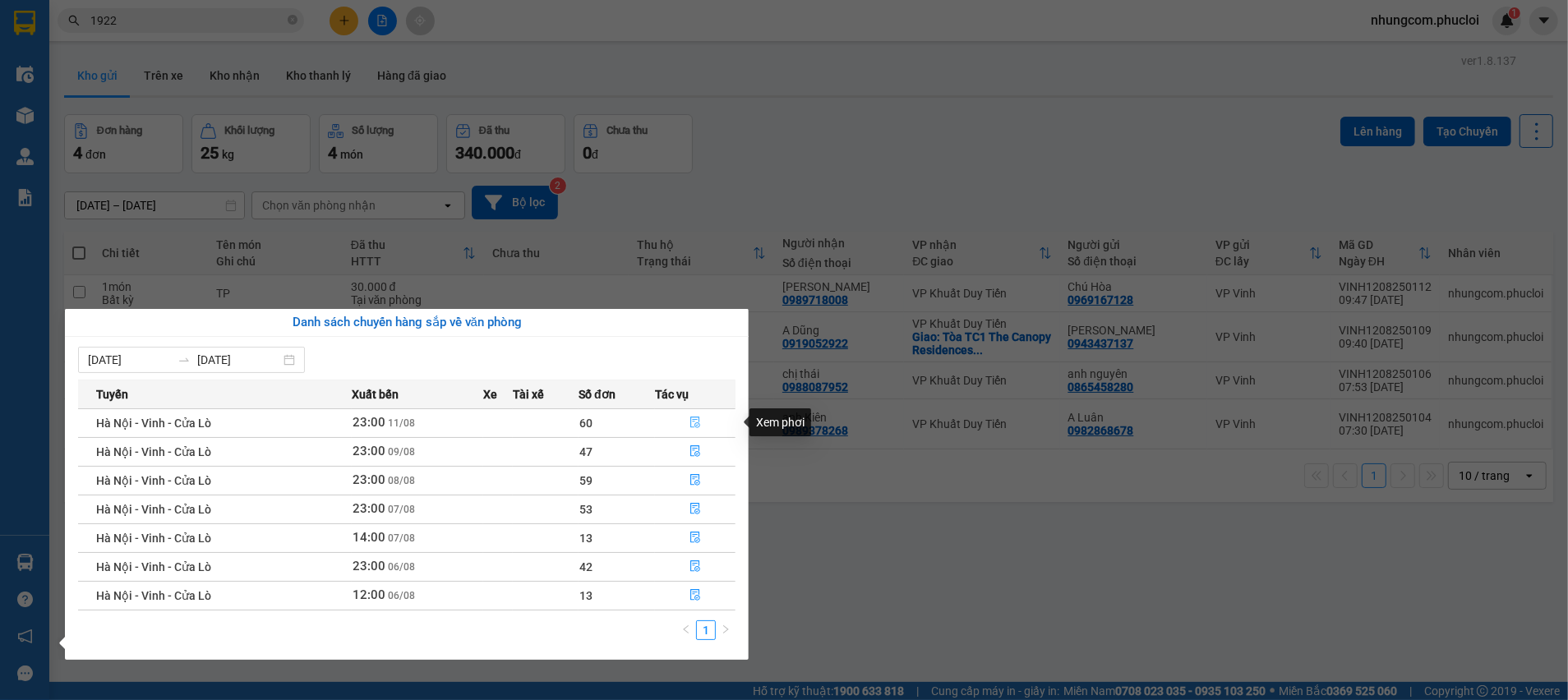
click at [689, 424] on icon "file-done" at bounding box center [695, 423] width 12 height 12
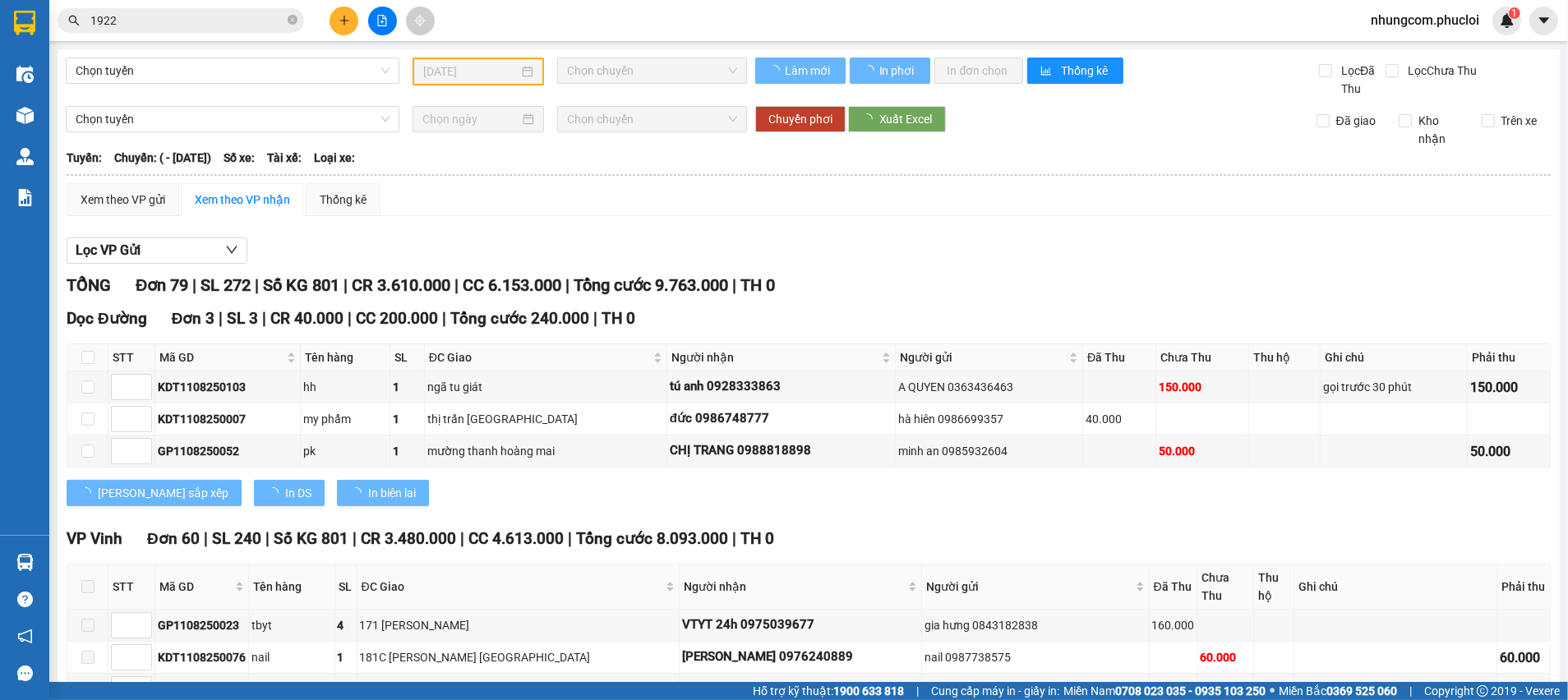
click at [500, 494] on div "[PERSON_NAME] sắp xếp In DS In biên lai" at bounding box center [808, 492] width 1485 height 26
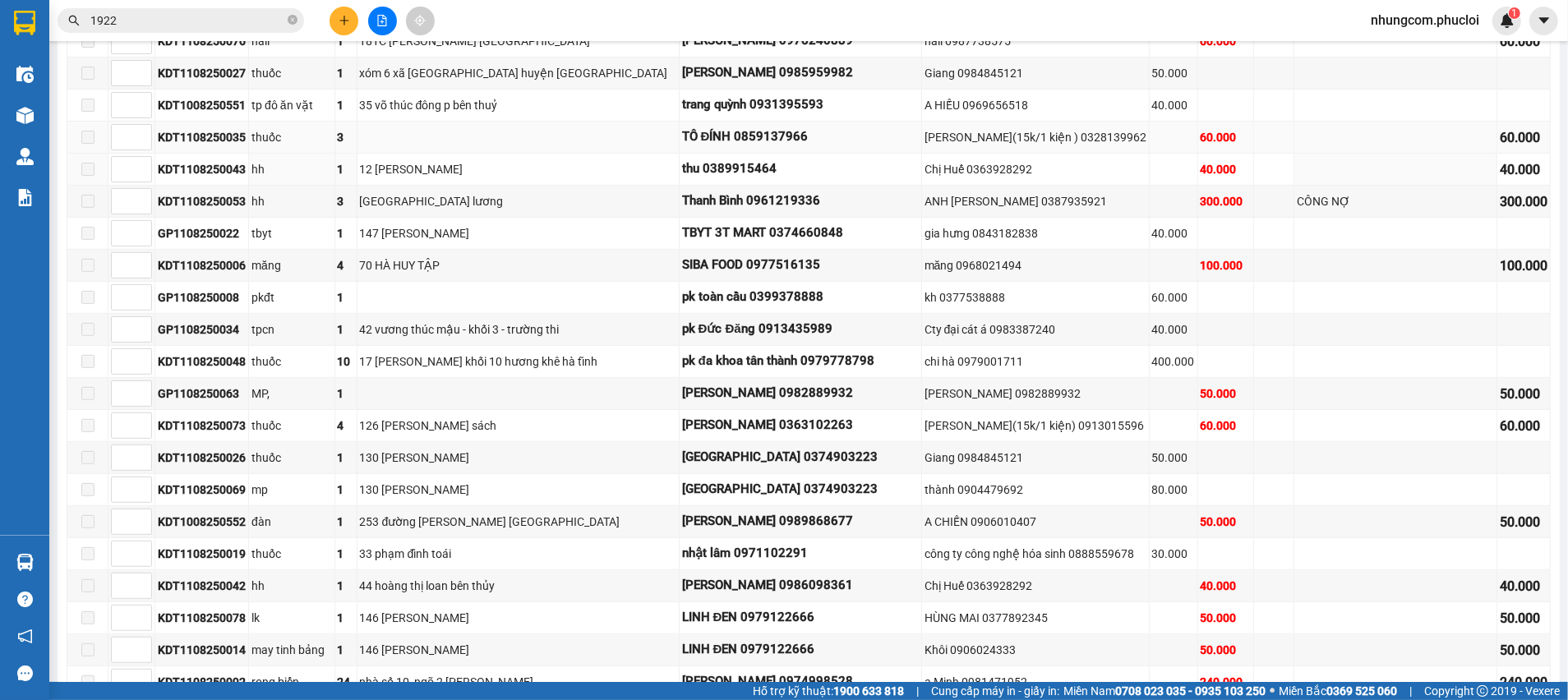
scroll to position [123, 0]
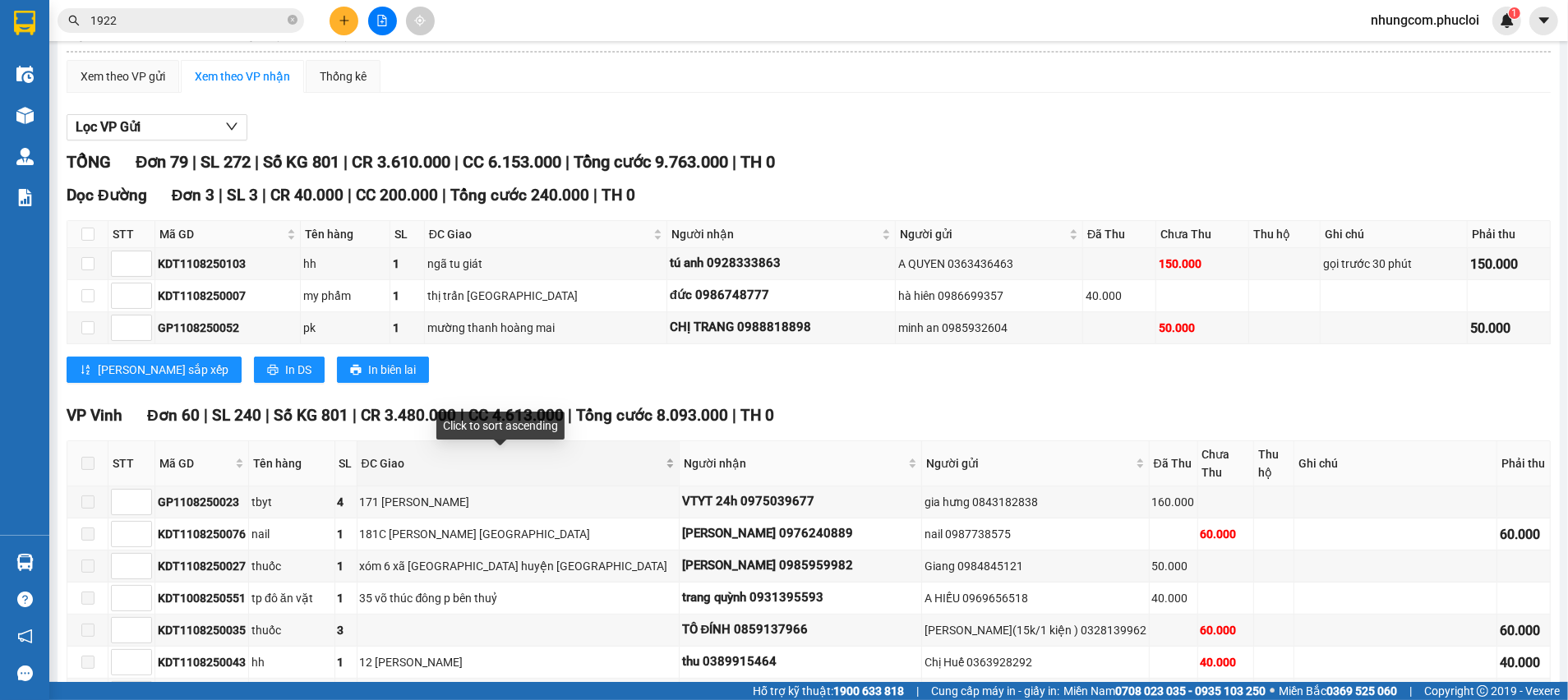
click at [633, 463] on div "ĐC Giao" at bounding box center [518, 463] width 313 height 18
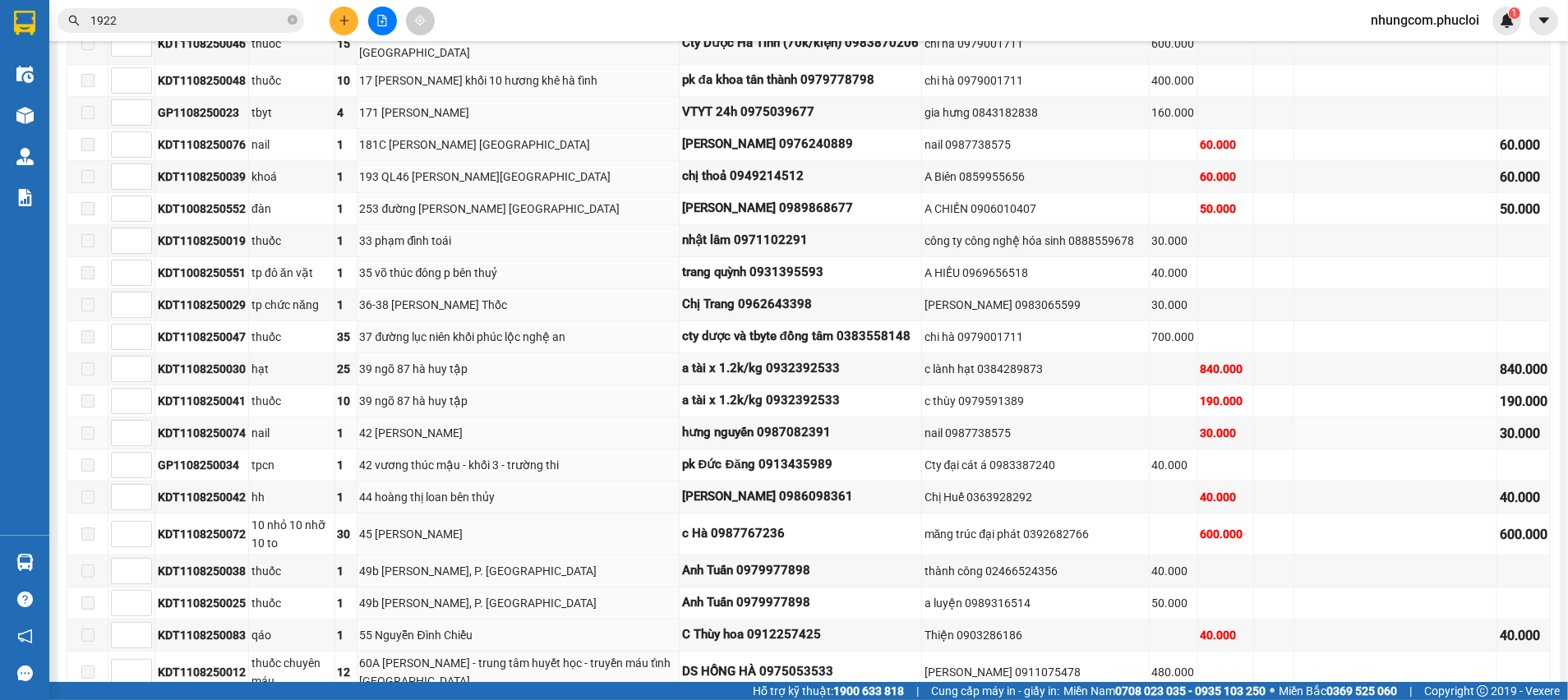
scroll to position [2095, 0]
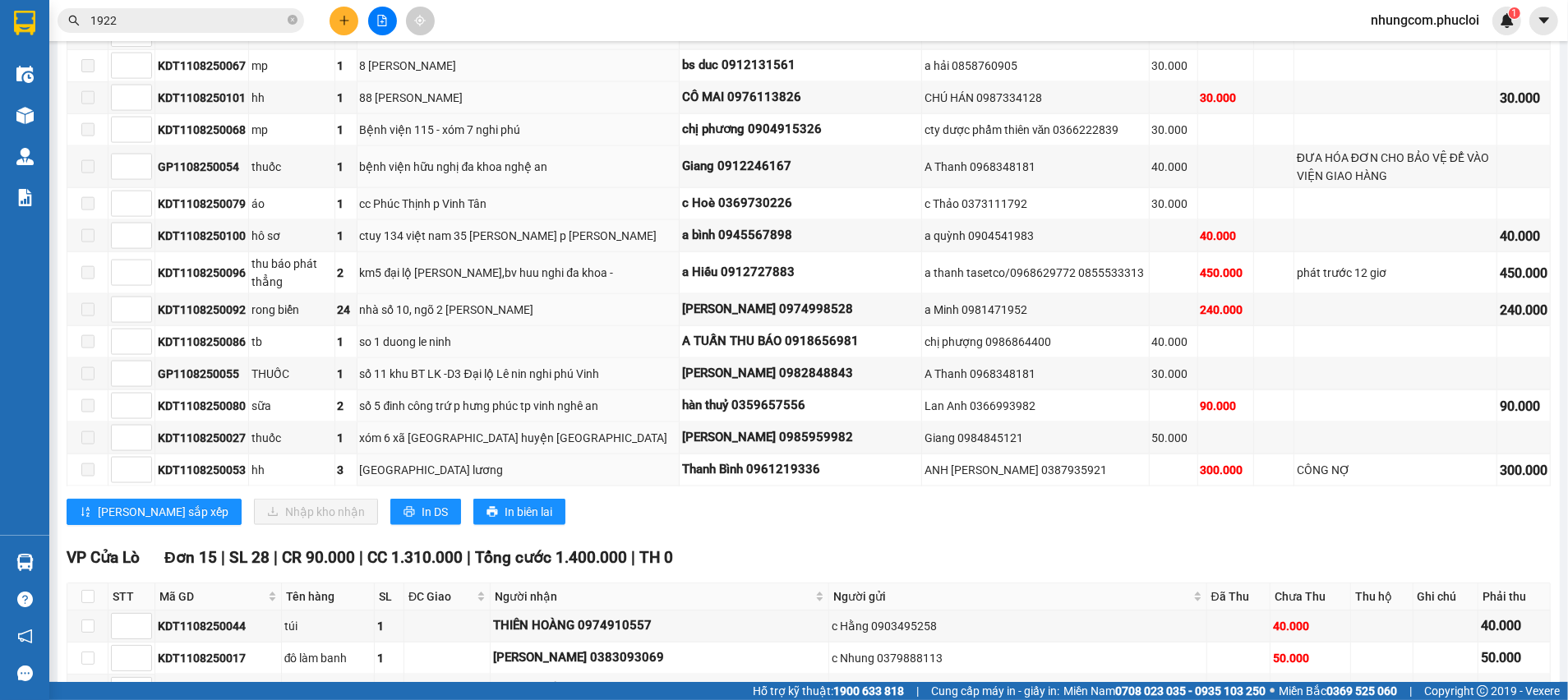
click at [349, 22] on icon "plus" at bounding box center [345, 20] width 12 height 12
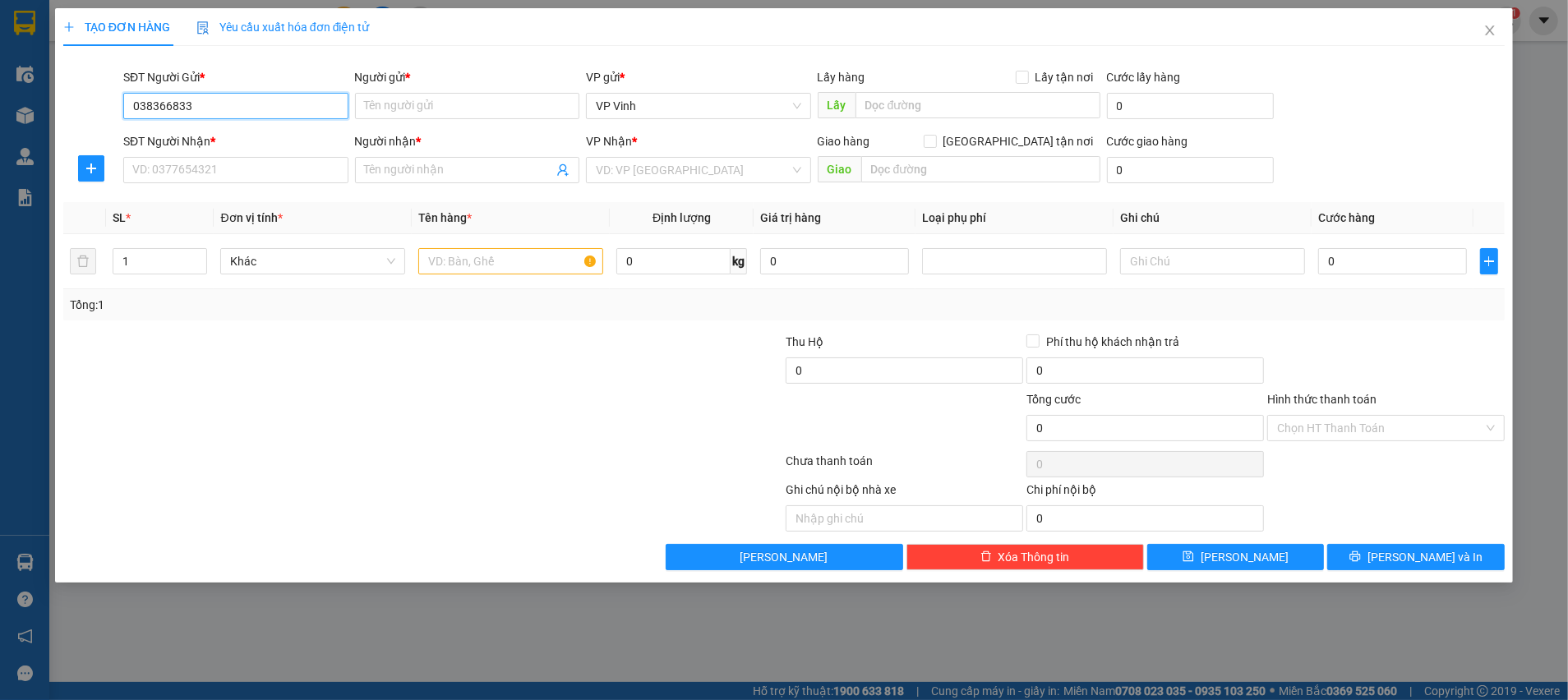
type input "0383668337"
click at [242, 140] on div "0383668337 - DÌ THỊNH" at bounding box center [235, 139] width 205 height 18
type input "DÌ THỊNH"
type input "0383668337"
click at [240, 169] on input "SĐT Người Nhận *" at bounding box center [236, 169] width 225 height 26
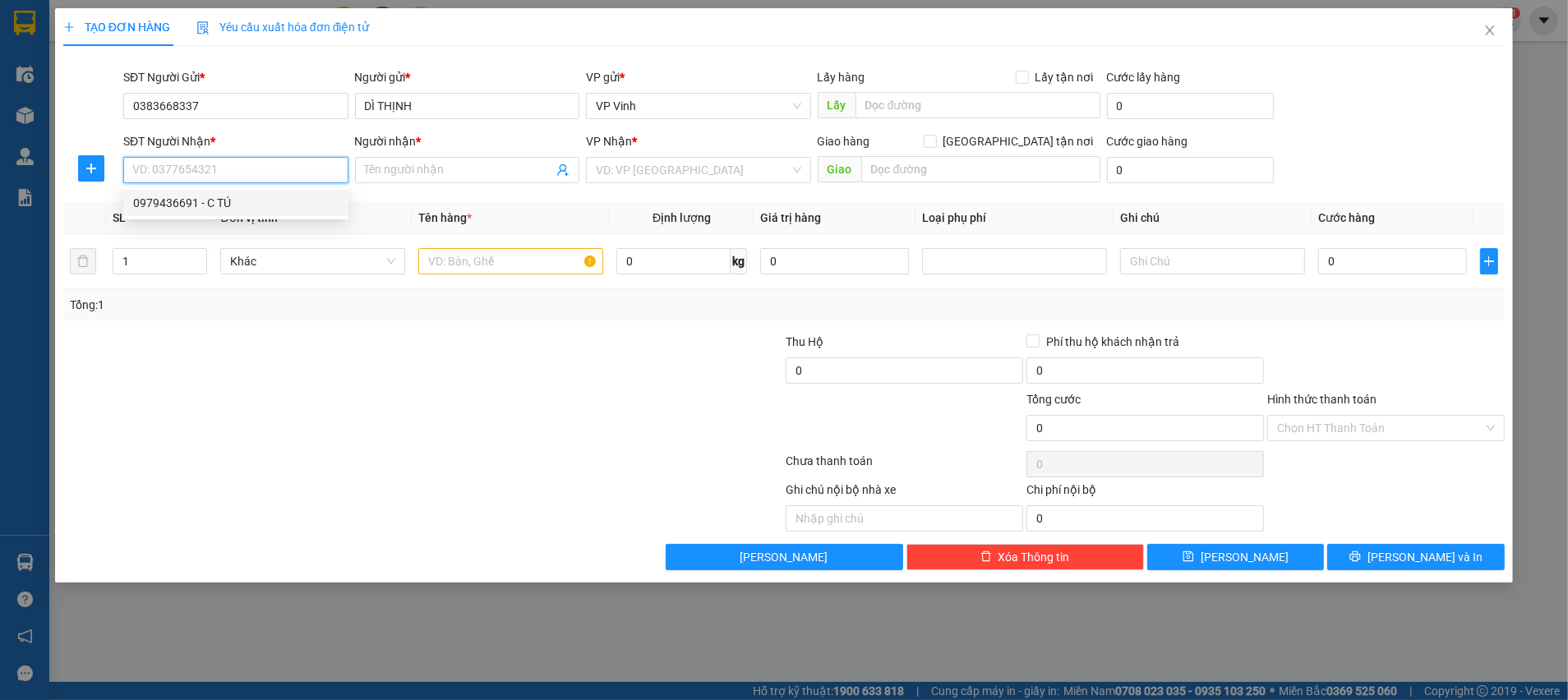
click at [202, 201] on div "0979436691 - C TÚ" at bounding box center [235, 202] width 205 height 18
type input "0979436691"
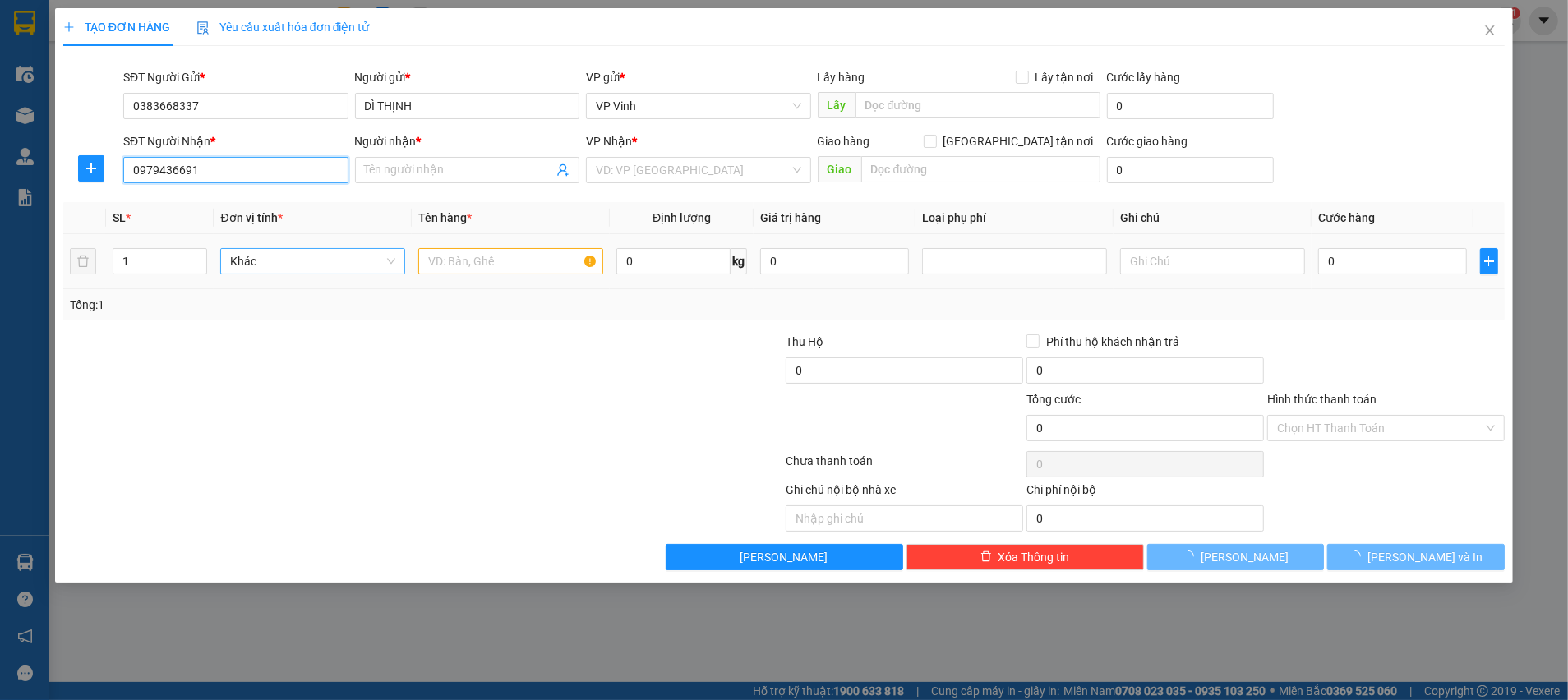
type input "C TÚ"
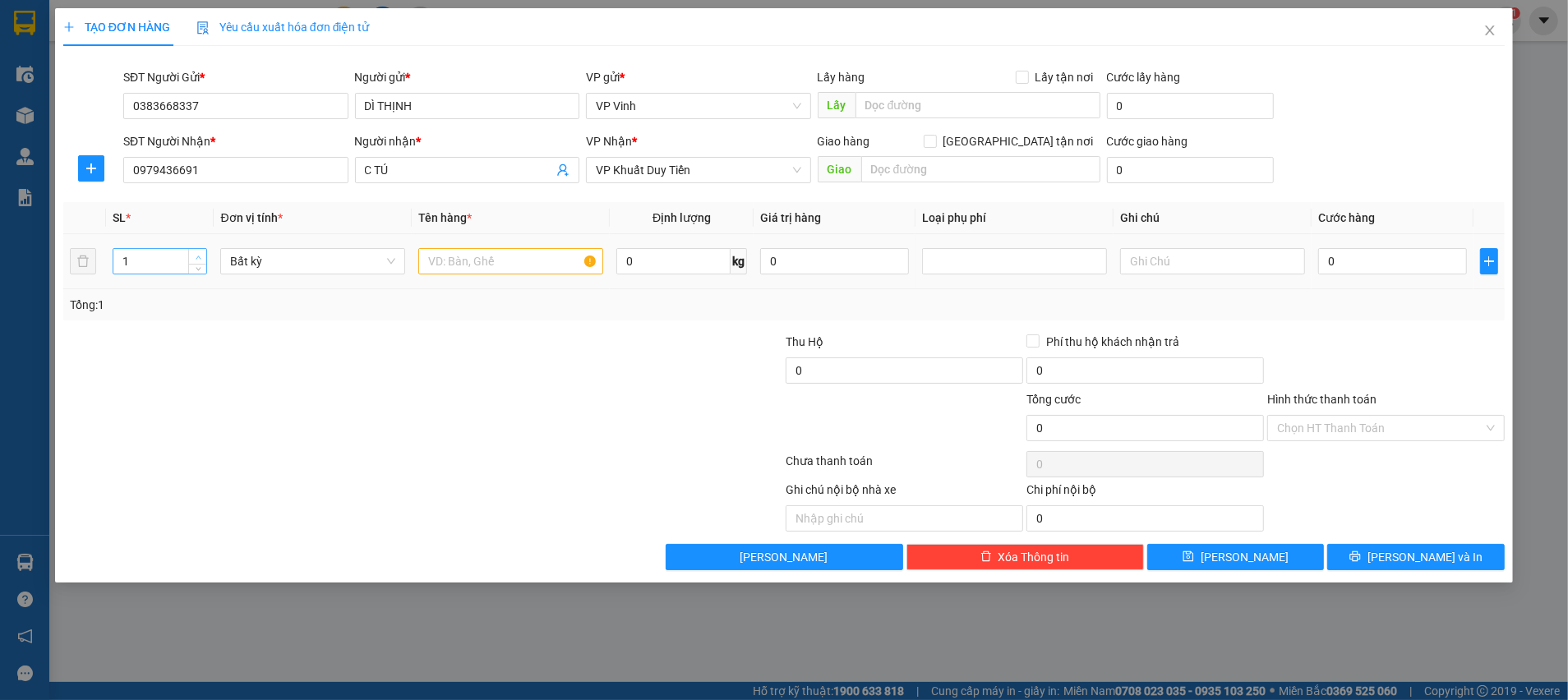
type input "2"
click at [197, 253] on span "up" at bounding box center [198, 258] width 10 height 10
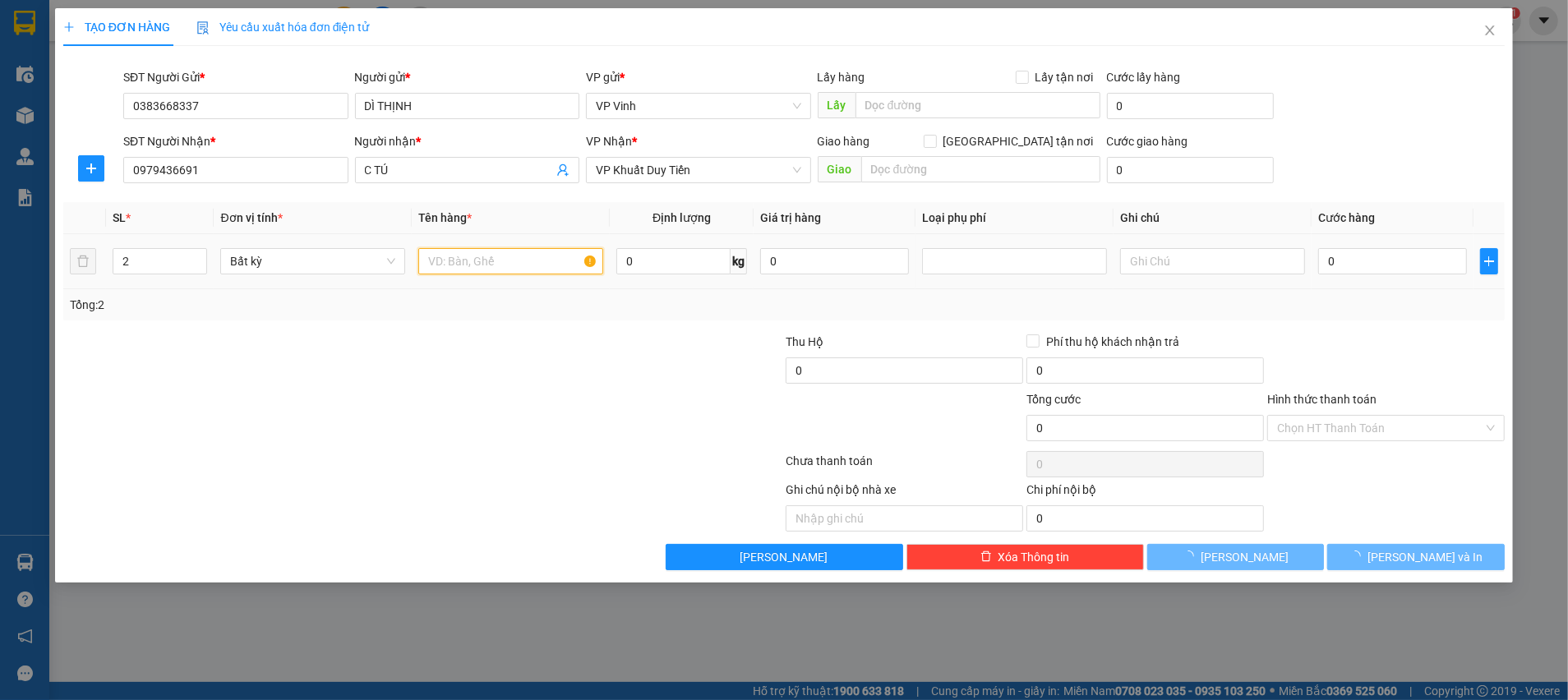
click at [484, 265] on input "text" at bounding box center [510, 261] width 185 height 26
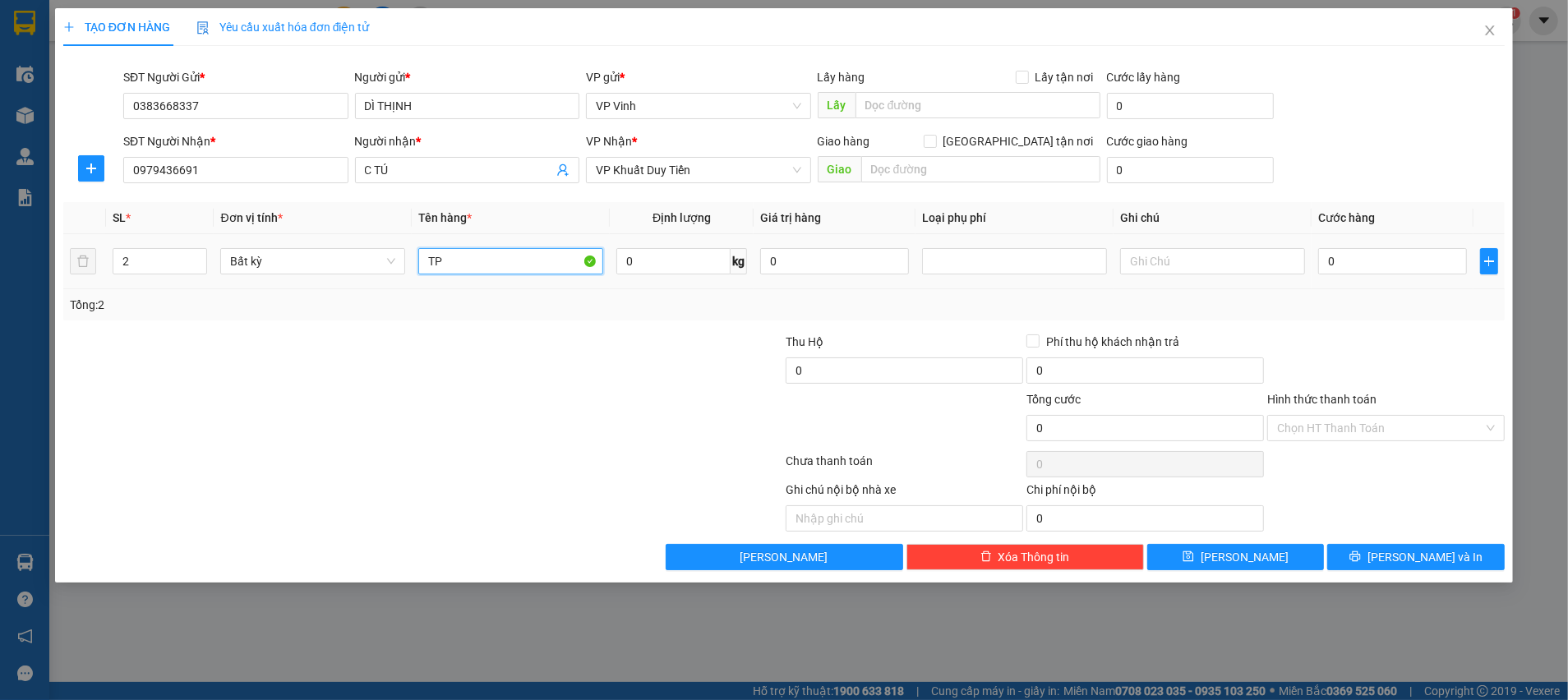
type input "TP"
type input "20"
click at [640, 333] on div at bounding box center [664, 361] width 241 height 58
type input "50.000"
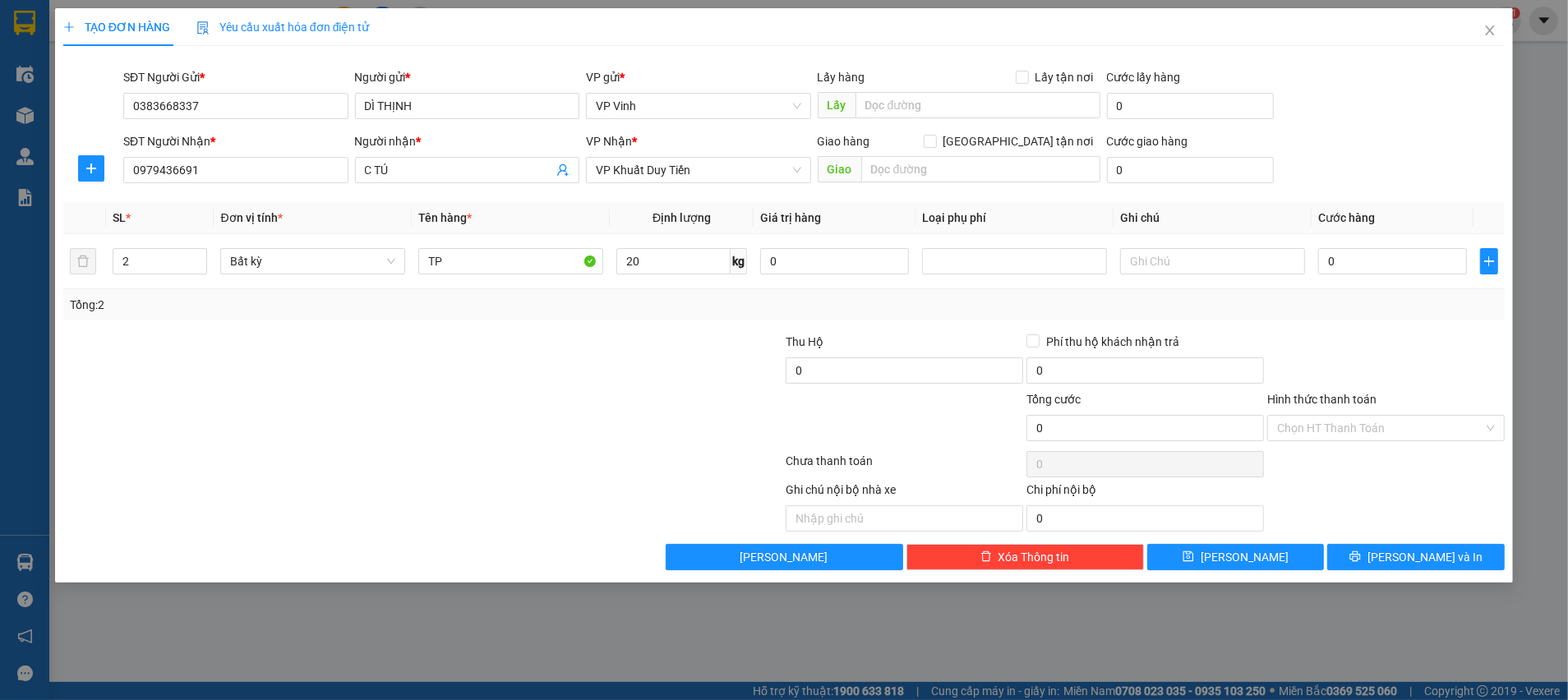
type input "50.000"
click at [663, 261] on input "20" at bounding box center [673, 261] width 114 height 26
type input "25"
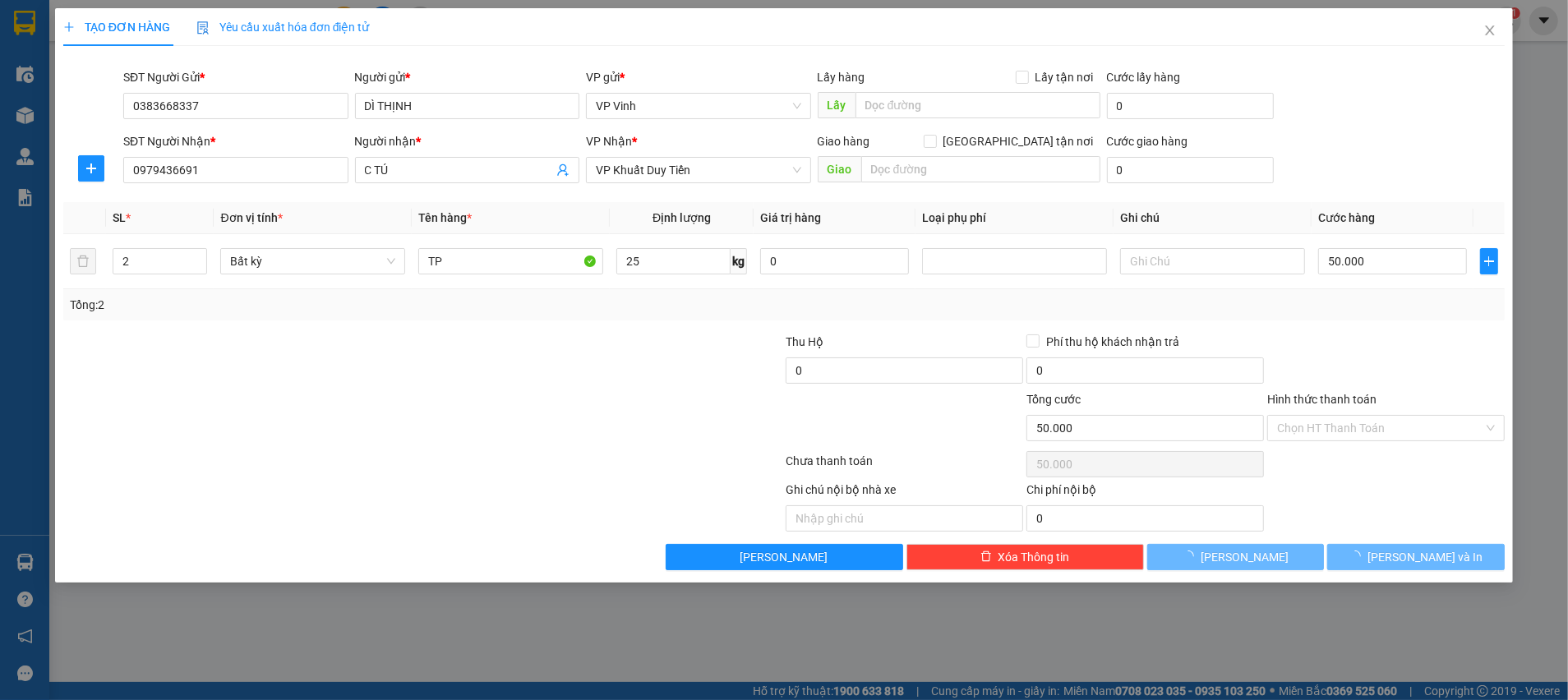
click at [675, 349] on div at bounding box center [664, 361] width 241 height 58
type input "60.000"
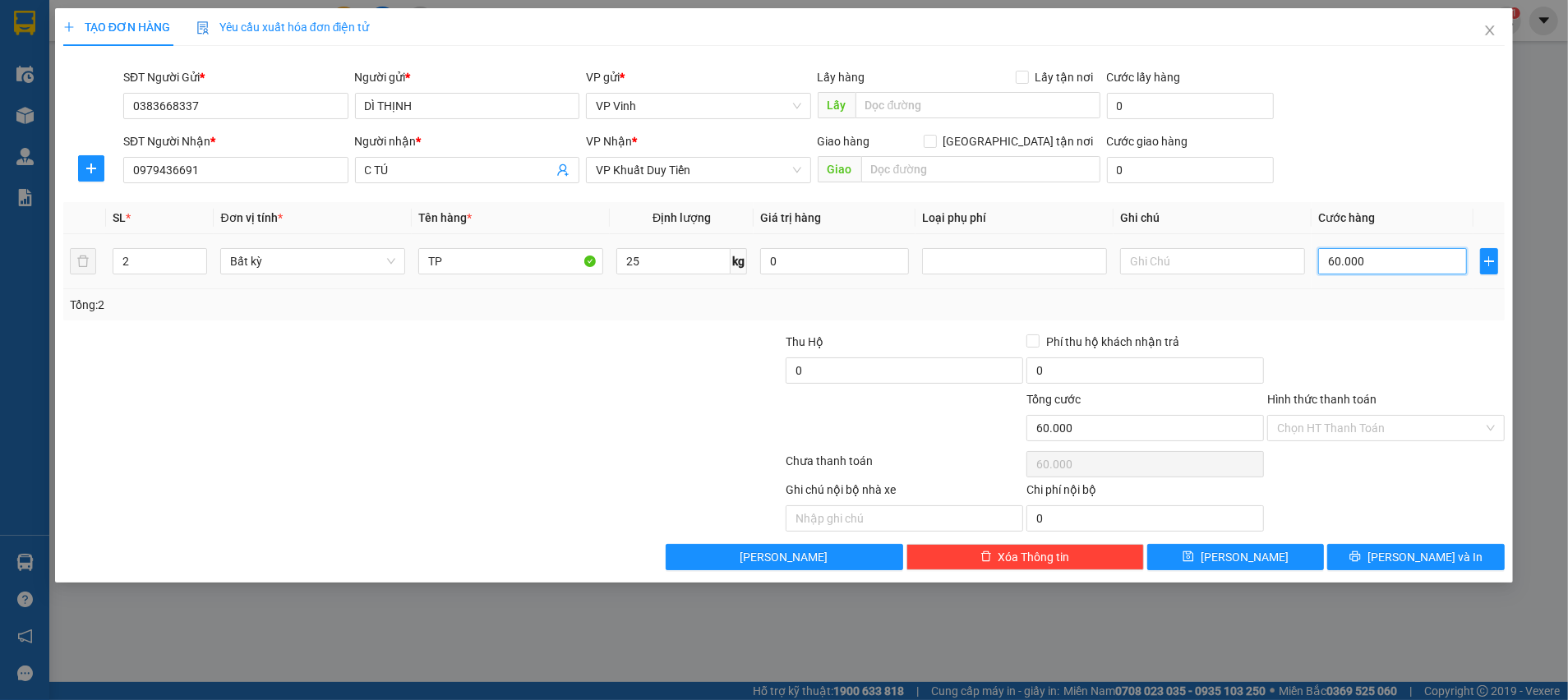
click at [1381, 261] on input "60.000" at bounding box center [1392, 261] width 149 height 26
type input "1"
type input "12"
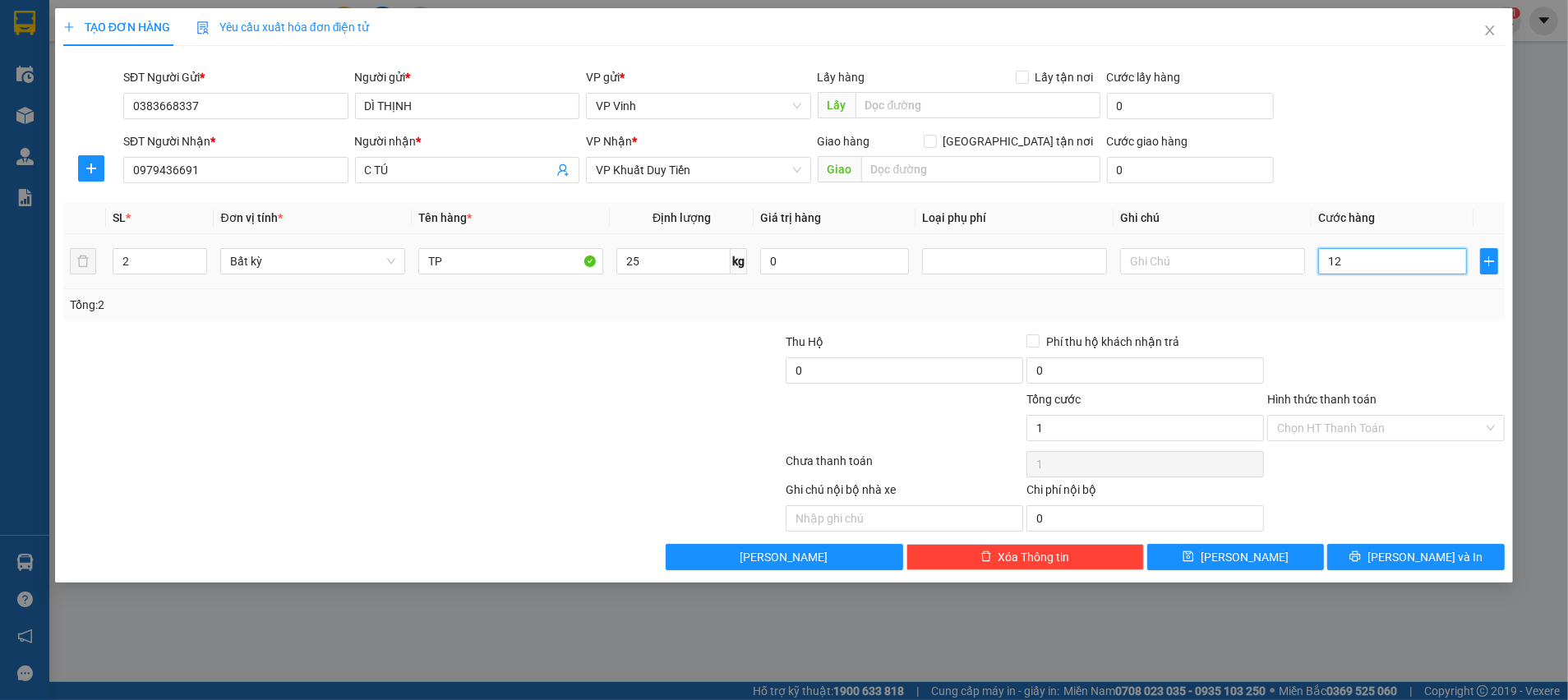
type input "12"
type input "120"
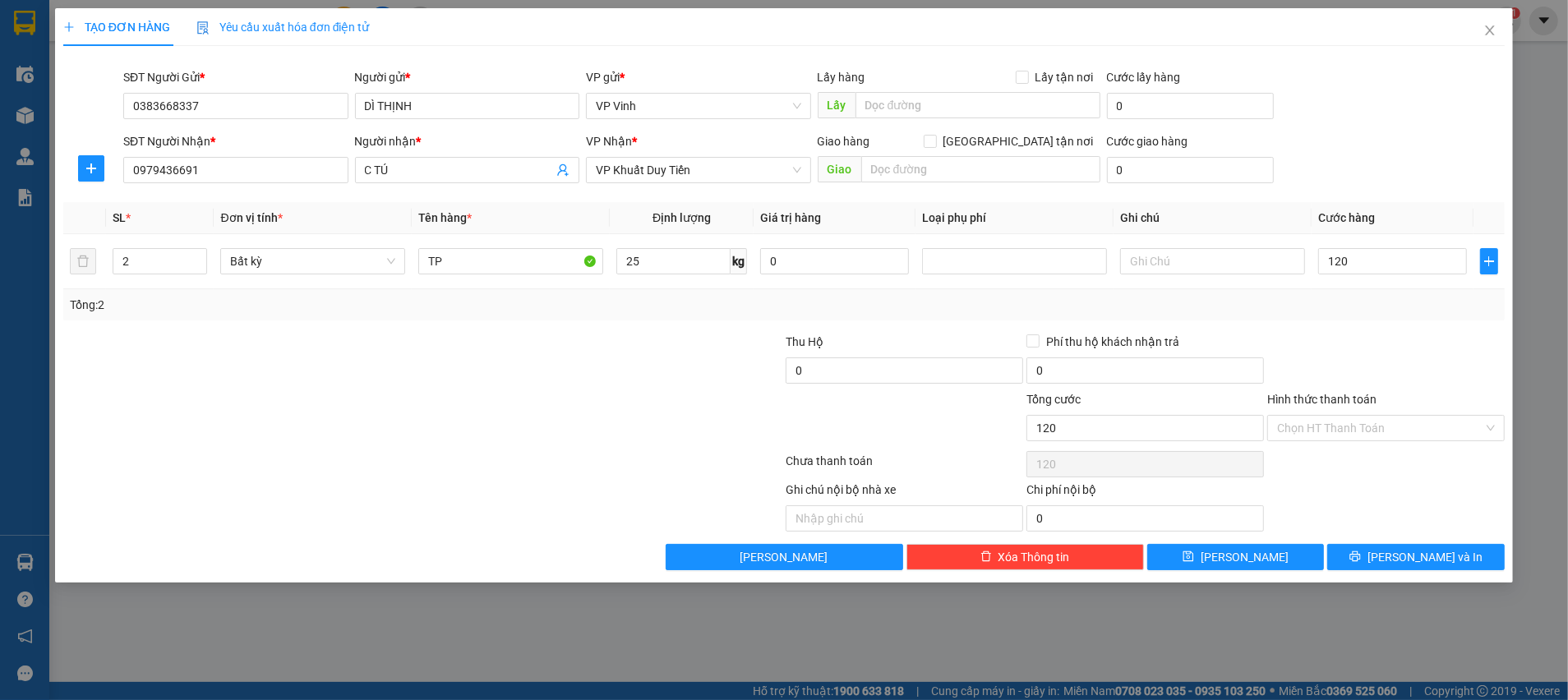
type input "120.000"
drag, startPoint x: 1375, startPoint y: 304, endPoint x: 1374, endPoint y: 366, distance: 62.0
click at [1370, 305] on div "Tổng: 2" at bounding box center [784, 304] width 1428 height 18
click at [1404, 424] on input "Hình thức thanh toán" at bounding box center [1380, 428] width 206 height 25
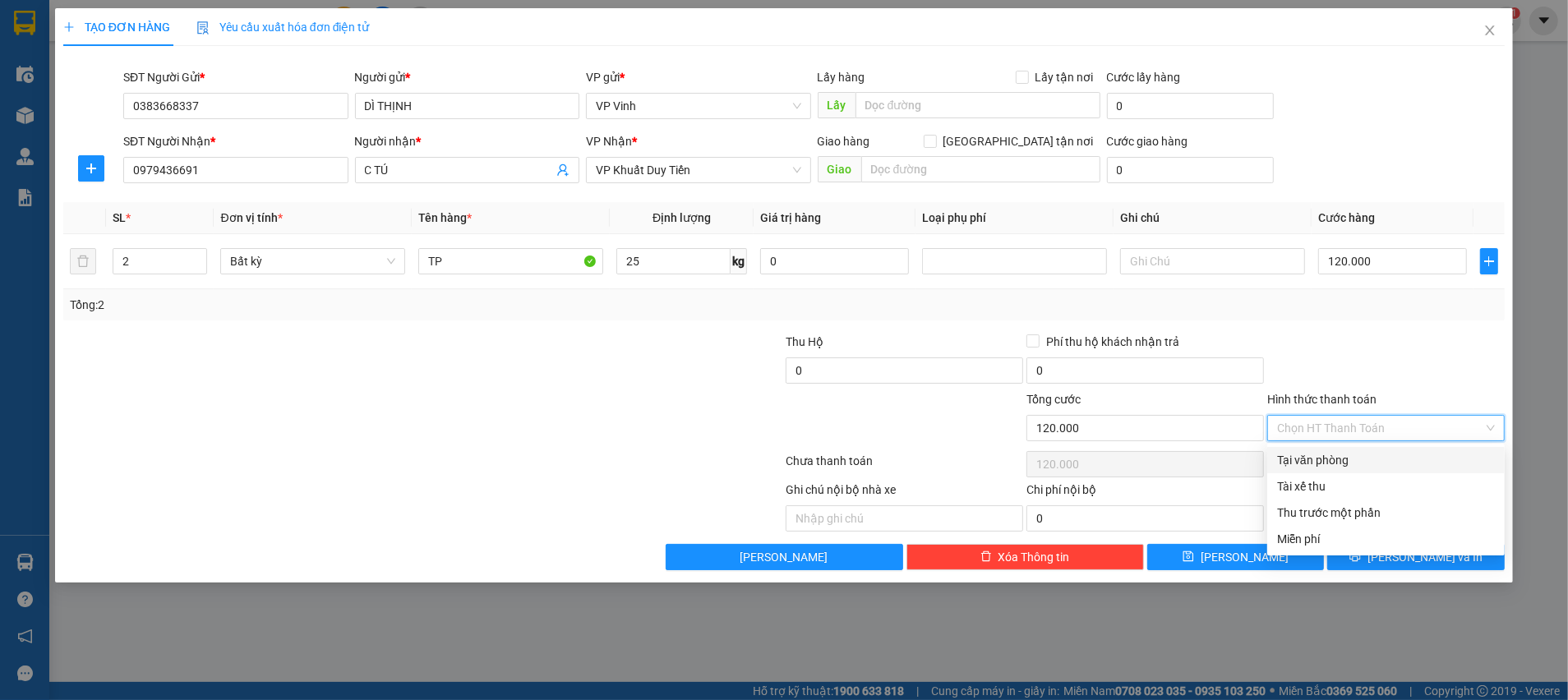
click at [1326, 463] on div "Tại văn phòng" at bounding box center [1386, 459] width 218 height 18
type input "0"
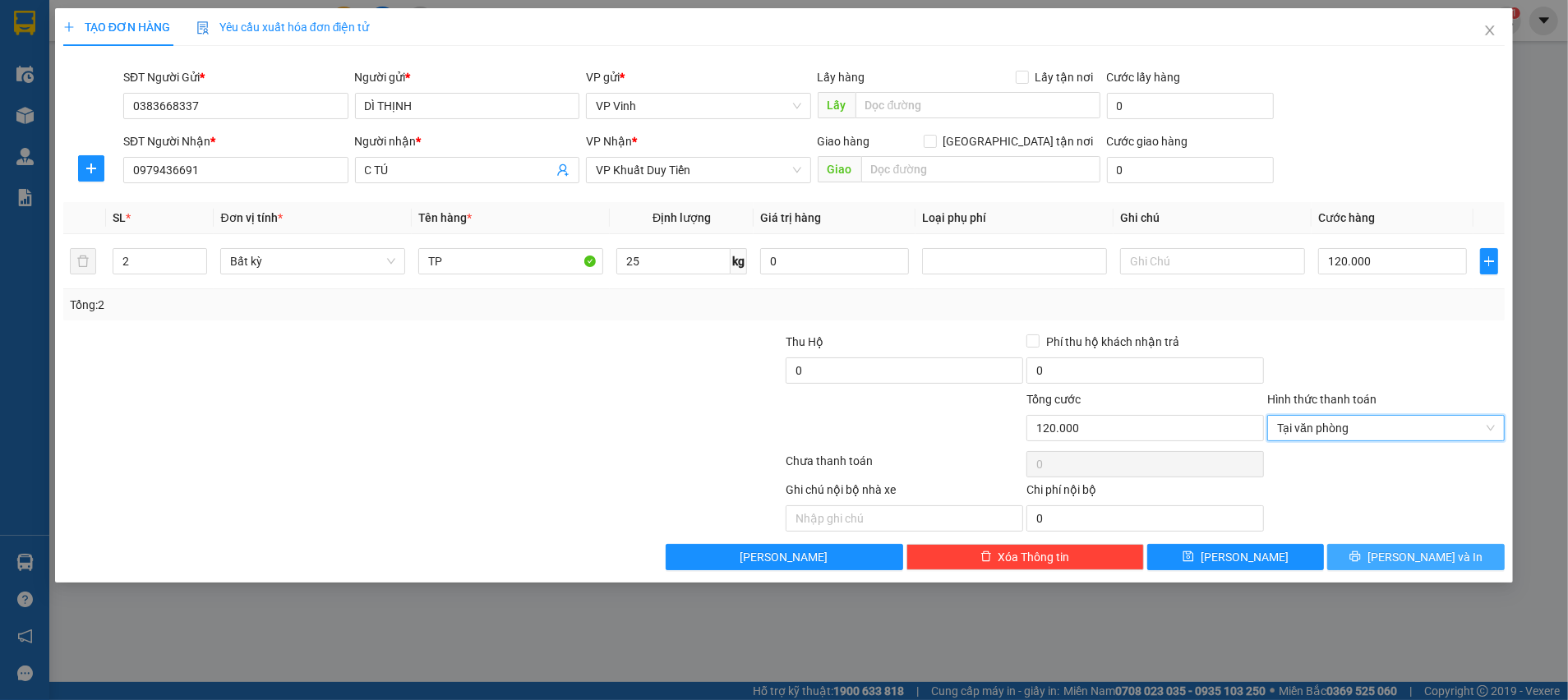
click at [1440, 553] on span "[PERSON_NAME] và In" at bounding box center [1424, 556] width 115 height 18
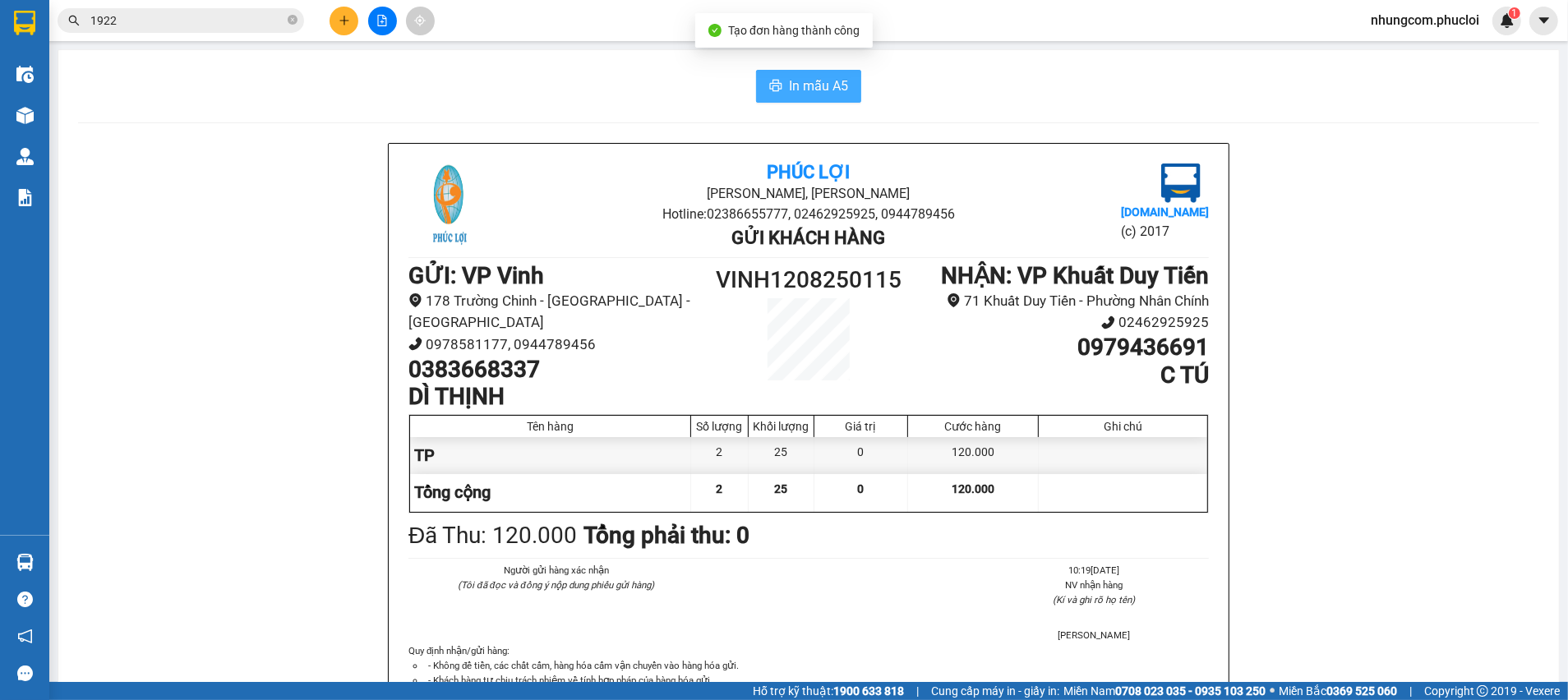
click at [807, 88] on span "In mẫu A5" at bounding box center [818, 86] width 60 height 20
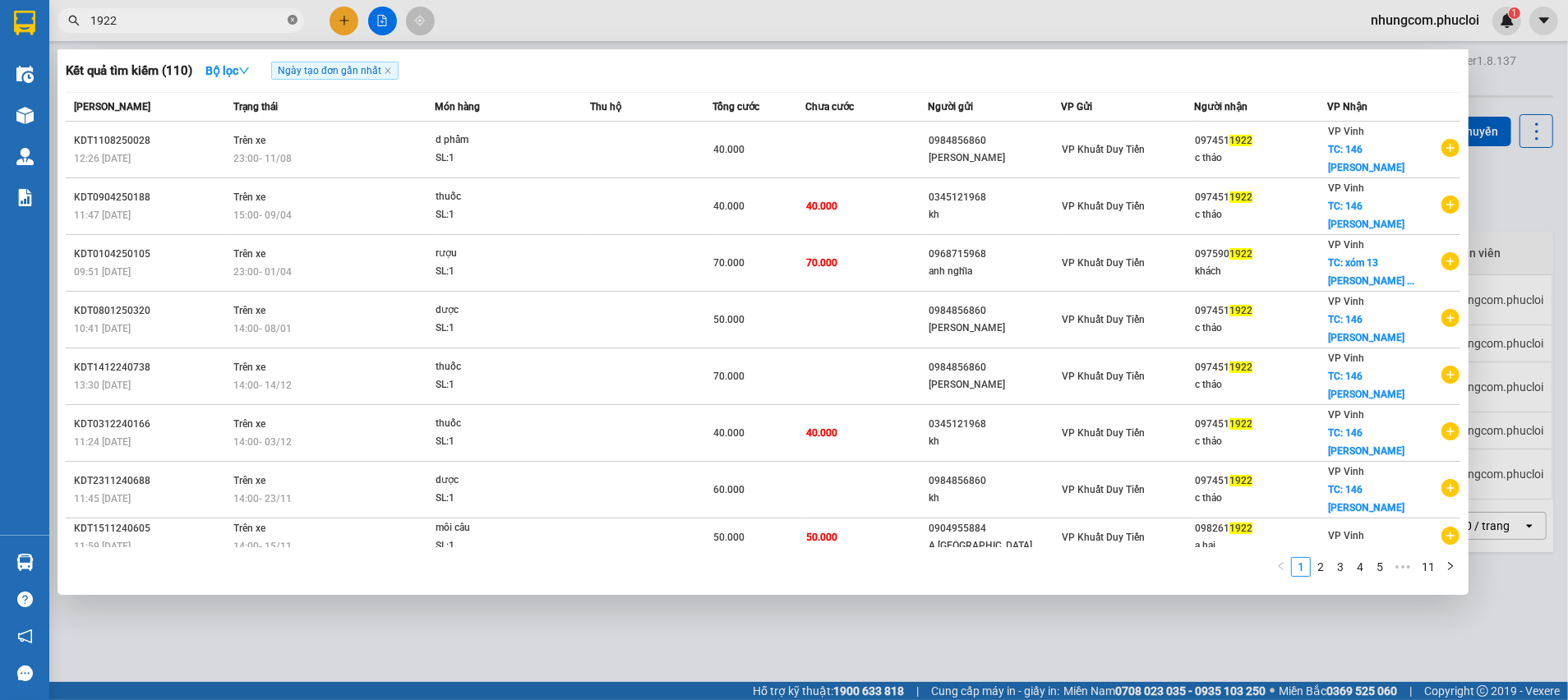
click at [293, 20] on icon "close-circle" at bounding box center [293, 20] width 10 height 10
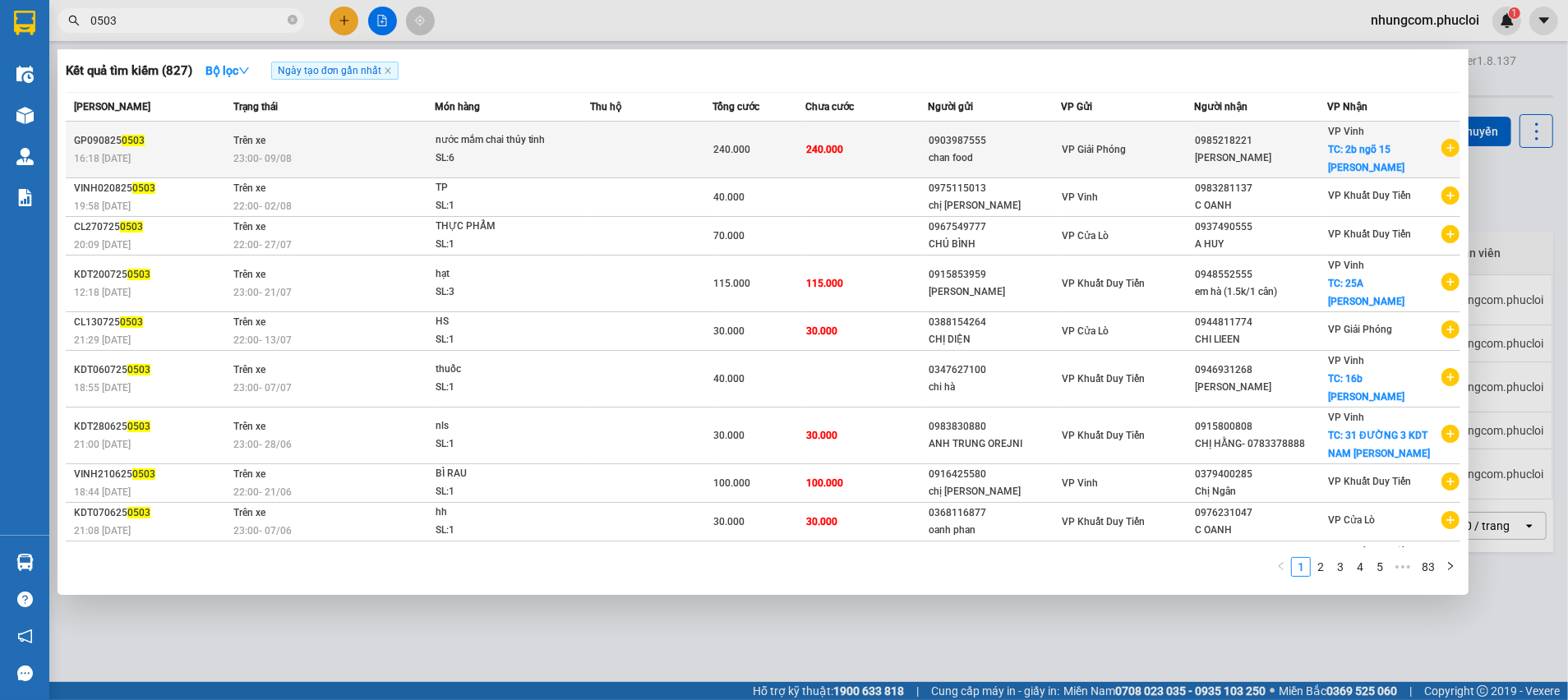
type input "0503"
click at [1093, 165] on td "VP Giải Phóng" at bounding box center [1127, 150] width 133 height 57
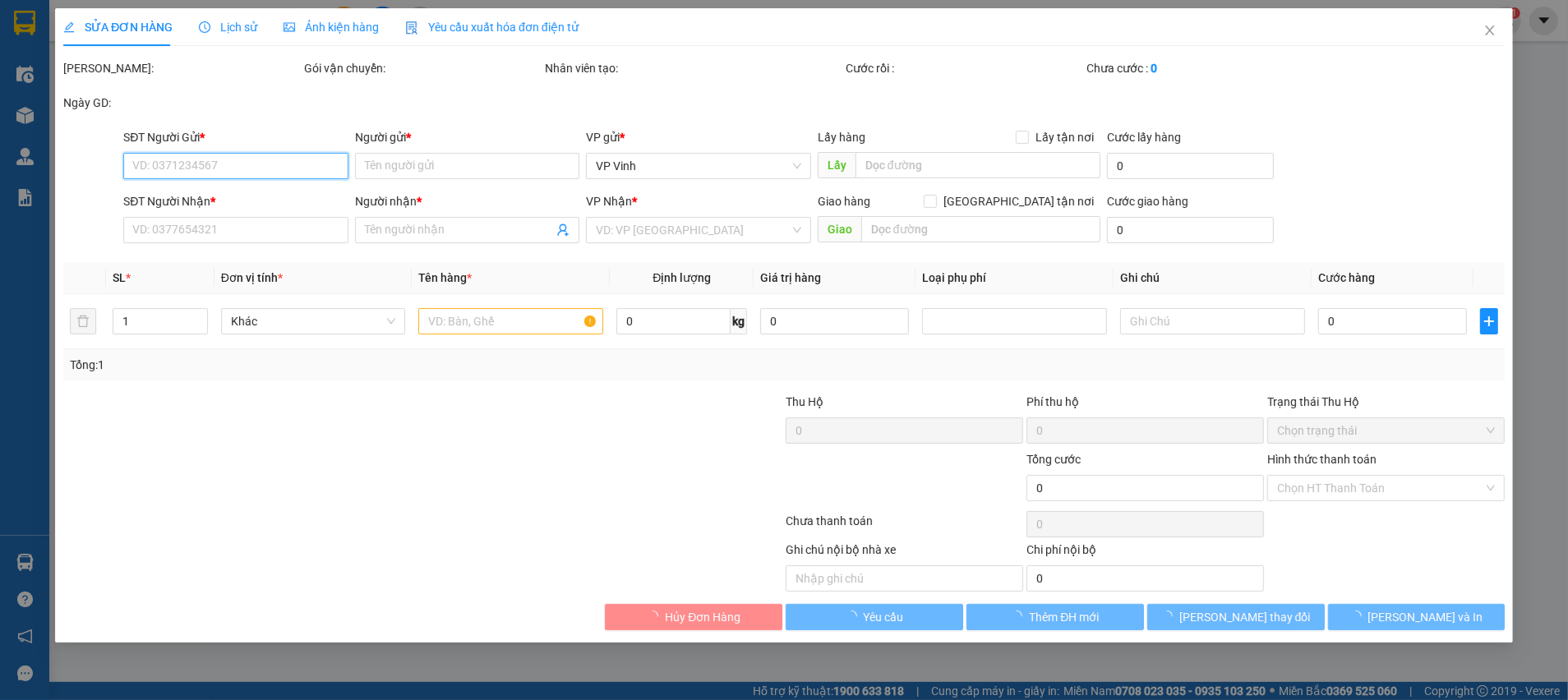
type input "0903987555"
type input "chan food"
type input "0985218221"
type input "Anh Mạnh"
checkbox input "true"
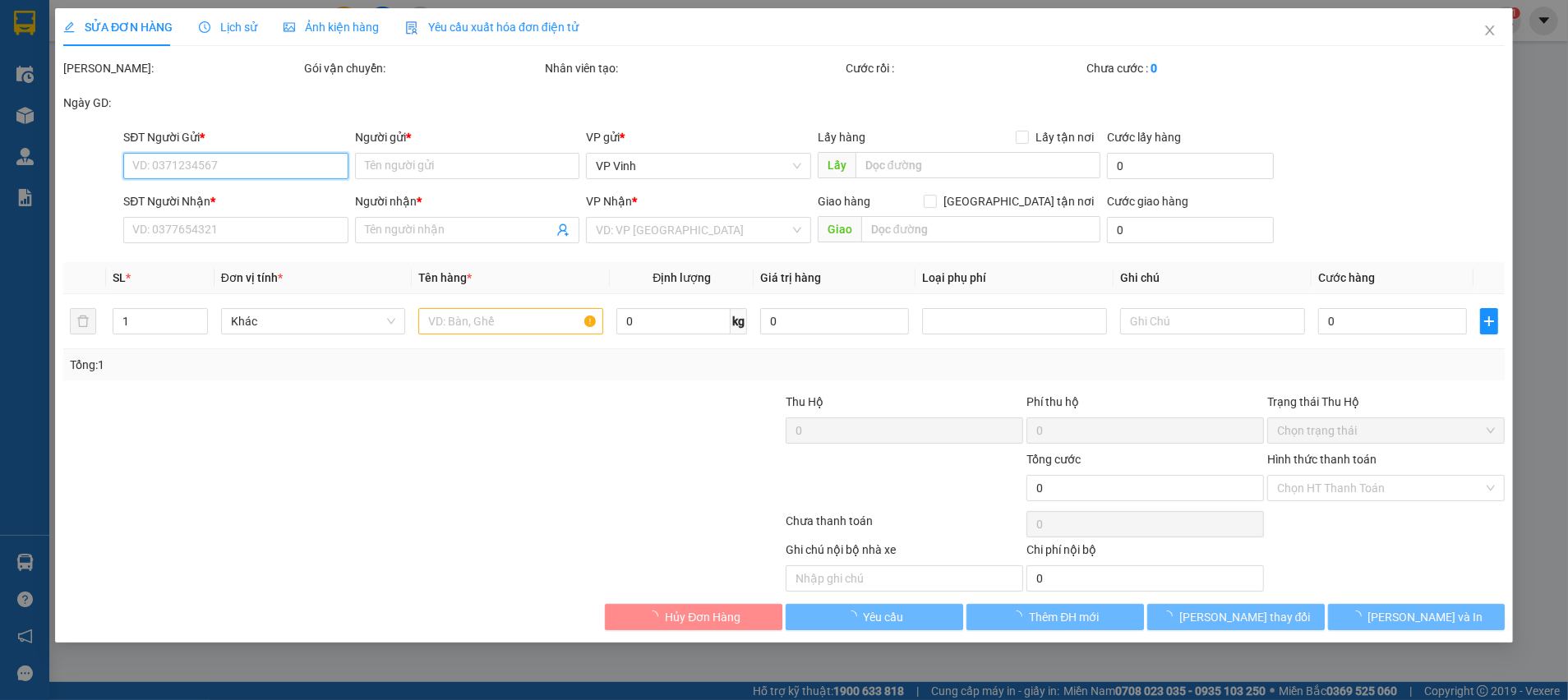
type input "2b ngõ 15 trần nguyên hãn"
type input "240.000"
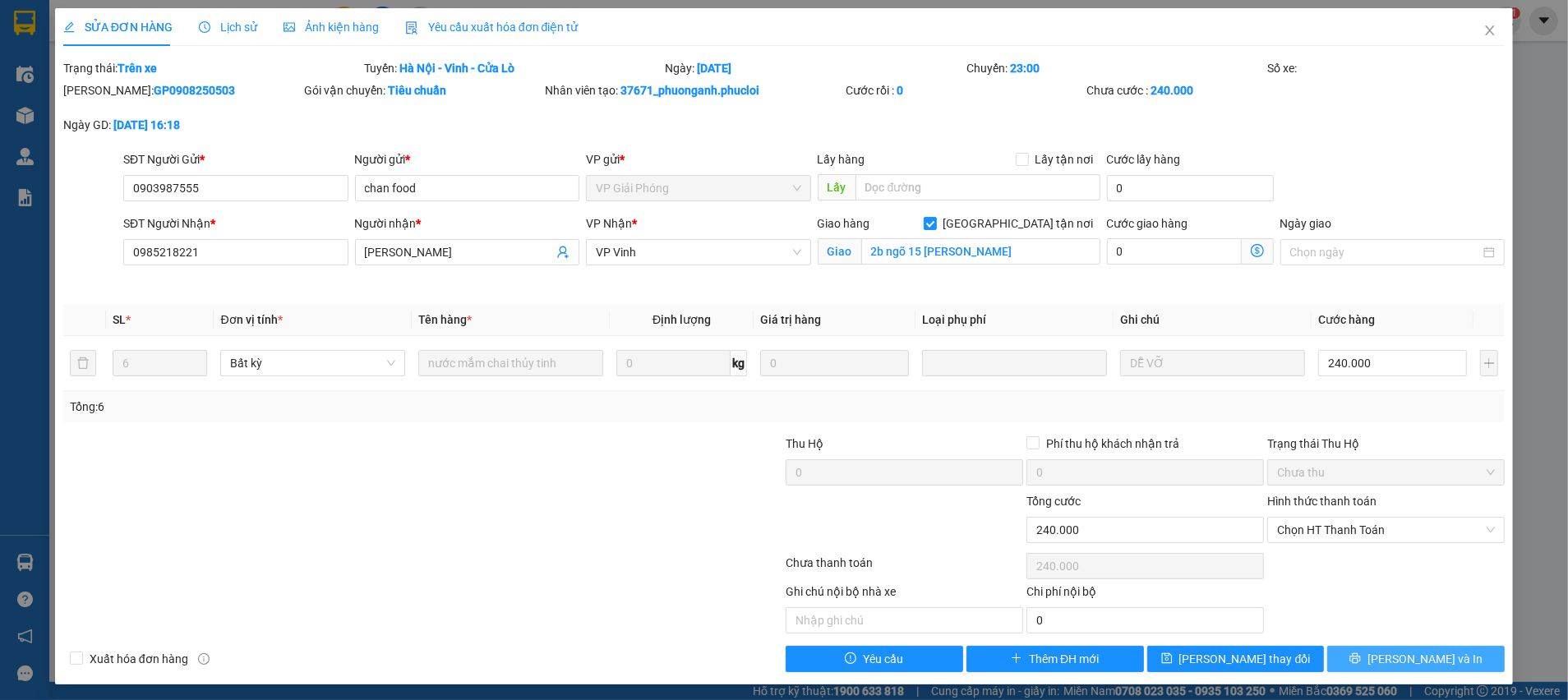
click at [1396, 654] on span "[PERSON_NAME] và In" at bounding box center [1424, 658] width 115 height 18
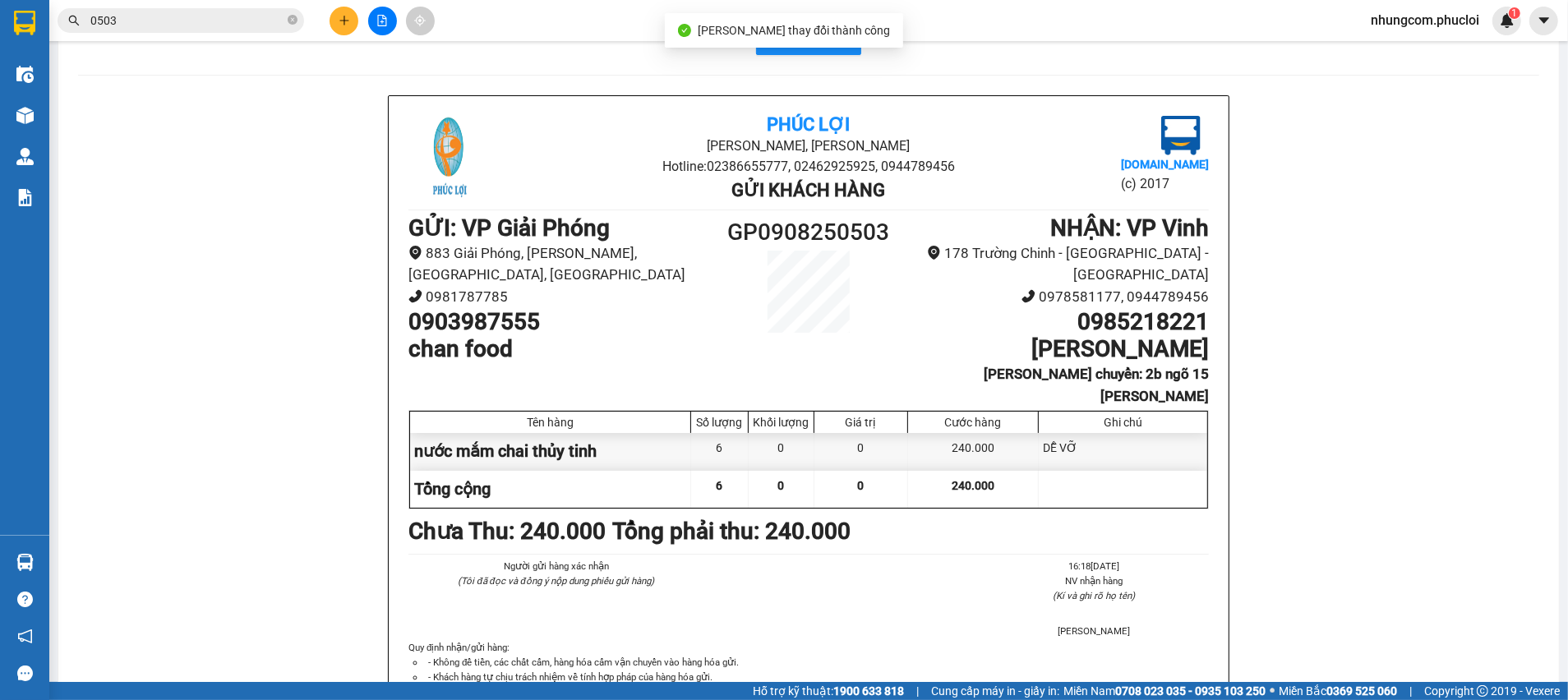
scroll to position [123, 0]
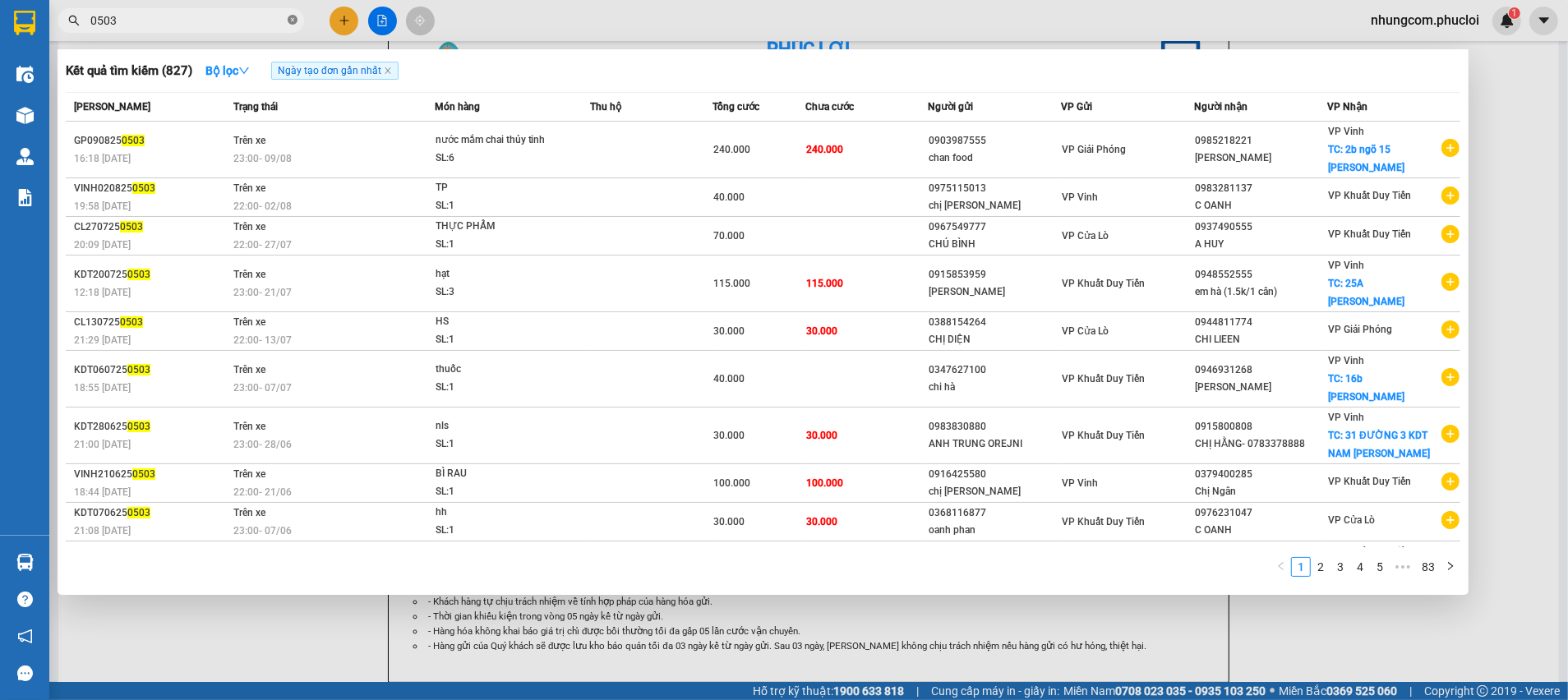
click at [290, 25] on icon "close-circle" at bounding box center [293, 20] width 10 height 10
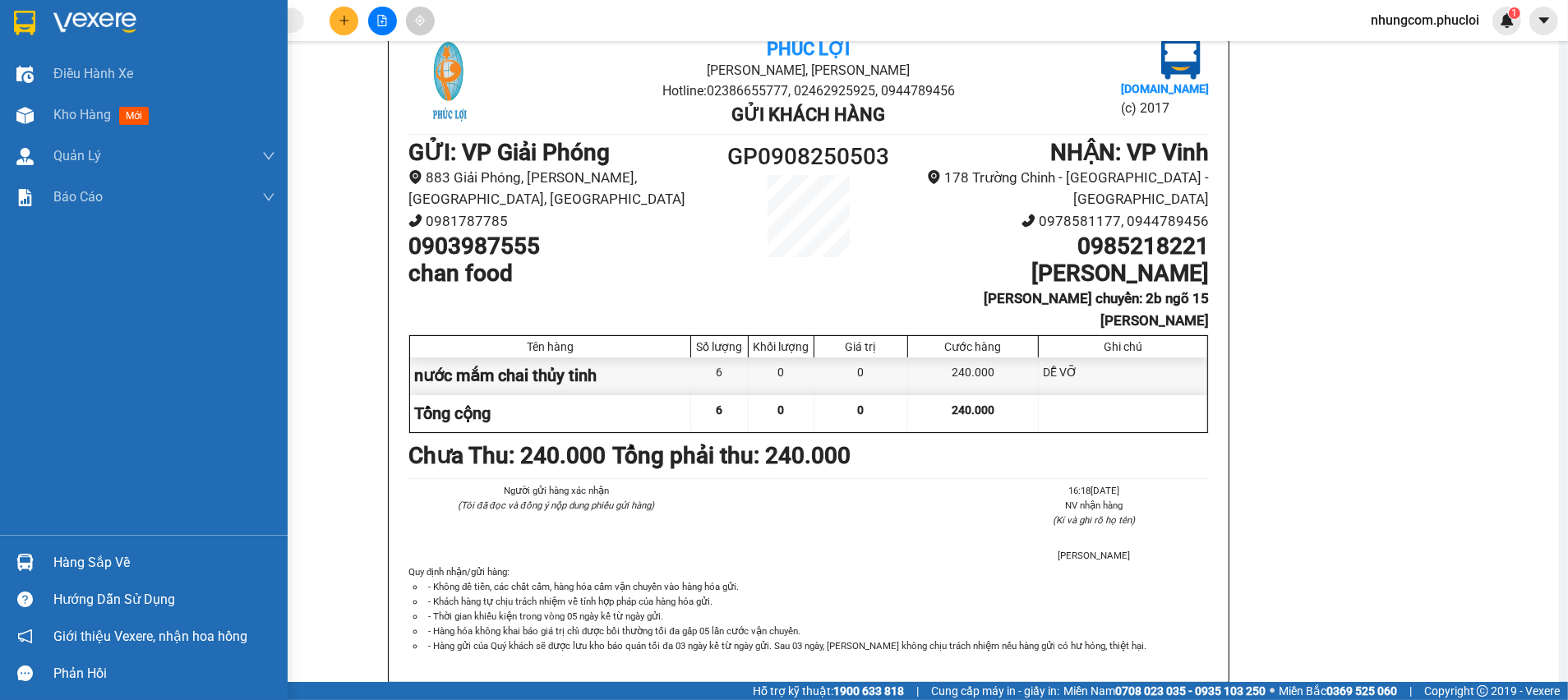
click at [74, 558] on div "Hàng sắp về" at bounding box center [164, 562] width 222 height 25
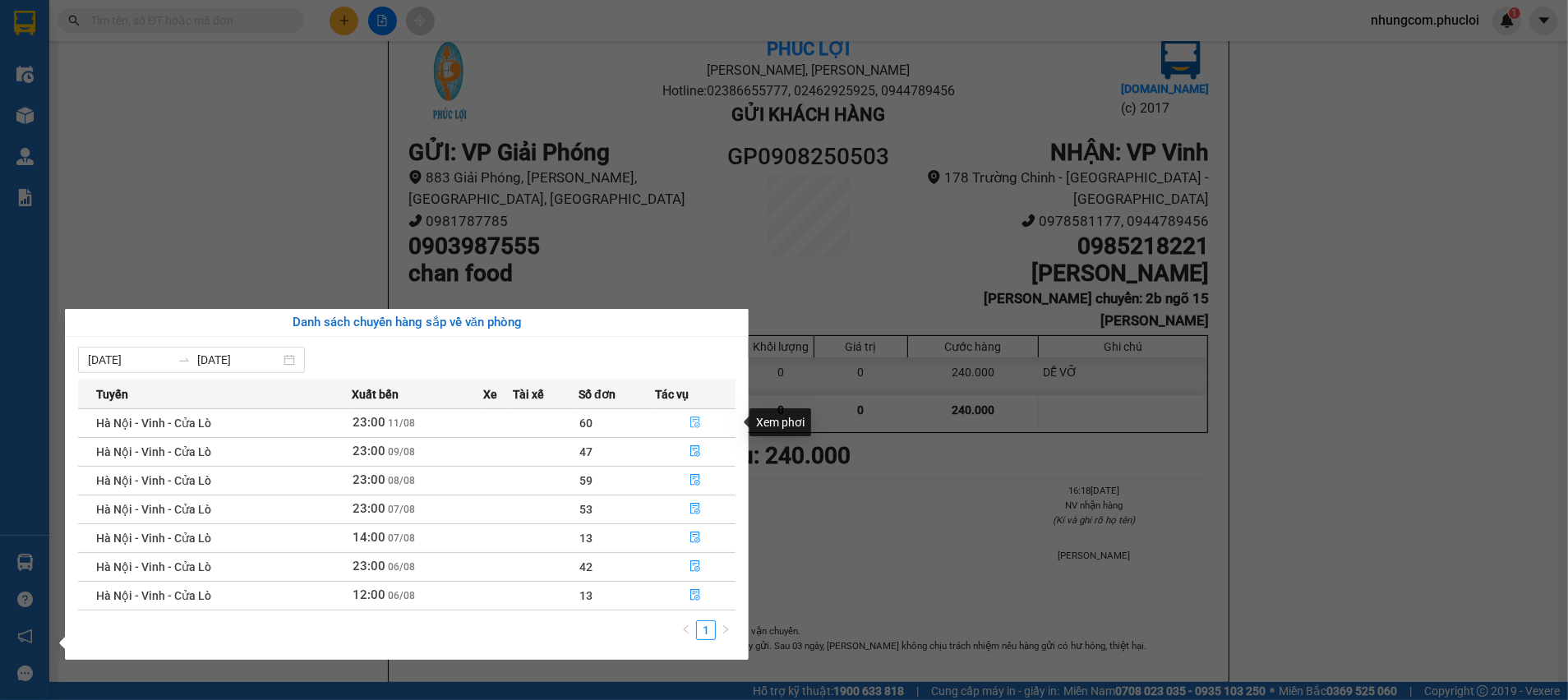
click at [691, 423] on icon "file-done" at bounding box center [695, 423] width 12 height 12
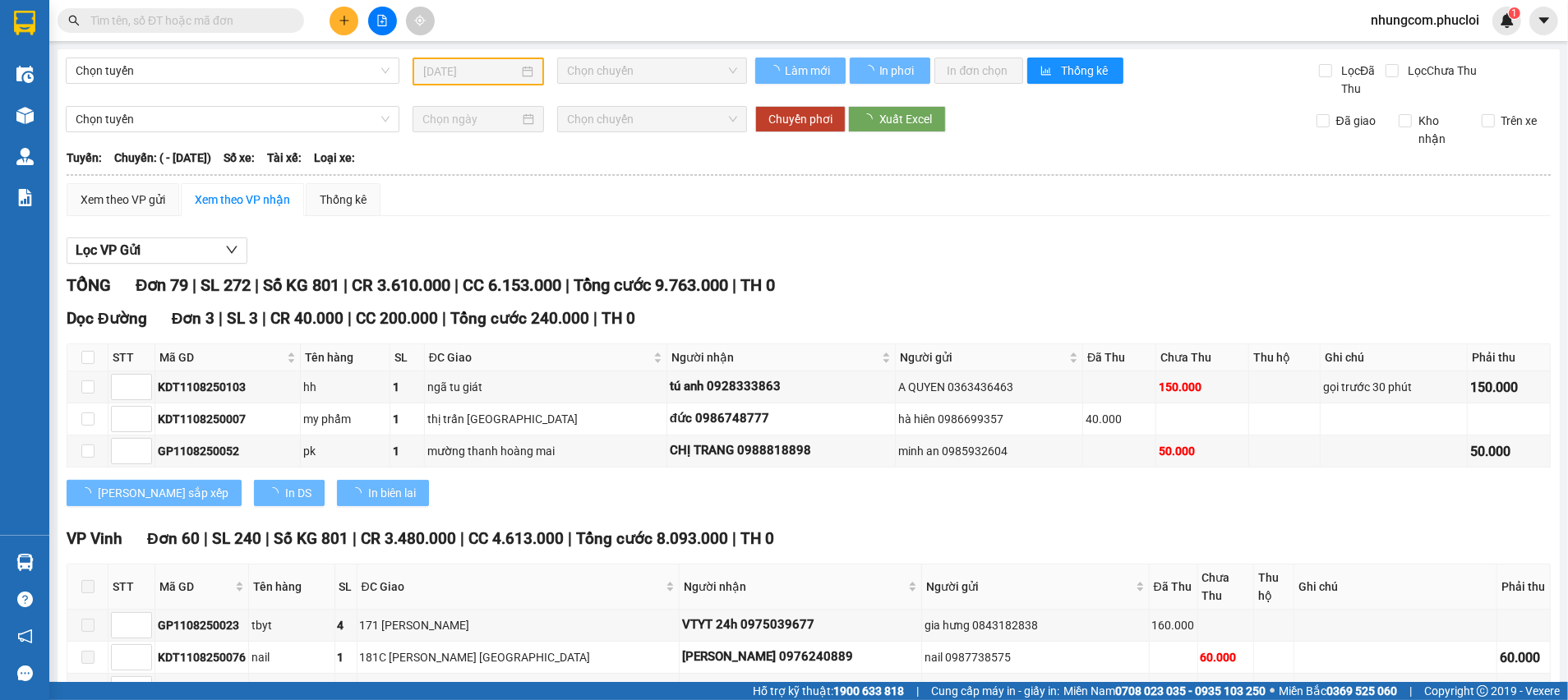
click at [527, 494] on div "[PERSON_NAME] sắp xếp In DS In biên lai" at bounding box center [808, 492] width 1485 height 26
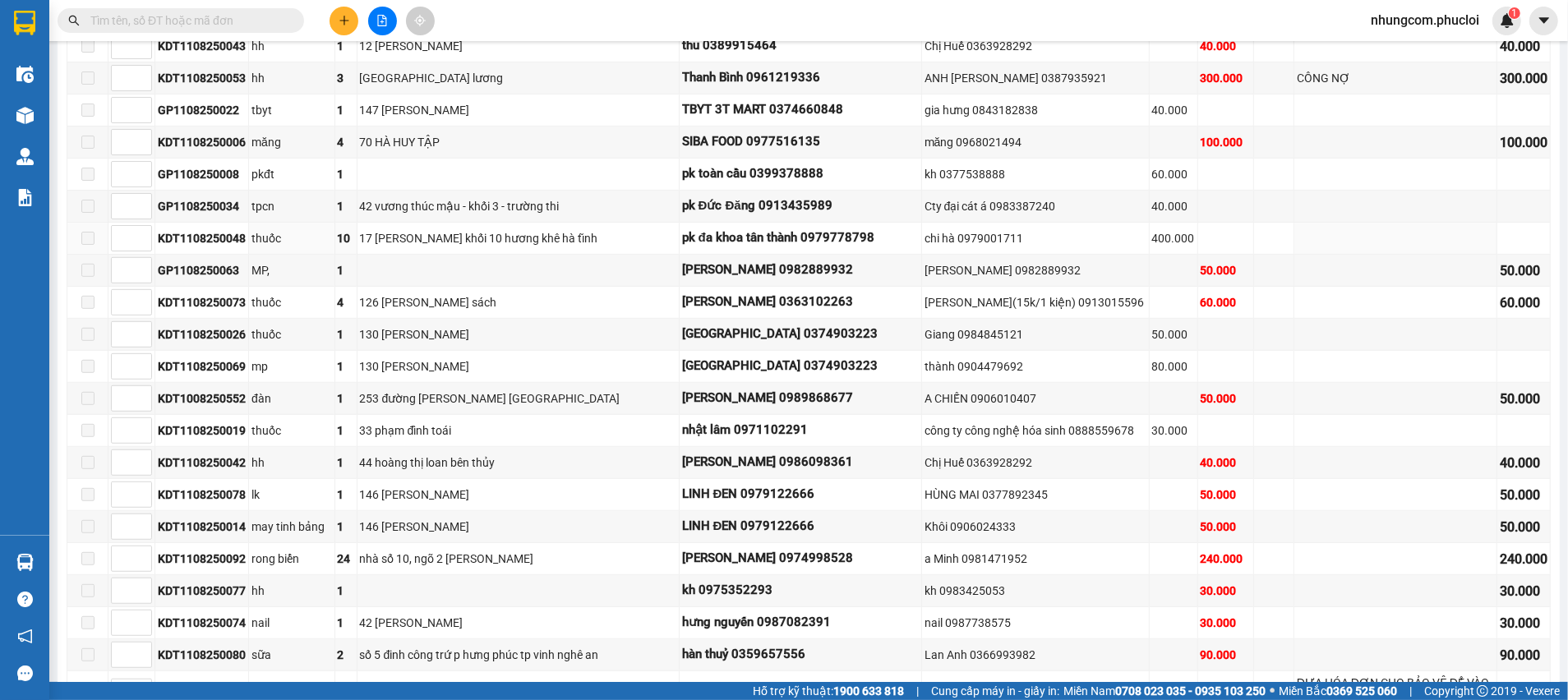
scroll to position [247, 0]
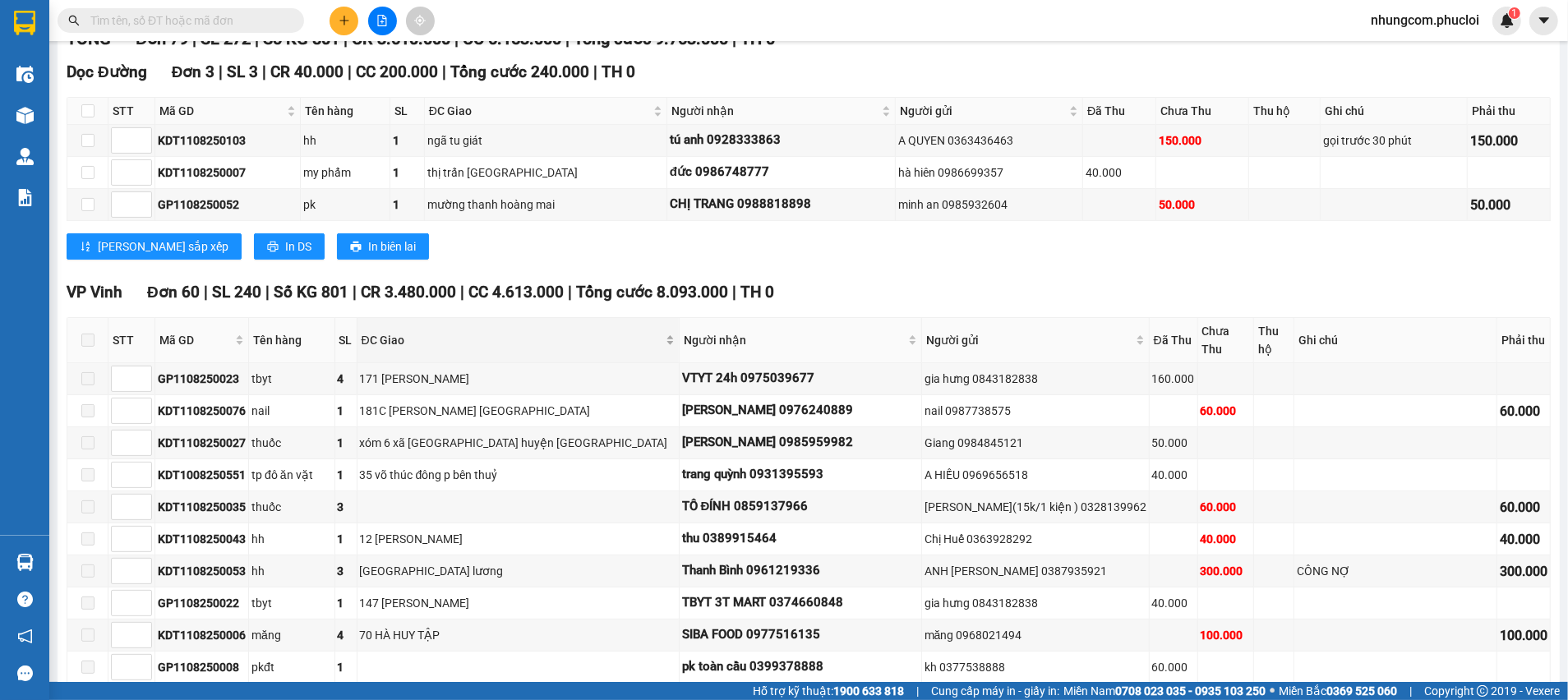
click at [629, 344] on div "ĐC Giao" at bounding box center [518, 339] width 313 height 18
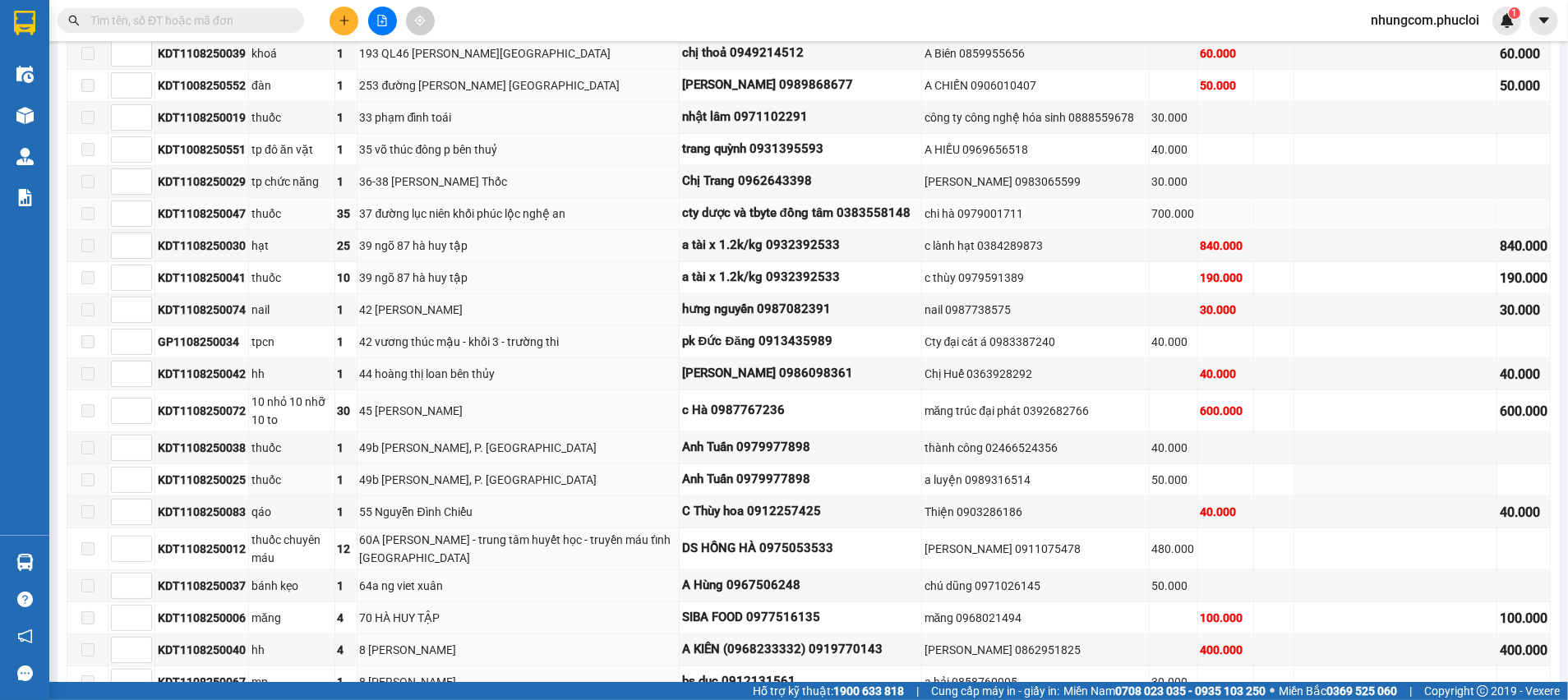
scroll to position [1356, 0]
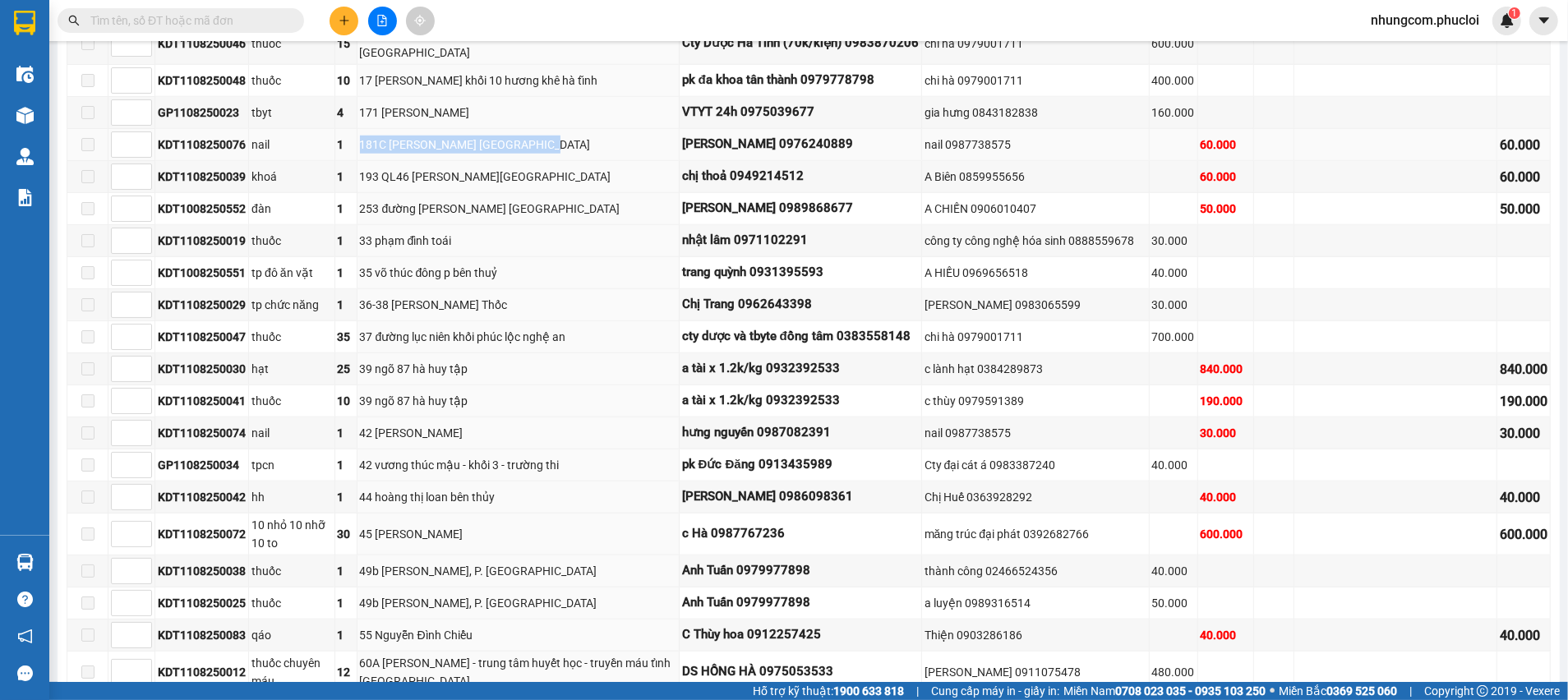
drag, startPoint x: 562, startPoint y: 133, endPoint x: 363, endPoint y: 135, distance: 199.0
click at [363, 135] on div "181C [PERSON_NAME] [GEOGRAPHIC_DATA]" at bounding box center [518, 144] width 316 height 18
copy div "181C [PERSON_NAME] [GEOGRAPHIC_DATA]"
click at [253, 24] on input "text" at bounding box center [187, 20] width 194 height 18
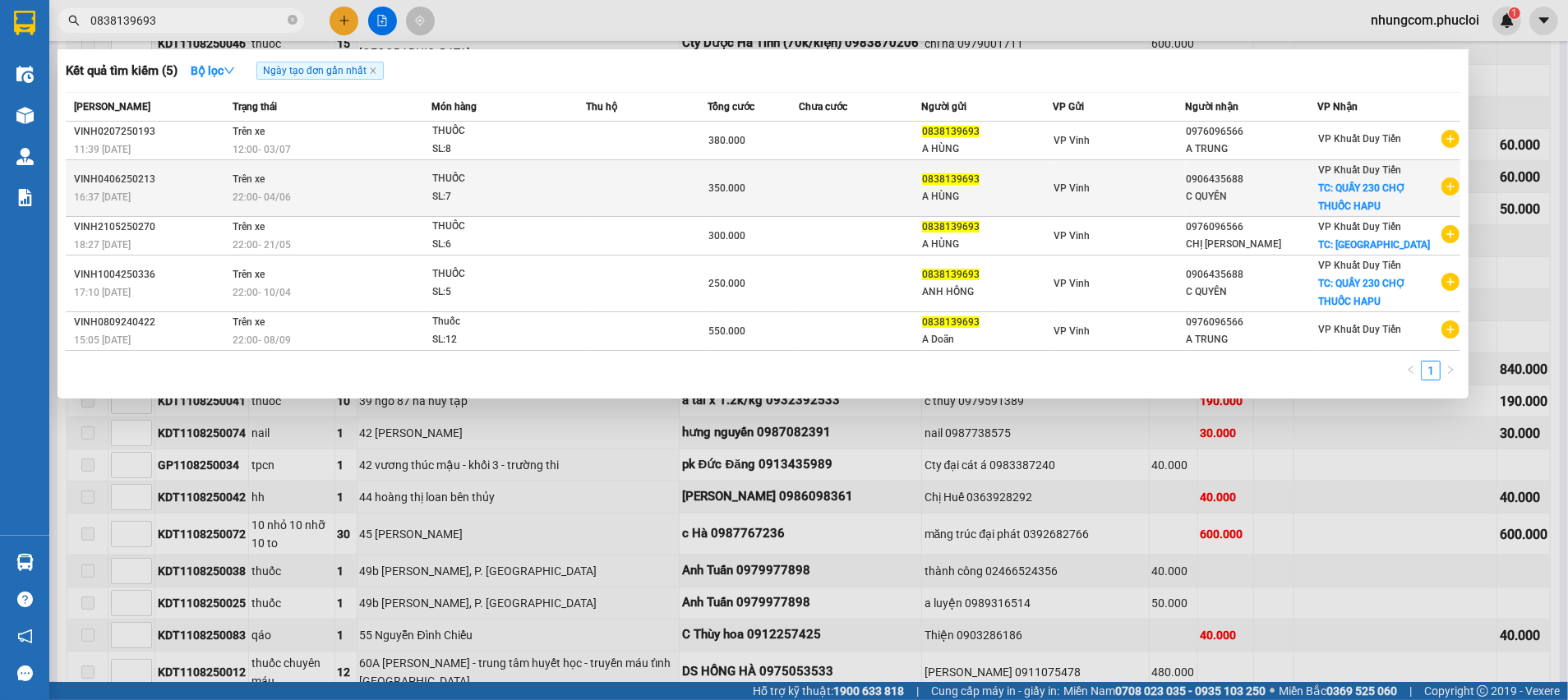
type input "0838139693"
click at [998, 190] on div "A HÙNG" at bounding box center [988, 196] width 131 height 17
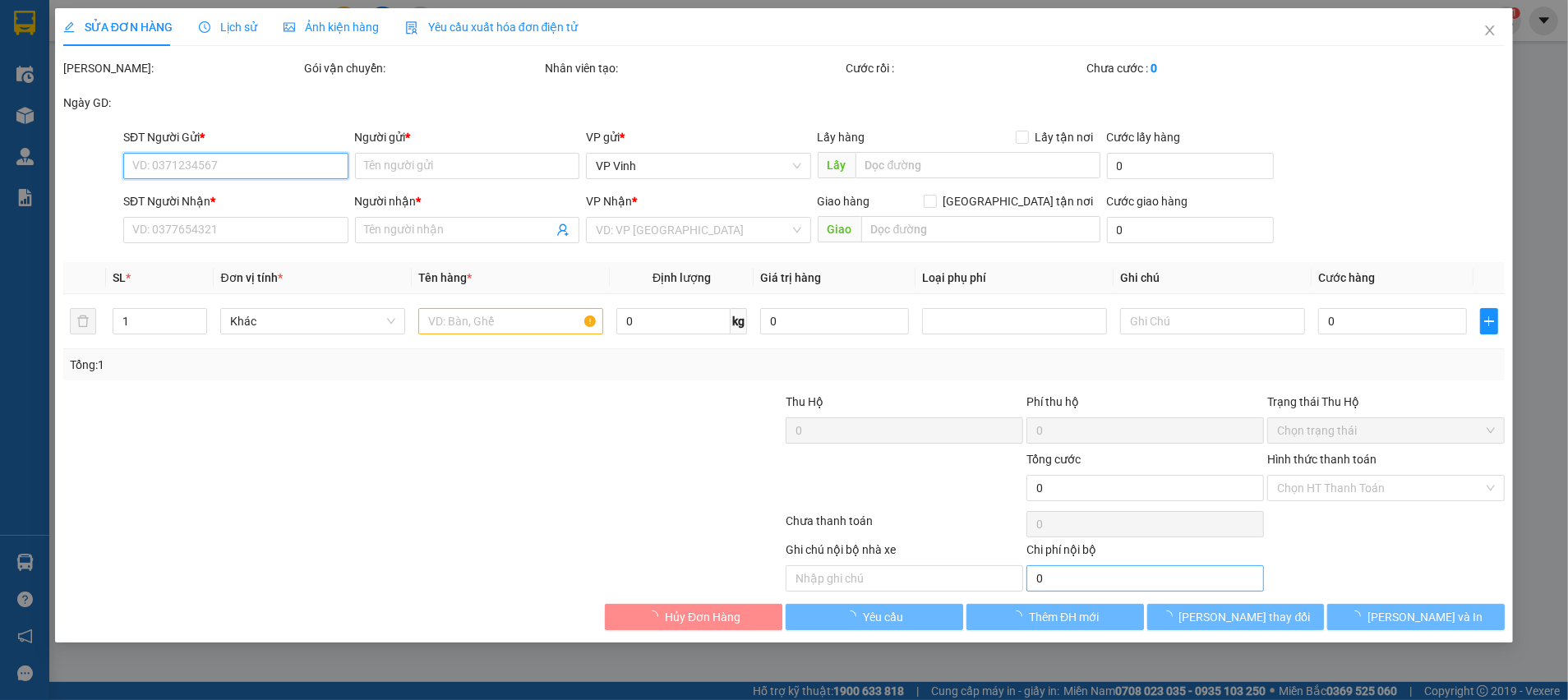
type input "0838139693"
type input "A HÙNG"
type input "0906435688"
type input "C QUYÊN"
checkbox input "true"
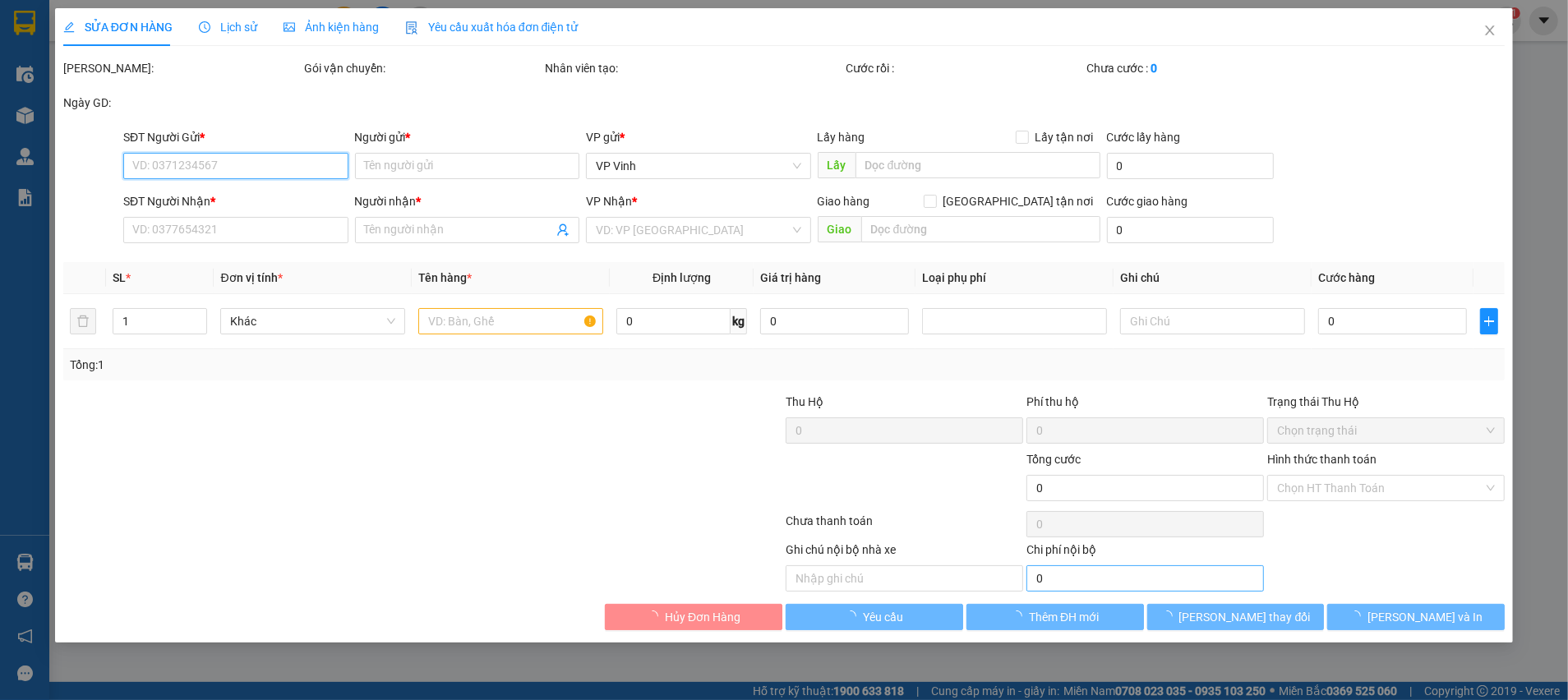
type input "QUẦY 230 CHỢ THUỐC HAPU"
type input "350.000"
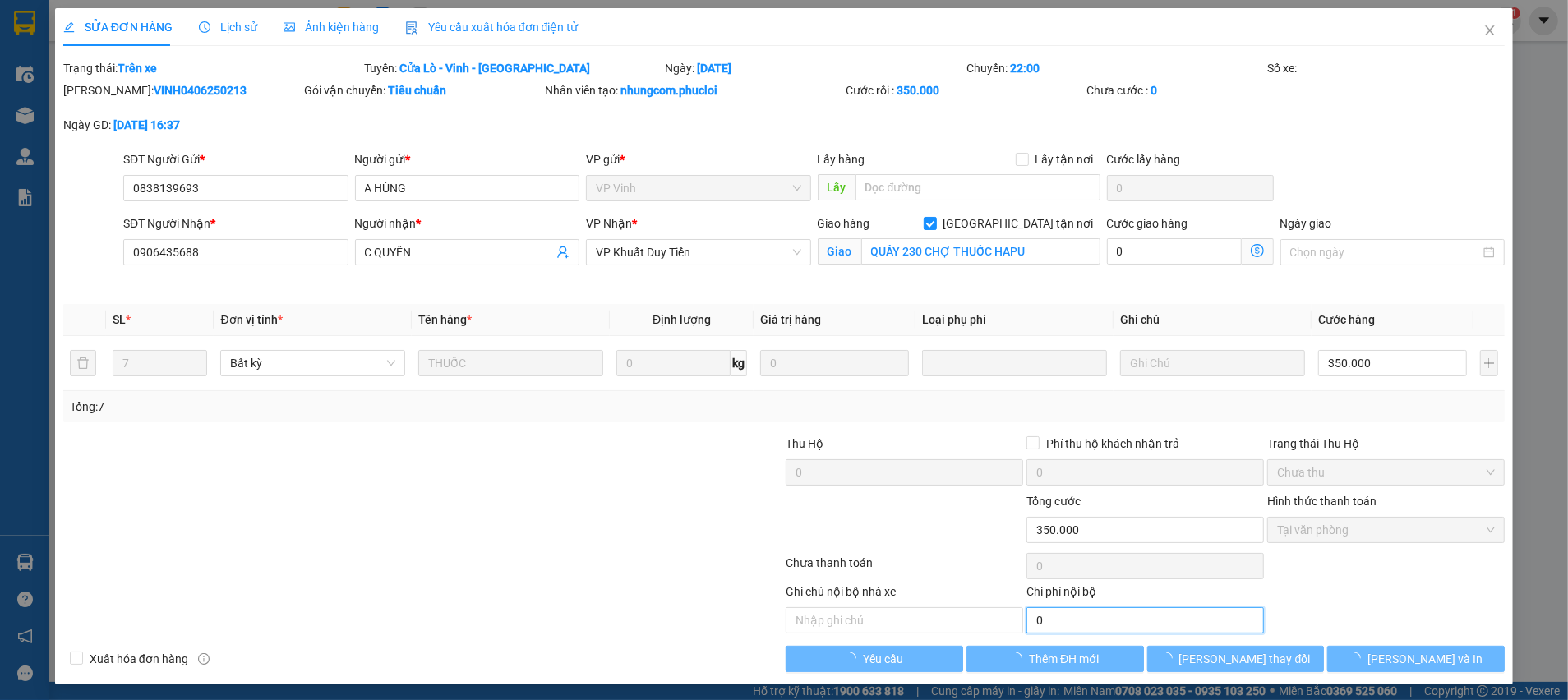
click at [1102, 617] on input "0" at bounding box center [1144, 620] width 237 height 26
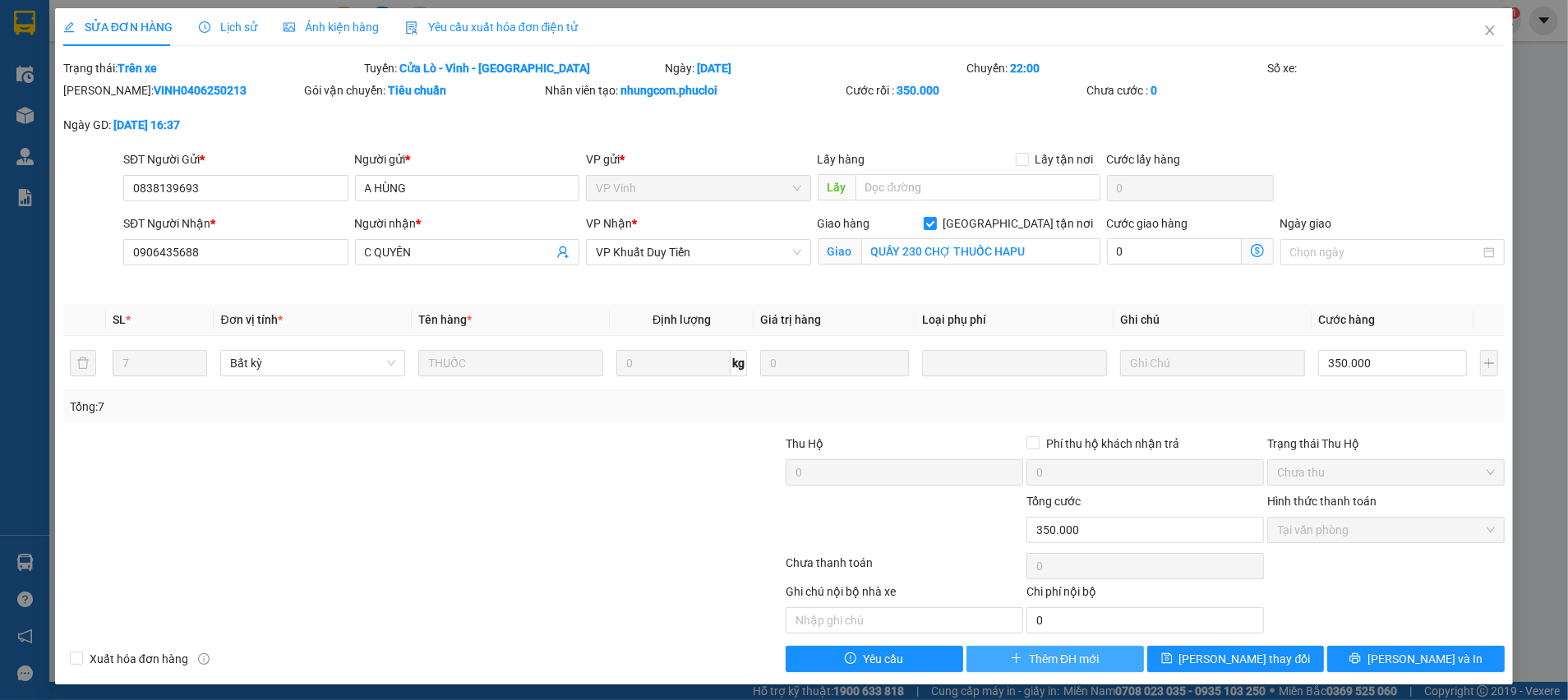
click at [1063, 659] on span "Thêm ĐH mới" at bounding box center [1063, 658] width 70 height 18
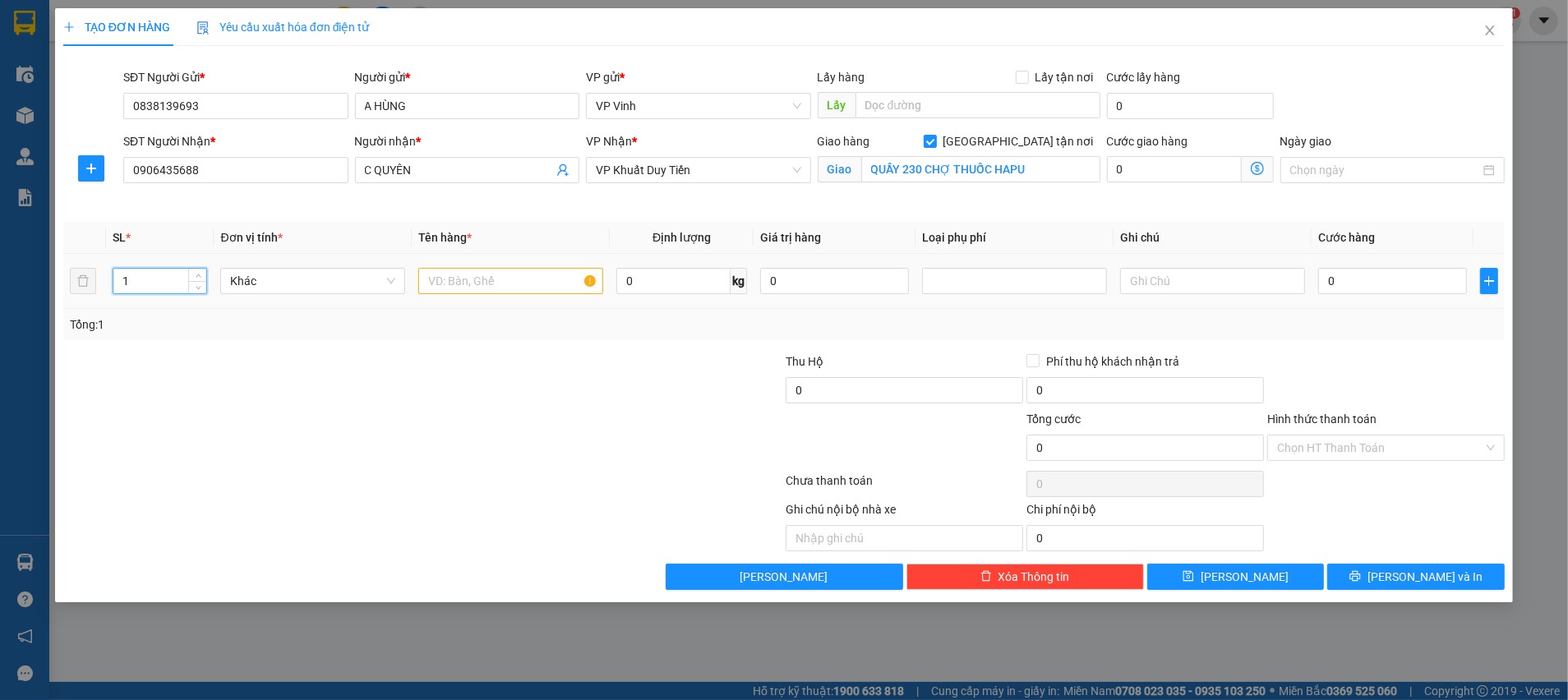
click at [88, 279] on tr "1 Khác 0 kg 0 0" at bounding box center [784, 281] width 1441 height 55
type input "8"
click at [532, 275] on input "text" at bounding box center [510, 281] width 185 height 26
type input "THUỐC"
click at [737, 378] on div at bounding box center [664, 381] width 241 height 58
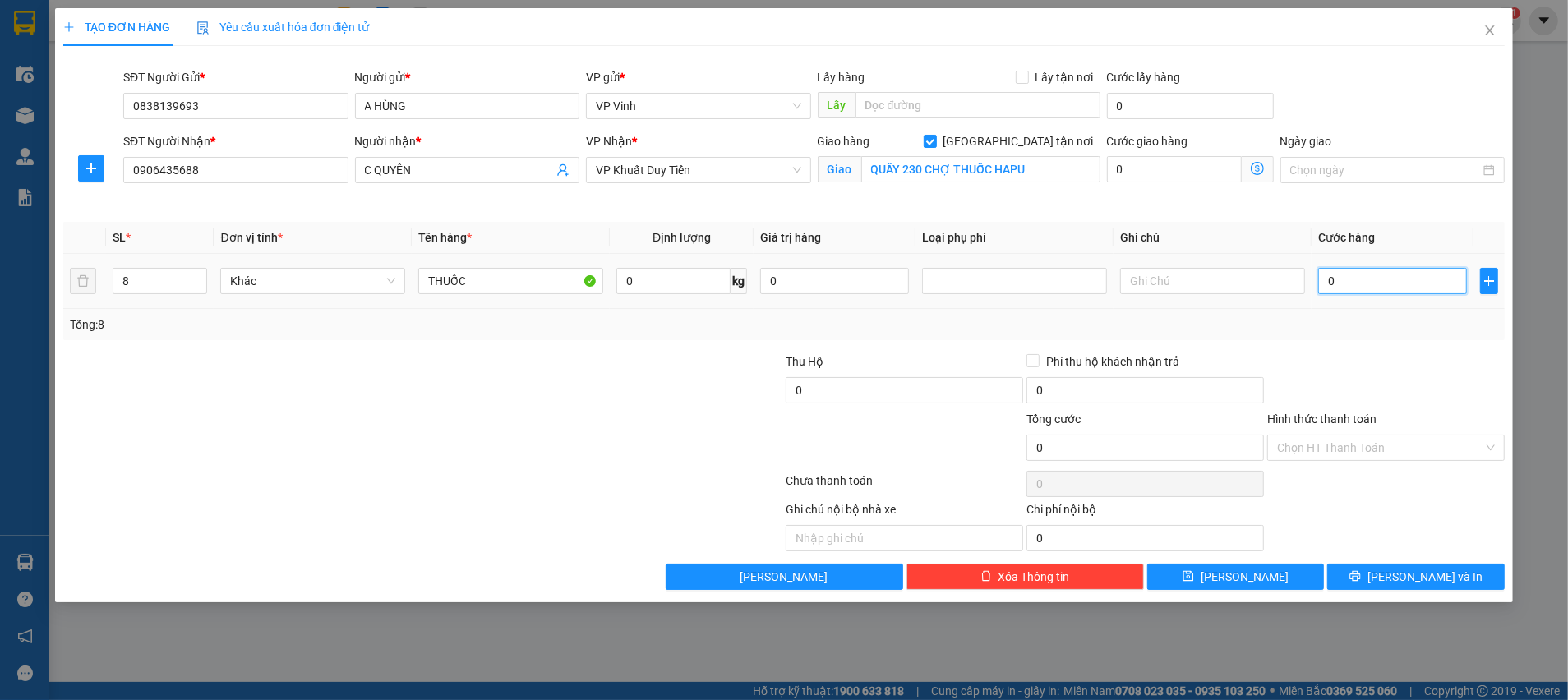
click at [1399, 288] on input "0" at bounding box center [1392, 281] width 149 height 26
type input "3"
type input "35"
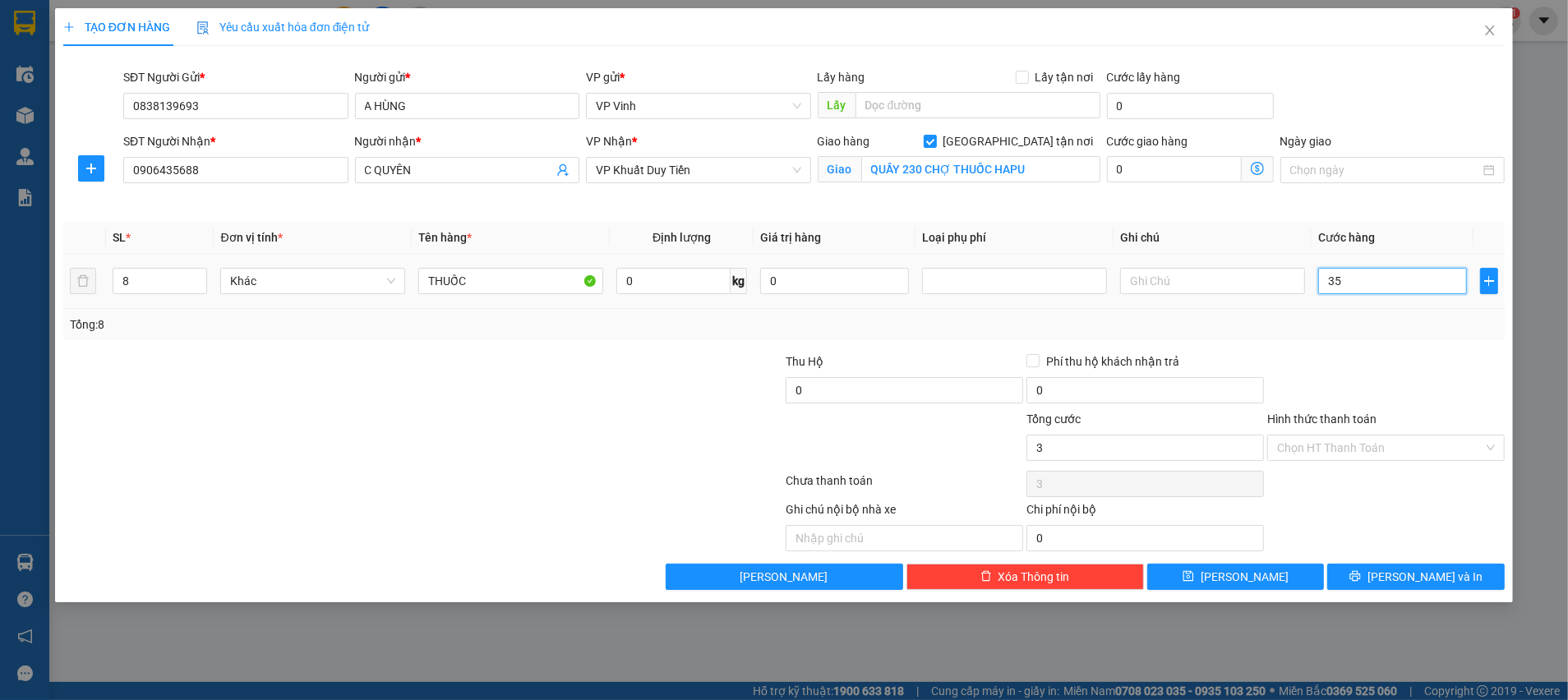
type input "35"
type input "350"
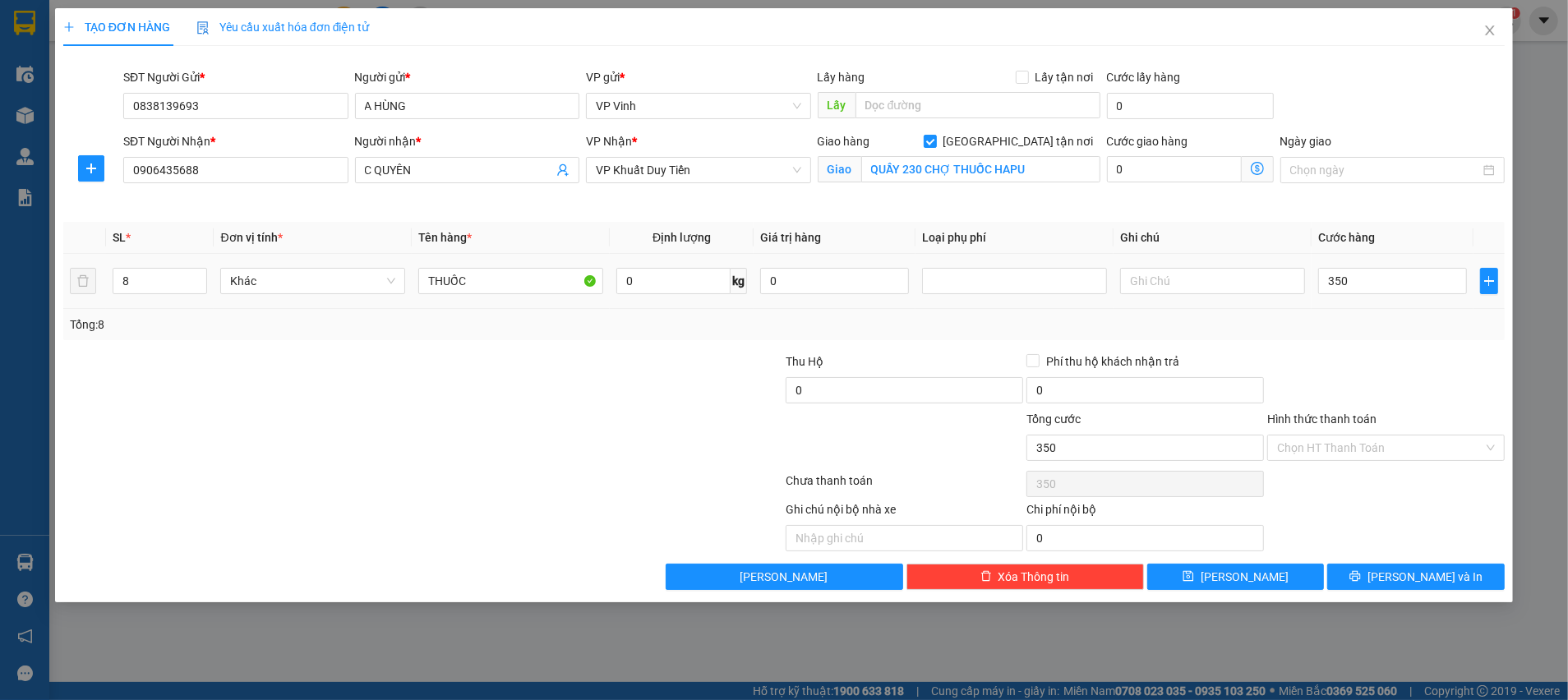
type input "350.000"
click at [1380, 302] on td "350.000" at bounding box center [1393, 281] width 162 height 55
click at [1330, 450] on input "Hình thức thanh toán" at bounding box center [1380, 447] width 206 height 25
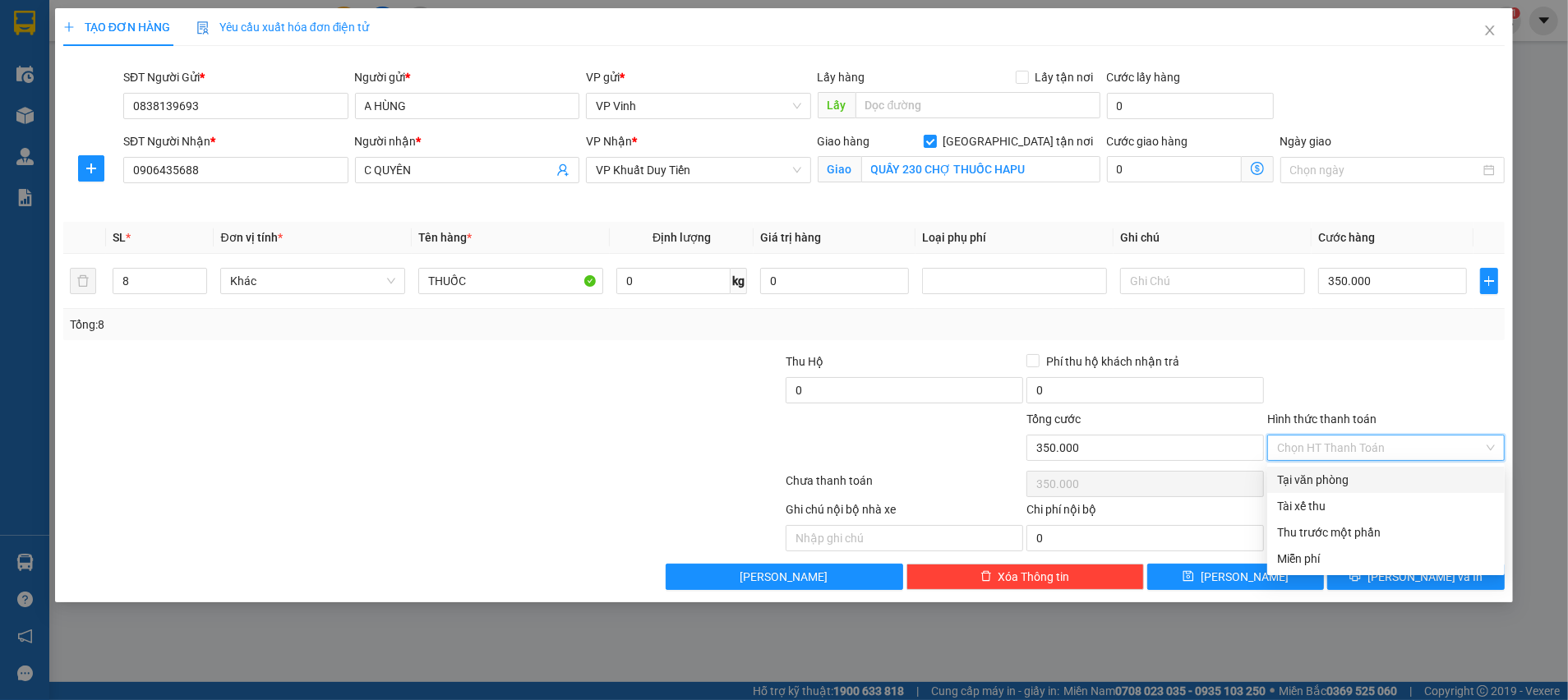
click at [1310, 475] on div "Tại văn phòng" at bounding box center [1386, 479] width 218 height 18
type input "0"
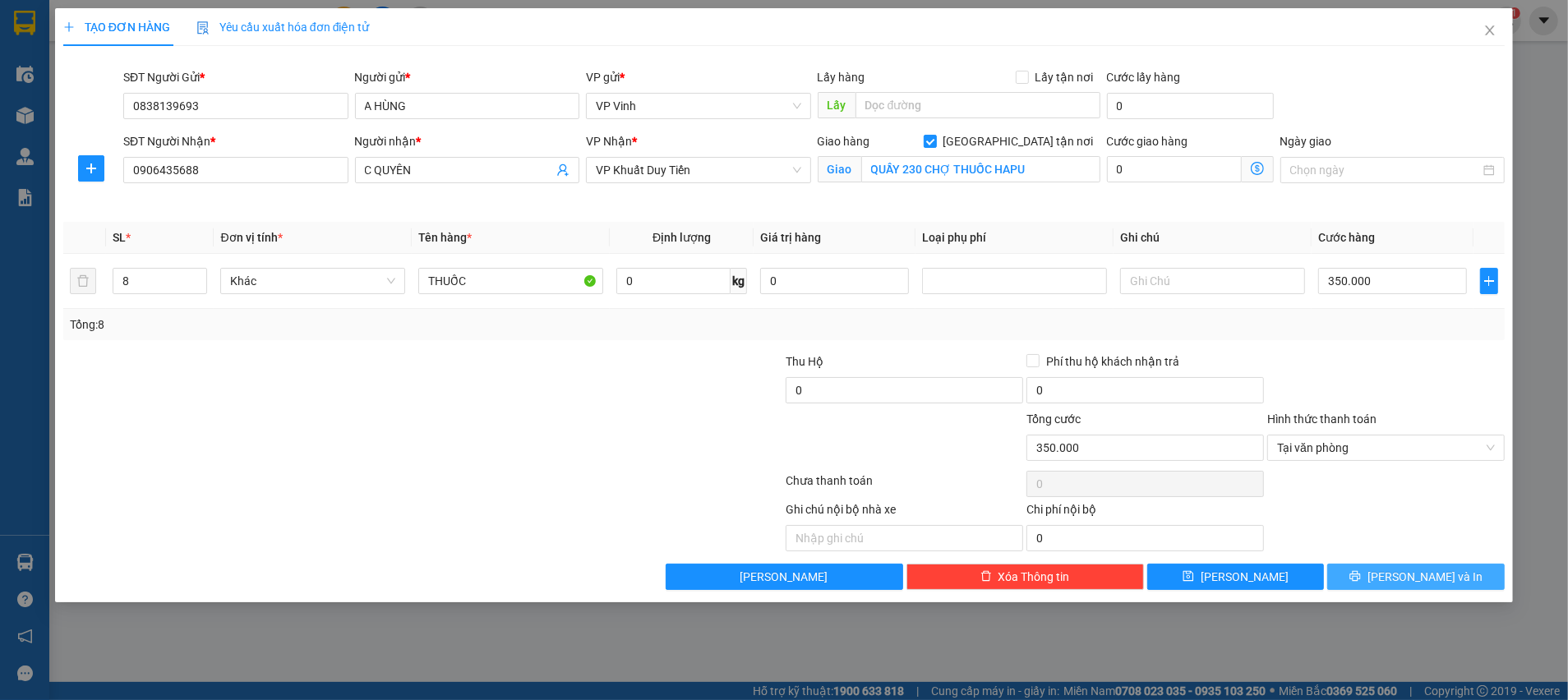
click at [1378, 576] on button "[PERSON_NAME] và In" at bounding box center [1416, 577] width 178 height 26
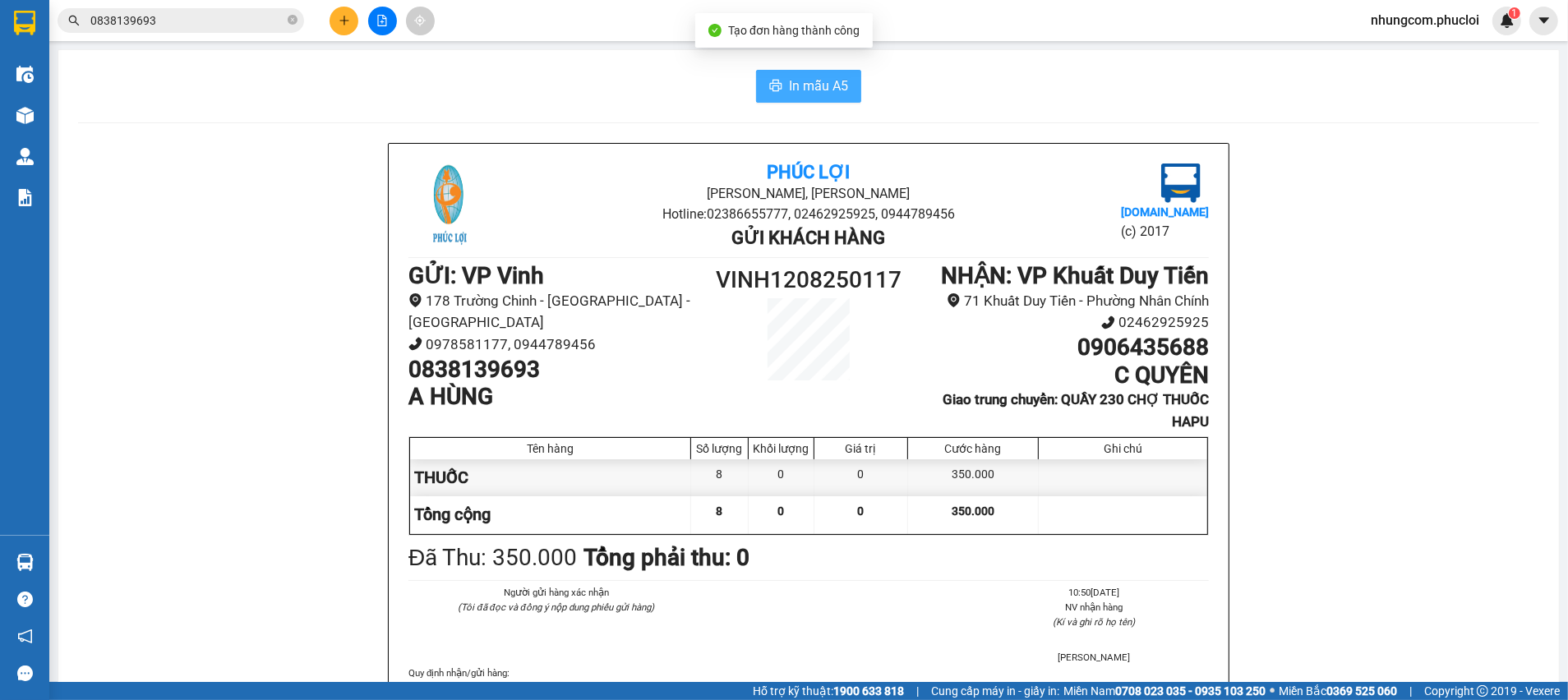
click at [819, 85] on span "In mẫu A5" at bounding box center [818, 86] width 60 height 20
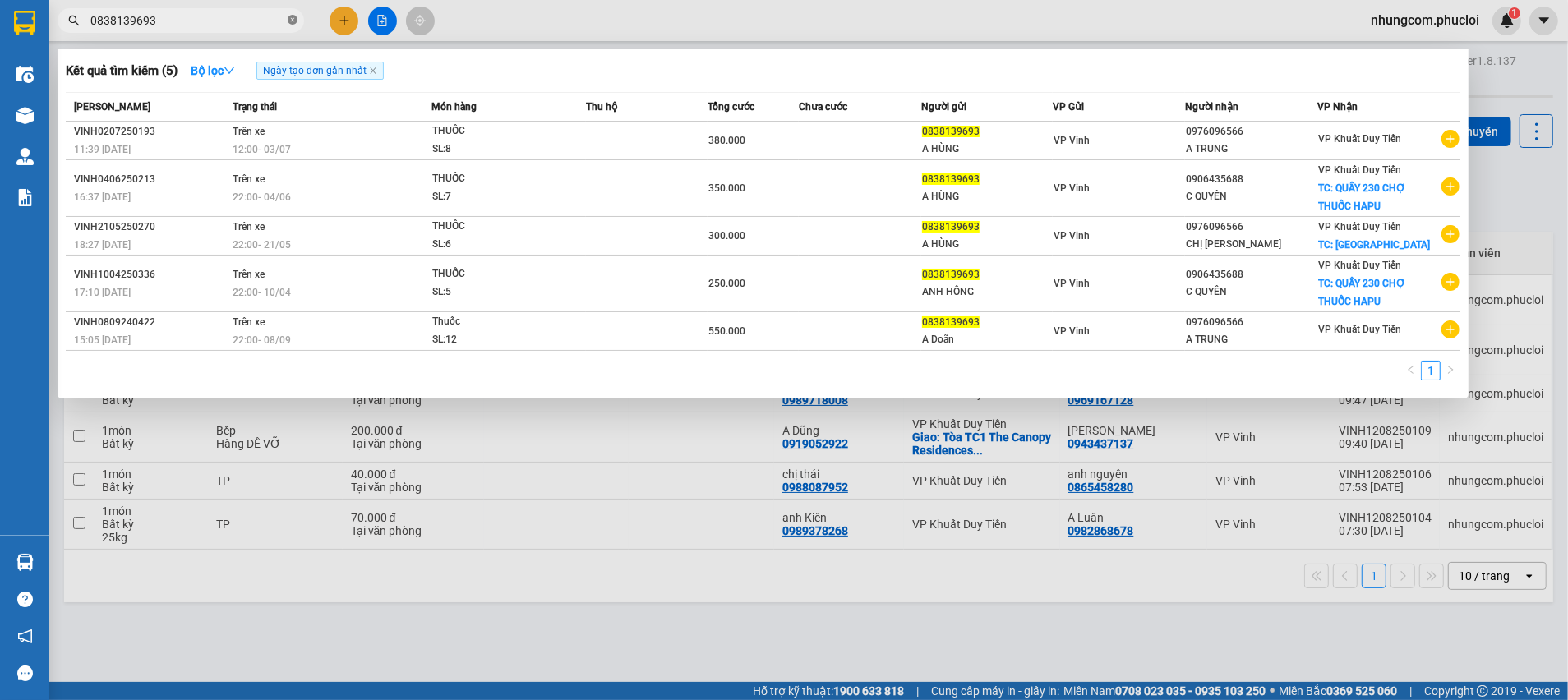
click at [293, 22] on icon "close-circle" at bounding box center [293, 20] width 10 height 10
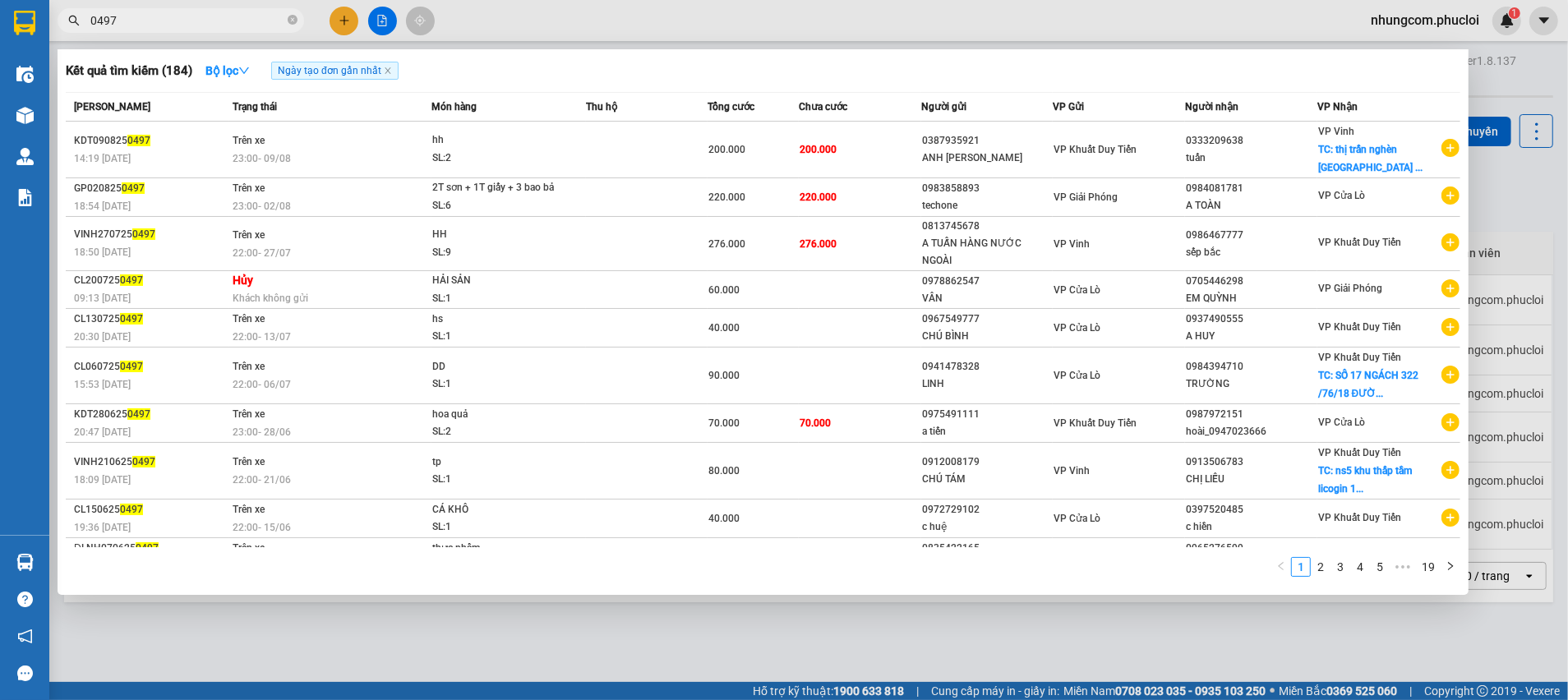
type input "0497"
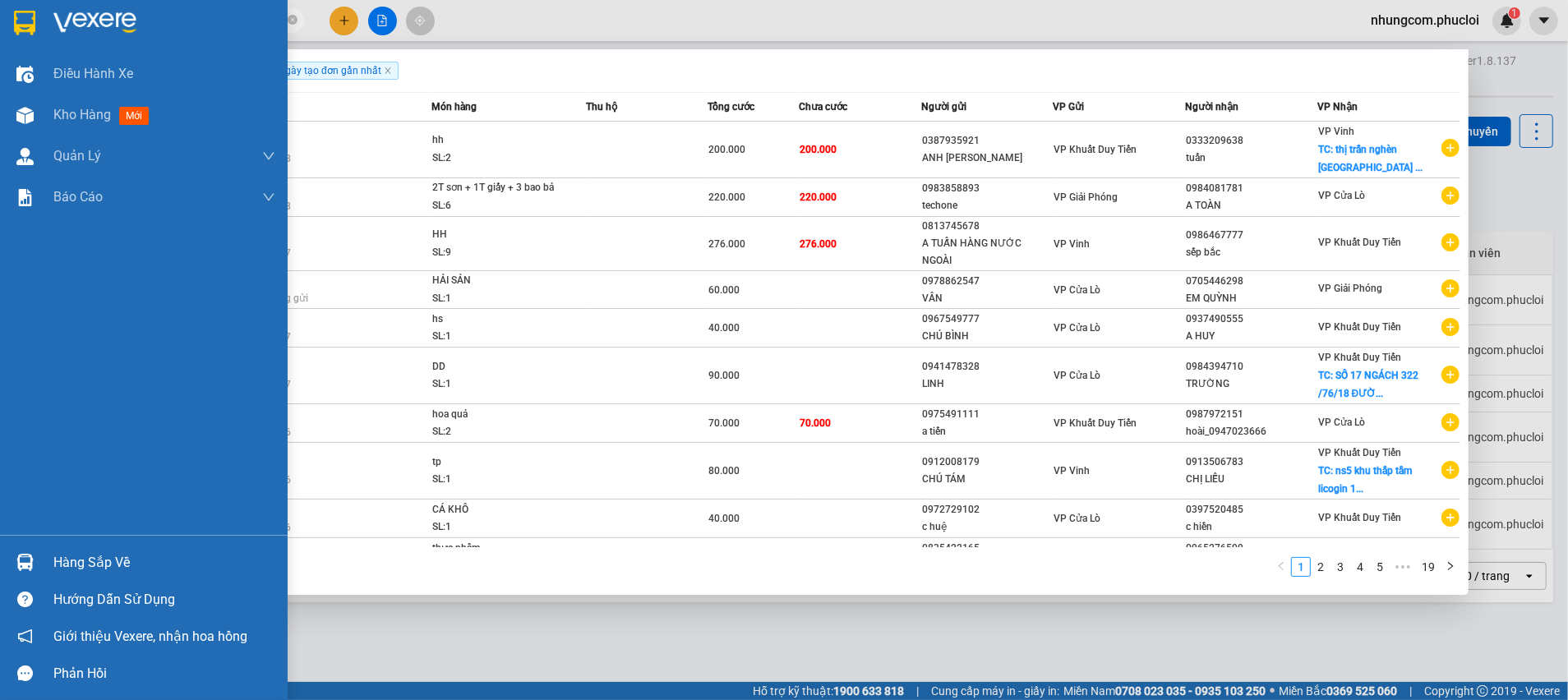
click at [65, 563] on div "Hàng sắp về" at bounding box center [164, 562] width 222 height 25
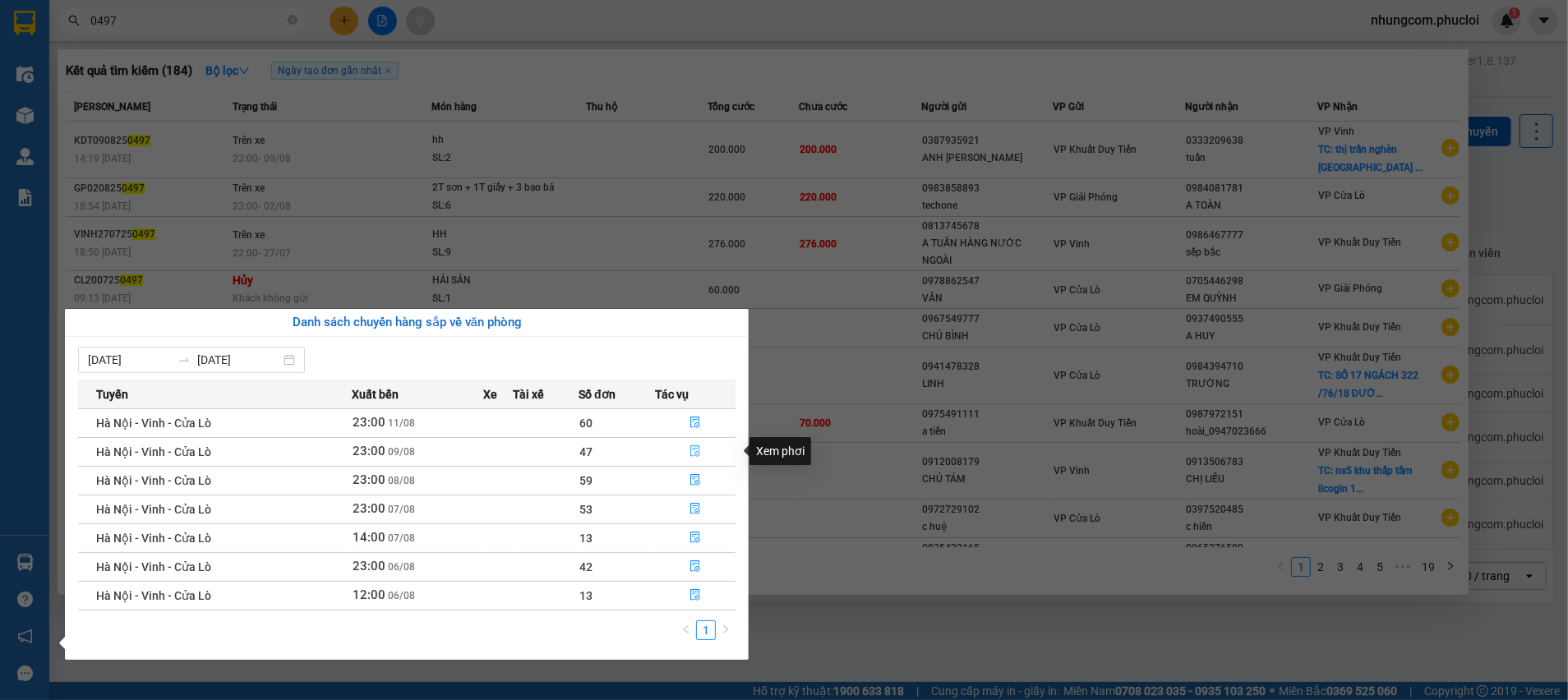
click at [697, 447] on icon "file-done" at bounding box center [695, 452] width 10 height 12
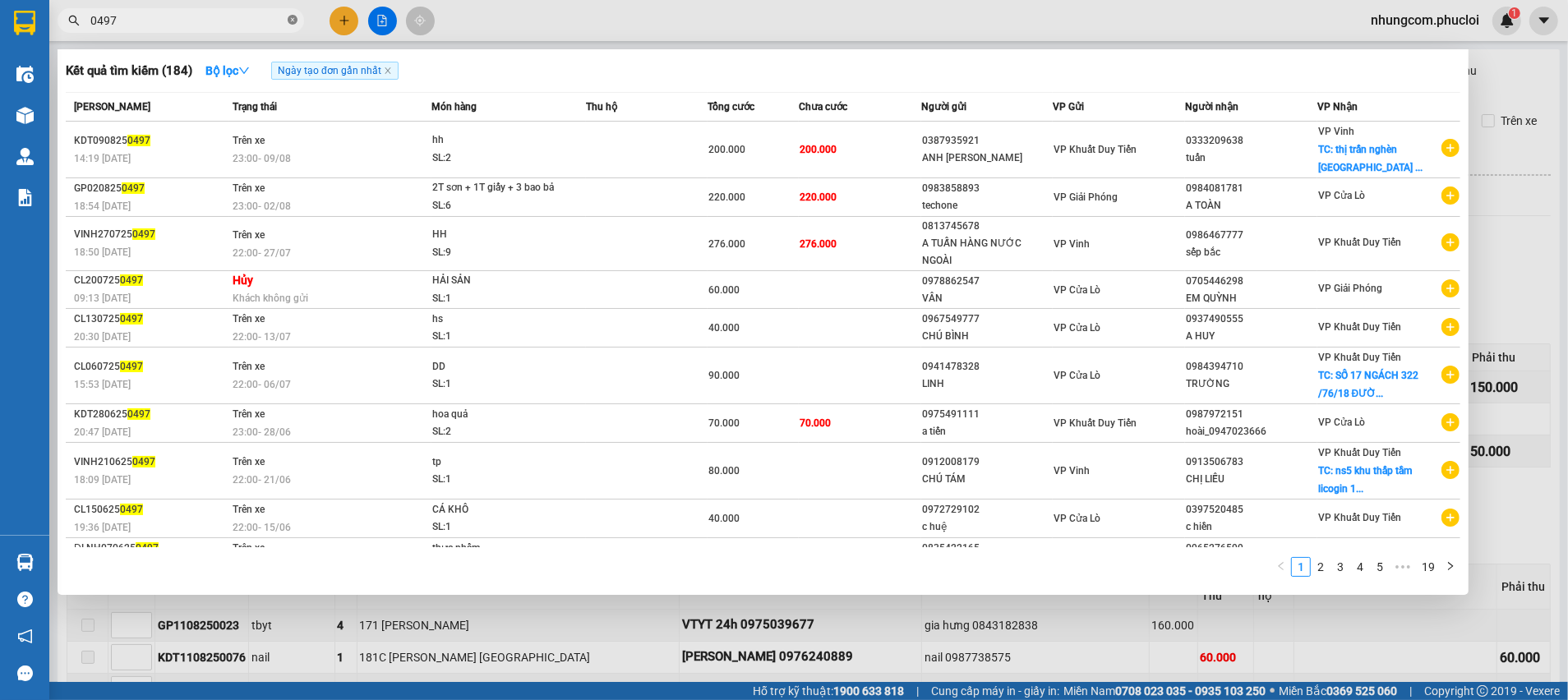
click at [292, 17] on icon "close-circle" at bounding box center [293, 20] width 10 height 10
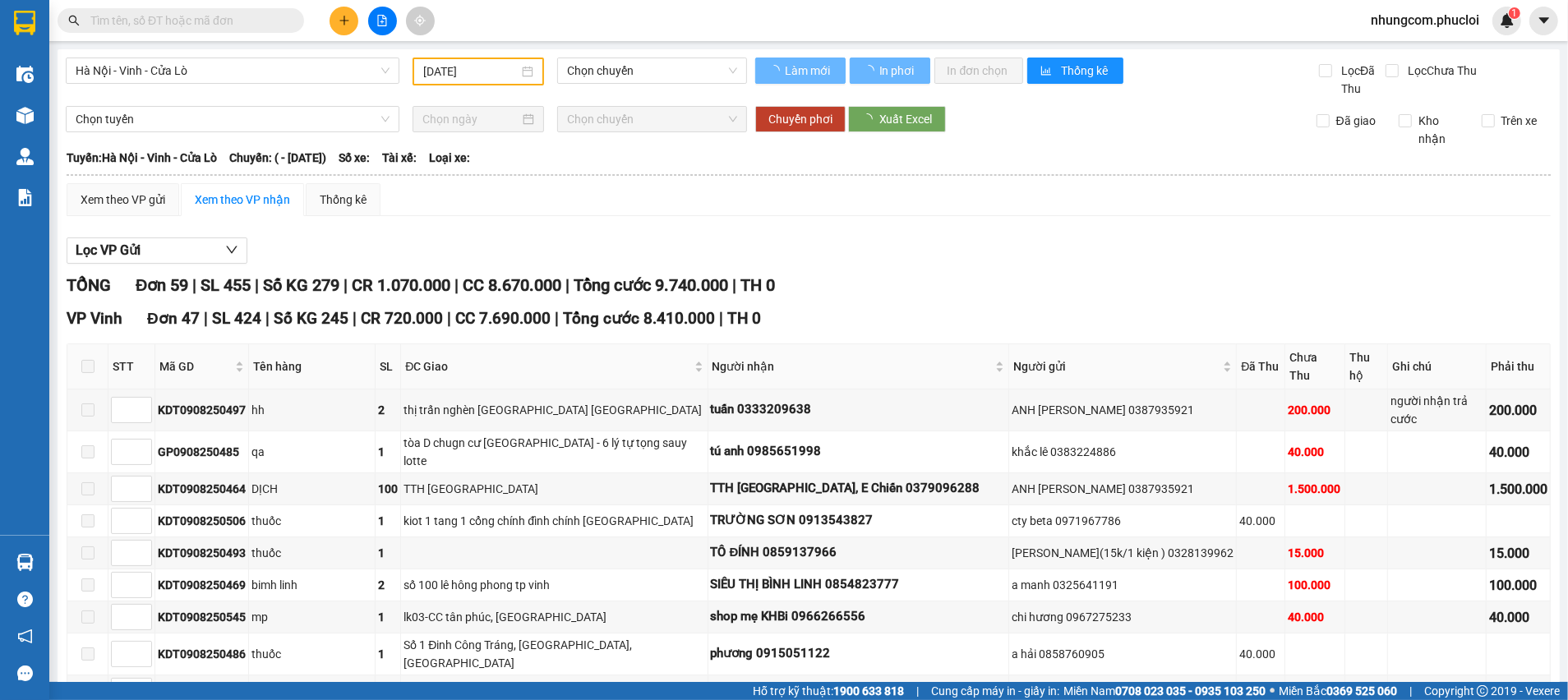
type input "09/08/2025"
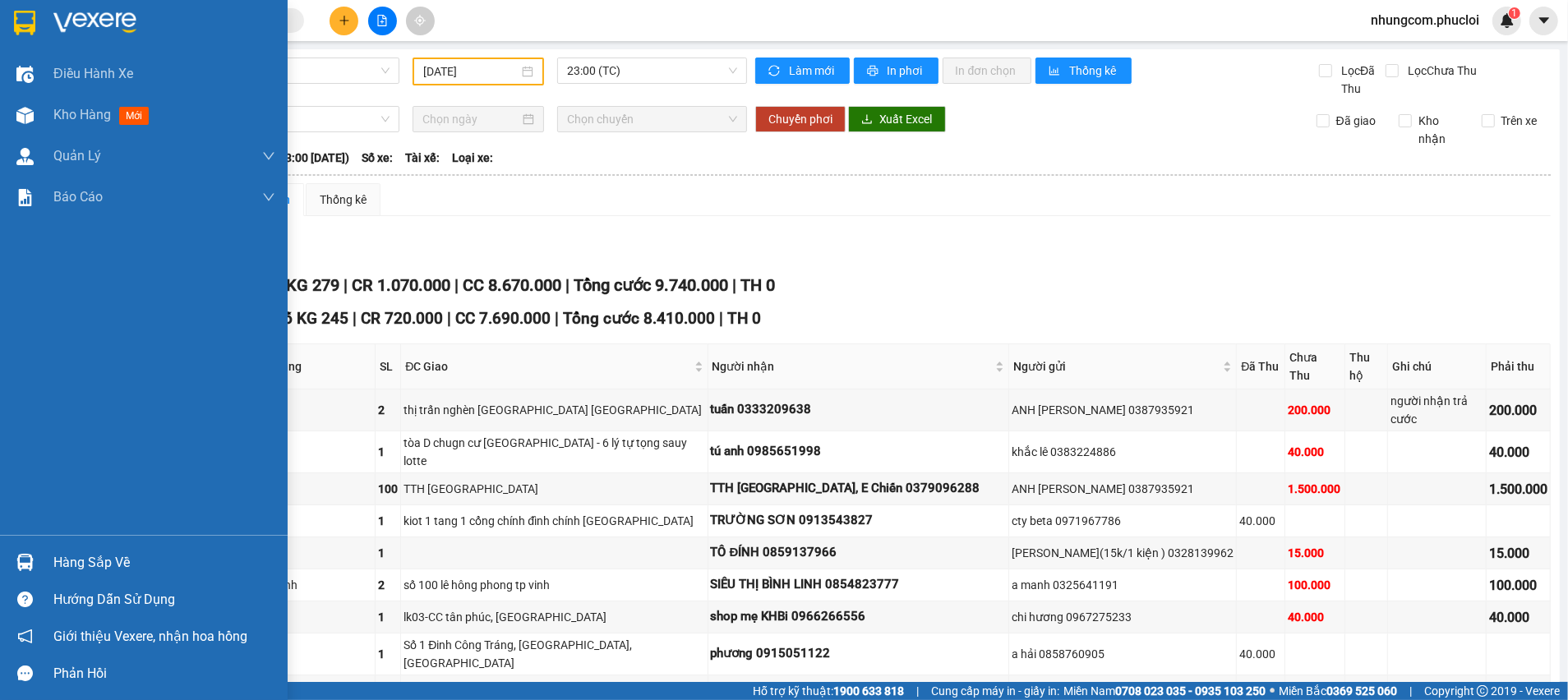
click at [83, 566] on div "Hàng sắp về" at bounding box center [164, 562] width 222 height 25
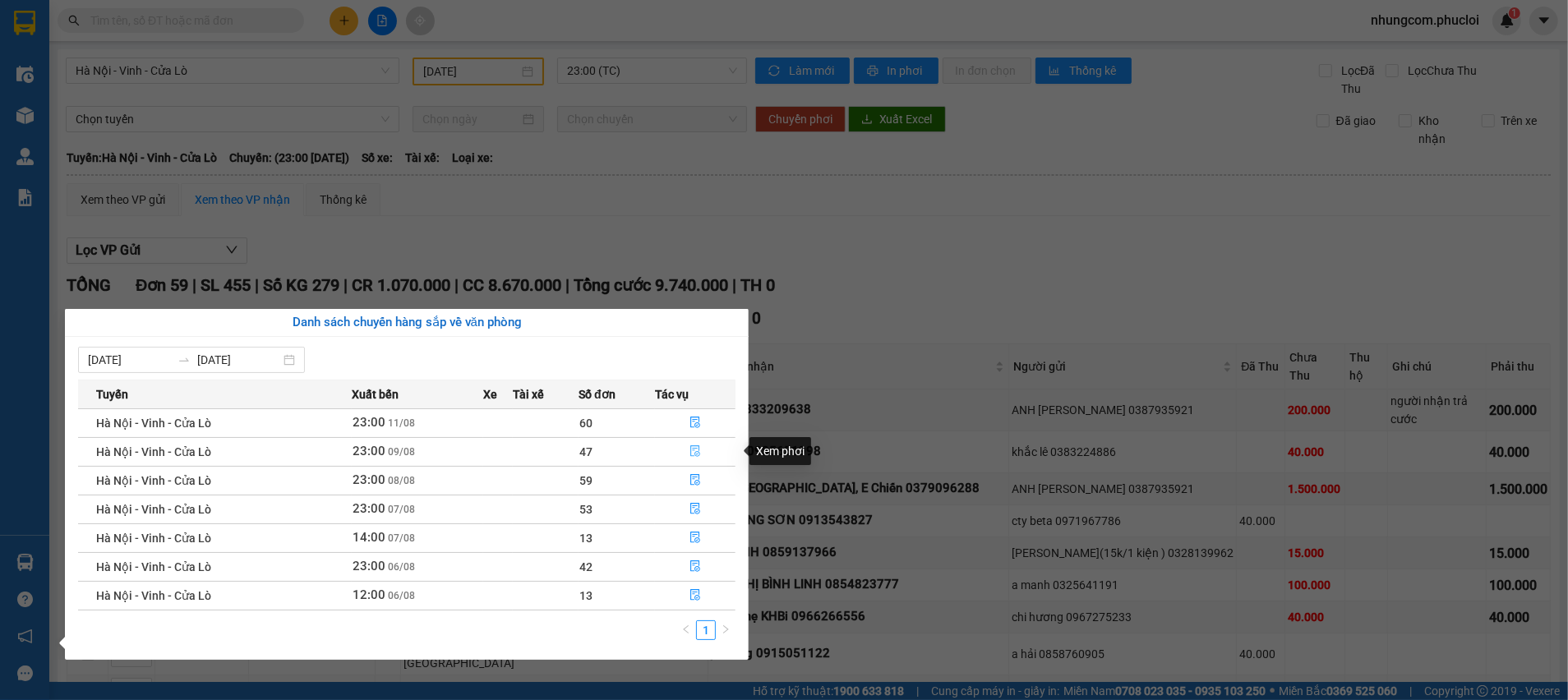
click at [693, 452] on icon "file-done" at bounding box center [695, 452] width 12 height 12
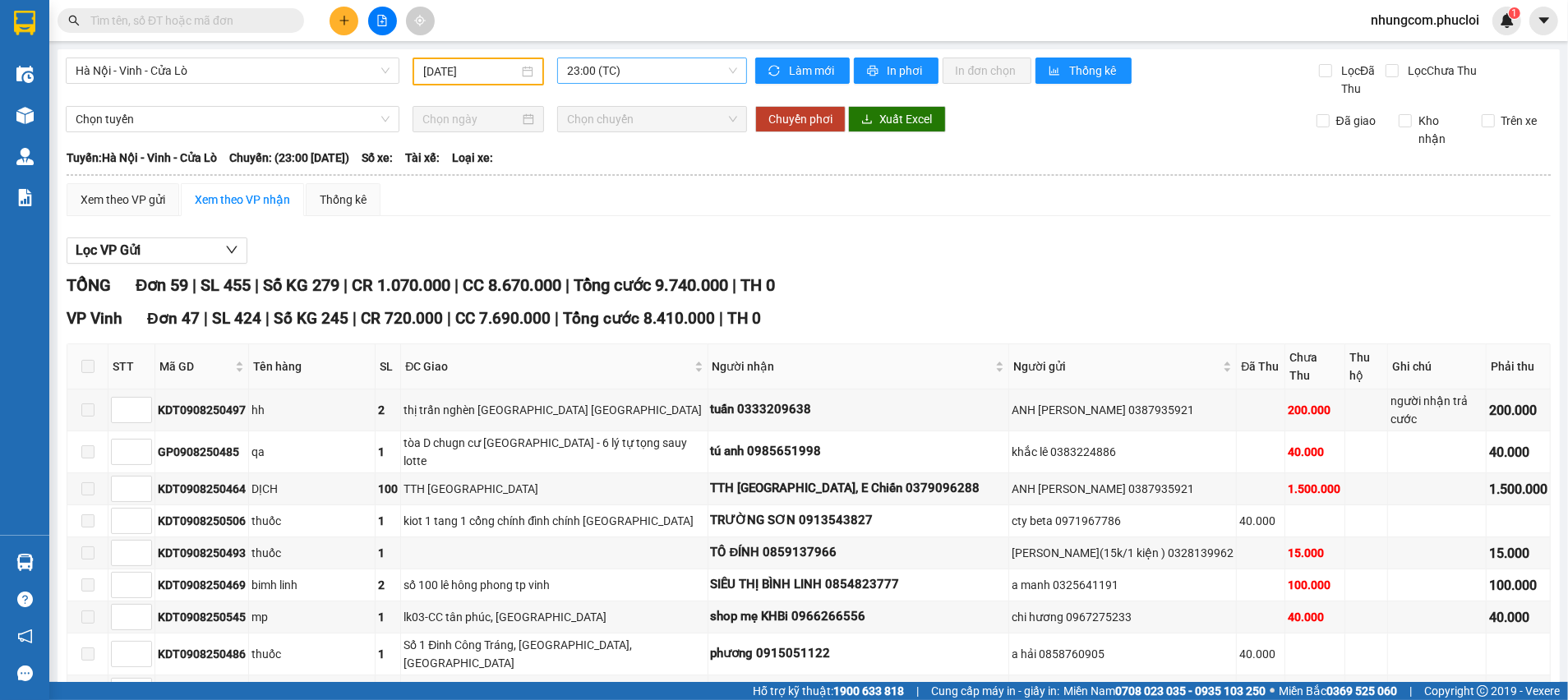
click at [596, 72] on span "23:00 (TC)" at bounding box center [652, 71] width 169 height 25
click at [255, 68] on span "Hà Nội - Vinh - Cửa Lò" at bounding box center [232, 71] width 314 height 25
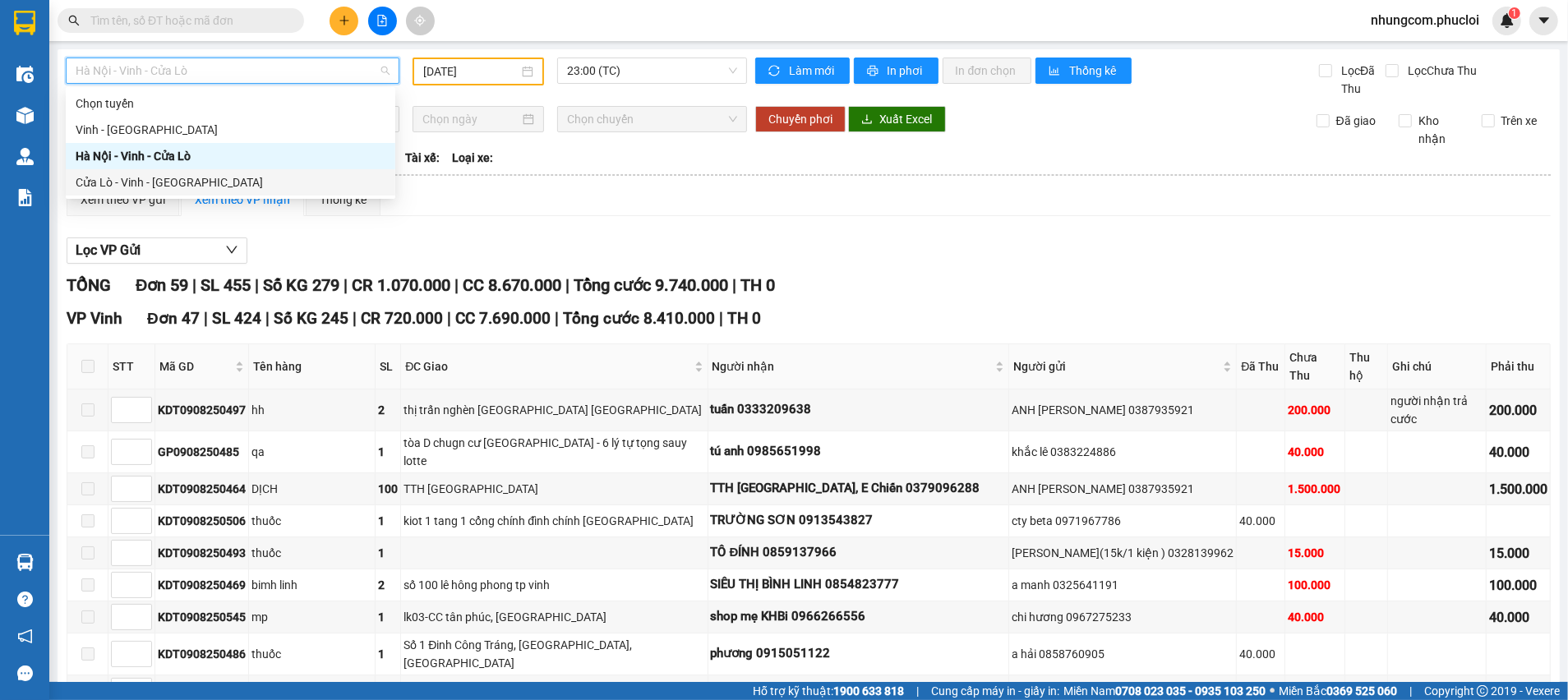
click at [139, 179] on div "Cửa Lò - Vinh - [GEOGRAPHIC_DATA]" at bounding box center [231, 182] width 310 height 18
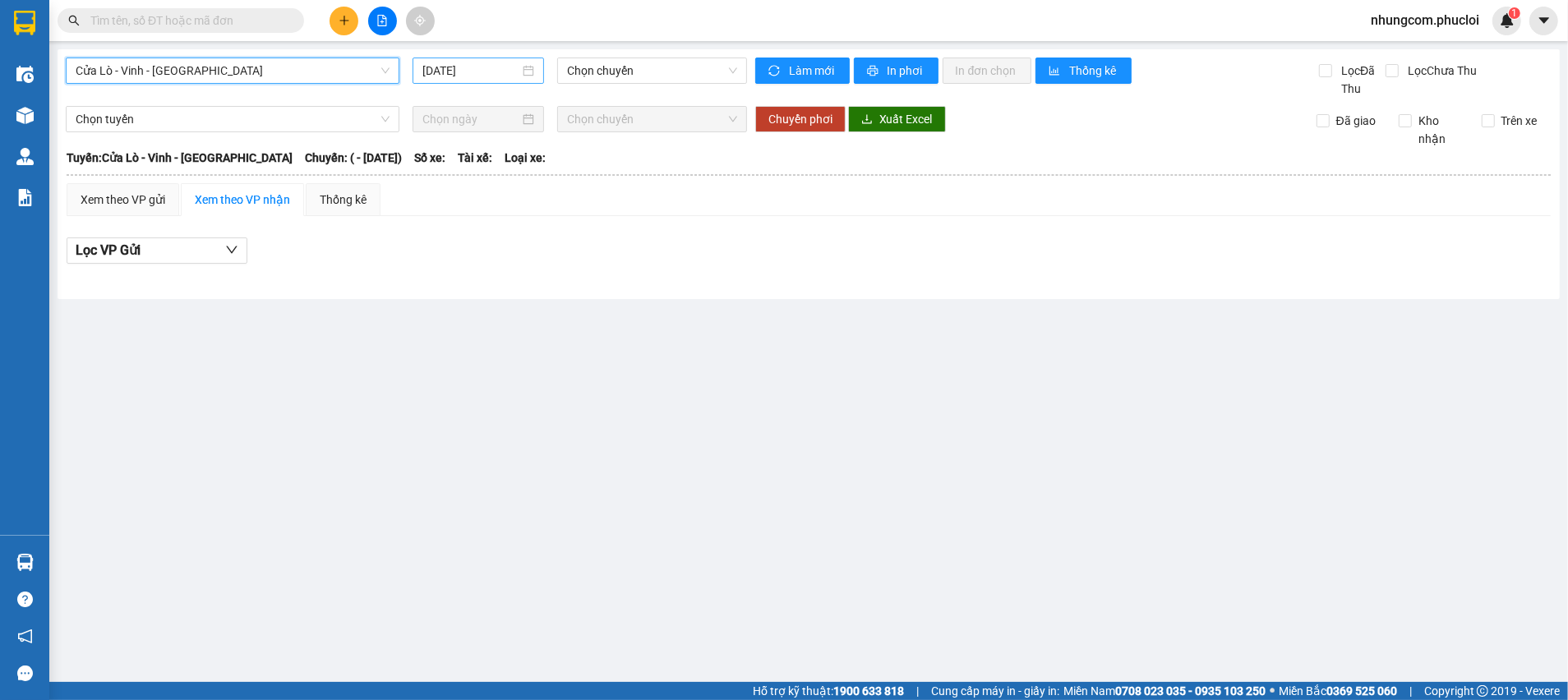
click at [527, 72] on div "[DATE]" at bounding box center [478, 70] width 111 height 18
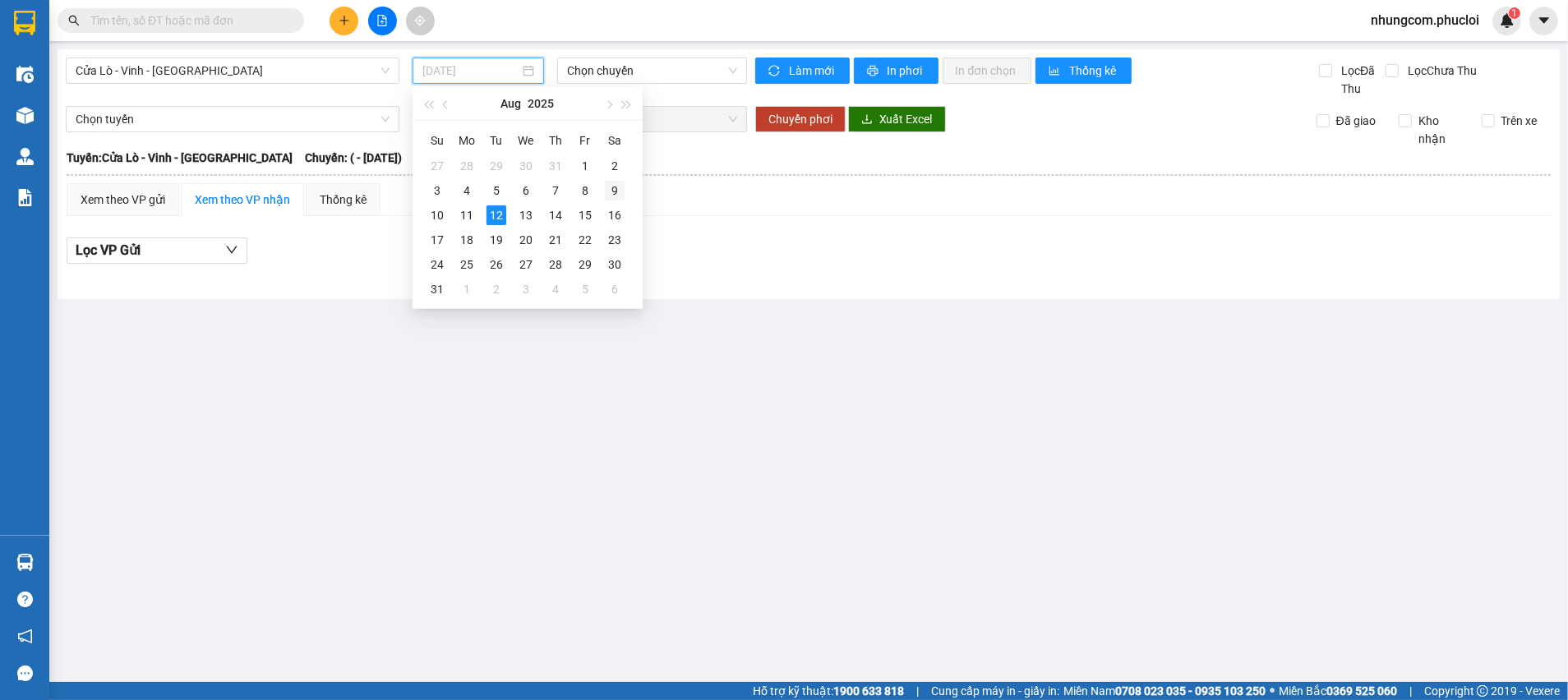
click at [616, 193] on div "9" at bounding box center [614, 191] width 20 height 20
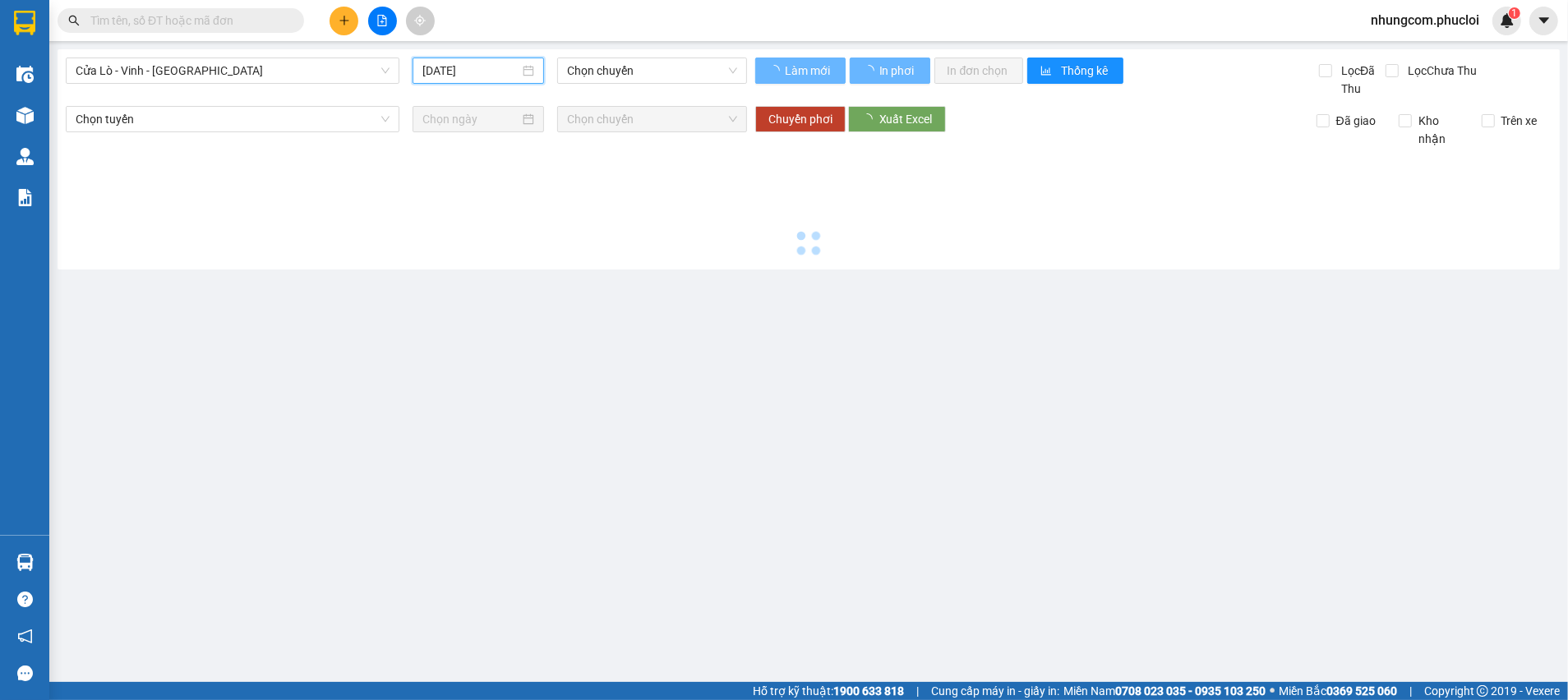
type input "09/08/2025"
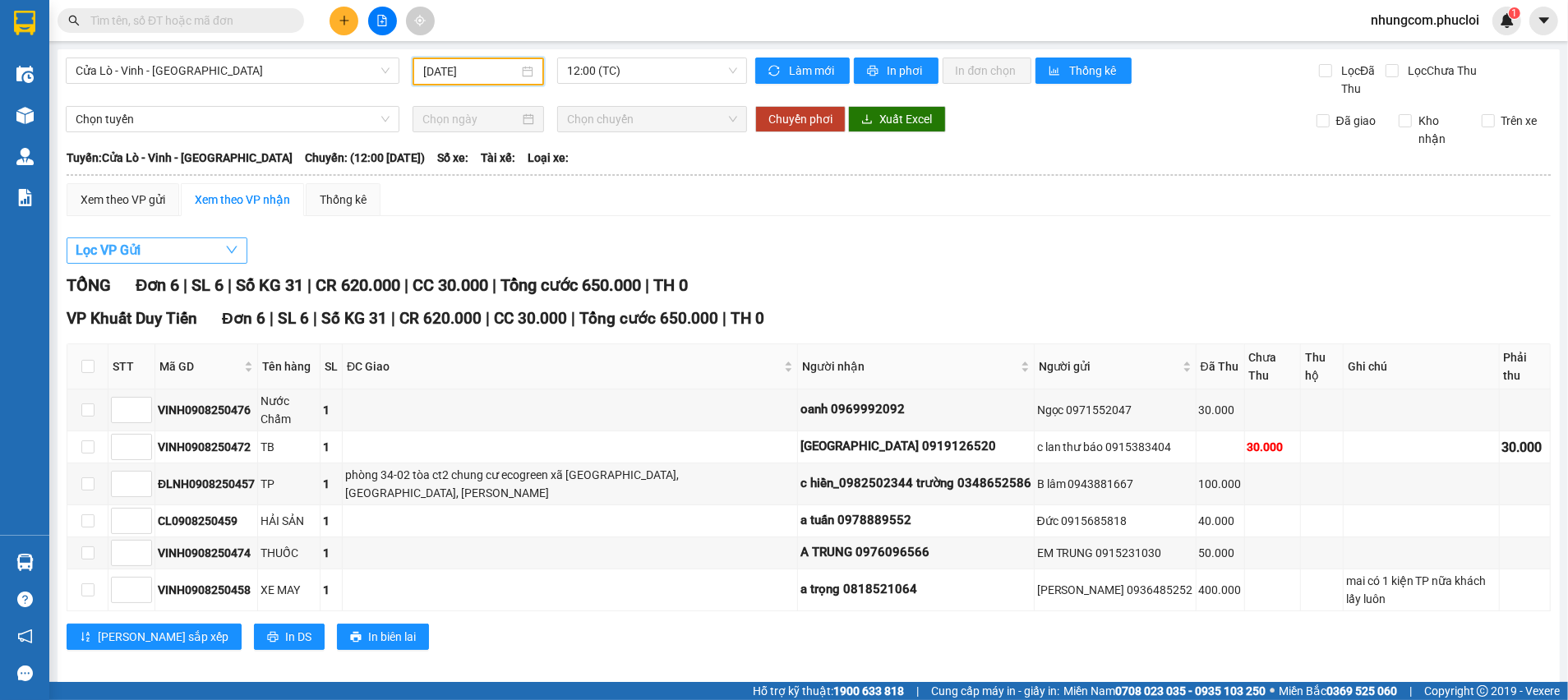
click at [179, 251] on button "Lọc VP Gửi" at bounding box center [157, 250] width 181 height 26
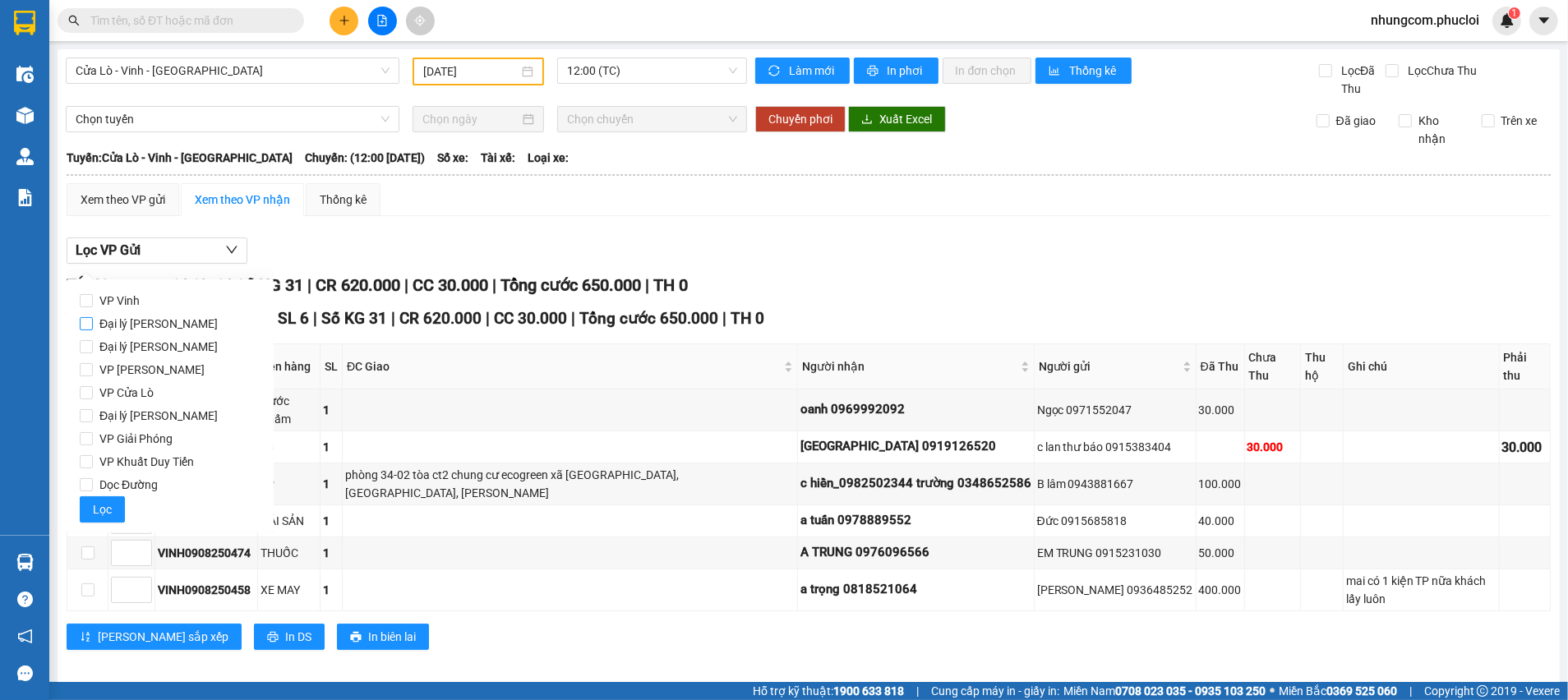
click at [103, 303] on span "VP Vinh" at bounding box center [119, 300] width 54 height 23
click at [93, 303] on input "VP Vinh" at bounding box center [86, 300] width 13 height 13
checkbox input "true"
click at [99, 516] on span "Lọc" at bounding box center [102, 509] width 19 height 18
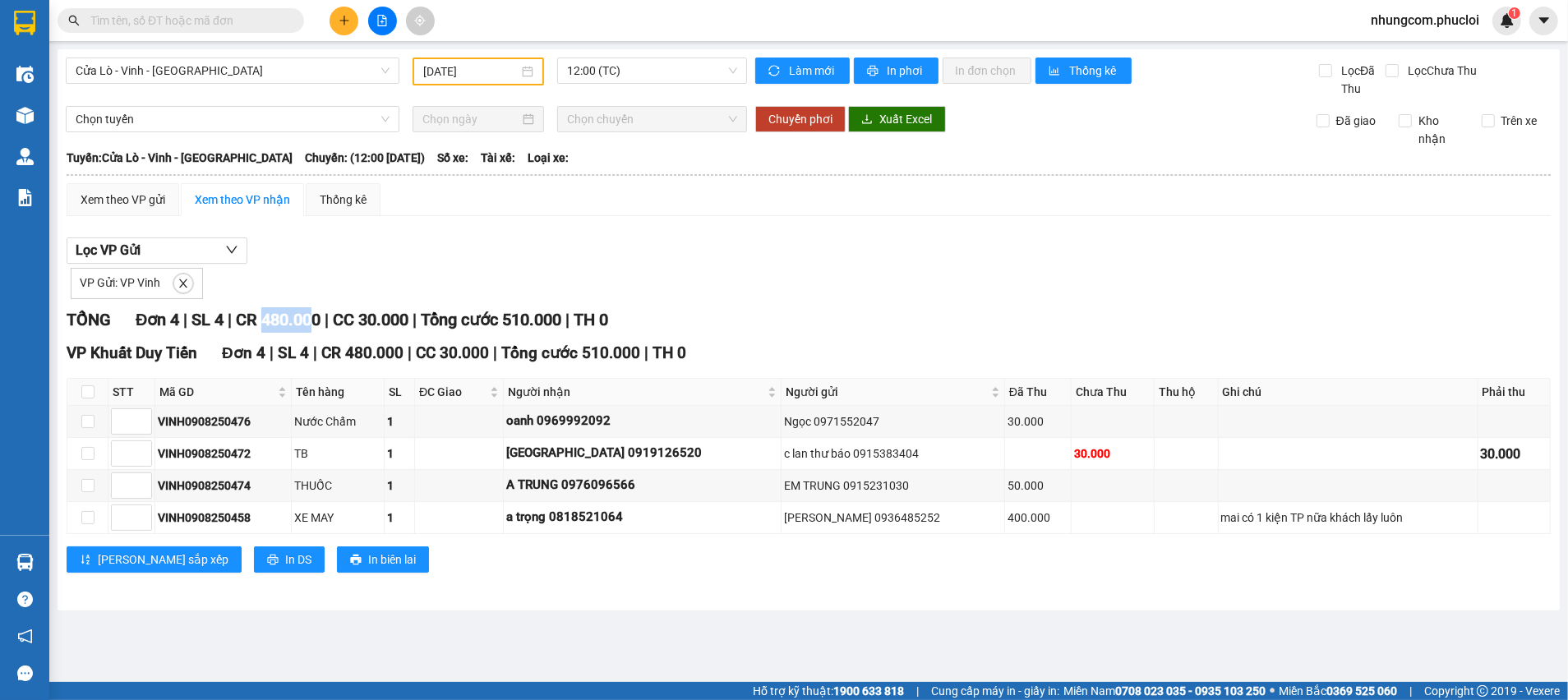
drag, startPoint x: 266, startPoint y: 317, endPoint x: 320, endPoint y: 316, distance: 54.0
click at [320, 316] on span "CR 480.000" at bounding box center [277, 319] width 84 height 20
click at [595, 73] on span "12:00 (TC)" at bounding box center [652, 71] width 169 height 25
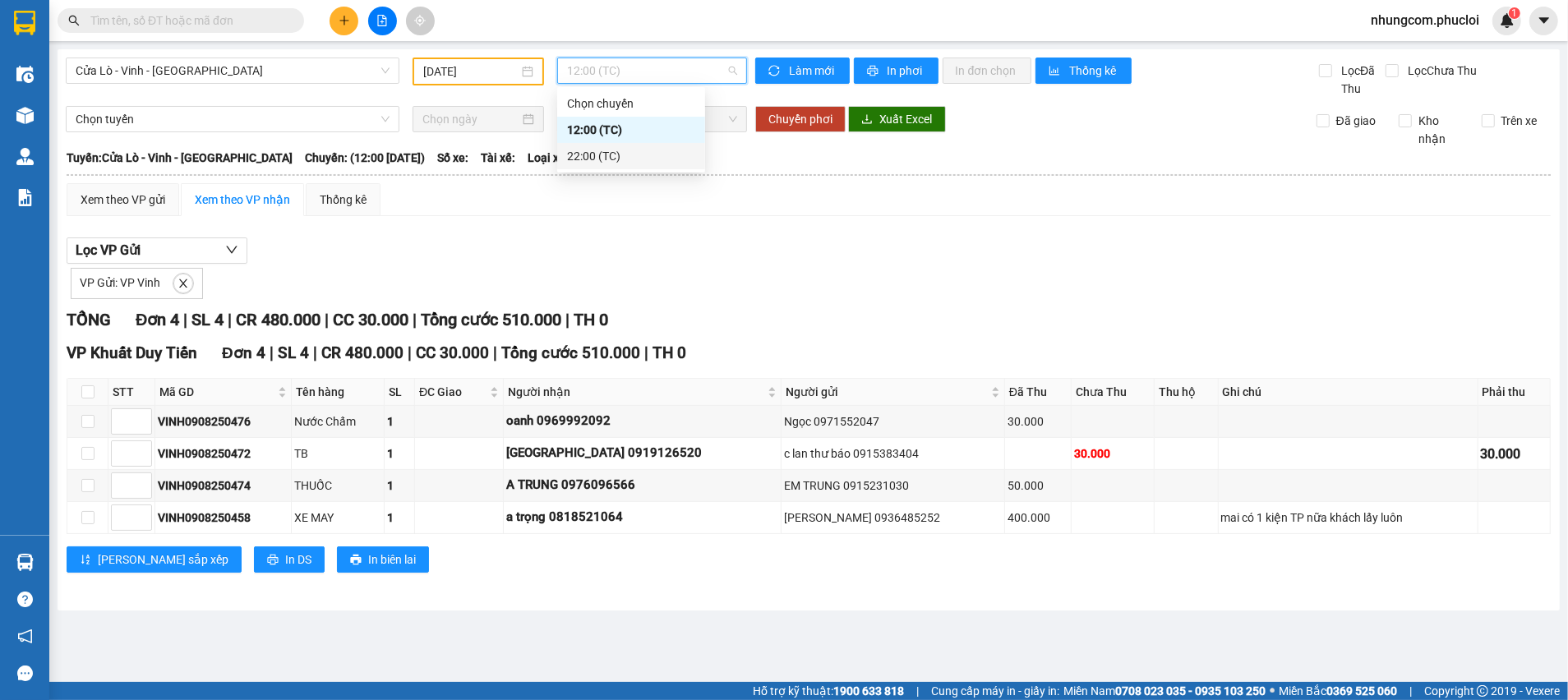
click at [587, 157] on div "22:00 (TC)" at bounding box center [631, 156] width 128 height 18
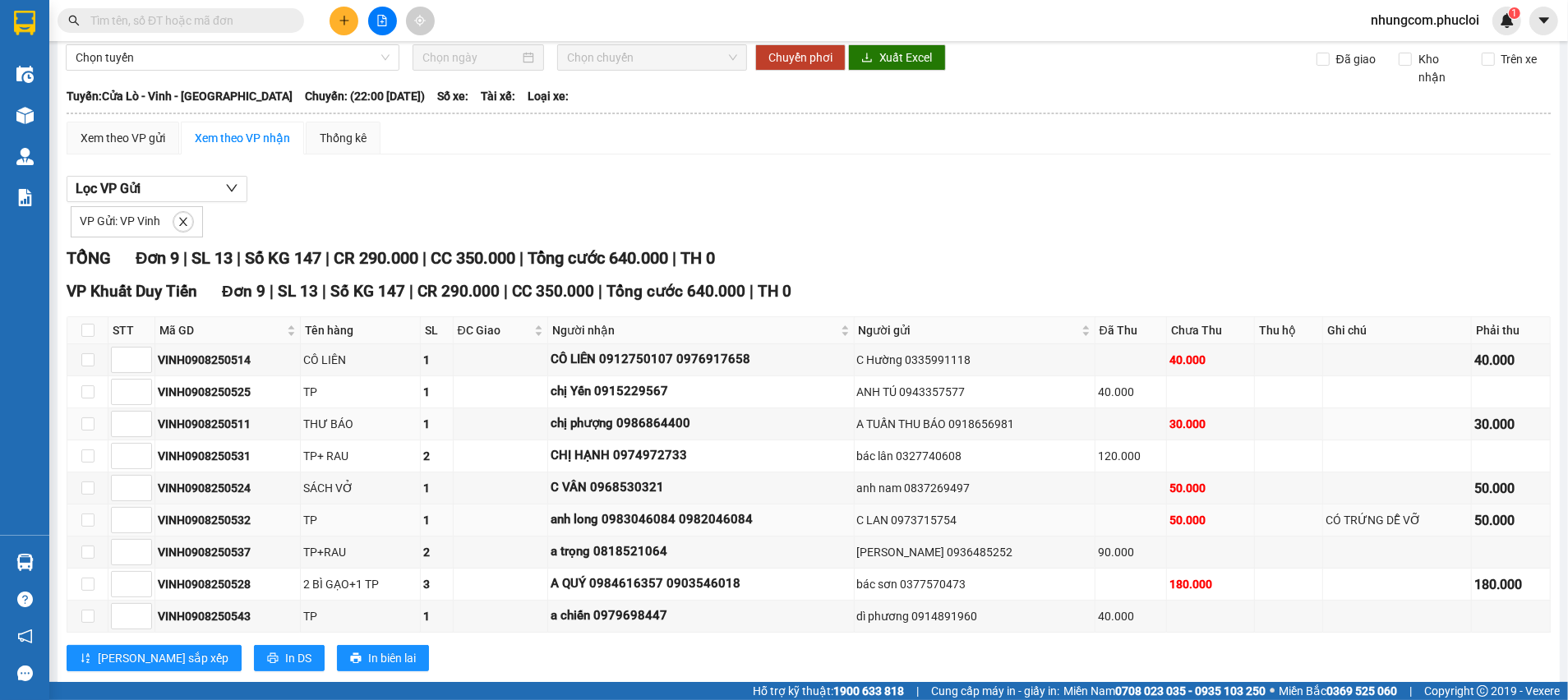
scroll to position [96, 0]
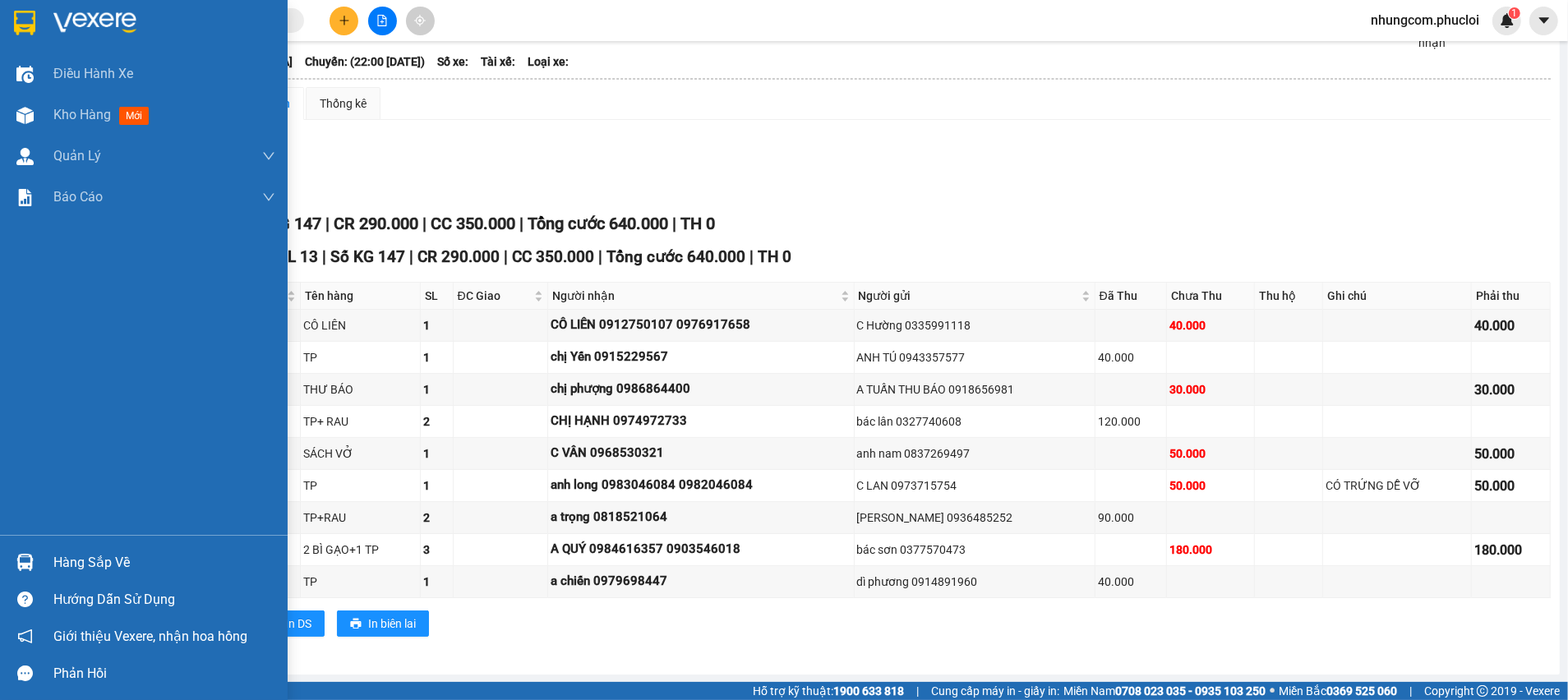
click at [88, 563] on div "Hàng sắp về" at bounding box center [164, 562] width 222 height 25
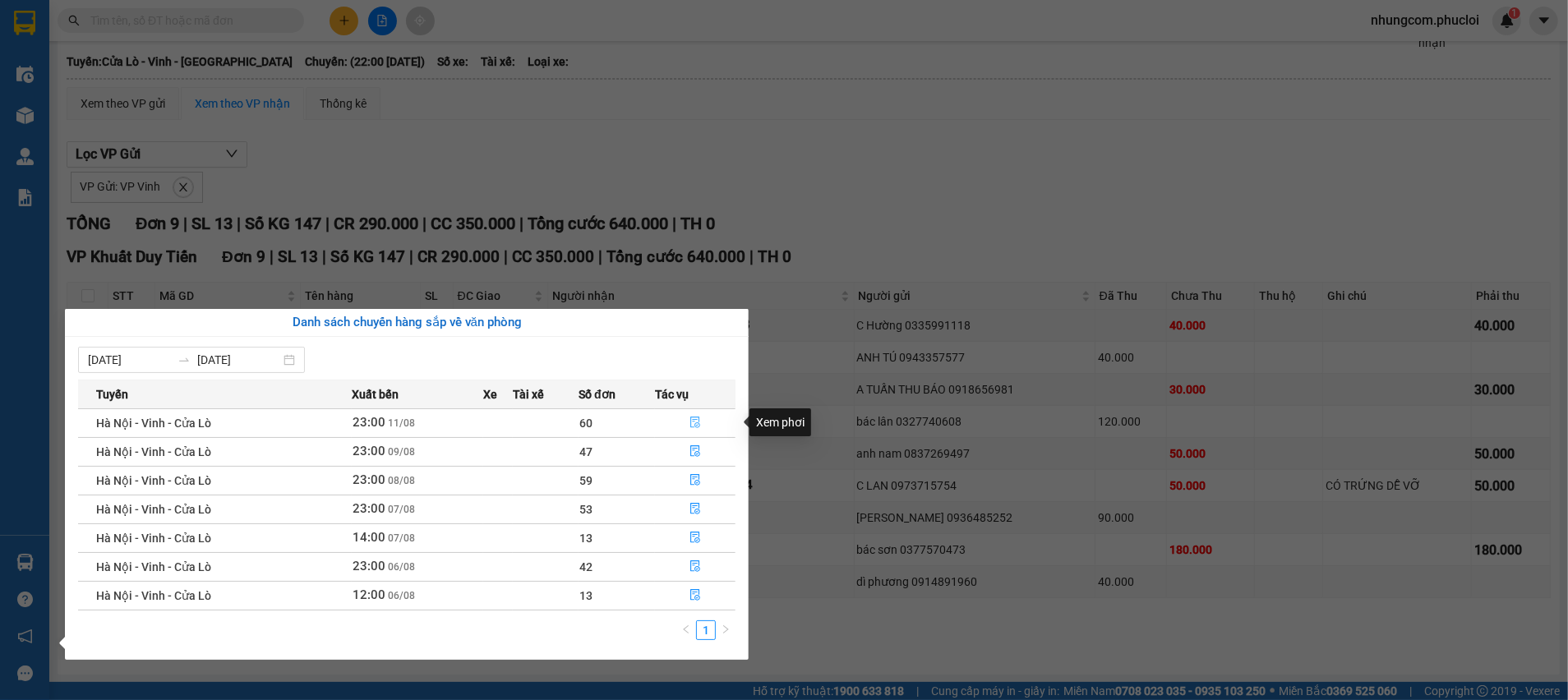
click at [697, 422] on icon "file-done" at bounding box center [695, 423] width 12 height 12
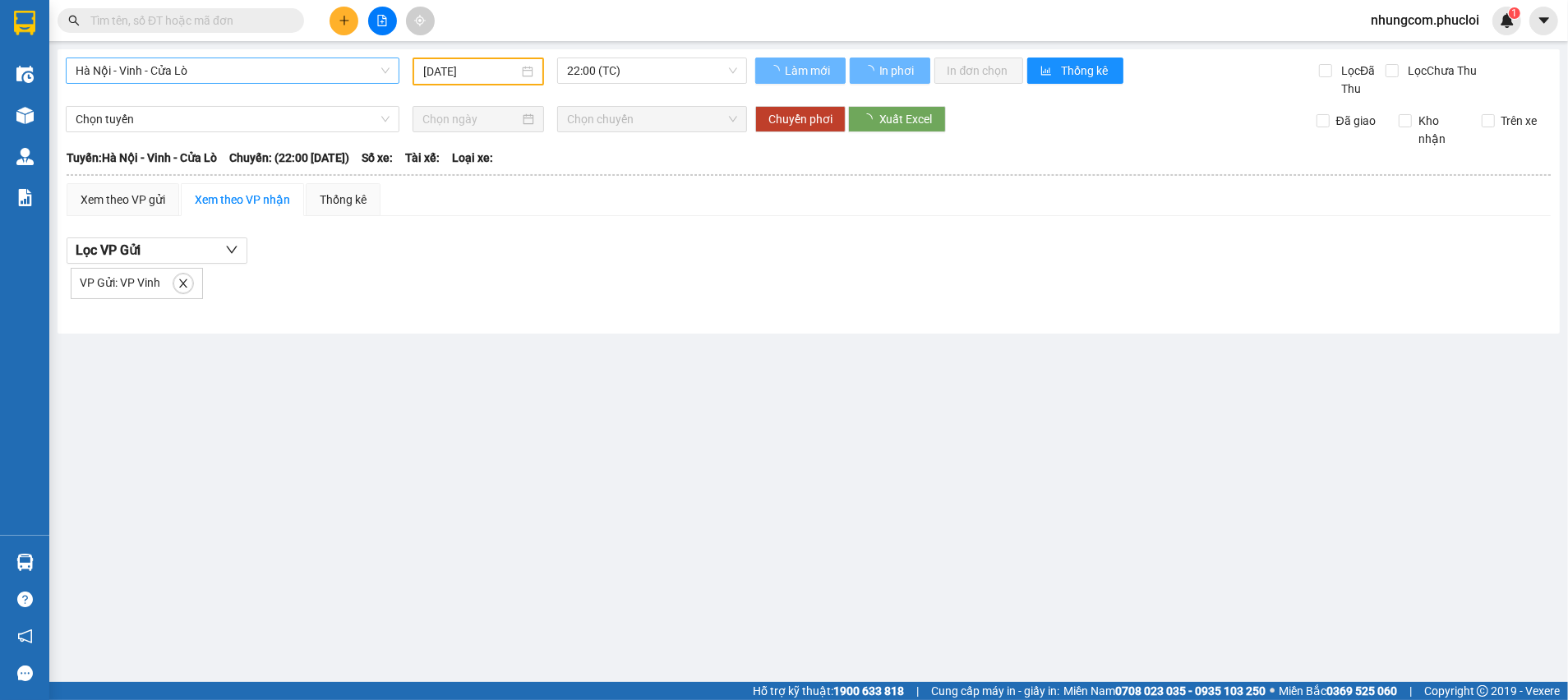
type input "[DATE]"
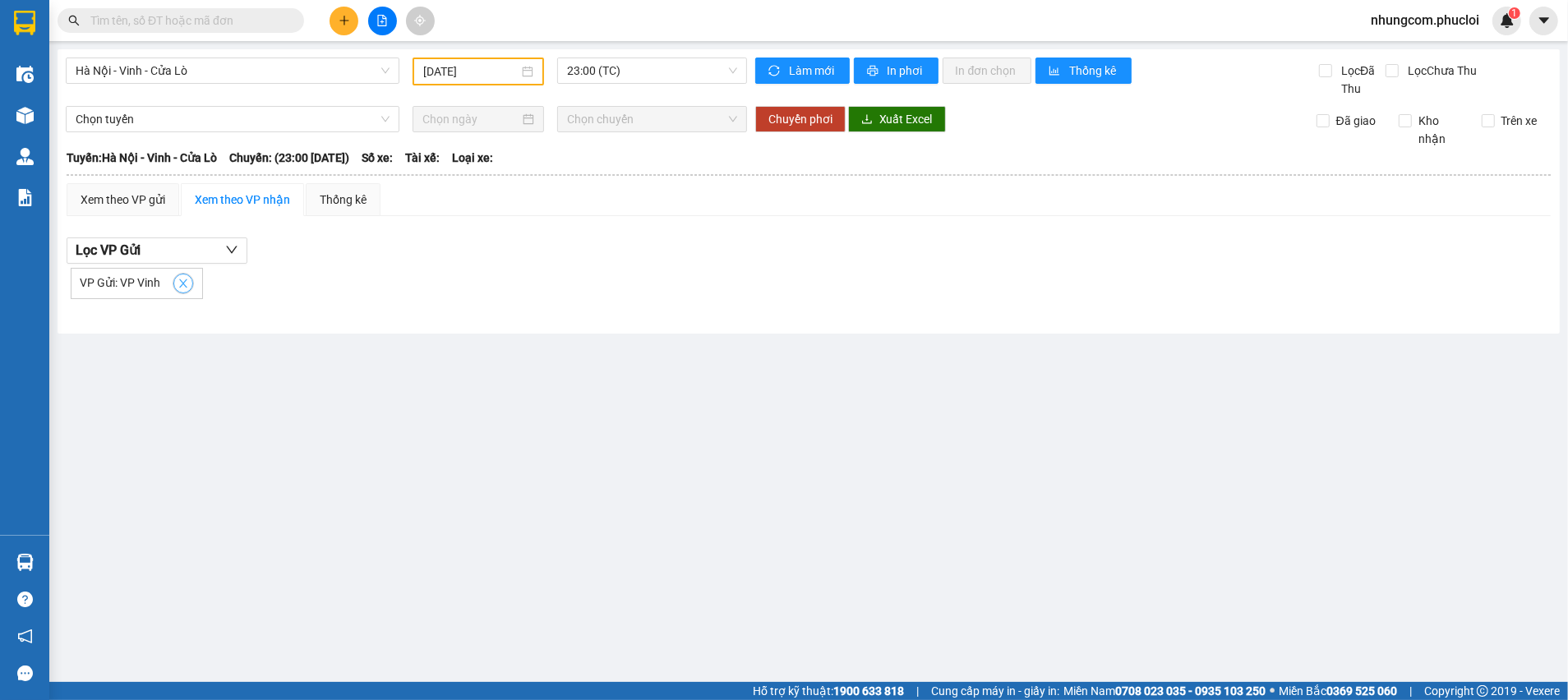
click at [185, 280] on icon "close" at bounding box center [184, 283] width 9 height 9
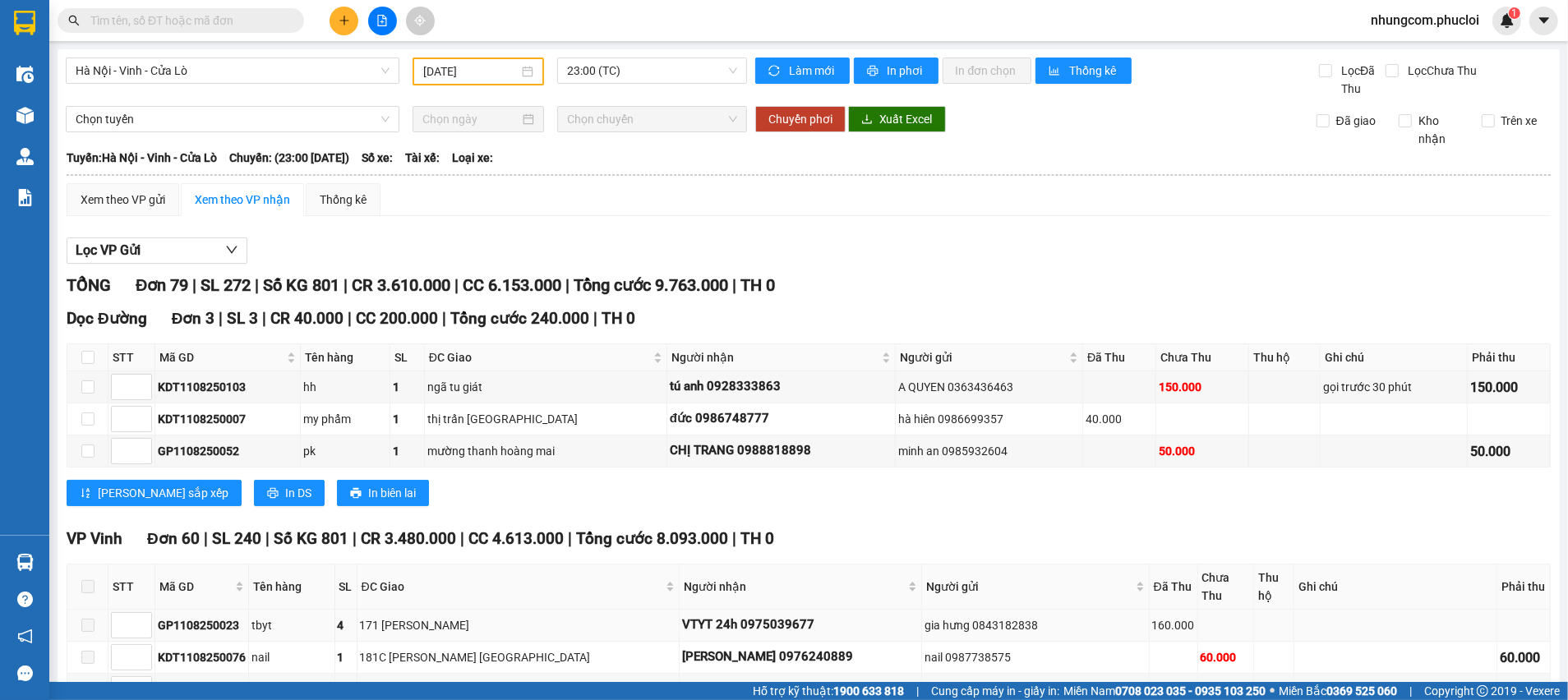
scroll to position [123, 0]
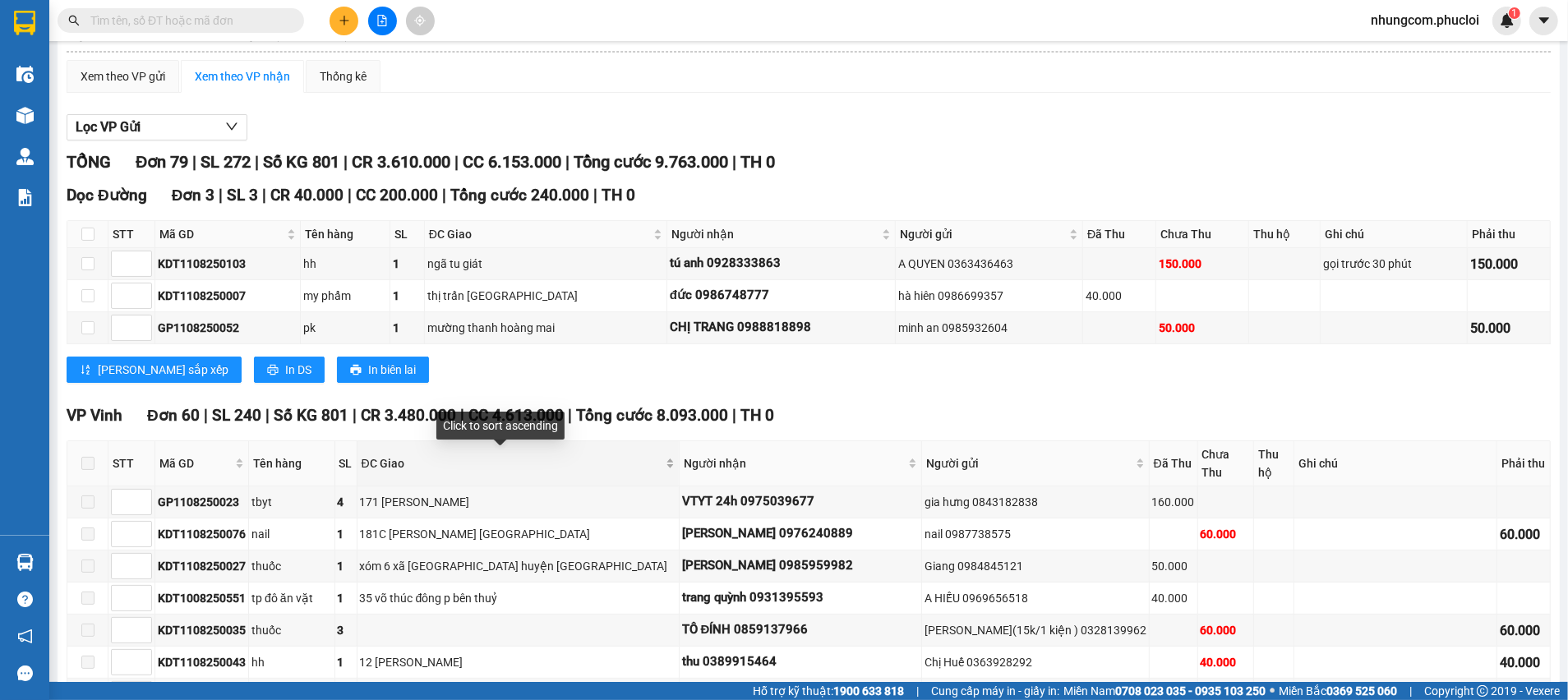
click at [630, 466] on div "ĐC Giao" at bounding box center [518, 463] width 313 height 18
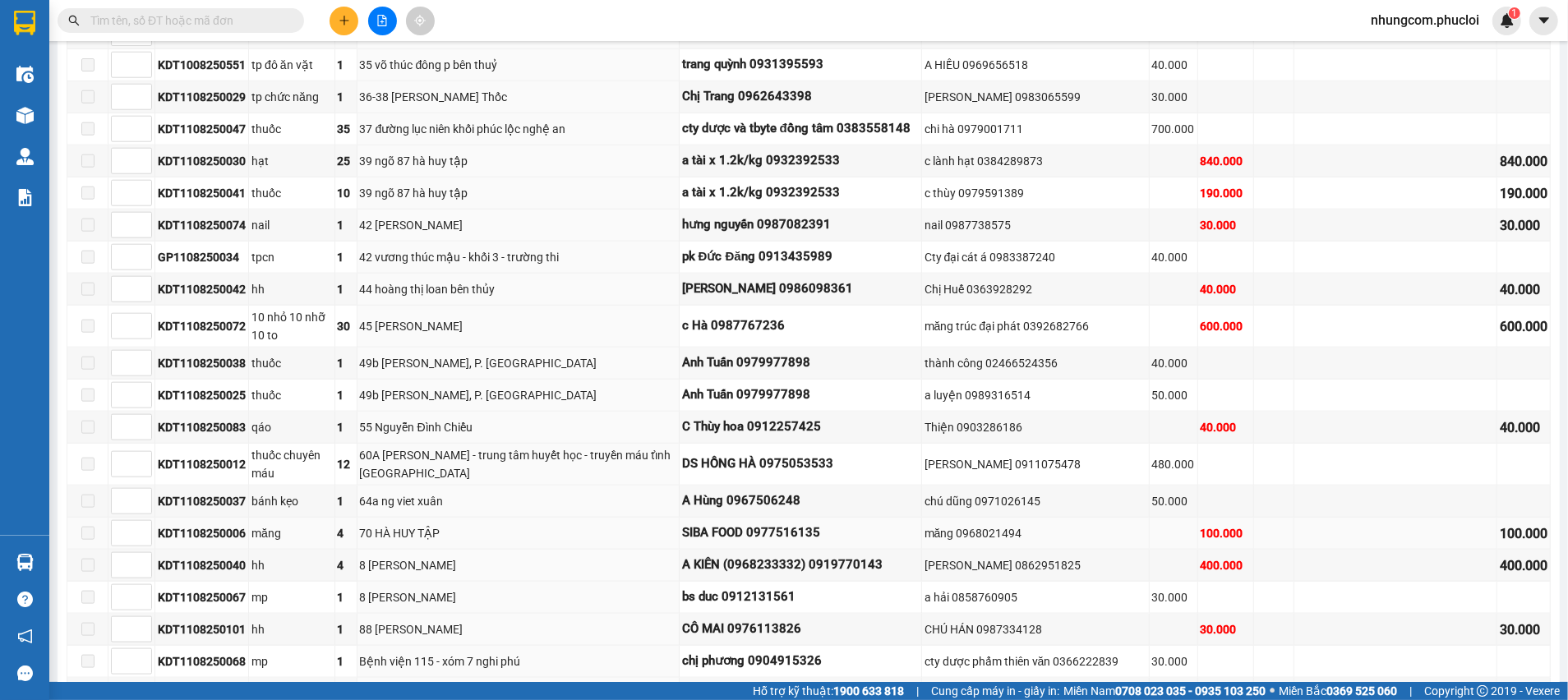
scroll to position [1602, 0]
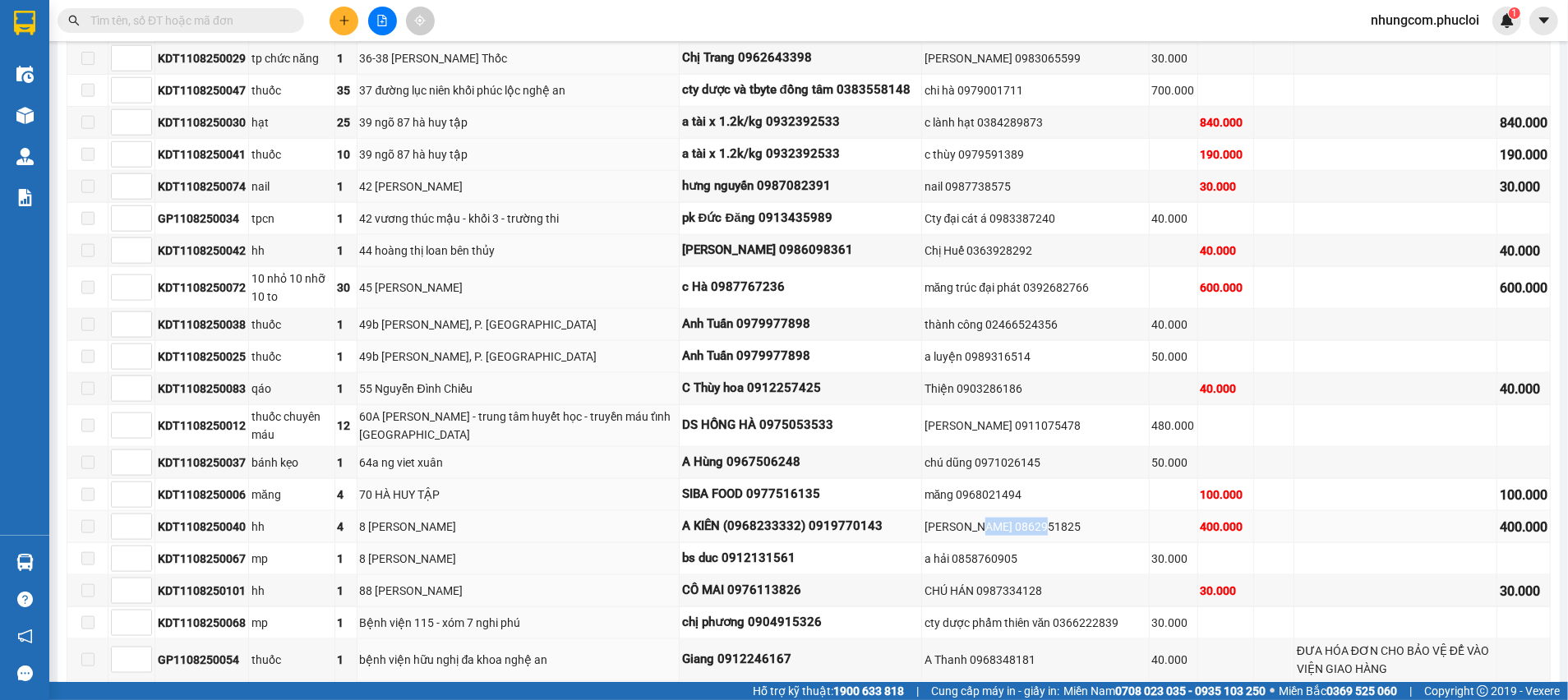
drag, startPoint x: 938, startPoint y: 514, endPoint x: 1046, endPoint y: 511, distance: 108.0
click at [1046, 518] on div "[PERSON_NAME] 0862951825" at bounding box center [1035, 526] width 222 height 18
copy div "0862951825"
click at [257, 20] on input "text" at bounding box center [187, 20] width 194 height 18
paste input "0862951825"
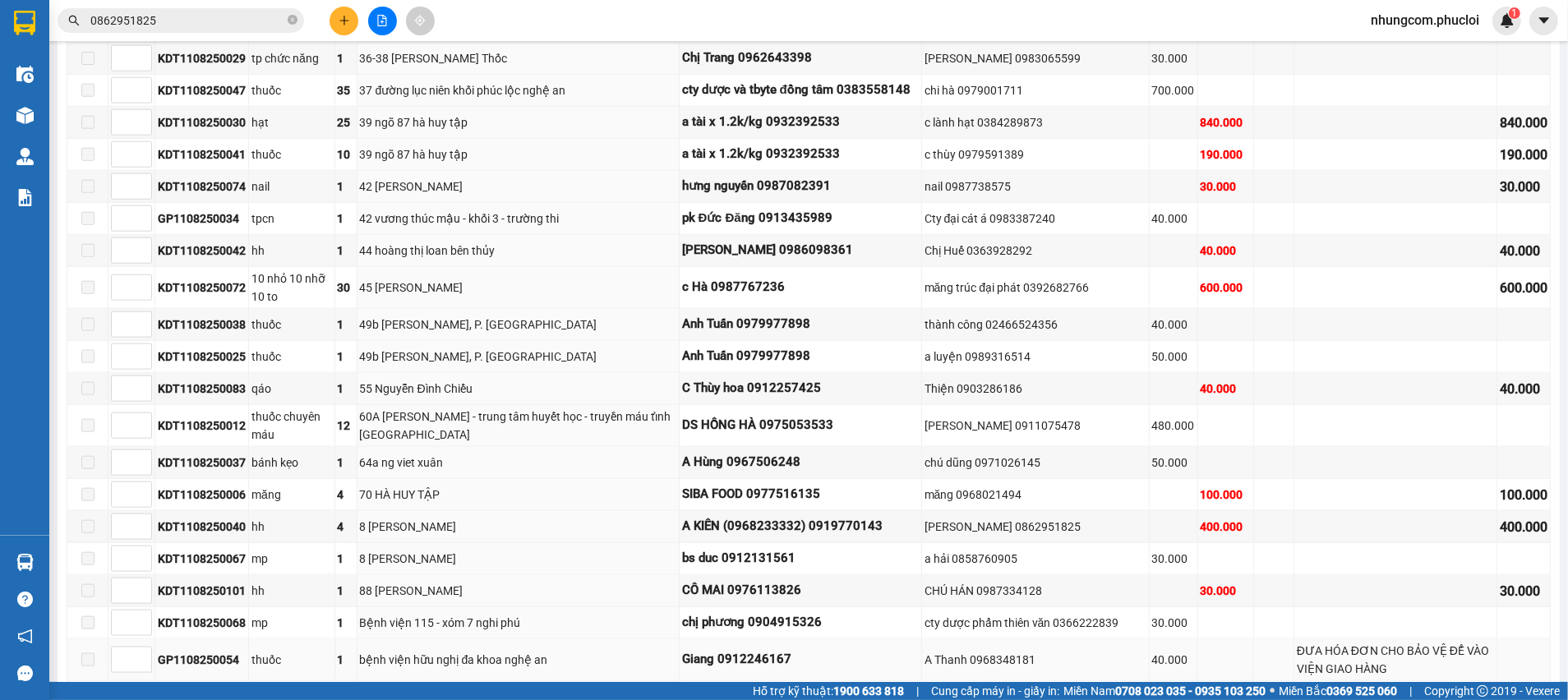
type input "0862951825"
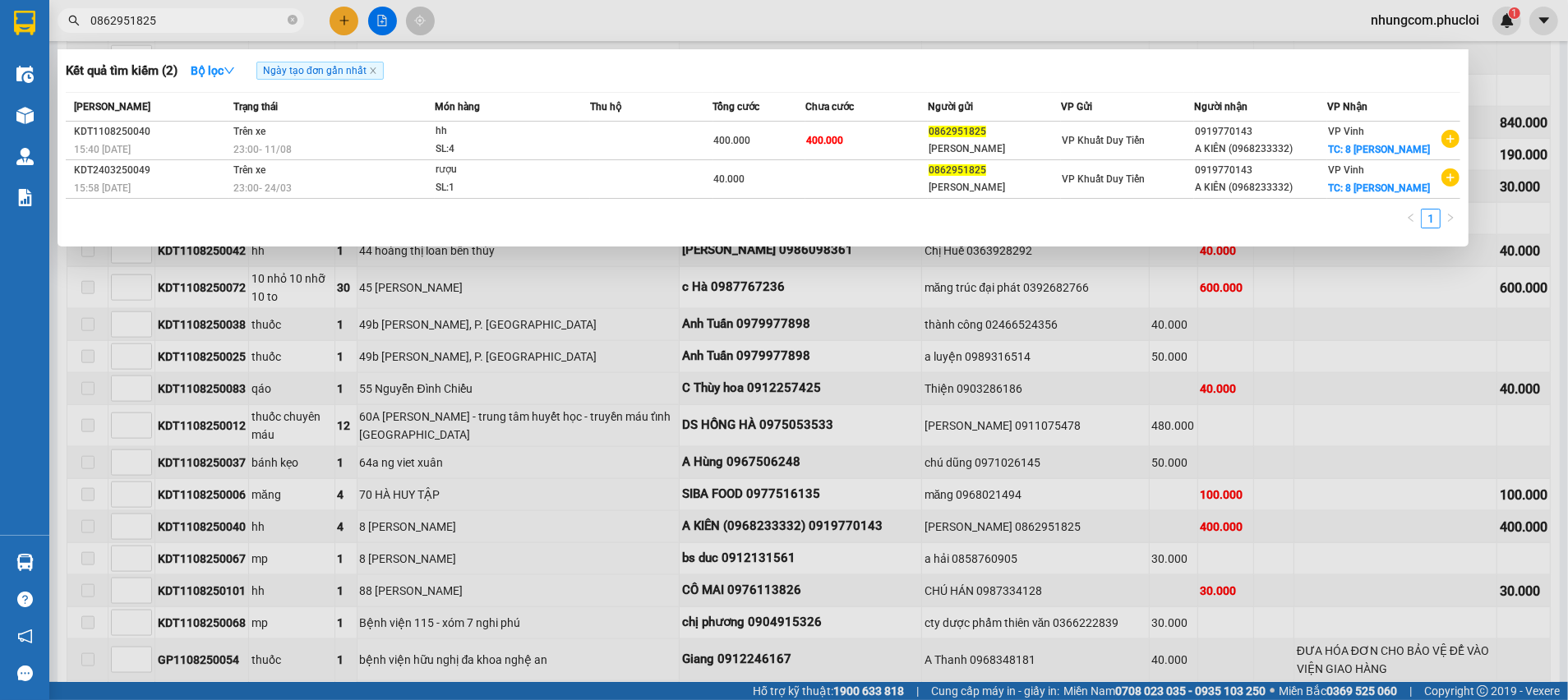
click at [1417, 347] on div at bounding box center [784, 350] width 1568 height 700
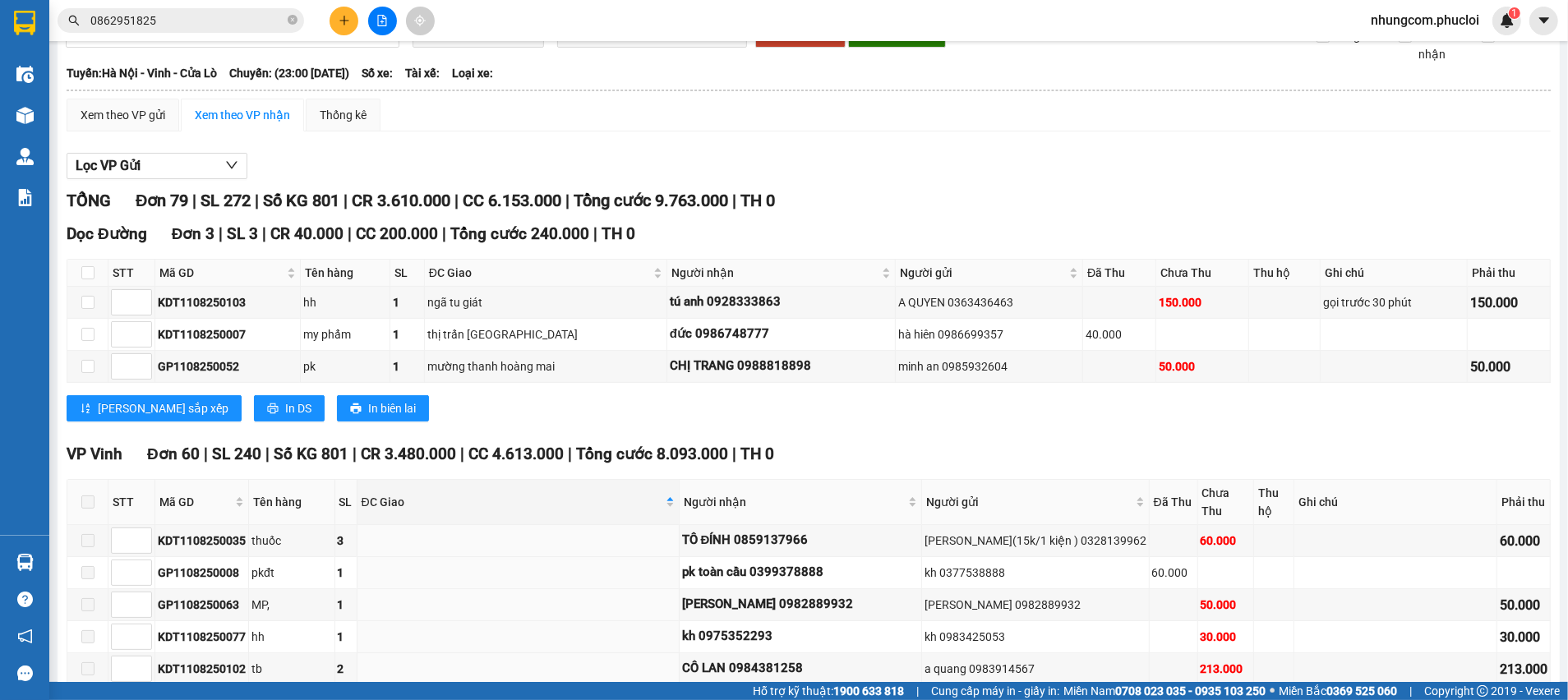
scroll to position [0, 0]
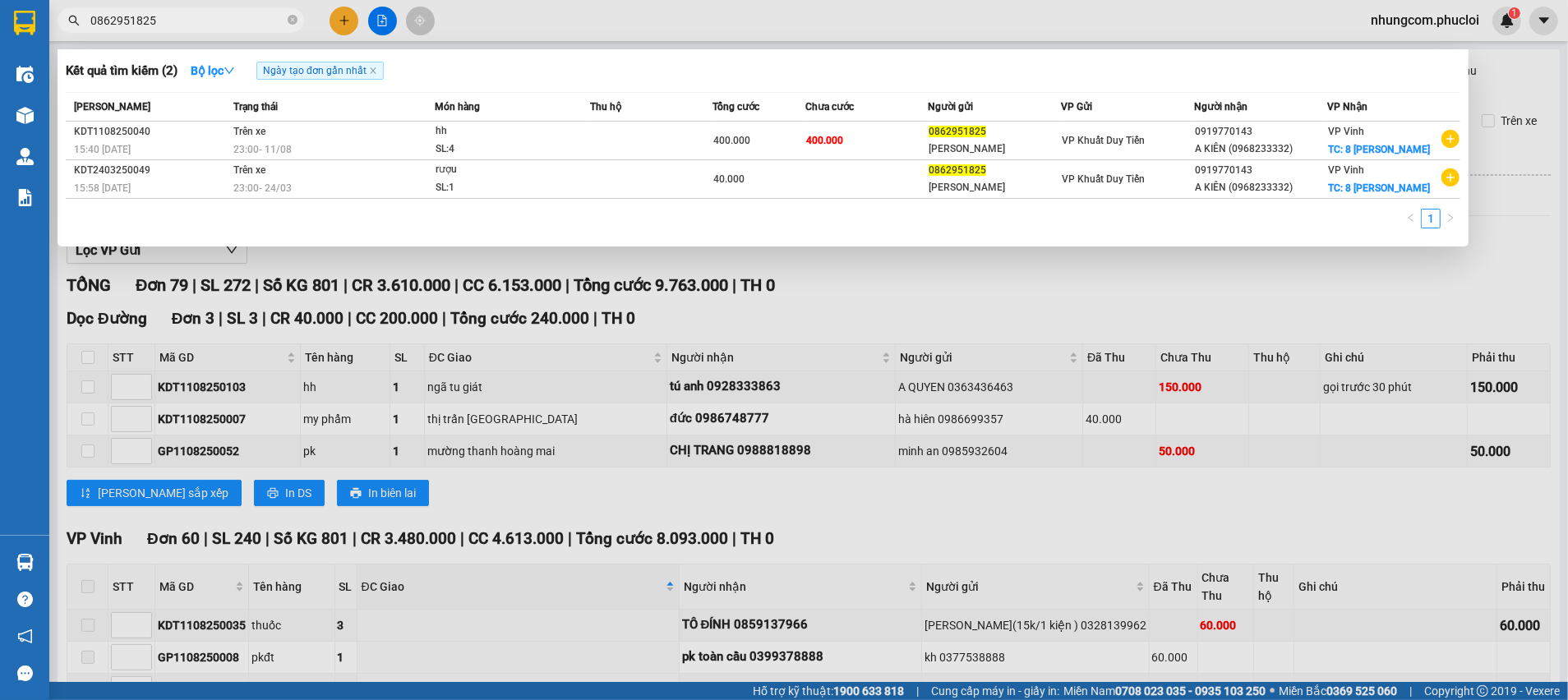
click at [229, 20] on input "0862951825" at bounding box center [187, 20] width 194 height 18
click at [294, 20] on icon "close-circle" at bounding box center [293, 20] width 10 height 10
type input "999"
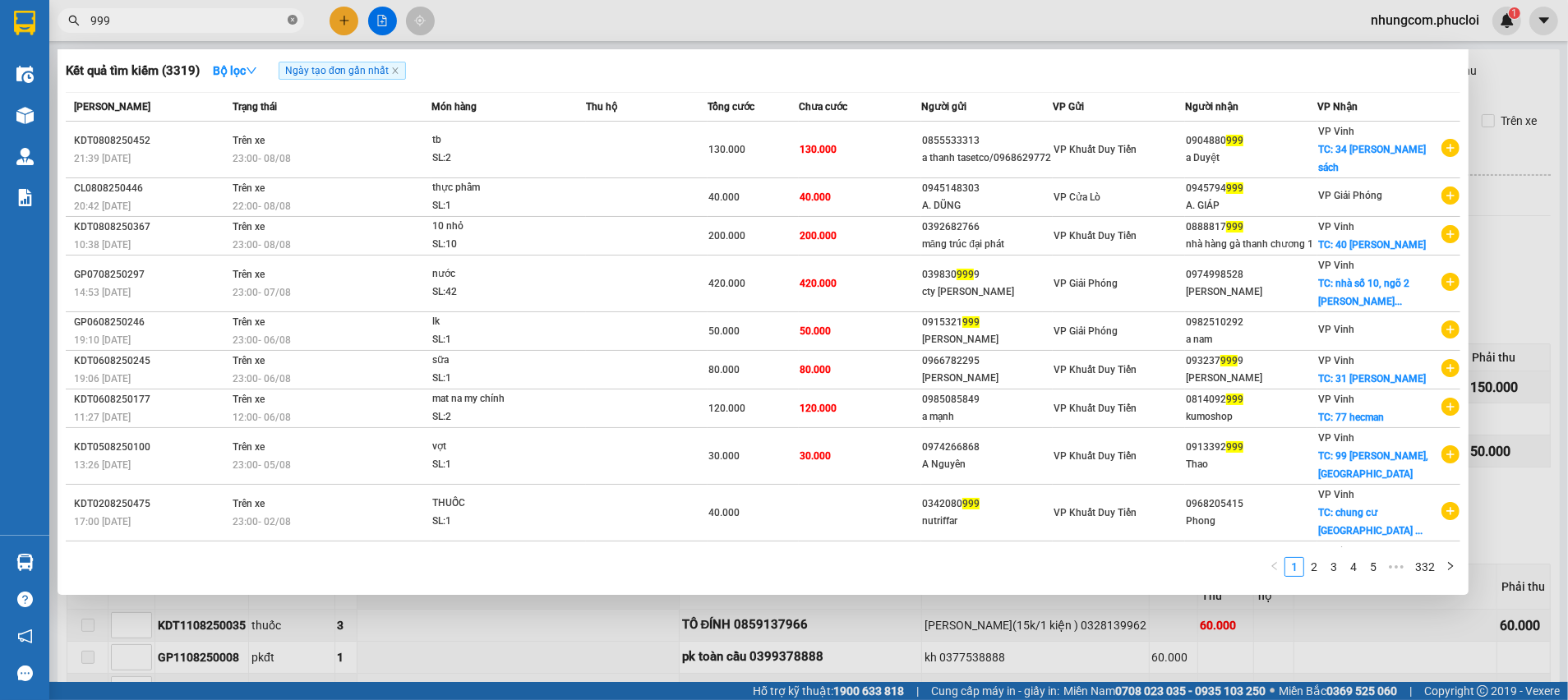
click at [293, 20] on icon "close-circle" at bounding box center [293, 20] width 10 height 10
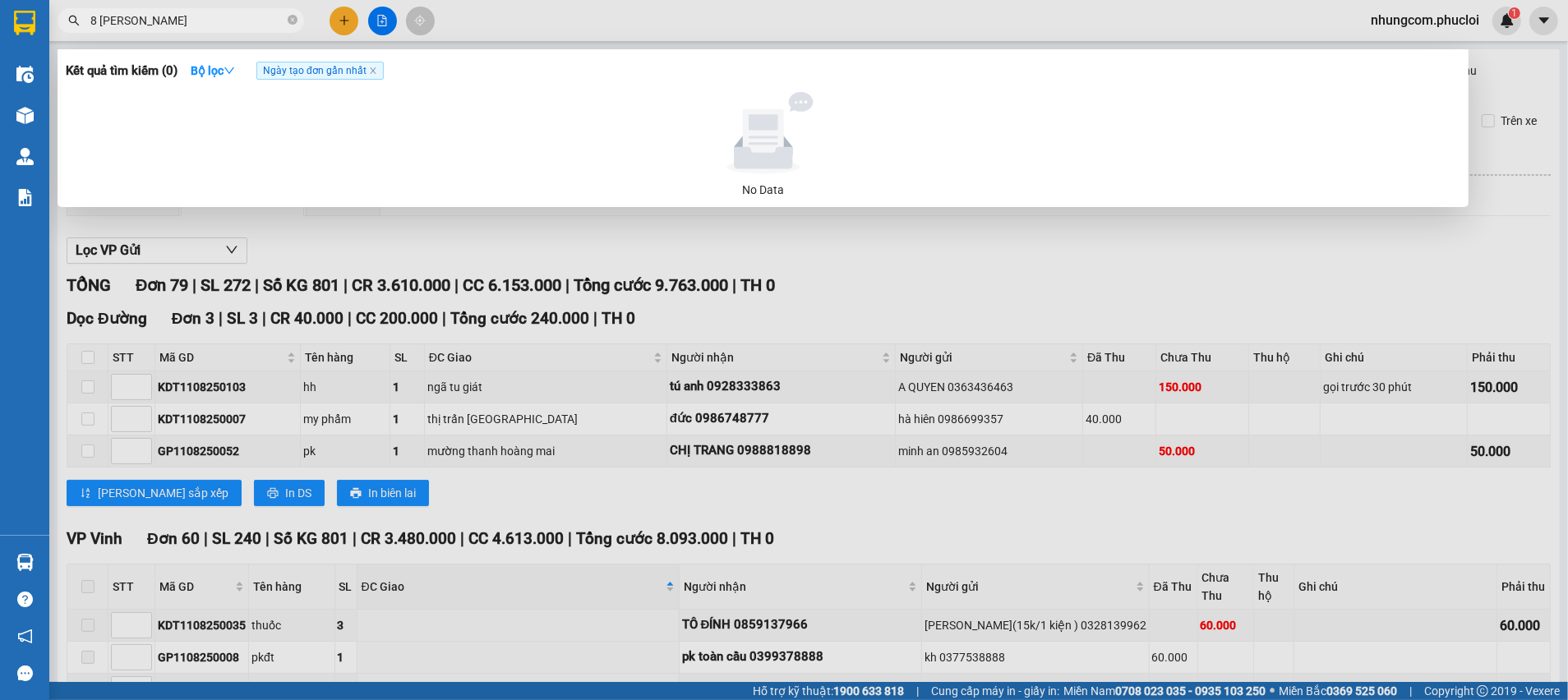
type input "8 lê hồng phong"
click at [376, 73] on icon "close" at bounding box center [373, 71] width 9 height 9
click at [292, 21] on icon "close-circle" at bounding box center [293, 20] width 10 height 10
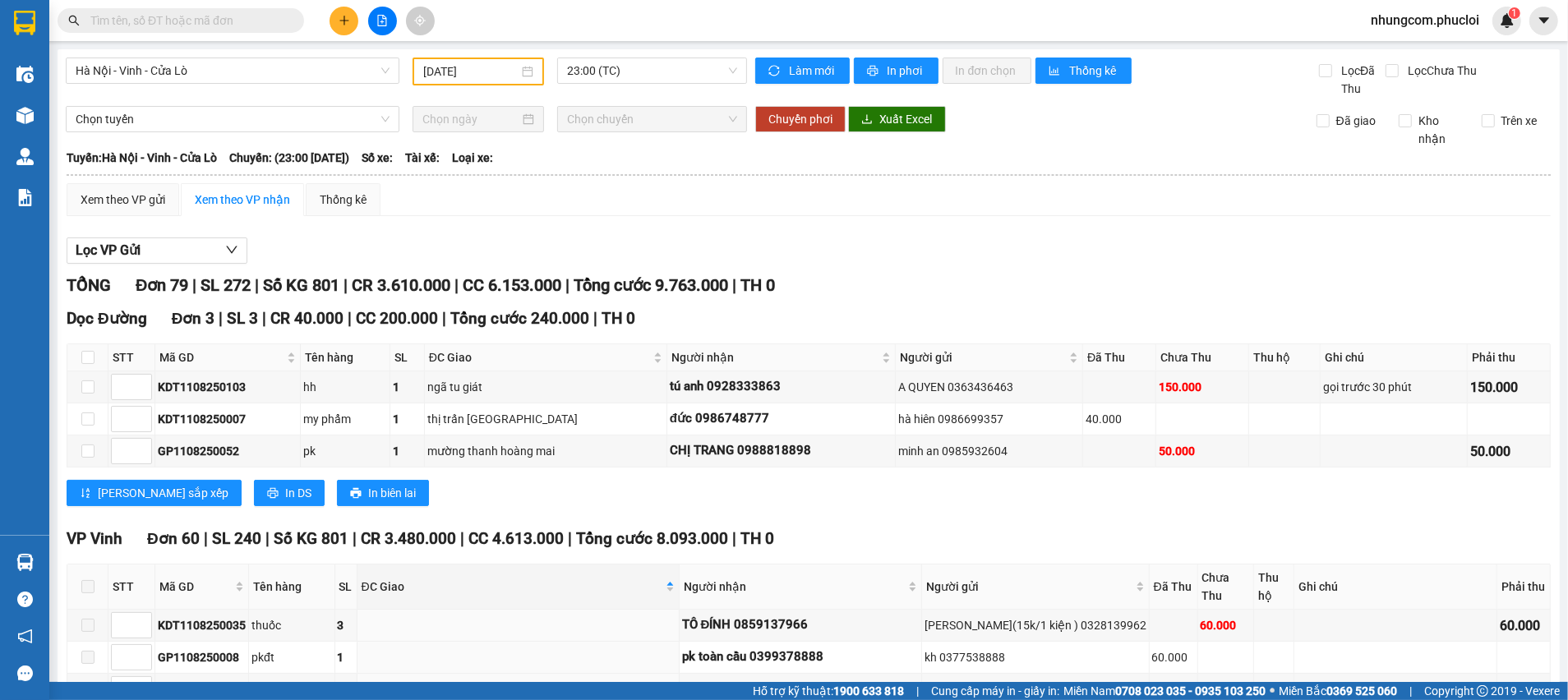
click at [535, 481] on div "[PERSON_NAME] sắp xếp In DS In biên lai" at bounding box center [808, 492] width 1485 height 26
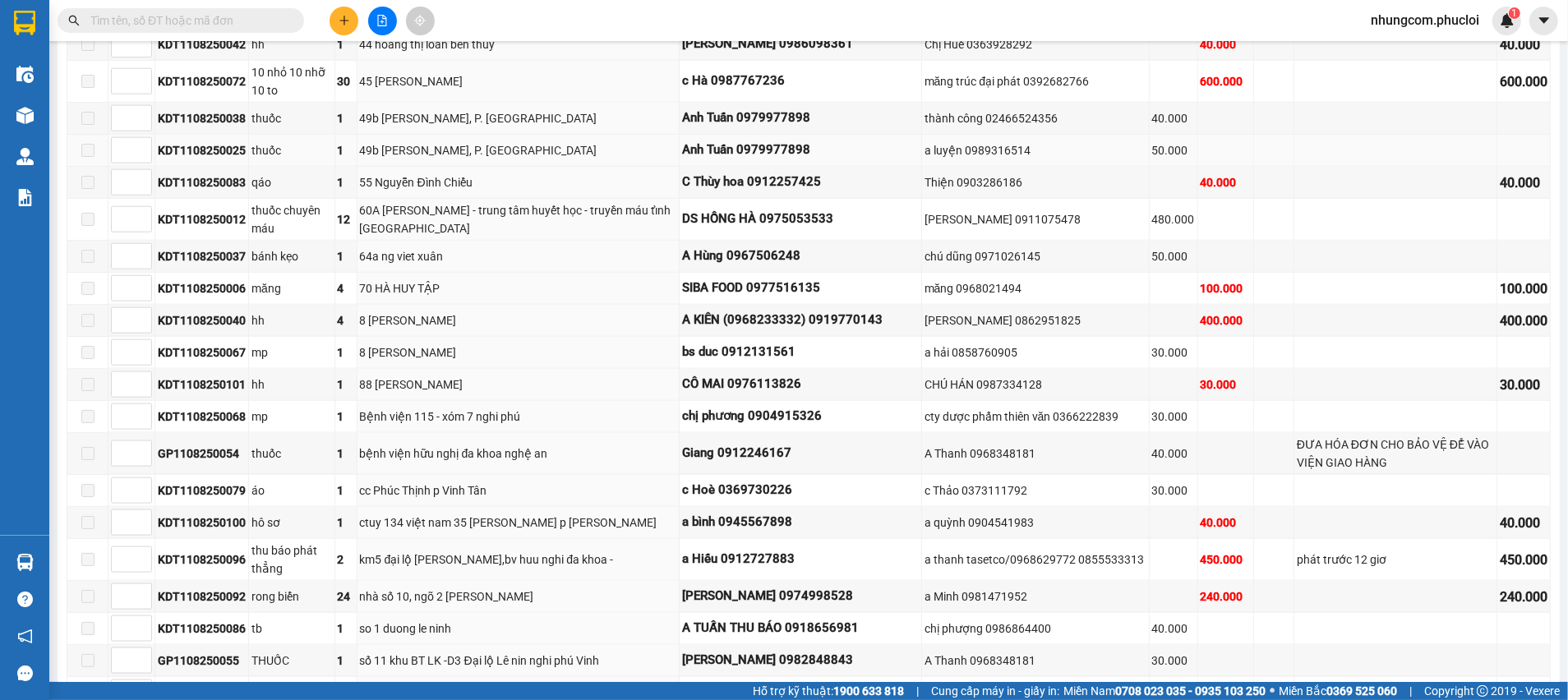
scroll to position [1972, 0]
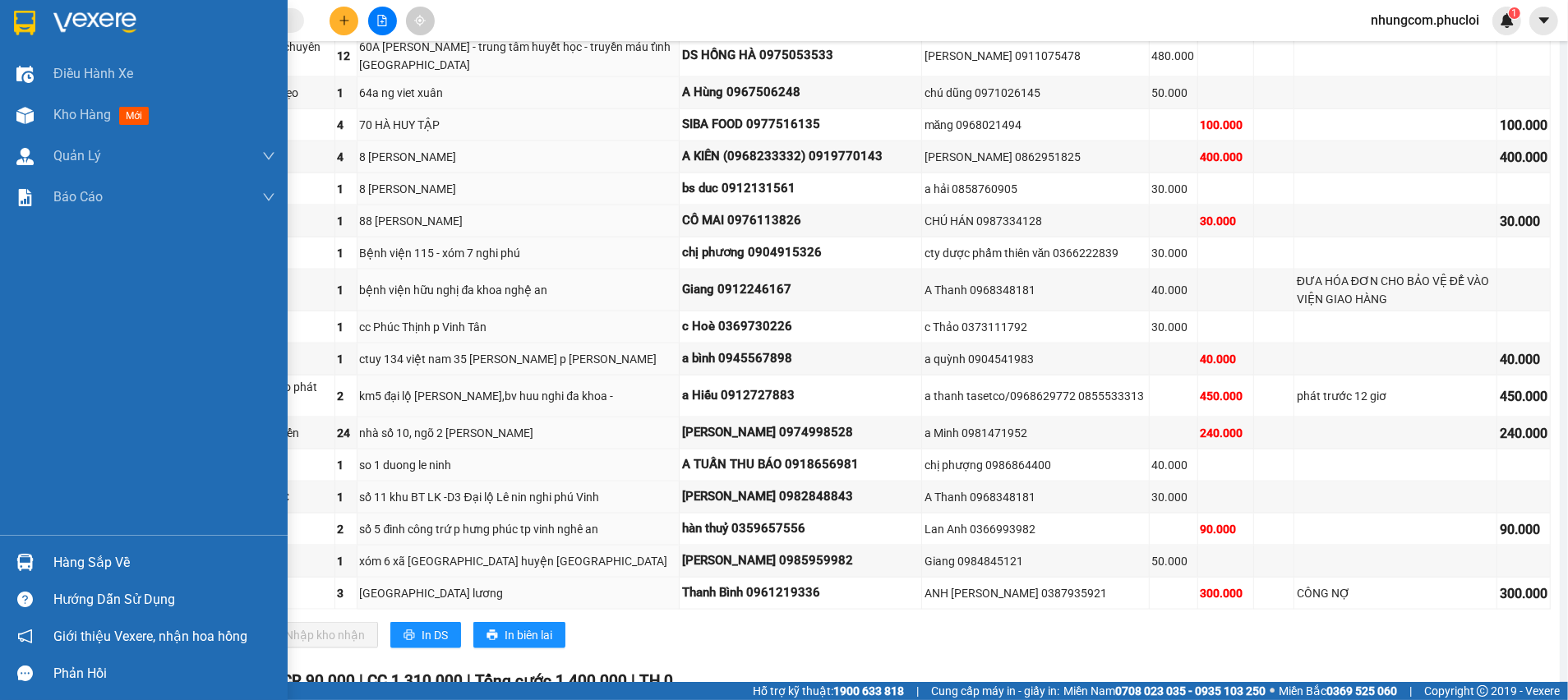
drag, startPoint x: 117, startPoint y: 122, endPoint x: 281, endPoint y: 332, distance: 266.5
click at [117, 122] on div "Kho hàng mới" at bounding box center [105, 115] width 102 height 20
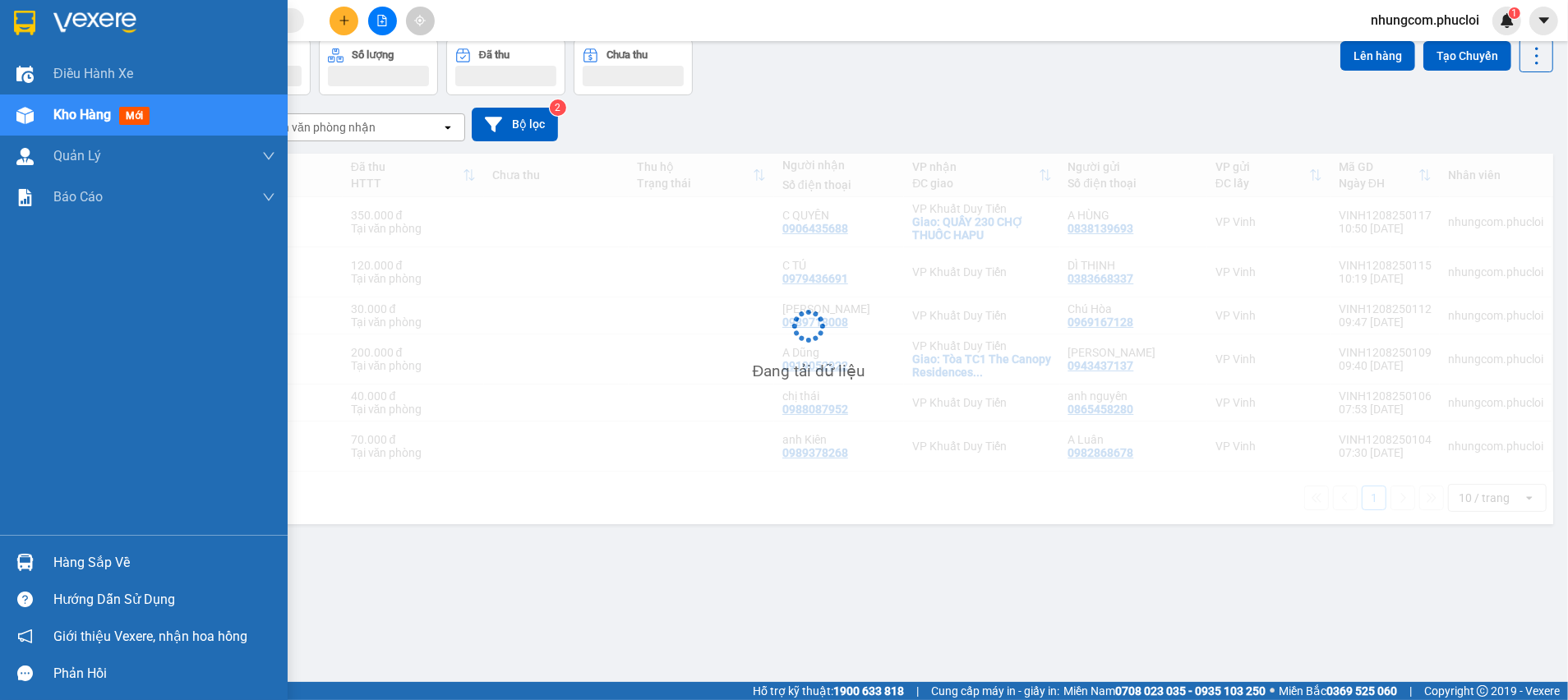
scroll to position [75, 0]
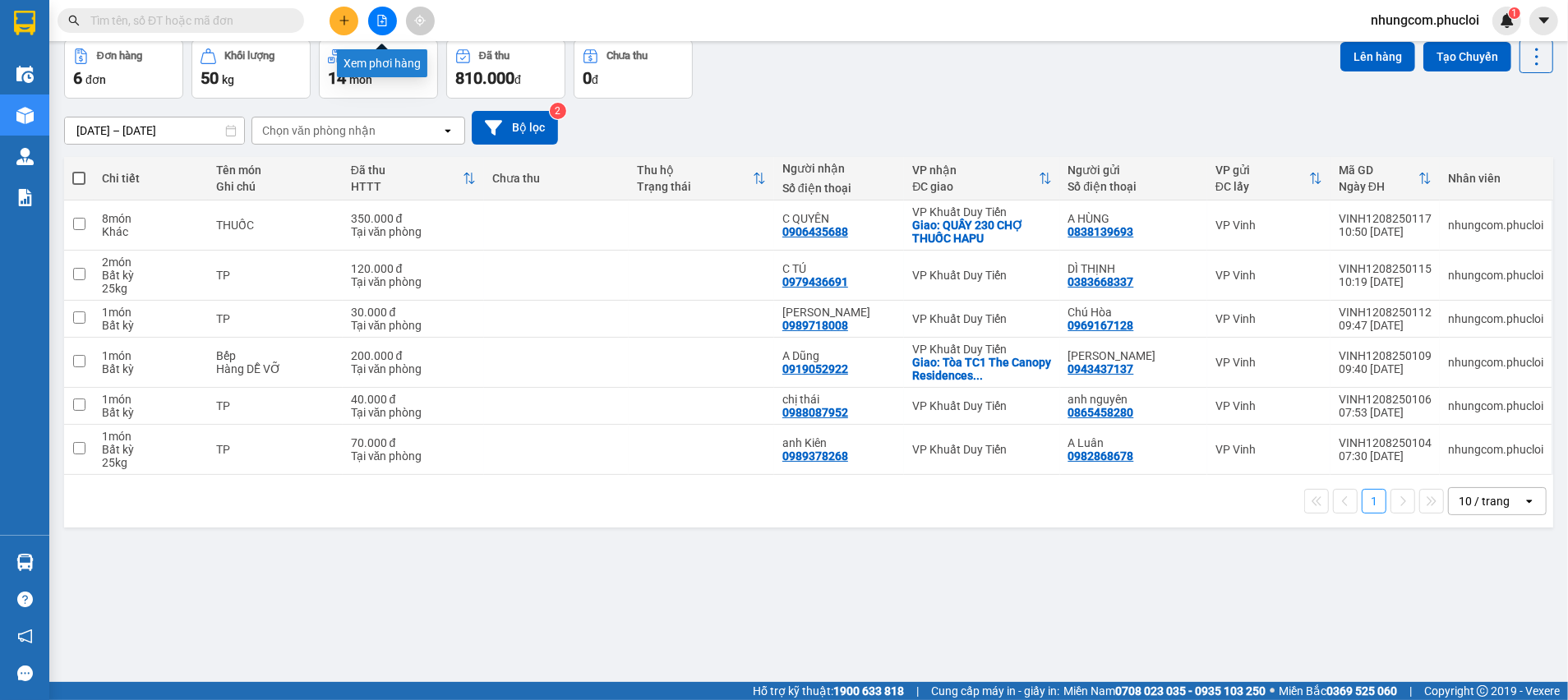
click at [385, 23] on icon "file-add" at bounding box center [382, 20] width 12 height 12
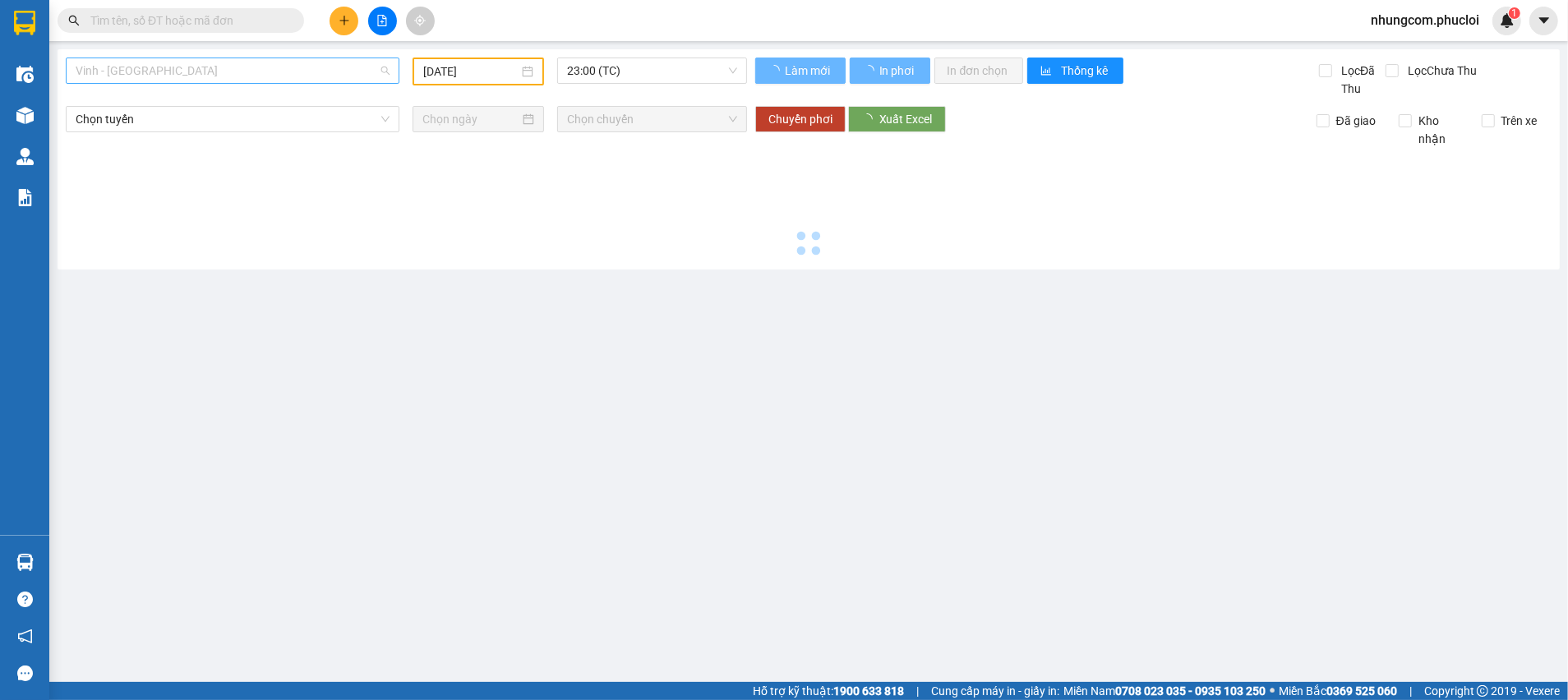
click at [282, 62] on span "Vinh - [GEOGRAPHIC_DATA]" at bounding box center [232, 71] width 314 height 25
type input "[DATE]"
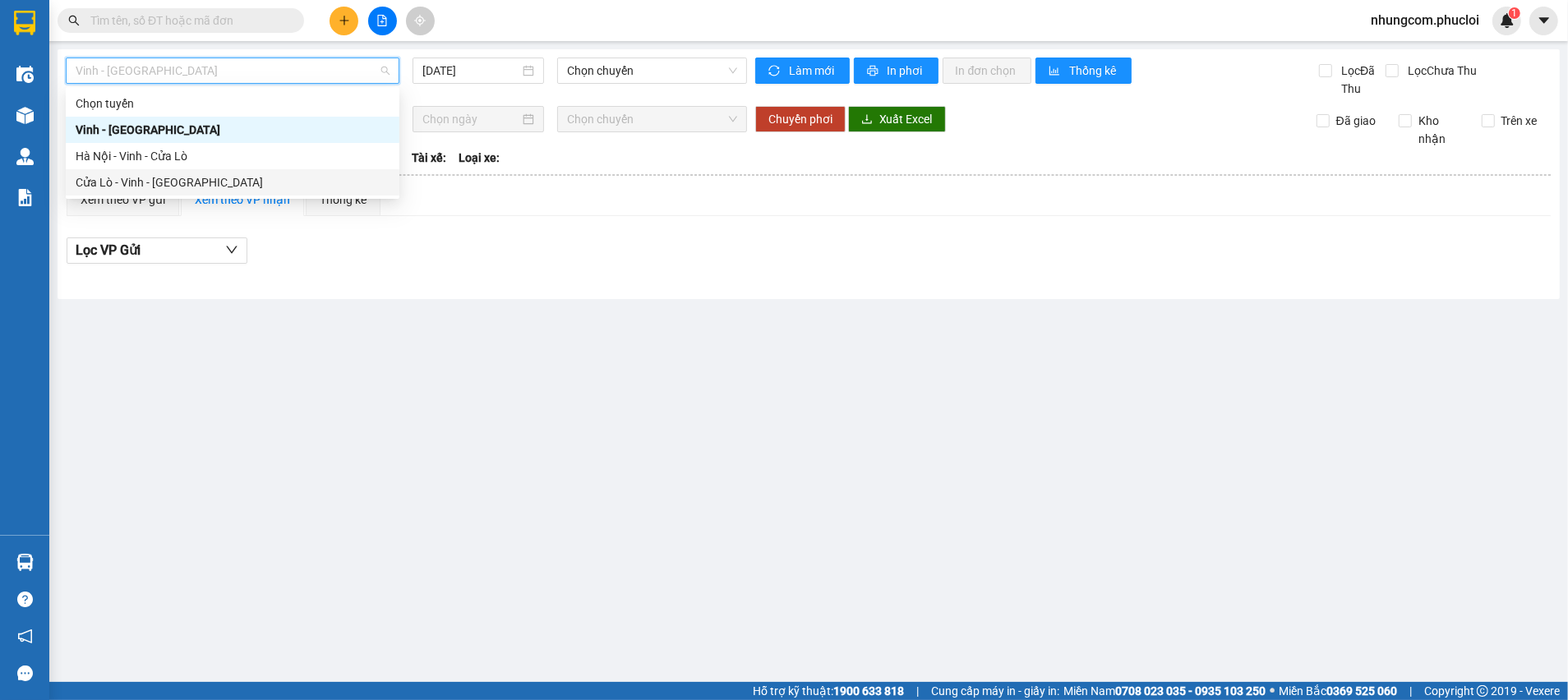
click at [142, 178] on div "Cửa Lò - Vinh - [GEOGRAPHIC_DATA]" at bounding box center [232, 182] width 314 height 18
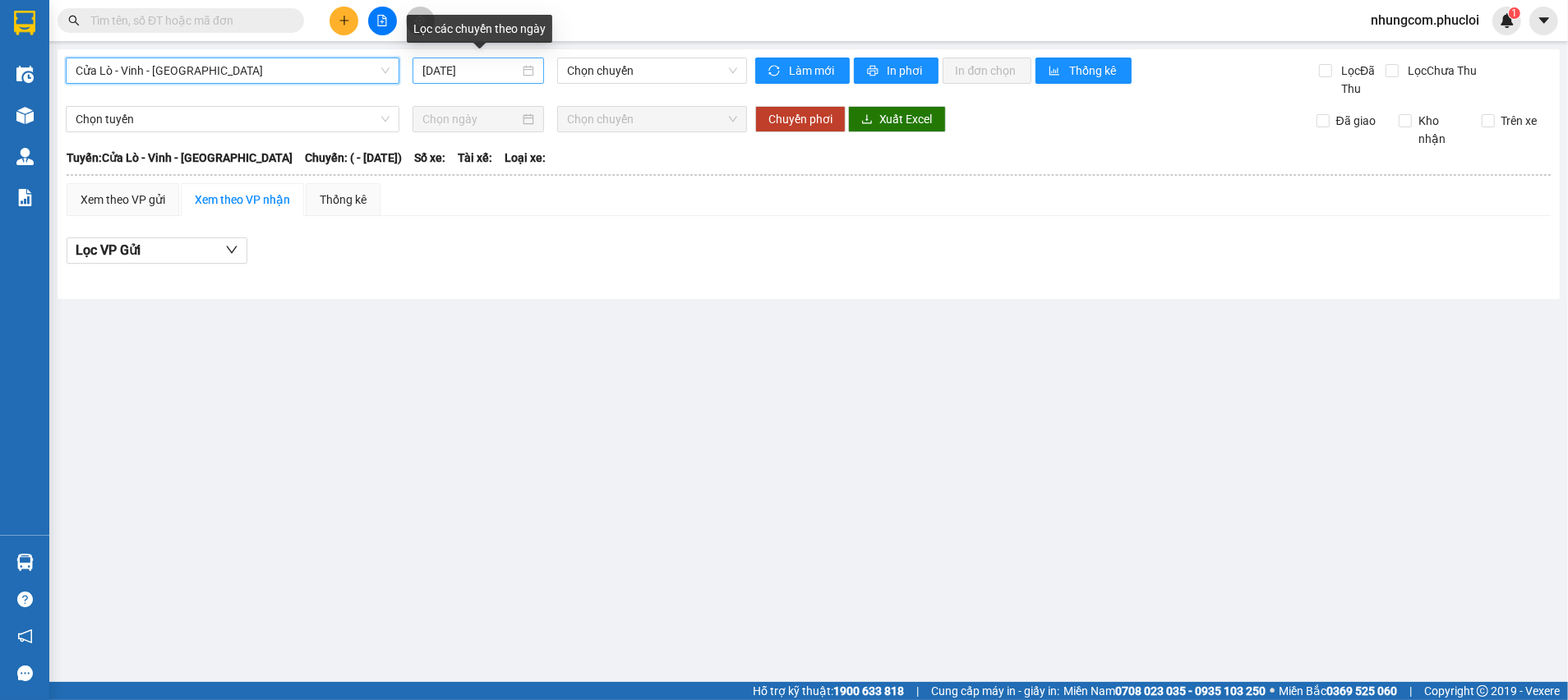
click at [525, 71] on div "[DATE]" at bounding box center [478, 70] width 111 height 18
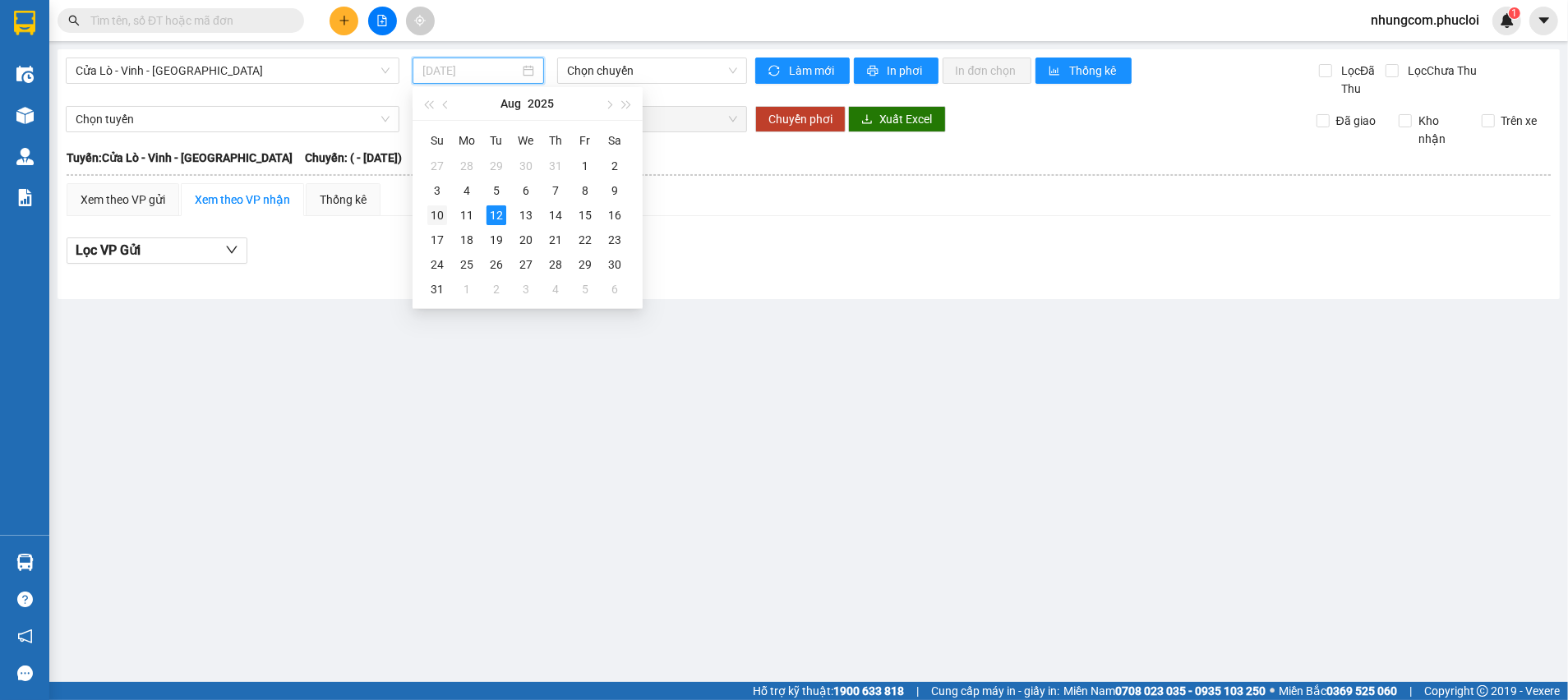
click at [440, 215] on div "10" at bounding box center [436, 214] width 20 height 20
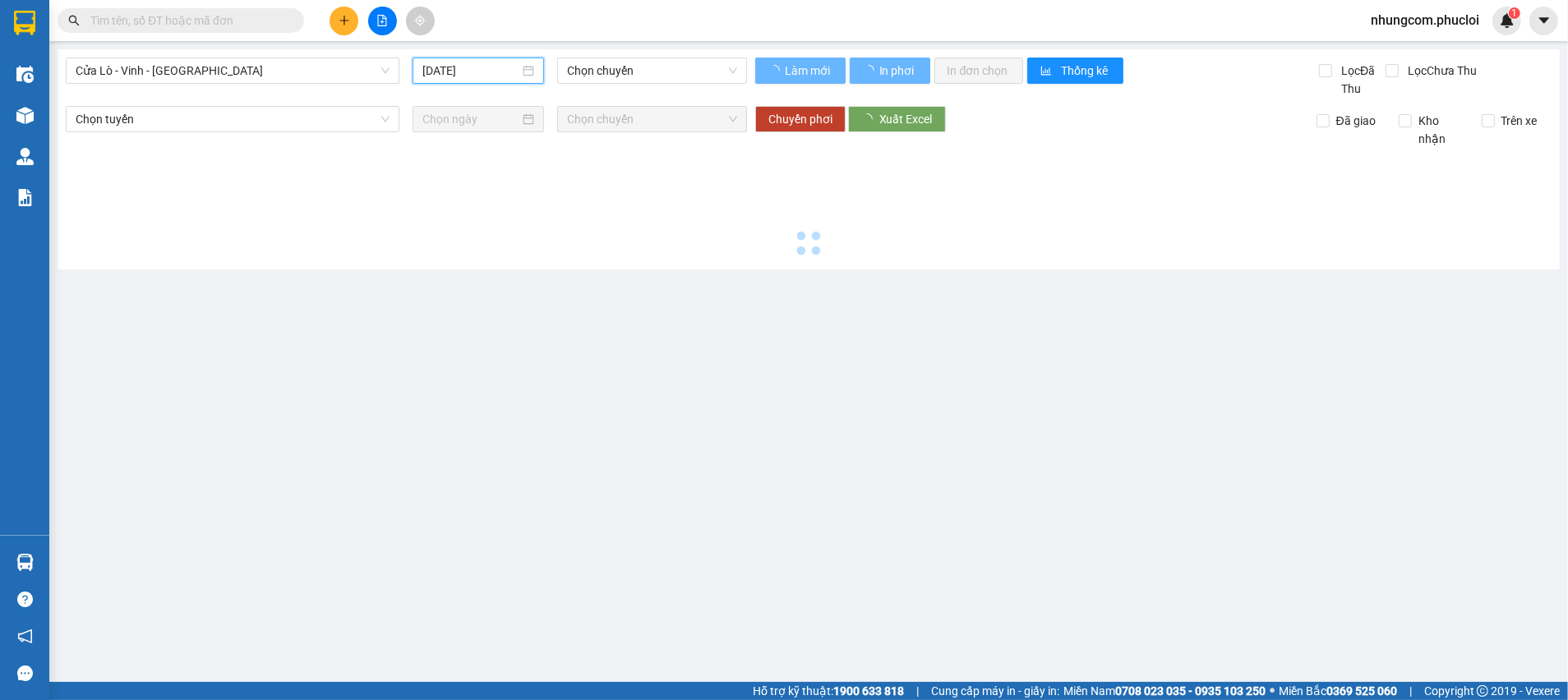
type input "10/08/2025"
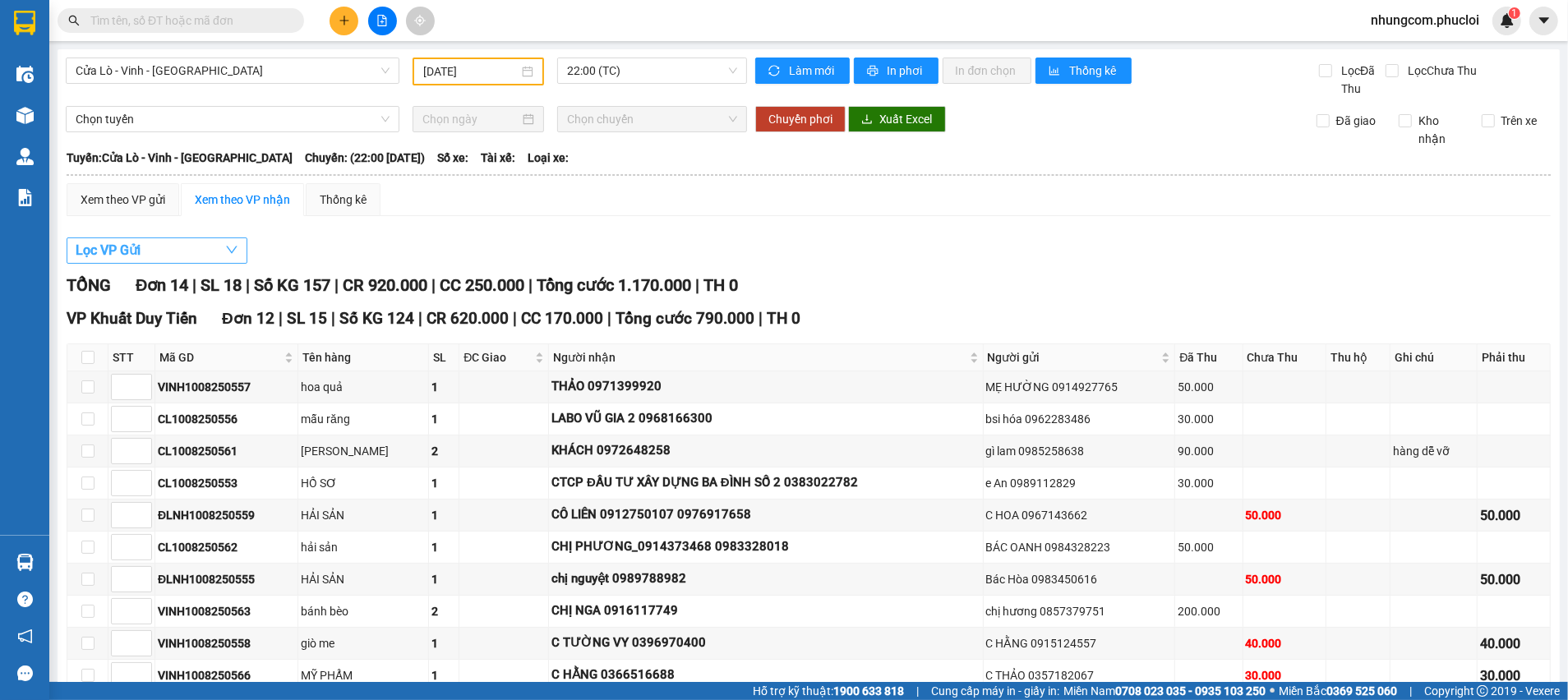
click at [140, 247] on span "Lọc VP Gửi" at bounding box center [108, 250] width 65 height 20
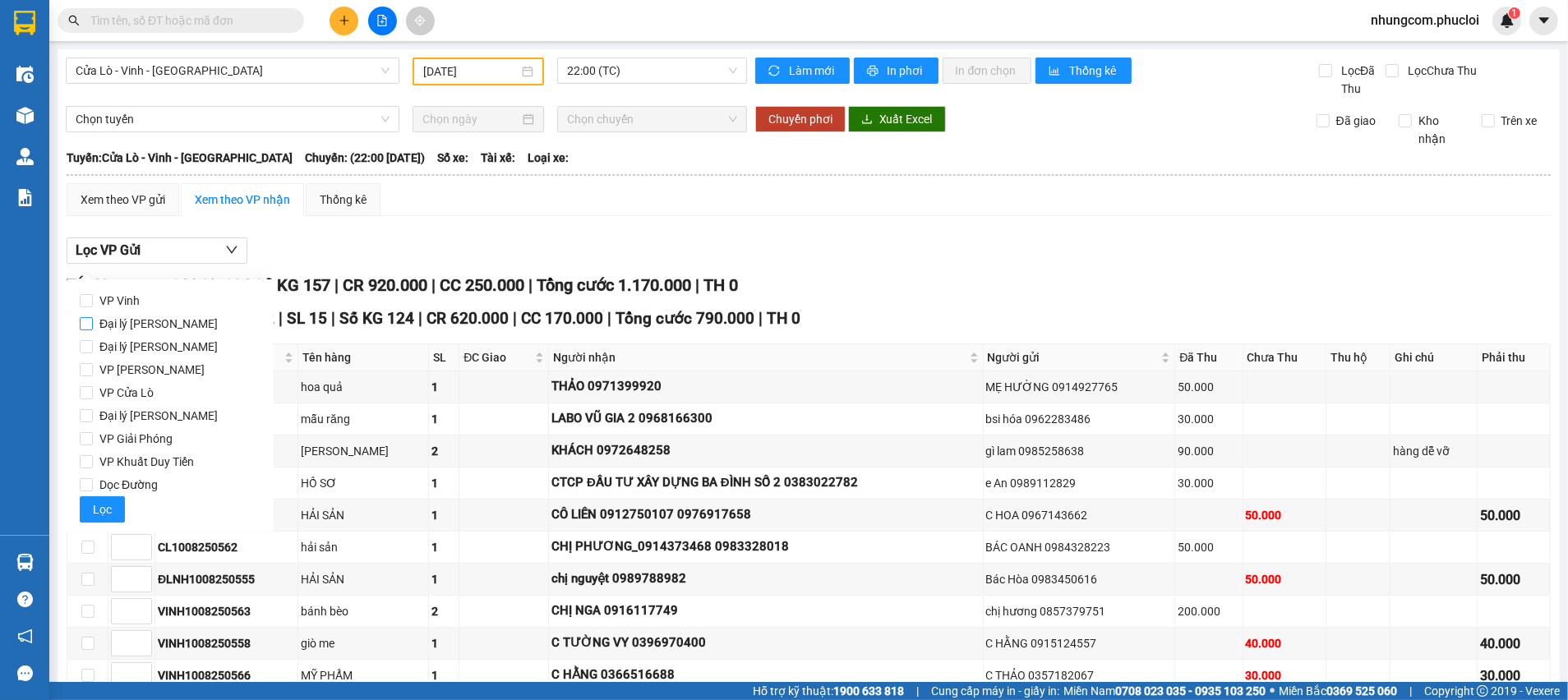
drag, startPoint x: 110, startPoint y: 300, endPoint x: 123, endPoint y: 317, distance: 21.4
click at [110, 299] on span "VP Vinh" at bounding box center [119, 300] width 54 height 23
click at [93, 299] on input "VP Vinh" at bounding box center [86, 300] width 13 height 13
checkbox input "true"
click at [106, 509] on span "Lọc" at bounding box center [102, 509] width 19 height 18
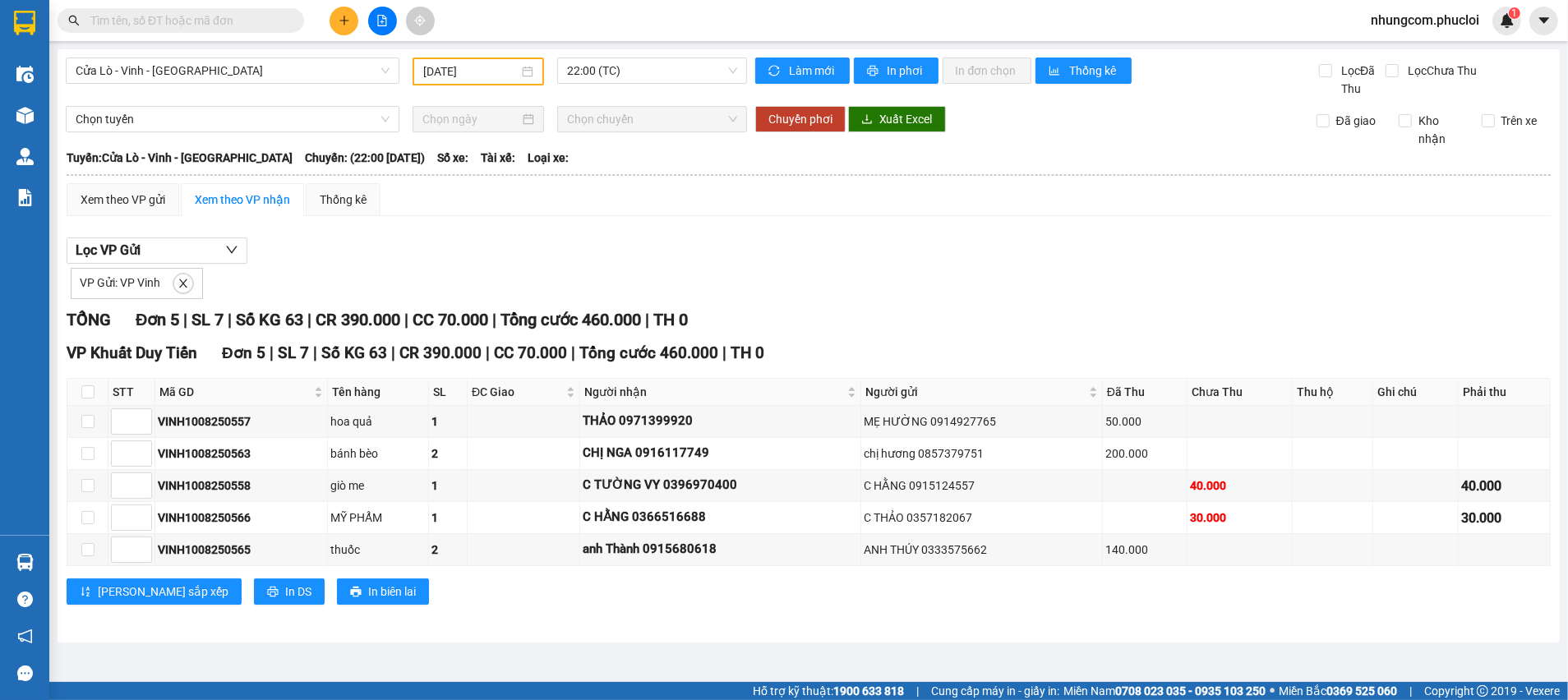
click at [845, 276] on div "VP Gửi: VP Vinh" at bounding box center [808, 282] width 1485 height 36
